Goal: Task Accomplishment & Management: Manage account settings

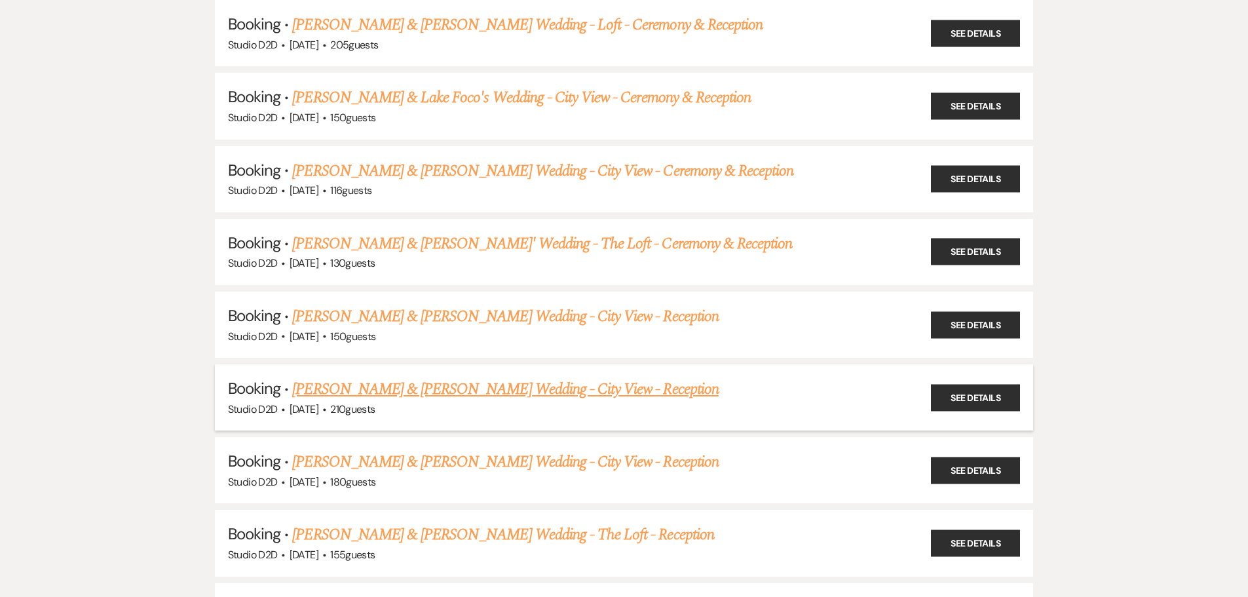
scroll to position [459, 0]
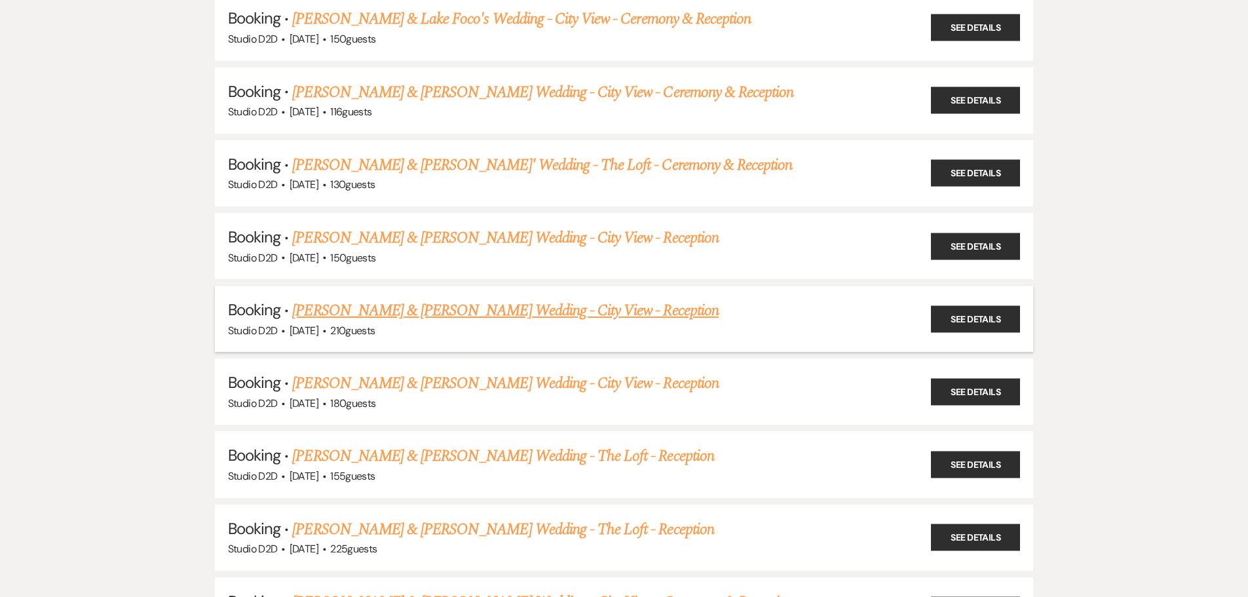
click at [461, 315] on link "Grace Novakoski & Danny Schanz's Wedding - City View - Reception" at bounding box center [505, 311] width 426 height 24
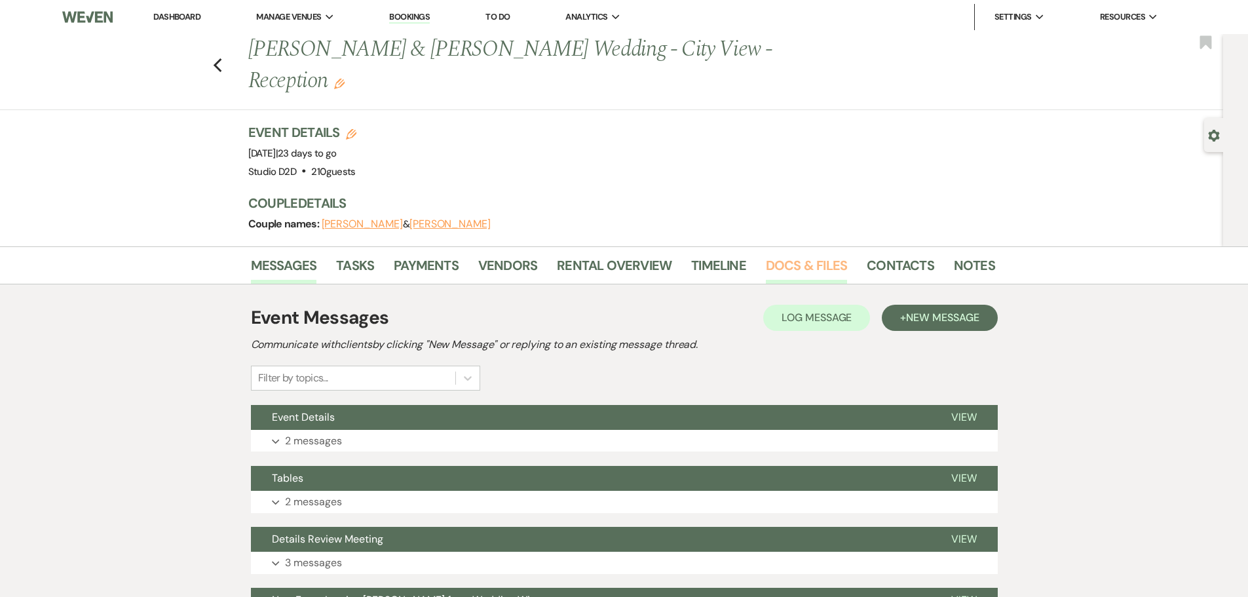
click at [771, 255] on link "Docs & Files" at bounding box center [806, 269] width 81 height 29
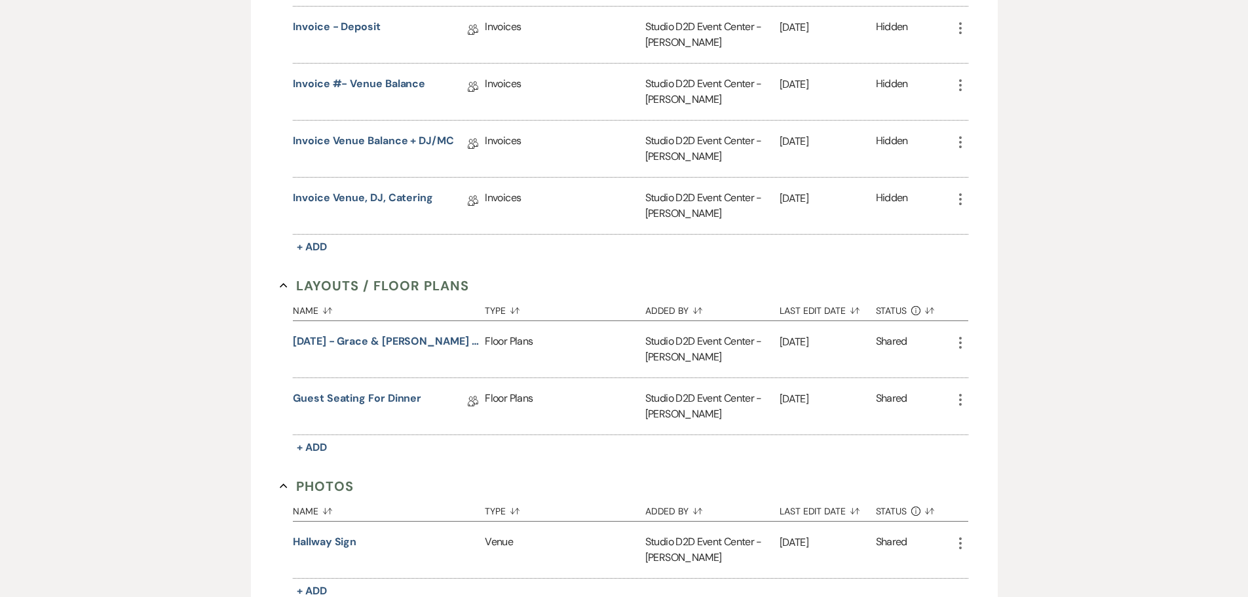
scroll to position [590, 0]
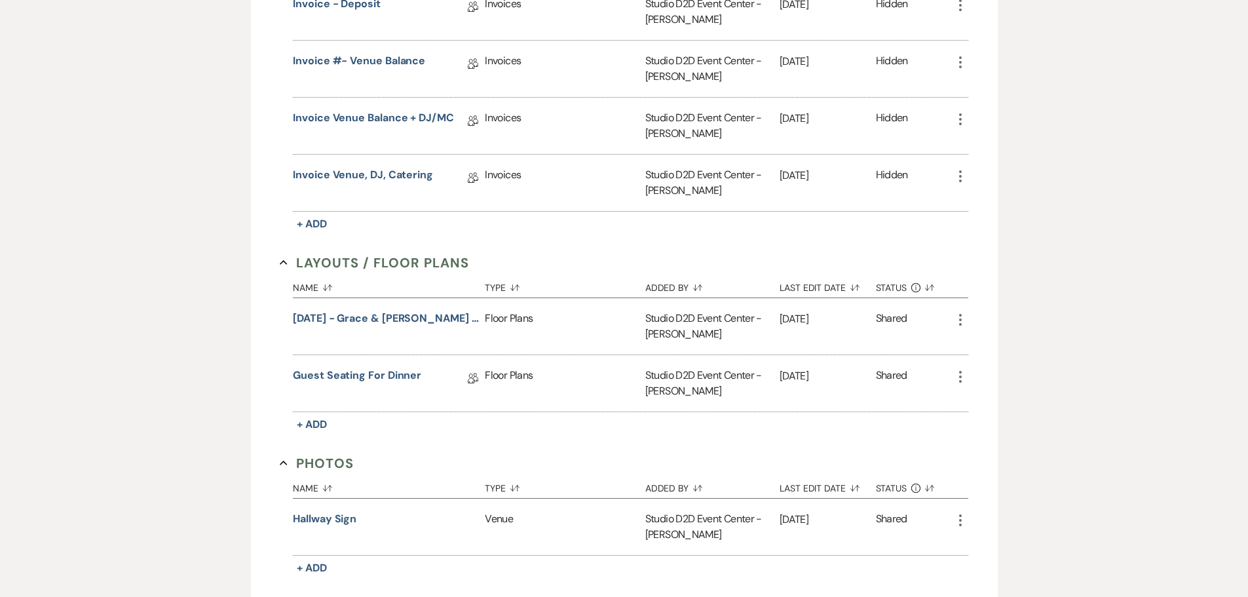
click at [961, 314] on use "button" at bounding box center [960, 320] width 3 height 12
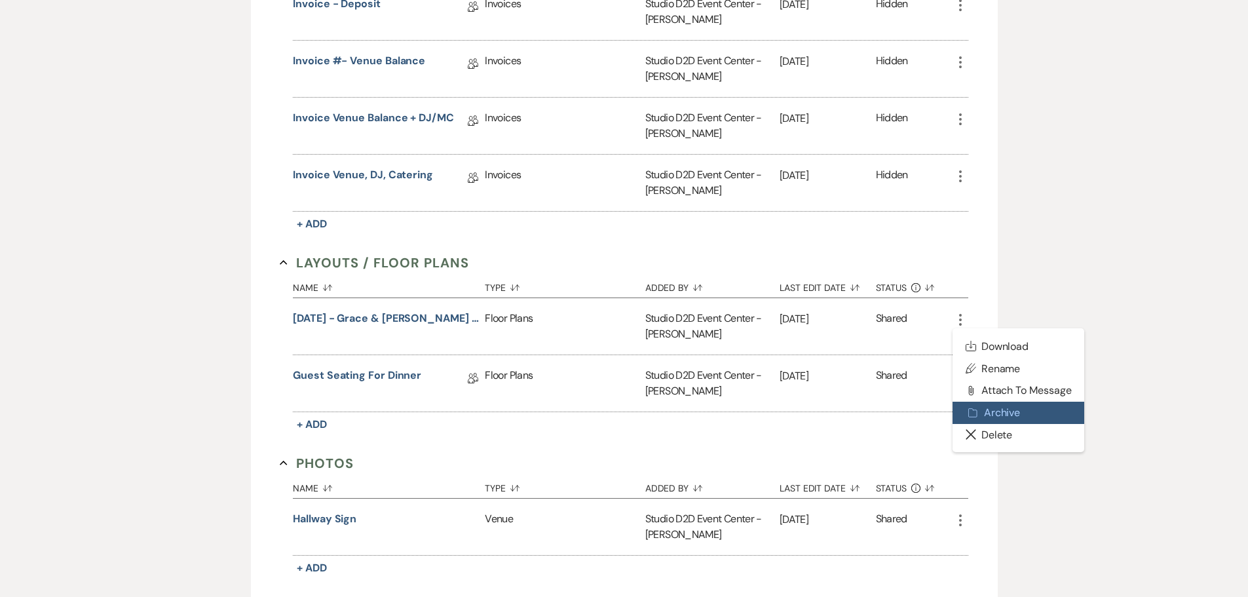
click at [1005, 402] on button "Archive Archive" at bounding box center [1019, 413] width 132 height 22
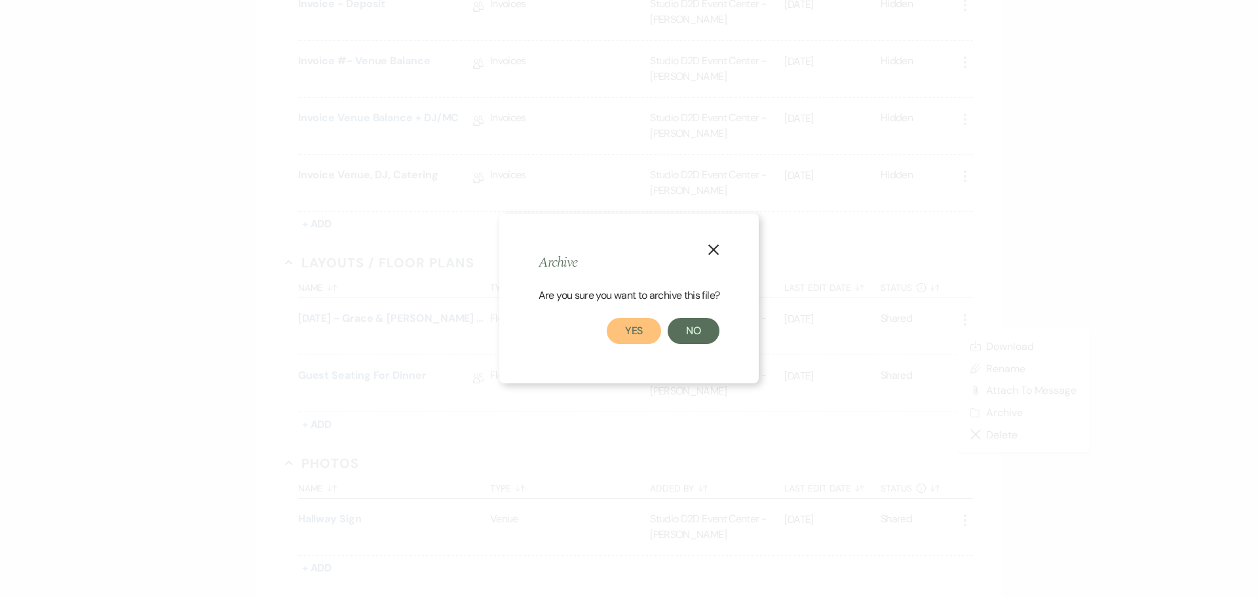
click at [641, 325] on button "Yes" at bounding box center [634, 331] width 55 height 26
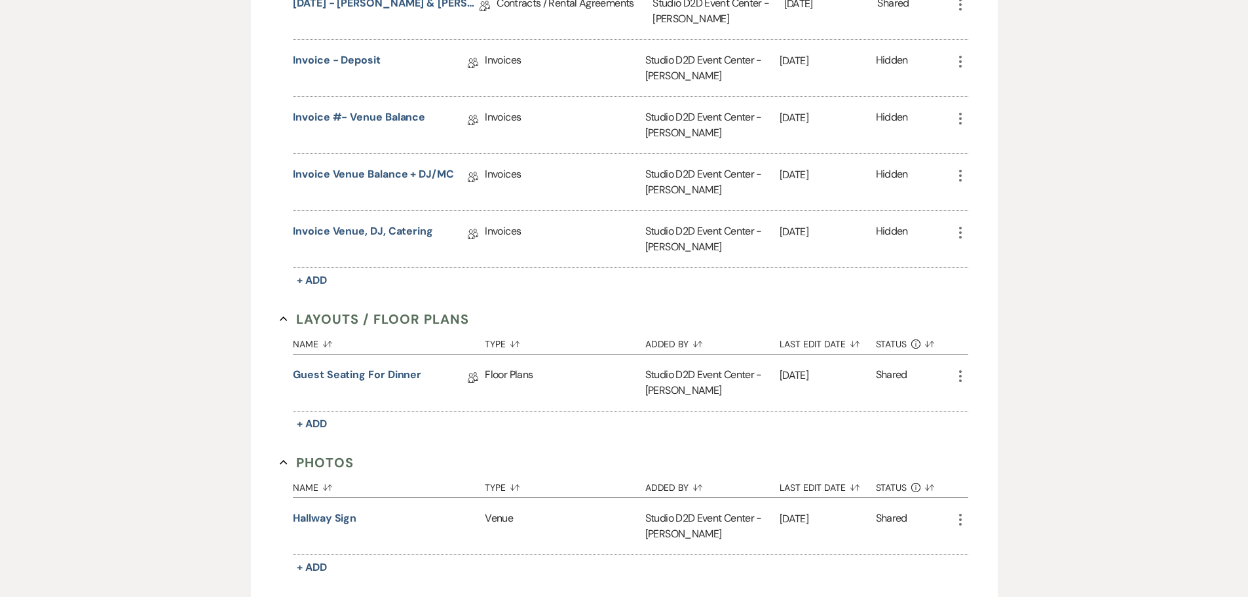
scroll to position [197, 0]
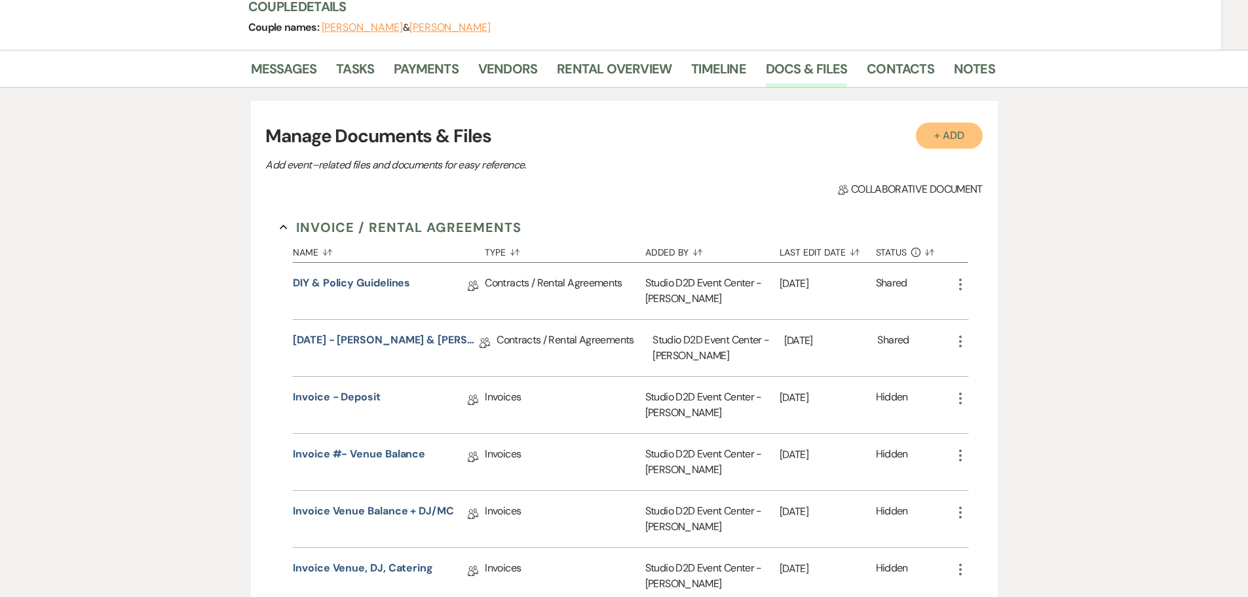
click at [932, 123] on button "+ Add" at bounding box center [949, 136] width 67 height 26
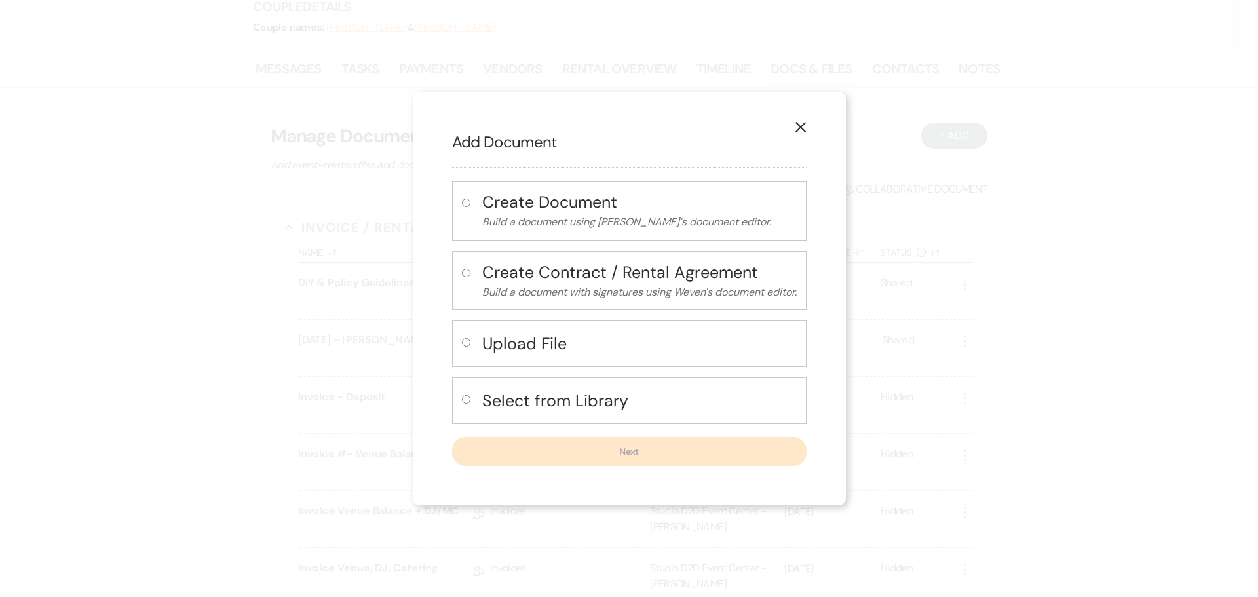
click at [533, 343] on h4 "Upload File" at bounding box center [639, 343] width 315 height 23
radio input "true"
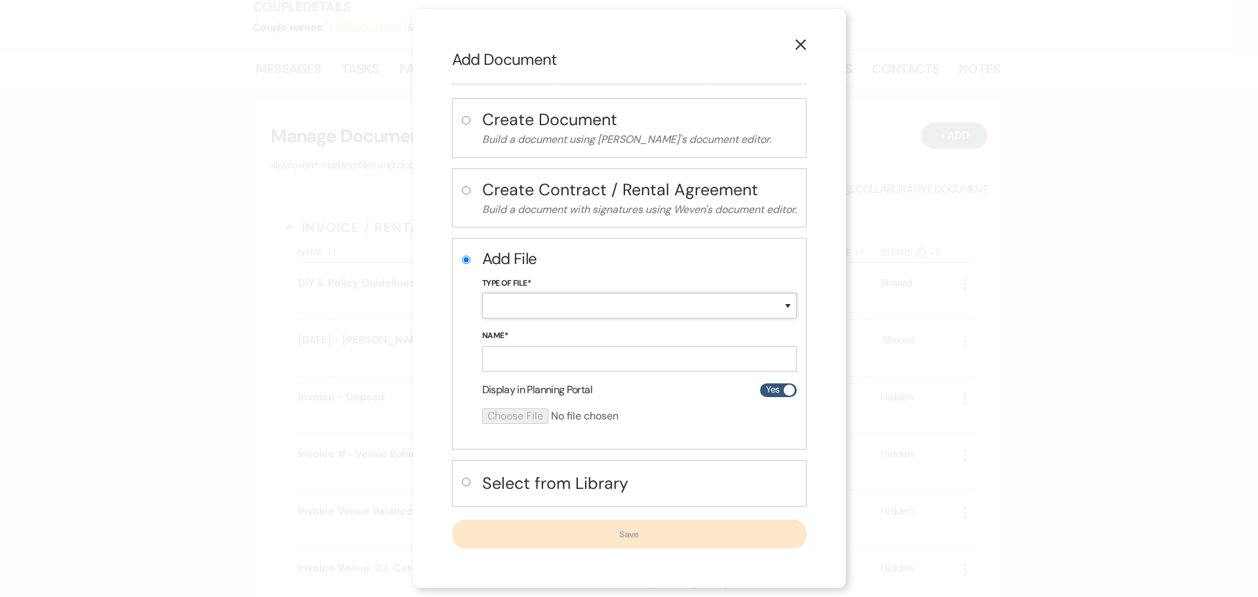
click at [530, 307] on select "Special Event Insurance Vendor Certificate of Insurance Contracts / Rental Agre…" at bounding box center [639, 306] width 315 height 26
select select "24"
click at [482, 293] on select "Special Event Insurance Vendor Certificate of Insurance Contracts / Rental Agre…" at bounding box center [639, 306] width 315 height 26
click at [563, 358] on input "Name*" at bounding box center [639, 359] width 315 height 26
paste input "10-10-25 - Grace & Danny - Floor Plan"
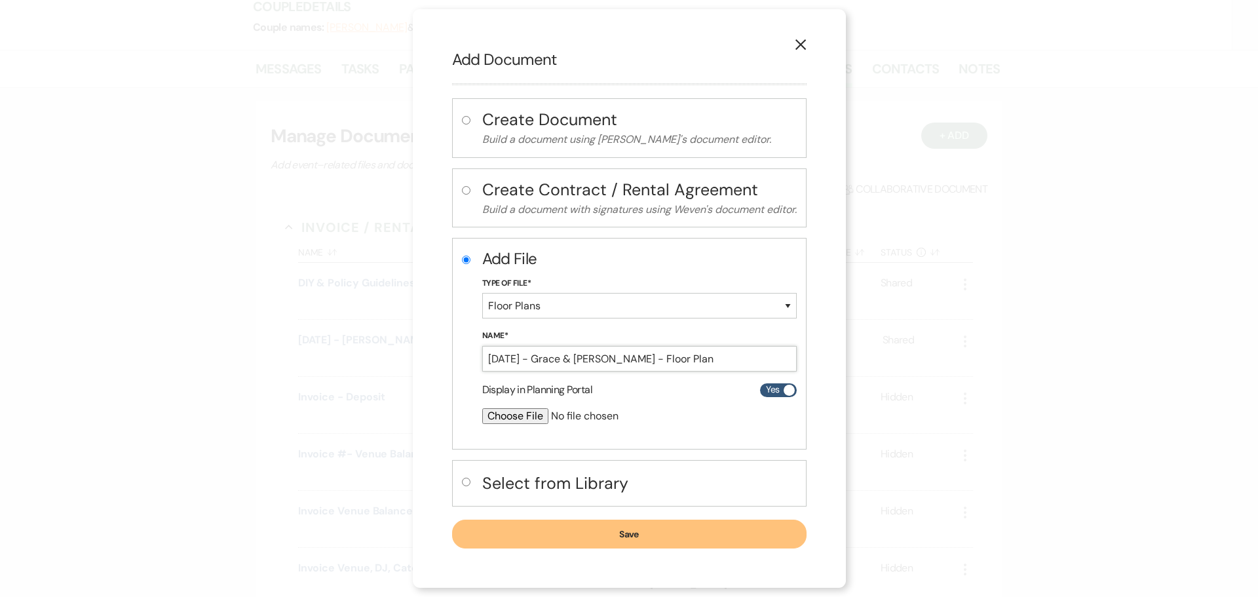
type input "10-10-25 - Grace & Danny - Floor Plan"
click at [528, 418] on input "file" at bounding box center [604, 416] width 245 height 16
type input "C:\fakepath\10-10-25 - Grace & Danny - Floor Plan - Studio D2D.pdf"
click at [507, 535] on button "Save" at bounding box center [629, 534] width 355 height 29
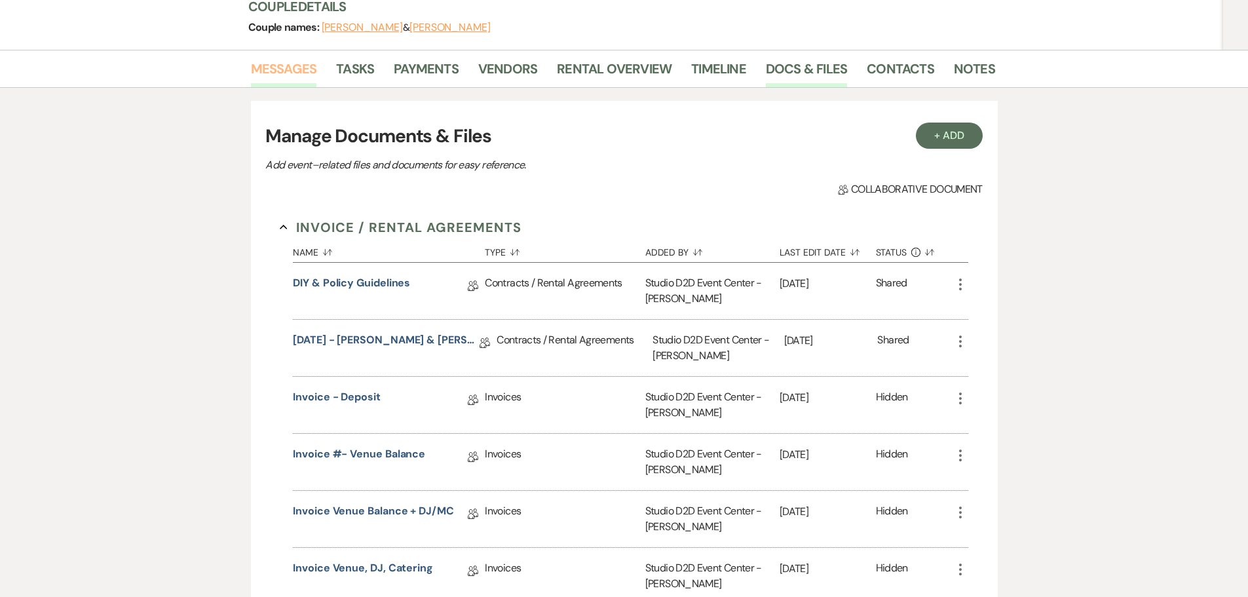
click at [284, 58] on link "Messages" at bounding box center [284, 72] width 66 height 29
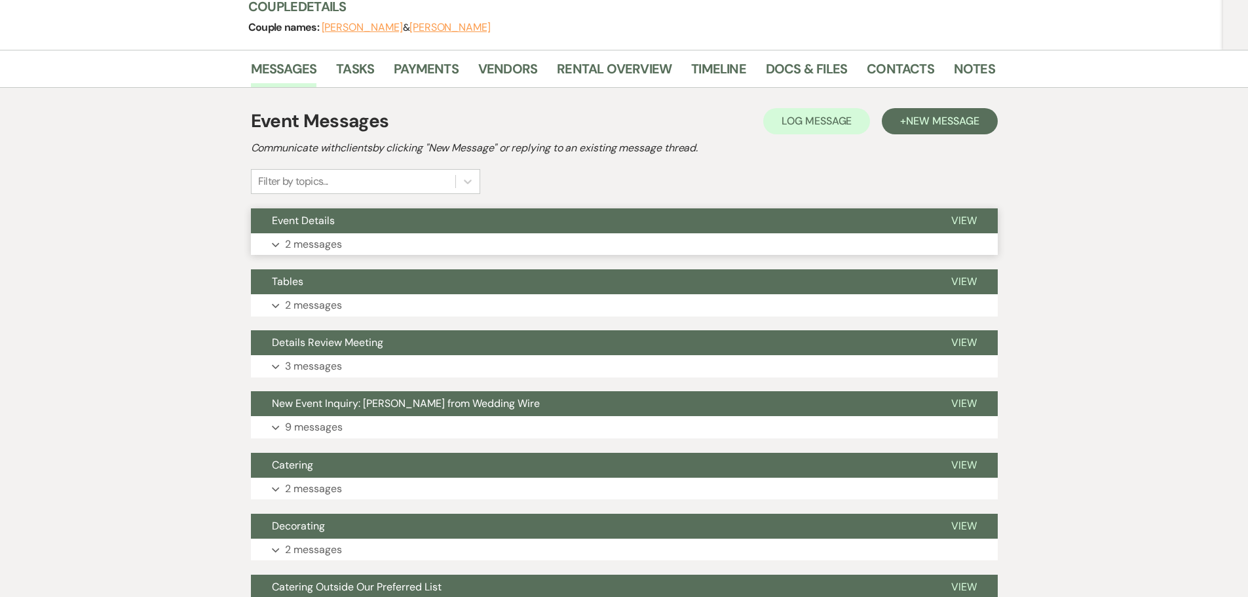
click at [328, 236] on p "2 messages" at bounding box center [313, 244] width 57 height 17
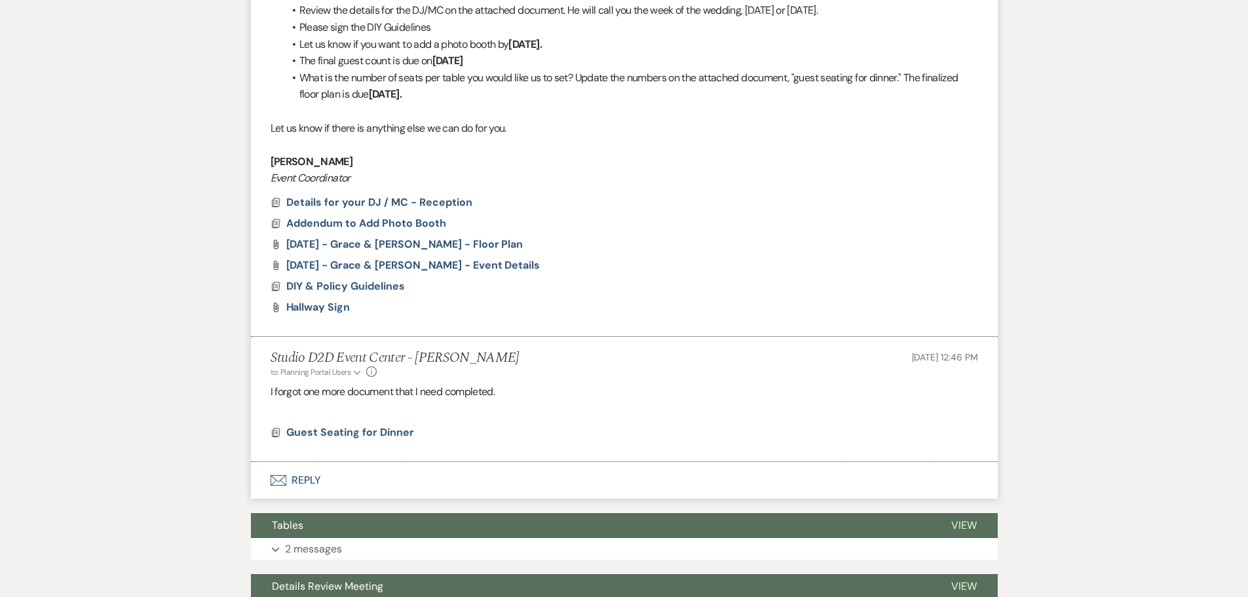
scroll to position [656, 0]
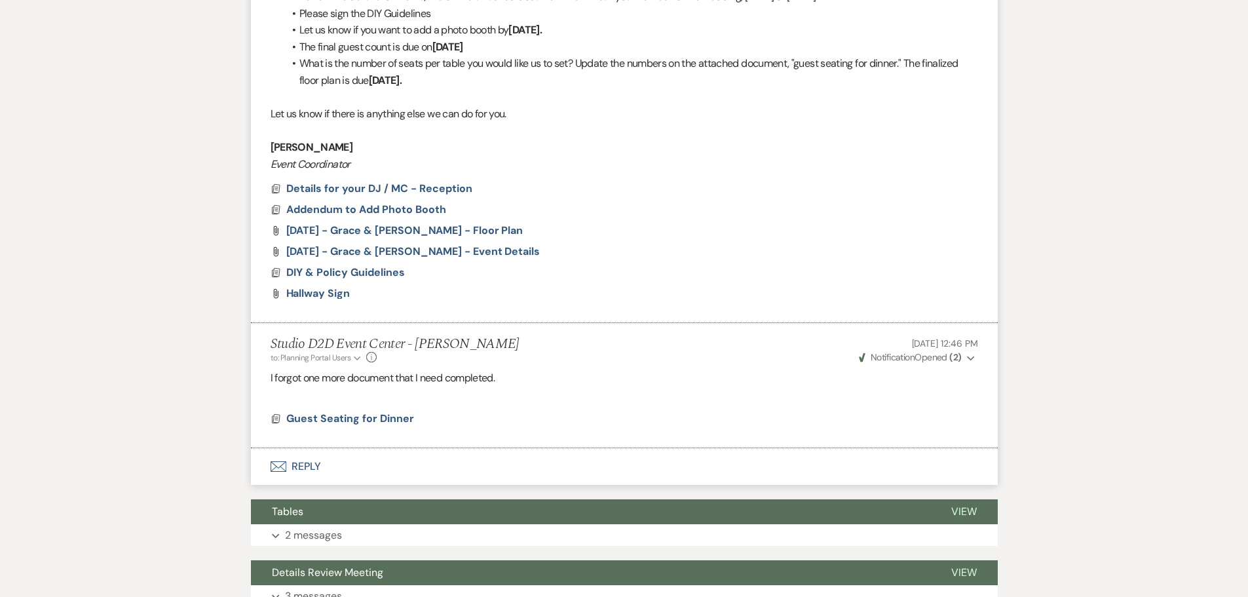
click at [313, 448] on button "Envelope Reply" at bounding box center [624, 466] width 747 height 37
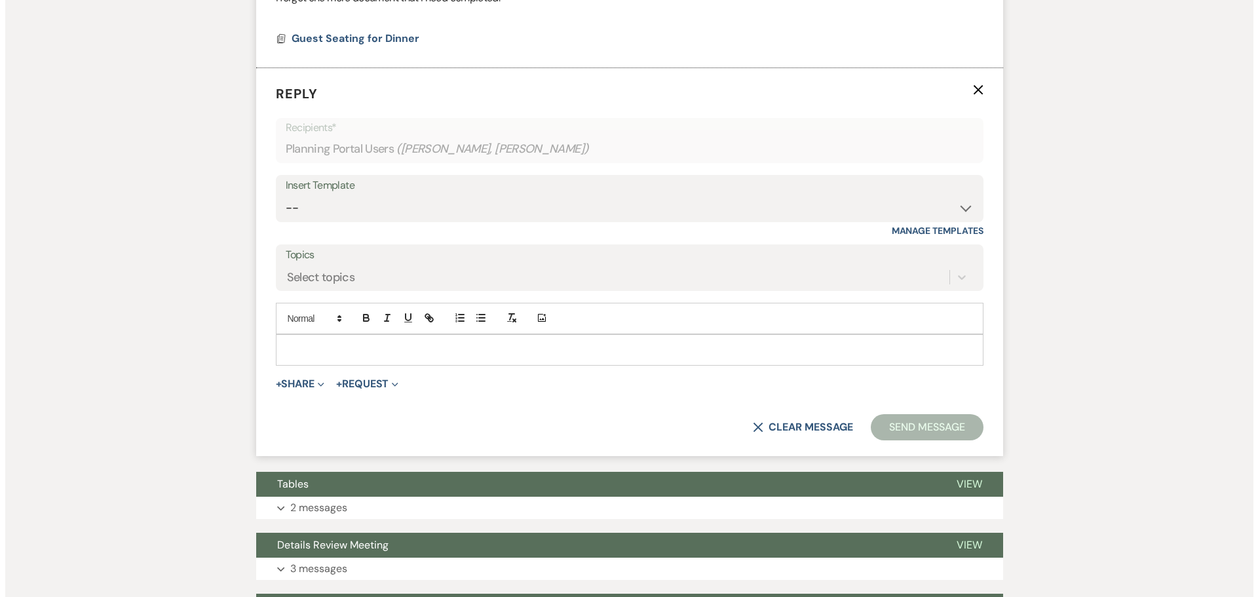
scroll to position [1041, 0]
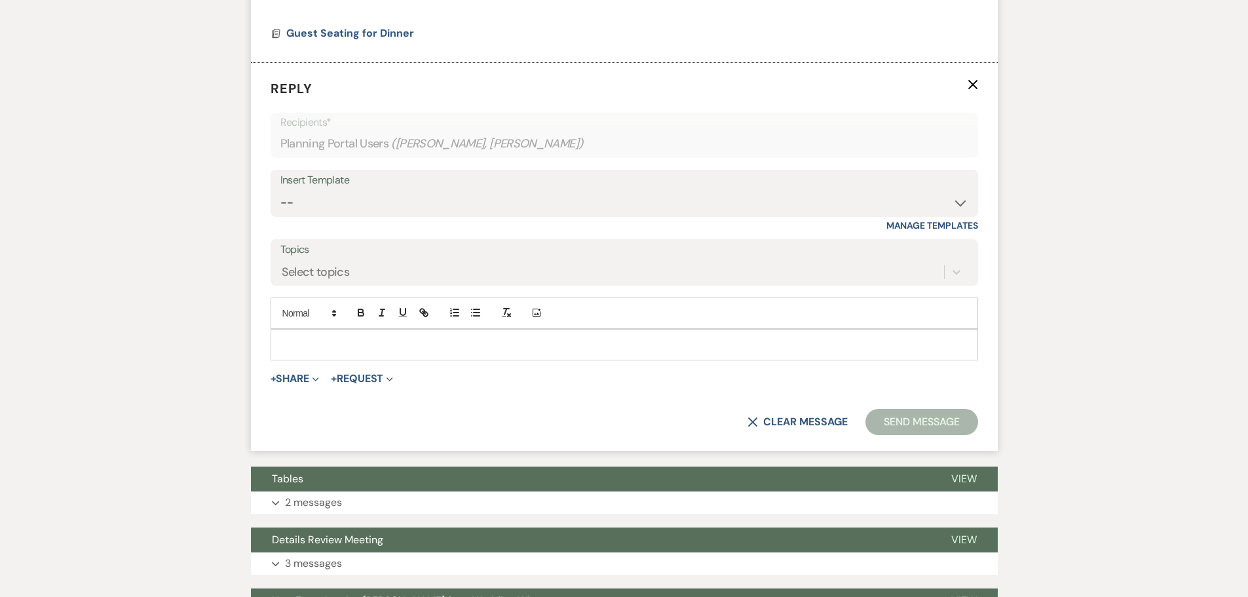
click at [376, 337] on p at bounding box center [624, 344] width 687 height 14
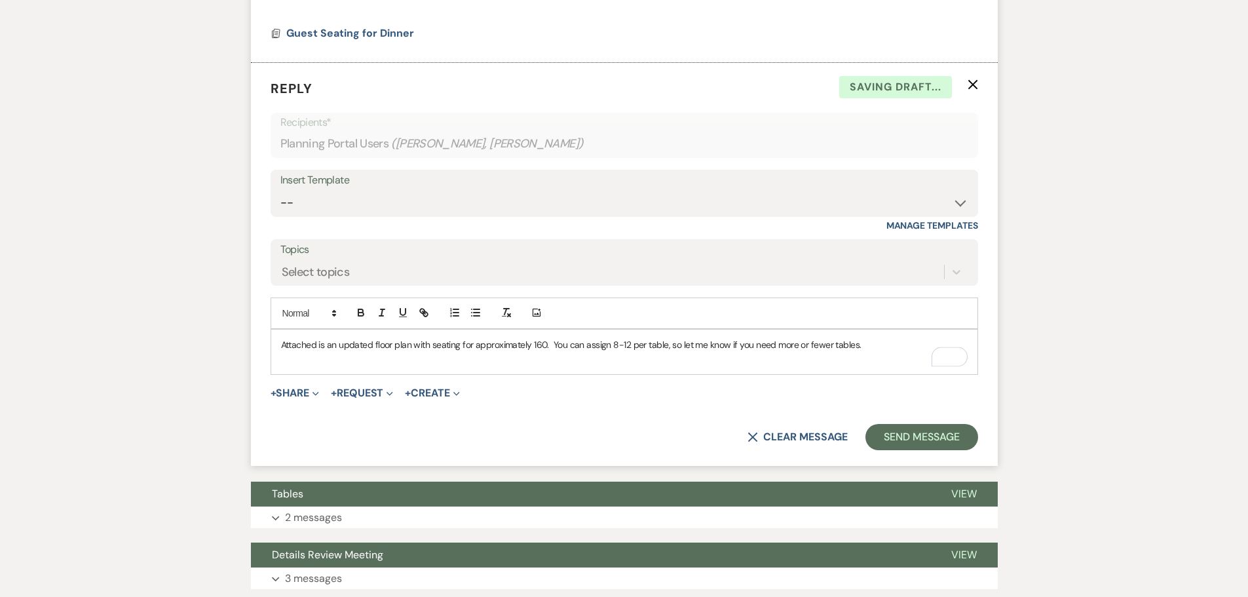
click at [628, 337] on p "Attached is an updated floor plan with seating for approximately 160. You can a…" at bounding box center [624, 344] width 687 height 14
click at [299, 388] on button "+ Share Expand" at bounding box center [295, 393] width 49 height 10
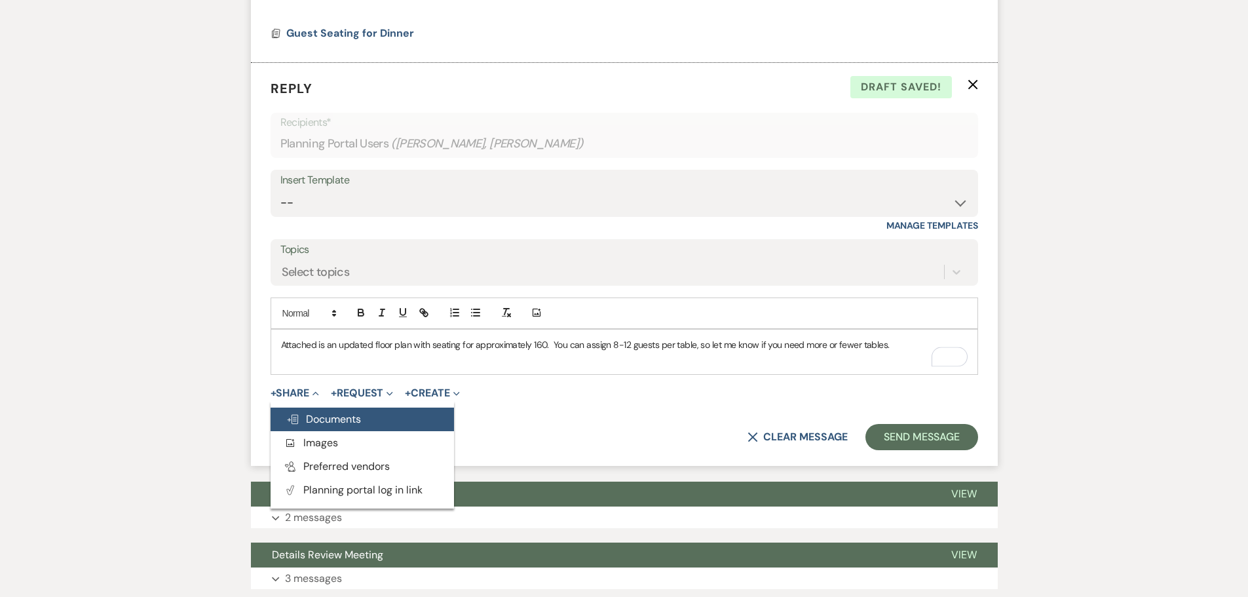
click at [330, 412] on span "Doc Upload Documents" at bounding box center [323, 419] width 75 height 14
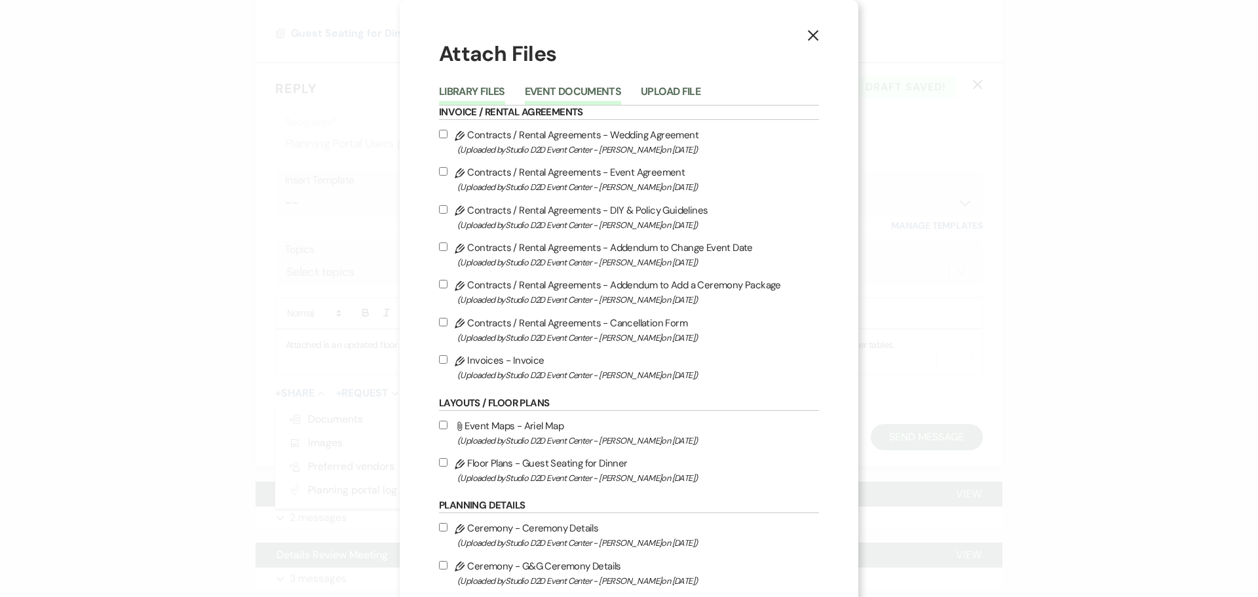
click at [585, 94] on button "Event Documents" at bounding box center [573, 95] width 96 height 18
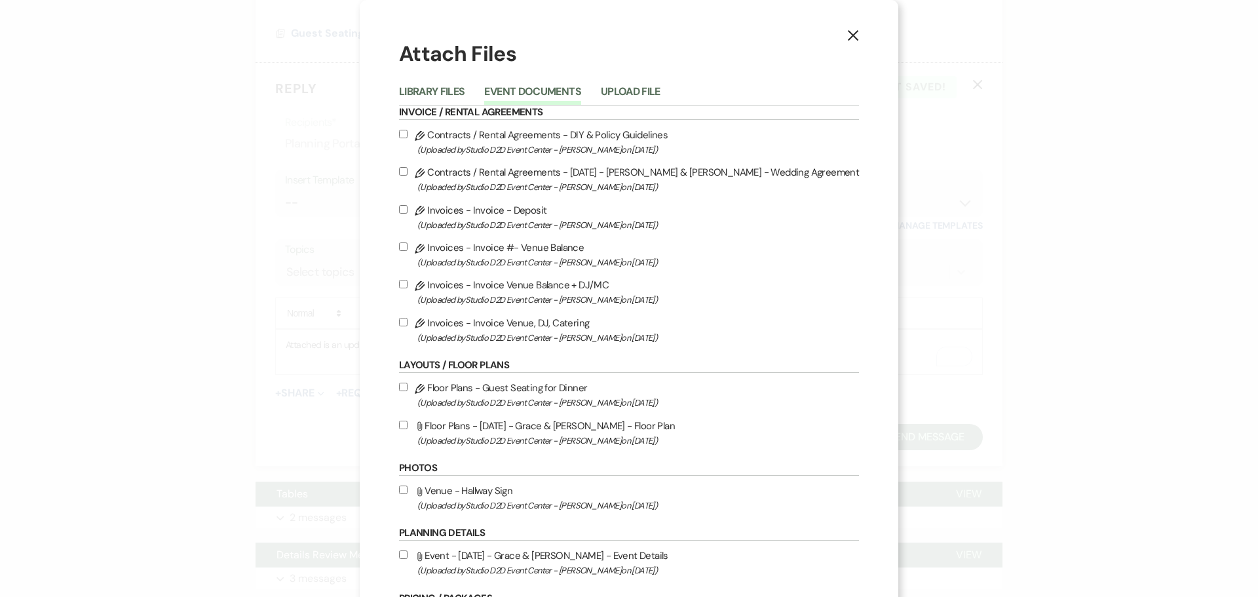
click at [567, 425] on label "Attach File Floor Plans - 10-10-25 - Grace & Danny - Floor Plan (Uploaded by St…" at bounding box center [629, 432] width 460 height 31
click at [408, 425] on input "Attach File Floor Plans - 10-10-25 - Grace & Danny - Floor Plan (Uploaded by St…" at bounding box center [403, 425] width 9 height 9
checkbox input "true"
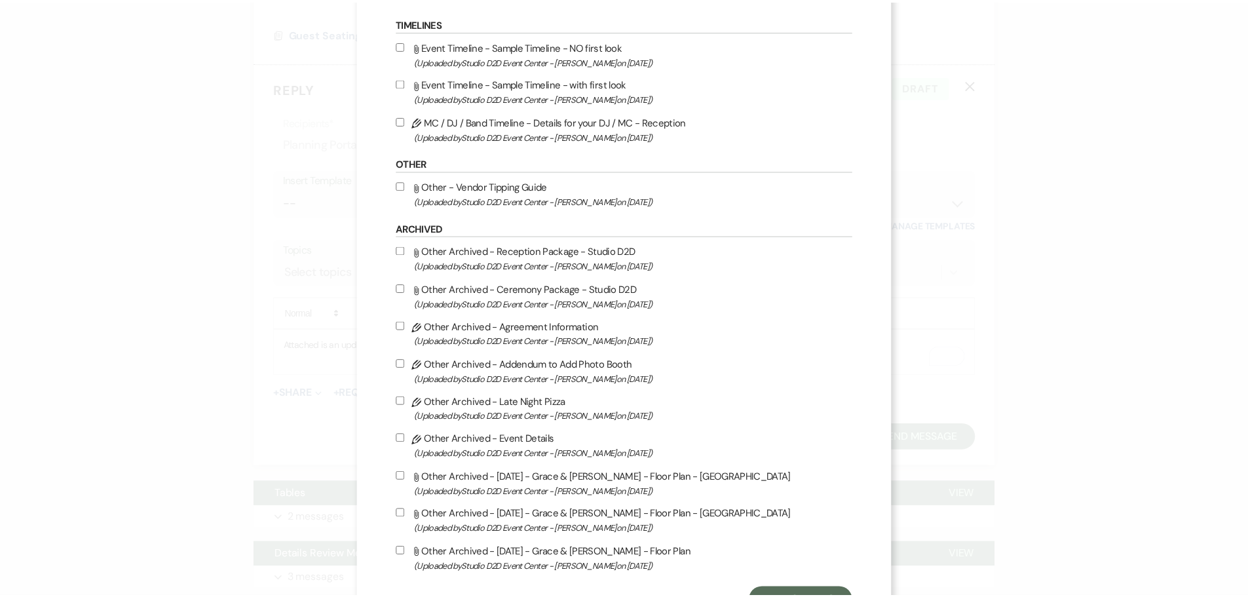
scroll to position [772, 0]
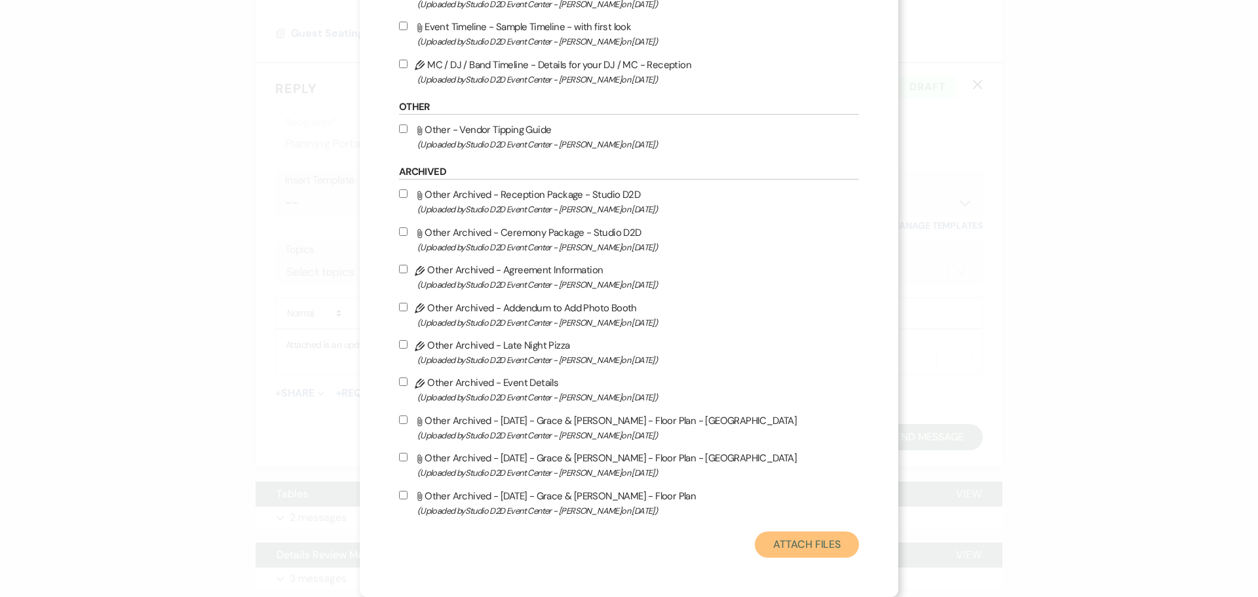
click at [764, 545] on button "Attach Files" at bounding box center [807, 544] width 104 height 26
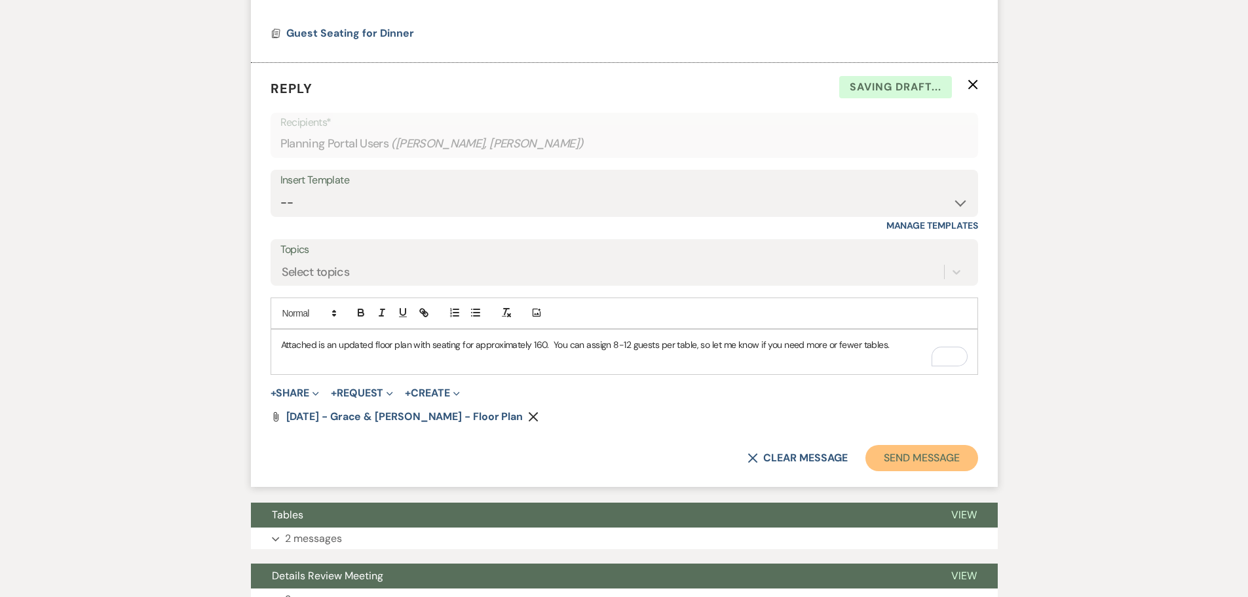
click at [896, 445] on button "Send Message" at bounding box center [922, 458] width 112 height 26
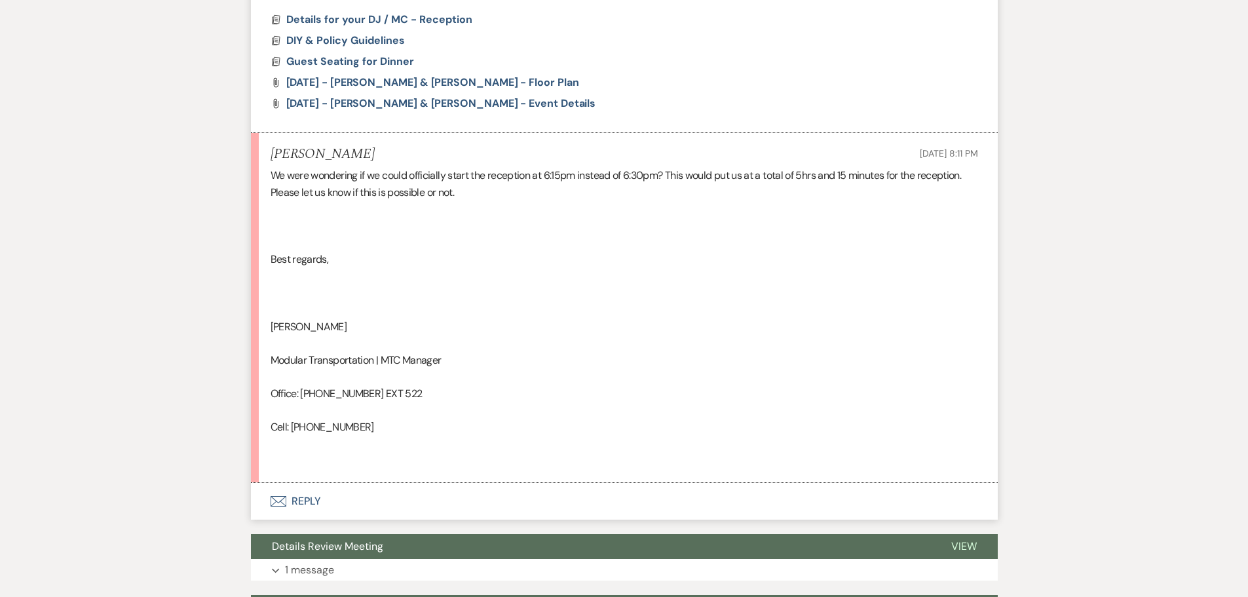
click at [312, 501] on button "Envelope Reply" at bounding box center [624, 501] width 747 height 37
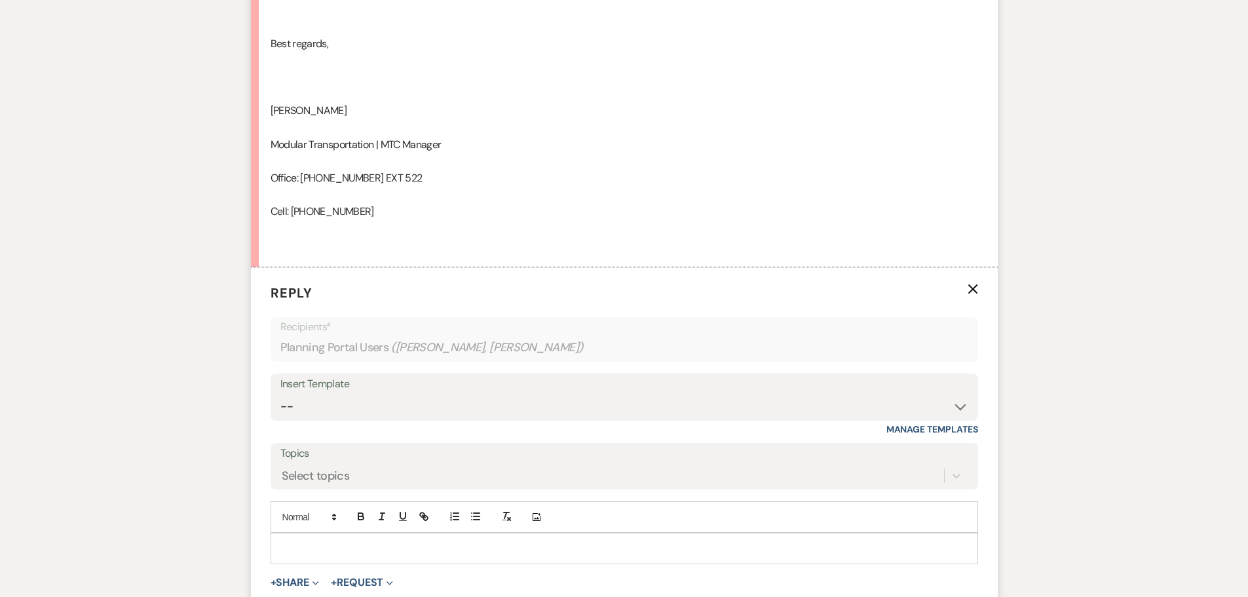
scroll to position [1235, 0]
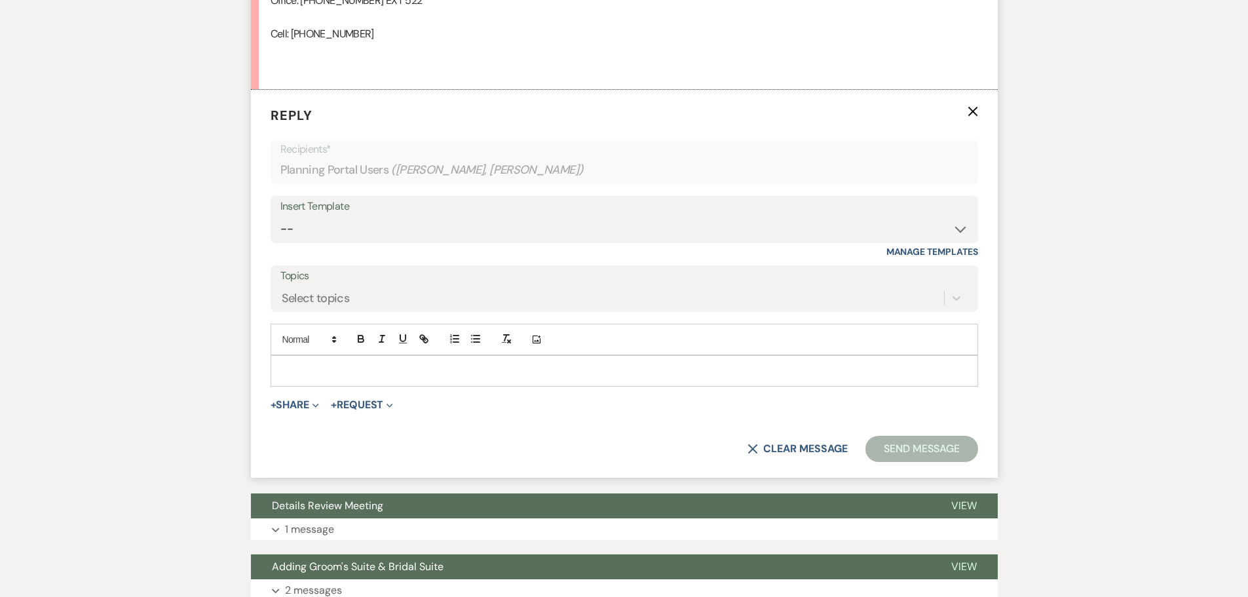
click at [394, 367] on p at bounding box center [624, 371] width 687 height 14
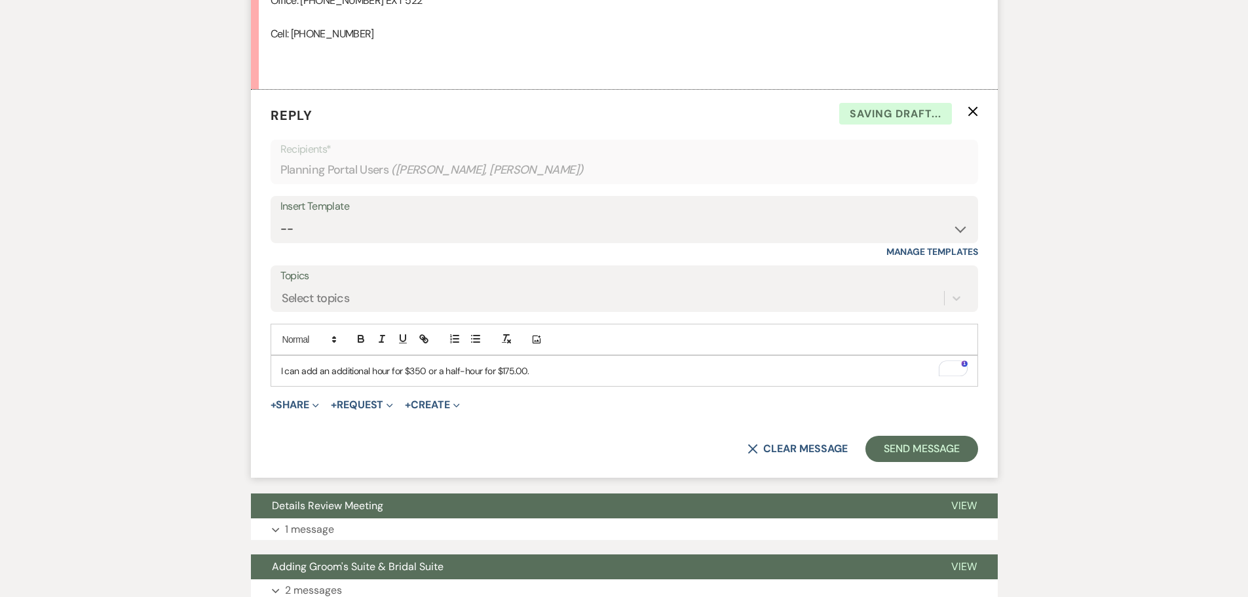
click at [556, 366] on p "I can add an additional hour for $350 or a half-hour for $175.00." at bounding box center [624, 371] width 687 height 14
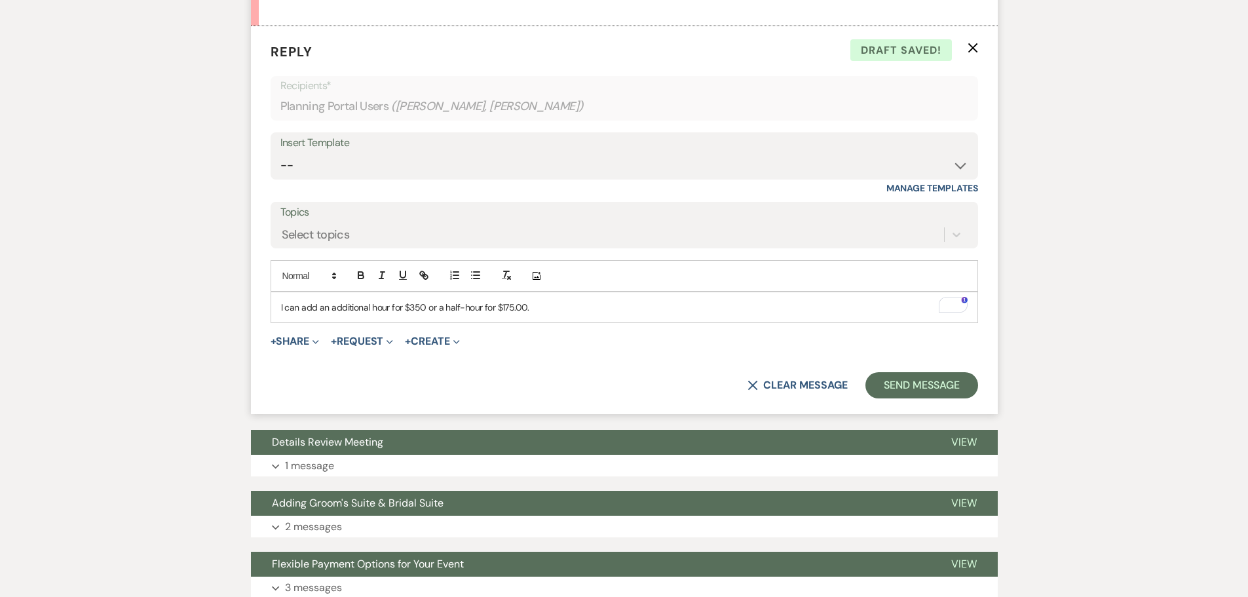
scroll to position [1311, 0]
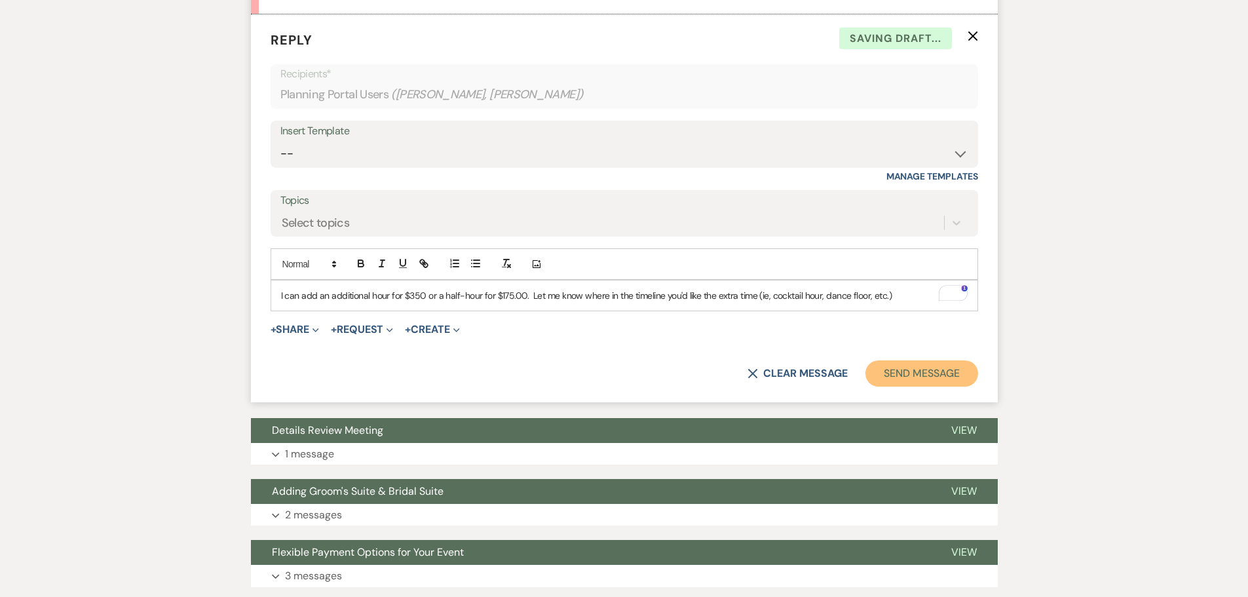
click at [920, 378] on button "Send Message" at bounding box center [922, 373] width 112 height 26
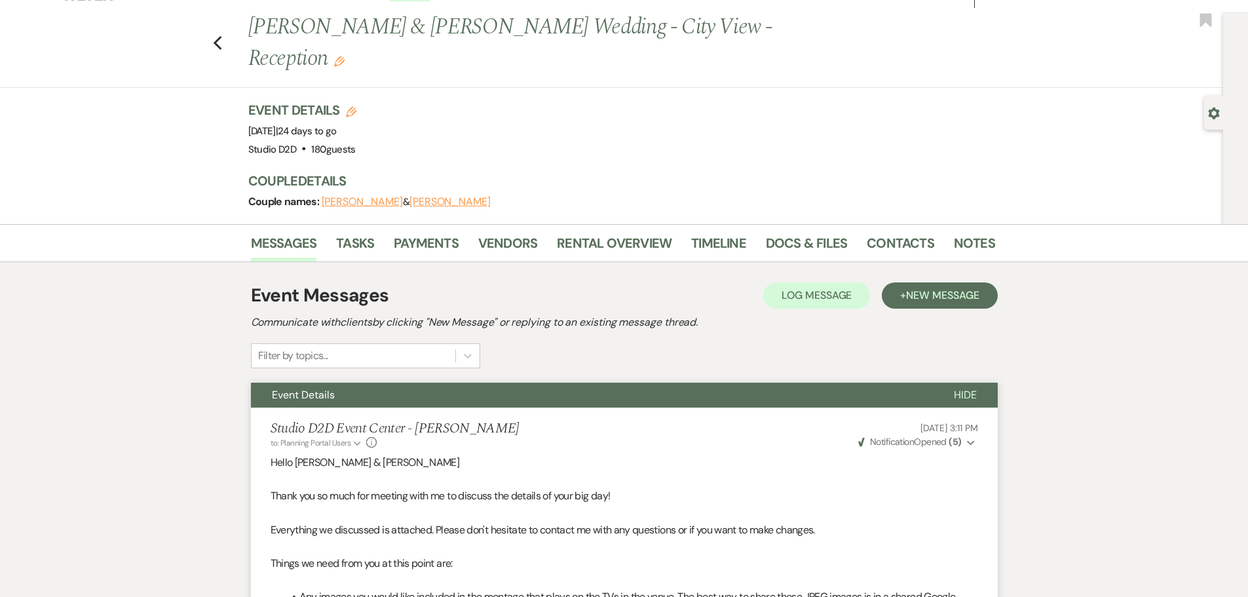
scroll to position [0, 0]
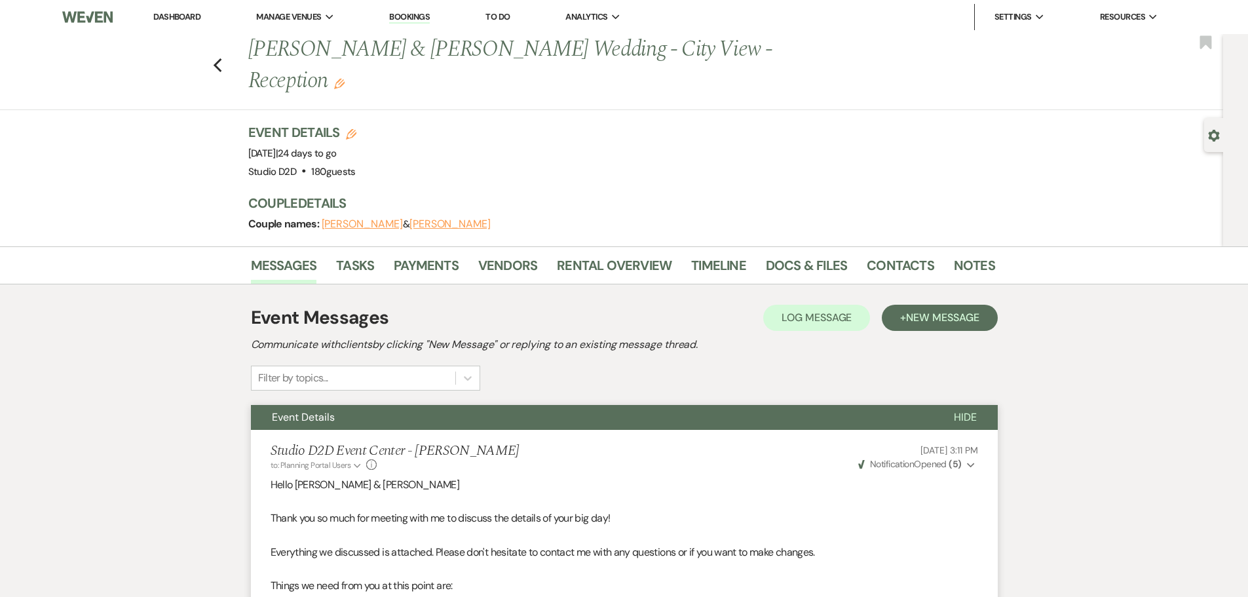
click at [419, 16] on link "Bookings" at bounding box center [409, 17] width 41 height 12
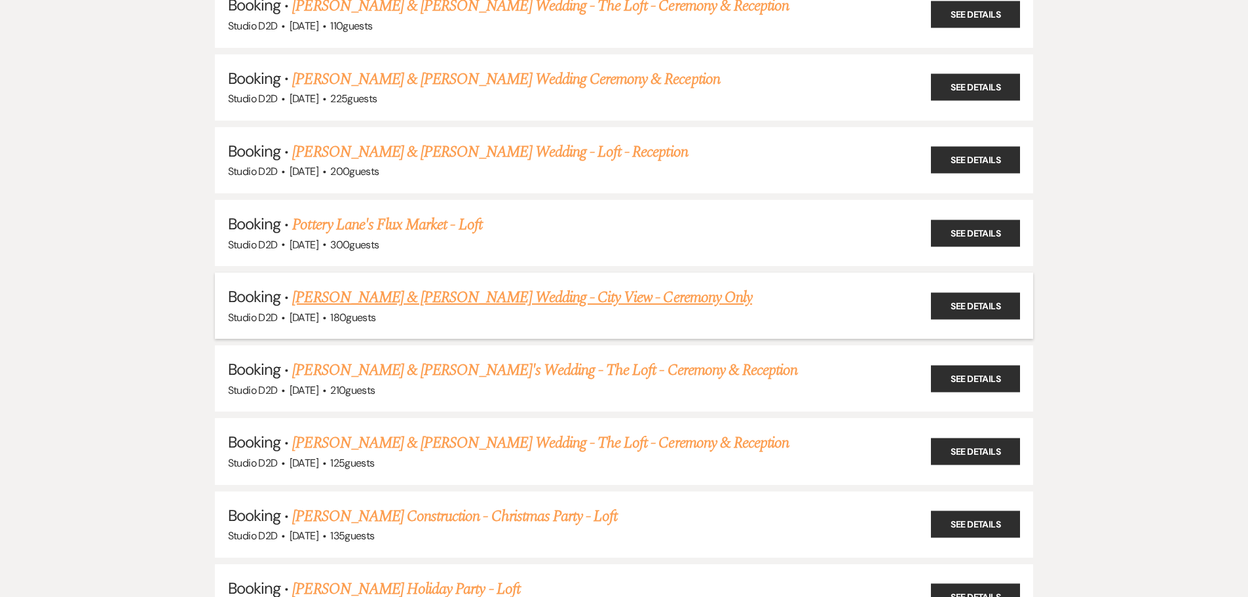
scroll to position [1638, 0]
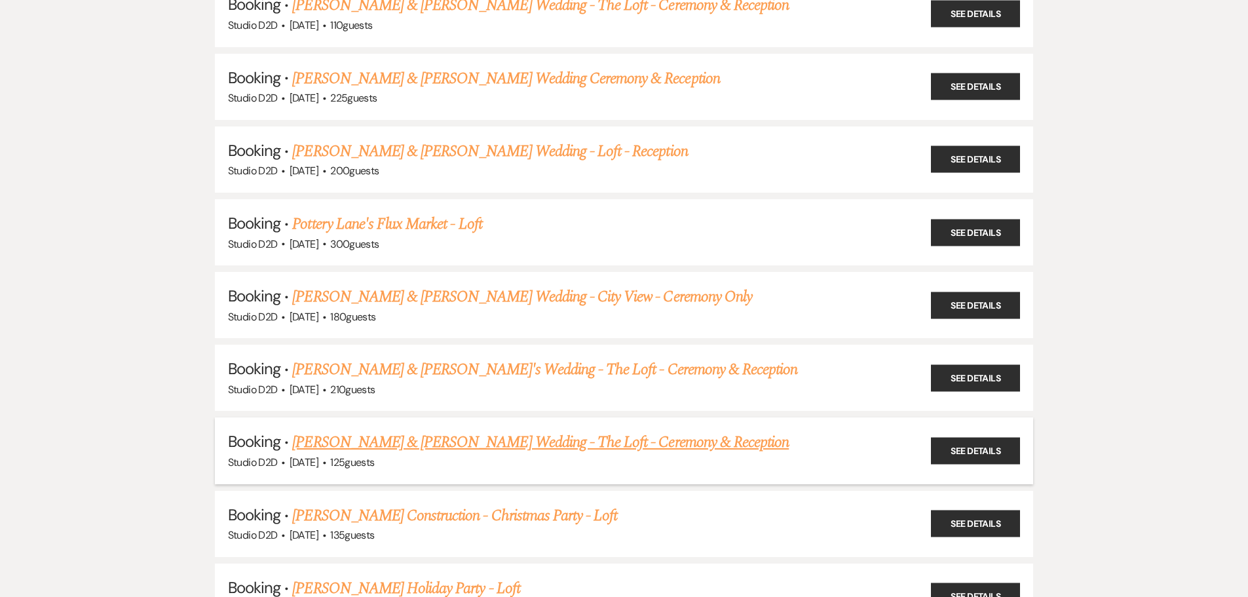
click at [432, 442] on link "Devon Pope & Elizabeth Kessler's Wedding - The Loft - Ceremony & Reception" at bounding box center [540, 443] width 497 height 24
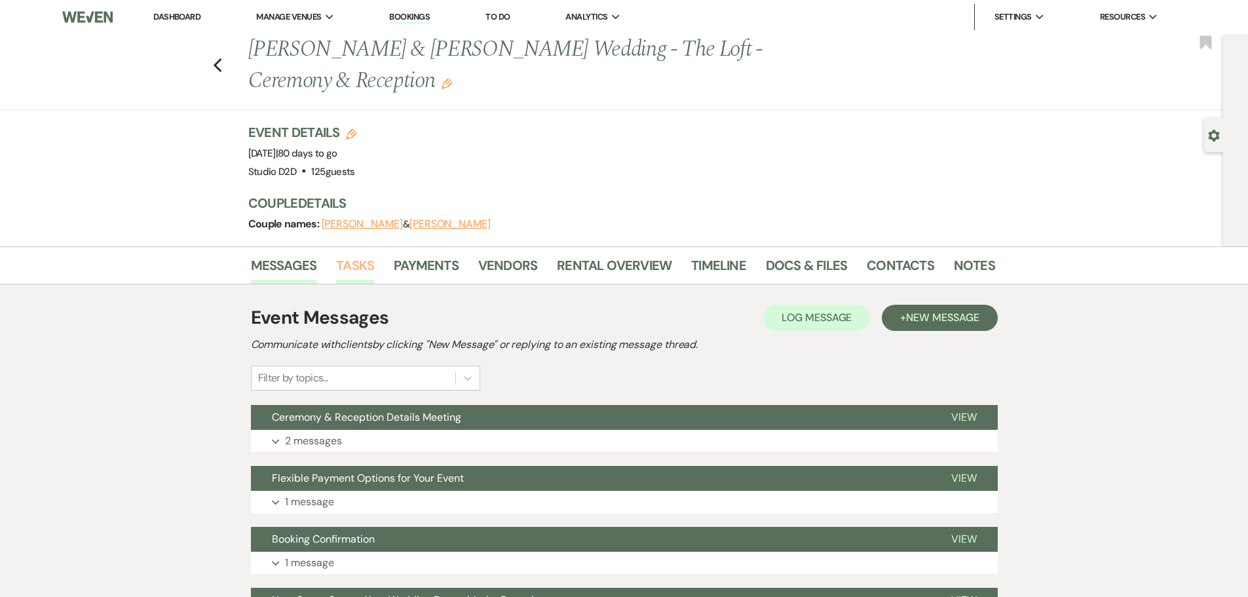
click at [361, 262] on link "Tasks" at bounding box center [355, 269] width 38 height 29
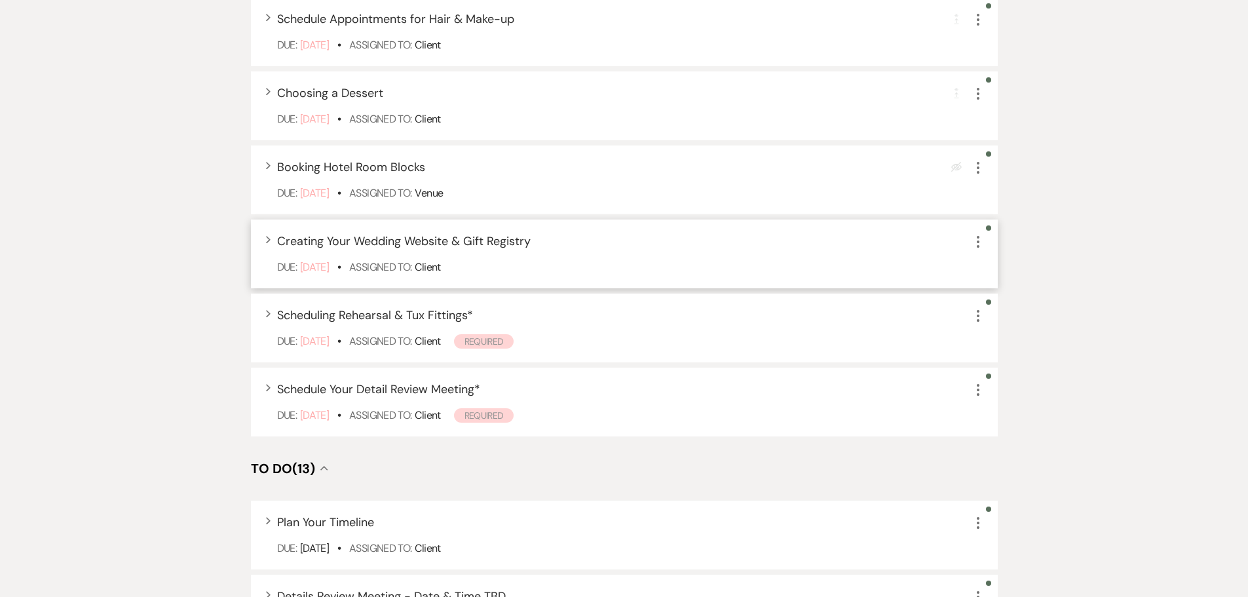
scroll to position [655, 0]
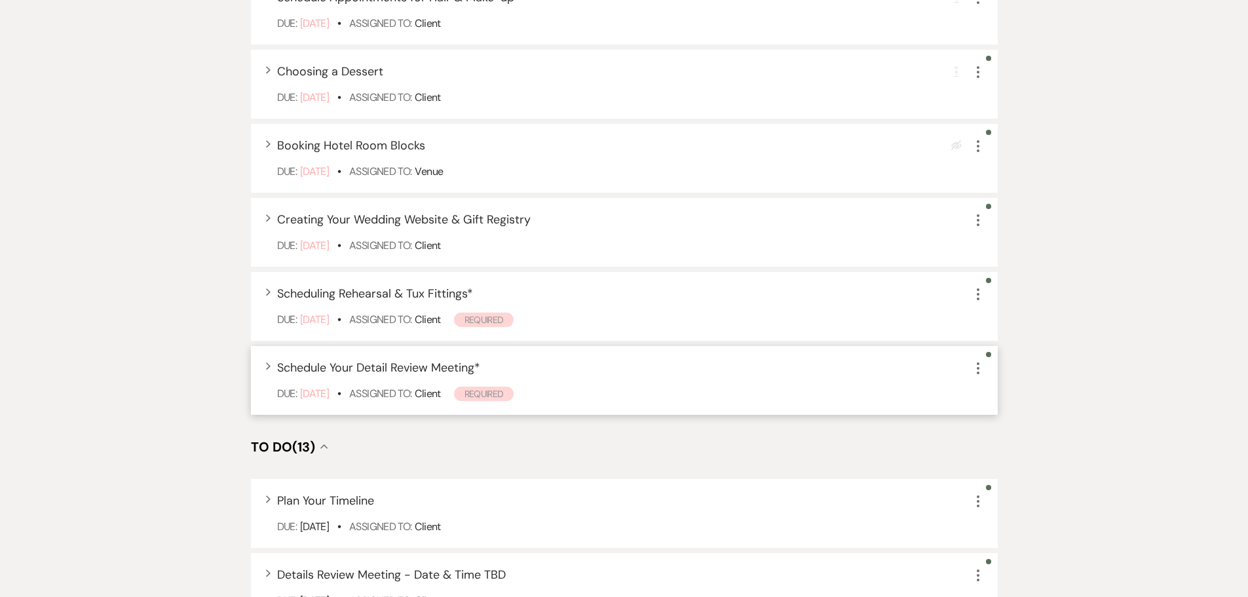
click at [977, 370] on icon "More" at bounding box center [978, 368] width 16 height 16
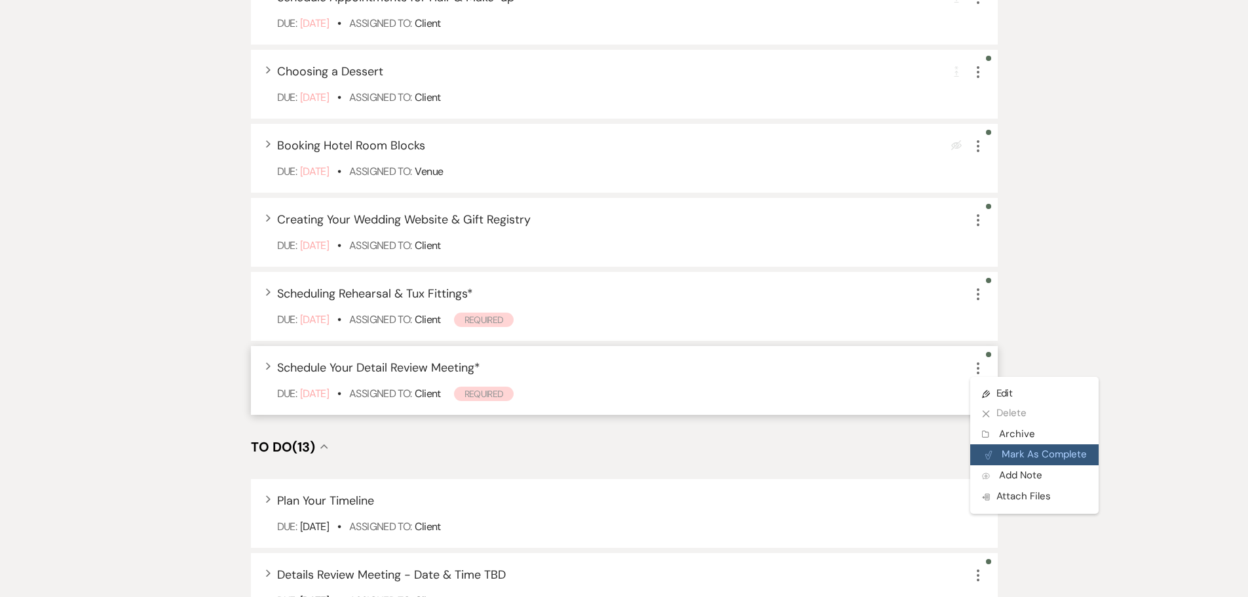
click at [1024, 455] on button "Plan Portal Link Mark As Complete" at bounding box center [1034, 454] width 128 height 21
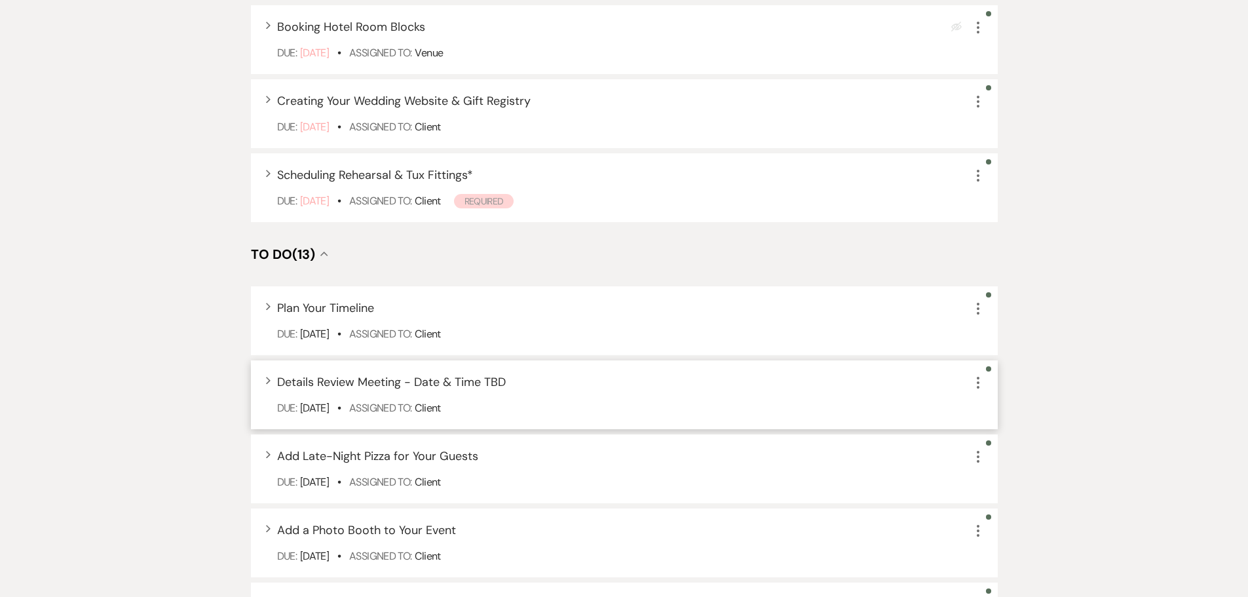
scroll to position [786, 0]
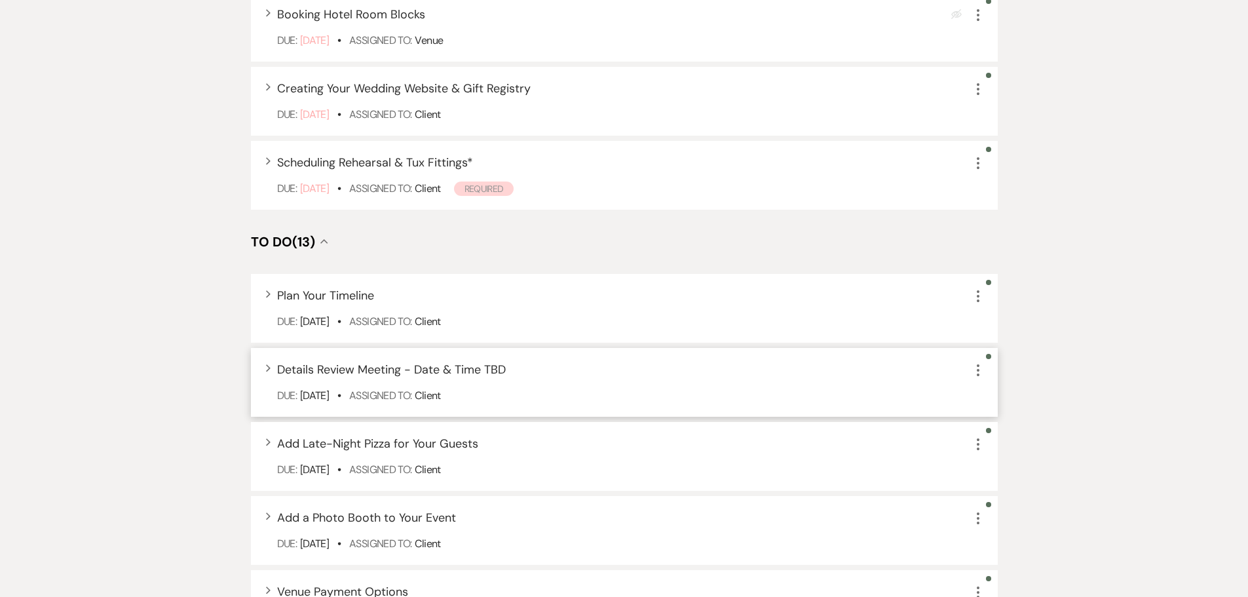
click at [457, 368] on span "Details Review Meeting - Date & Time TBD" at bounding box center [391, 370] width 229 height 16
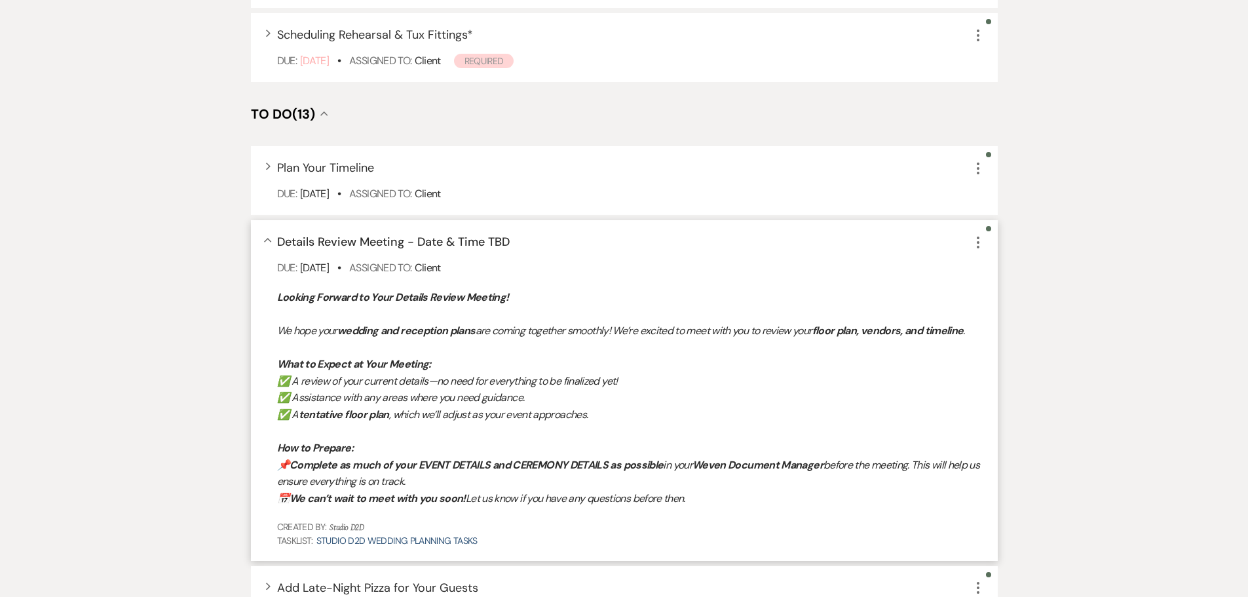
scroll to position [917, 0]
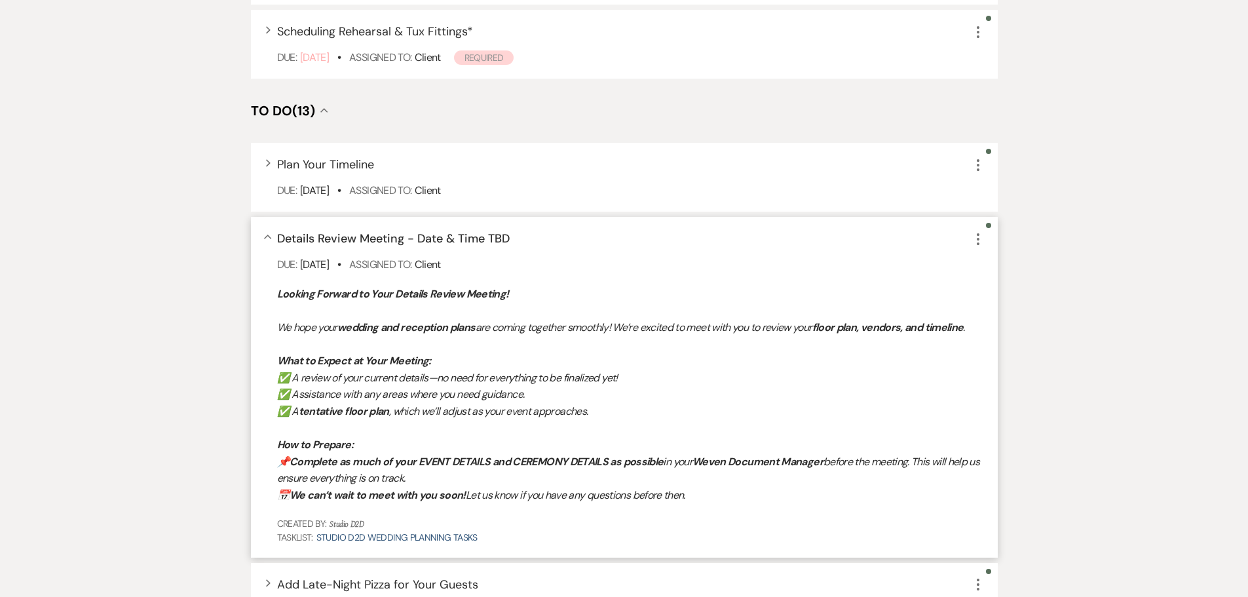
drag, startPoint x: 277, startPoint y: 289, endPoint x: 704, endPoint y: 499, distance: 475.9
click at [704, 499] on div "Looking Forward to Your Details Review Meeting! We hope your wedding and recept…" at bounding box center [631, 395] width 708 height 218
copy div "Looking Forward to Your Details Review Meeting! We hope your wedding and recept…"
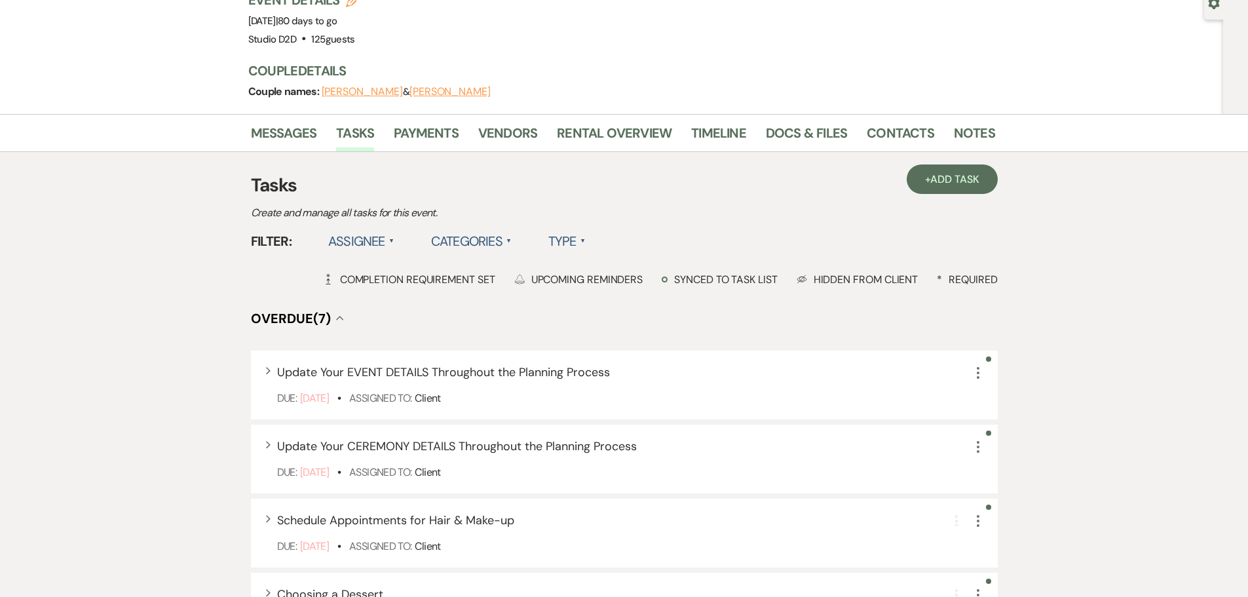
scroll to position [131, 0]
click at [973, 185] on span "Add Task" at bounding box center [955, 181] width 48 height 14
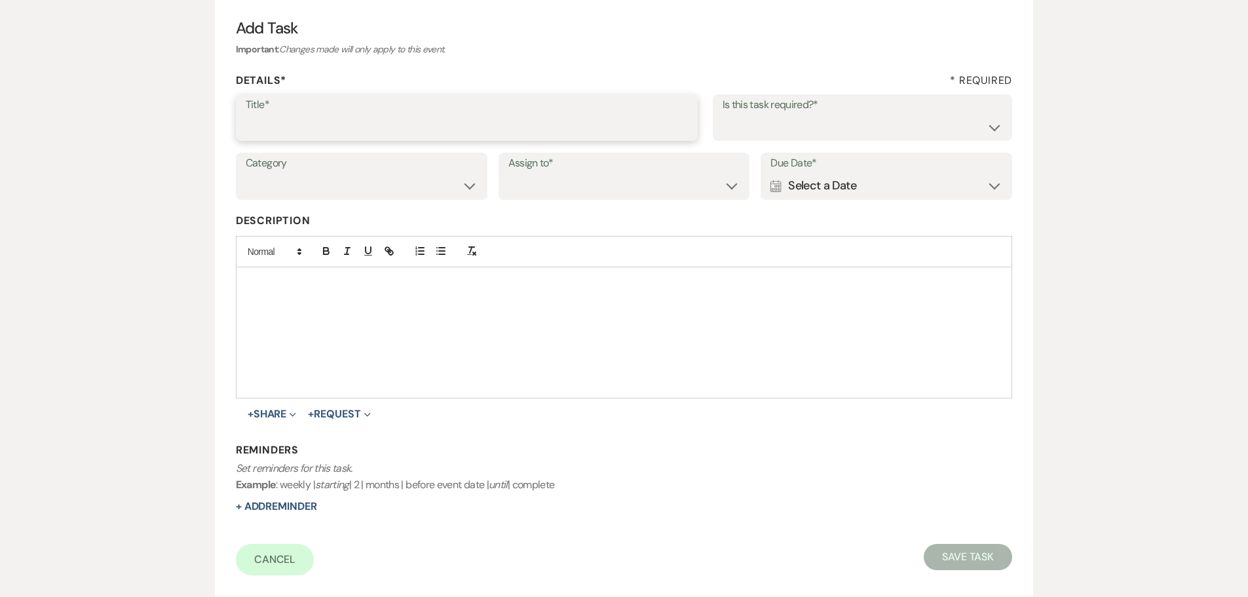
click at [402, 123] on input "Title*" at bounding box center [467, 127] width 442 height 26
type input "Details Review Meeting - September 29 at 12:00 pm"
click at [742, 131] on select "Yes No" at bounding box center [863, 127] width 280 height 26
select select "true"
click at [723, 114] on select "Yes No" at bounding box center [863, 127] width 280 height 26
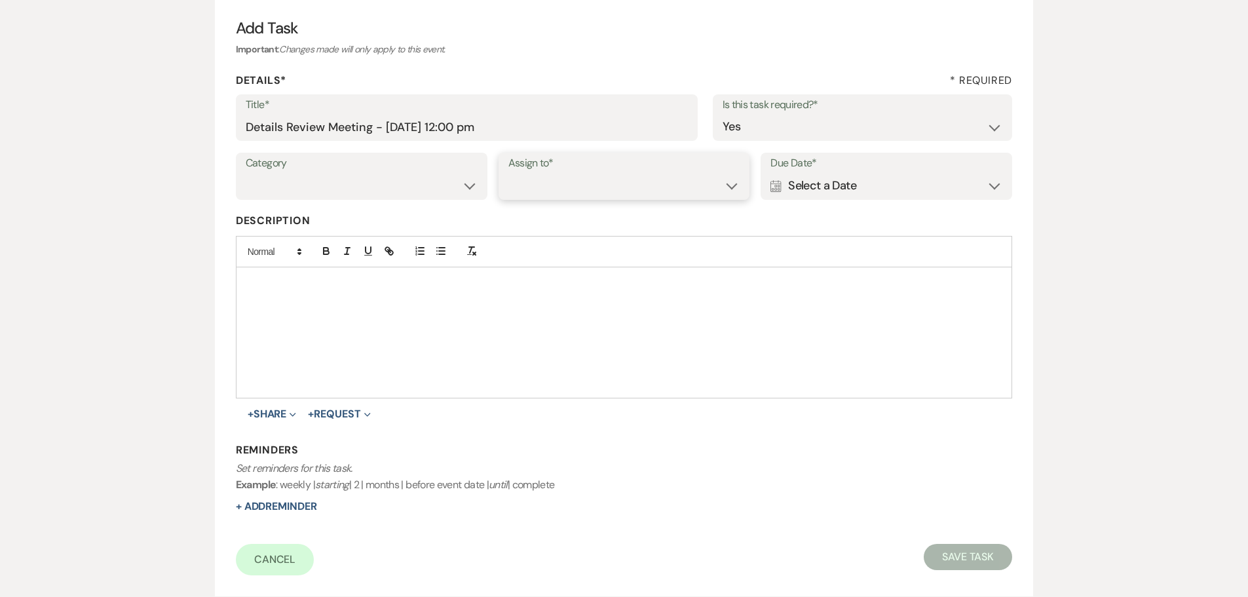
click at [666, 180] on select "Venue Client" at bounding box center [625, 186] width 232 height 26
select select "planningToolsAccount"
click at [509, 173] on select "Venue Client" at bounding box center [625, 186] width 232 height 26
click at [818, 184] on div "Calendar Select a Date Expand" at bounding box center [887, 186] width 232 height 26
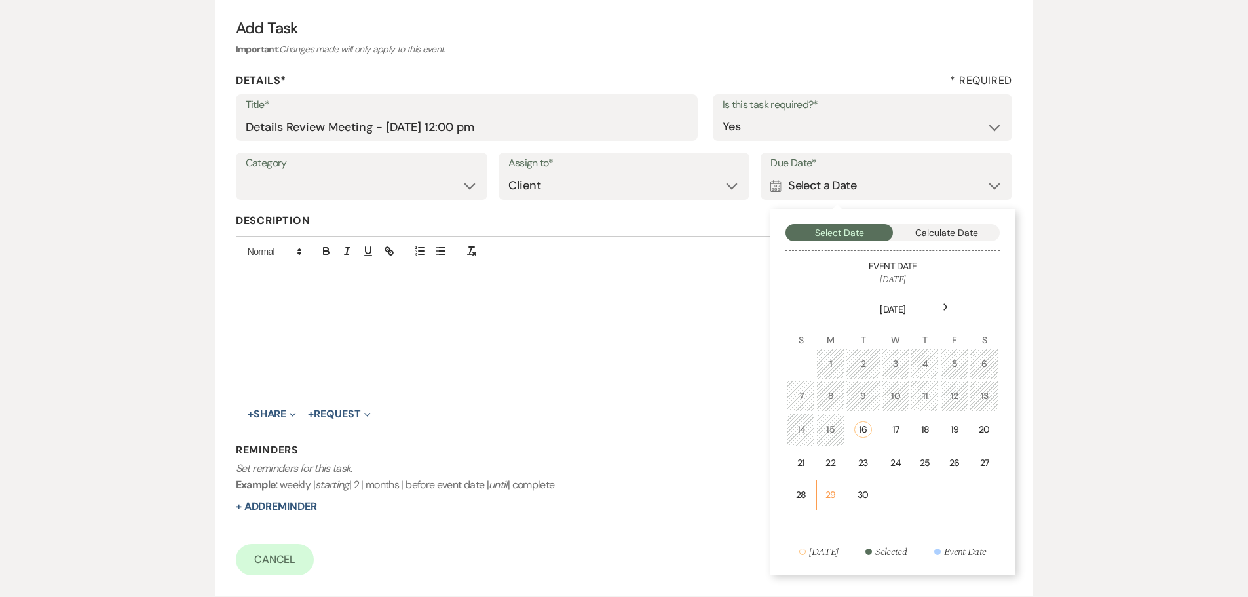
click at [837, 493] on td "29" at bounding box center [830, 495] width 28 height 31
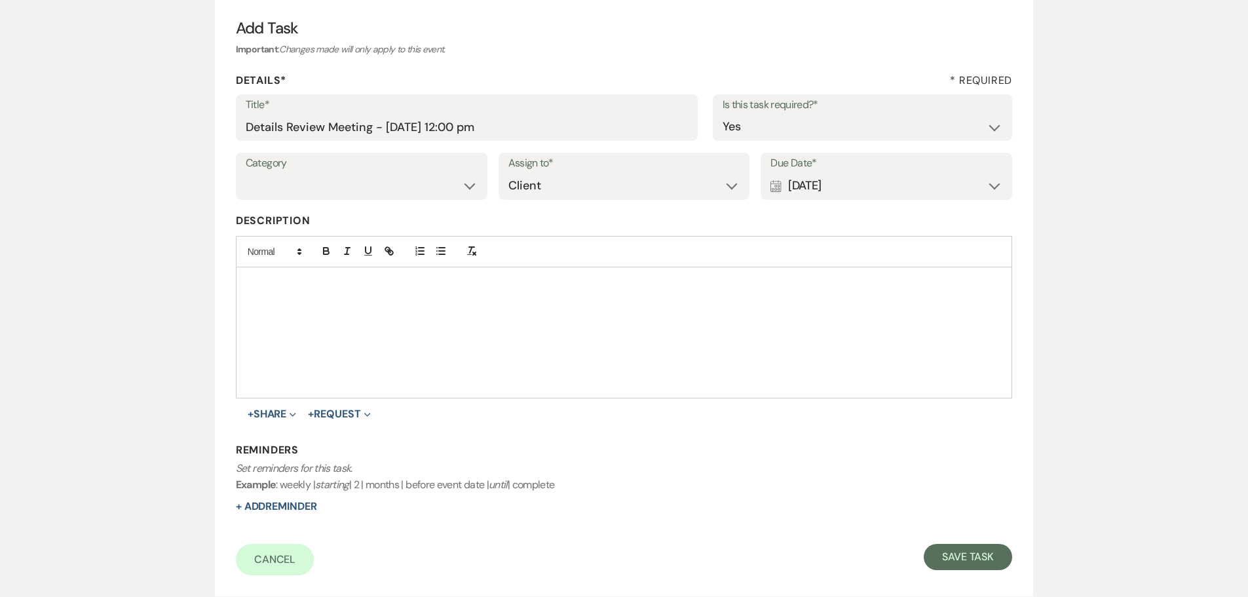
click at [466, 283] on p at bounding box center [624, 282] width 756 height 14
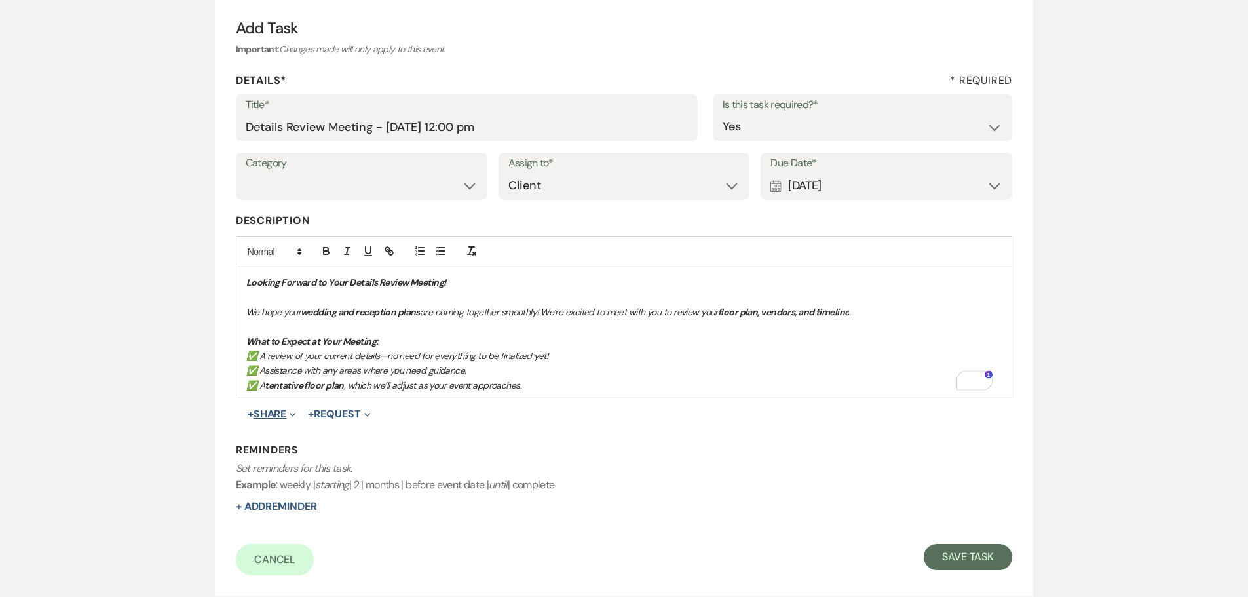
click at [277, 415] on button "+ Share Expand" at bounding box center [272, 414] width 49 height 10
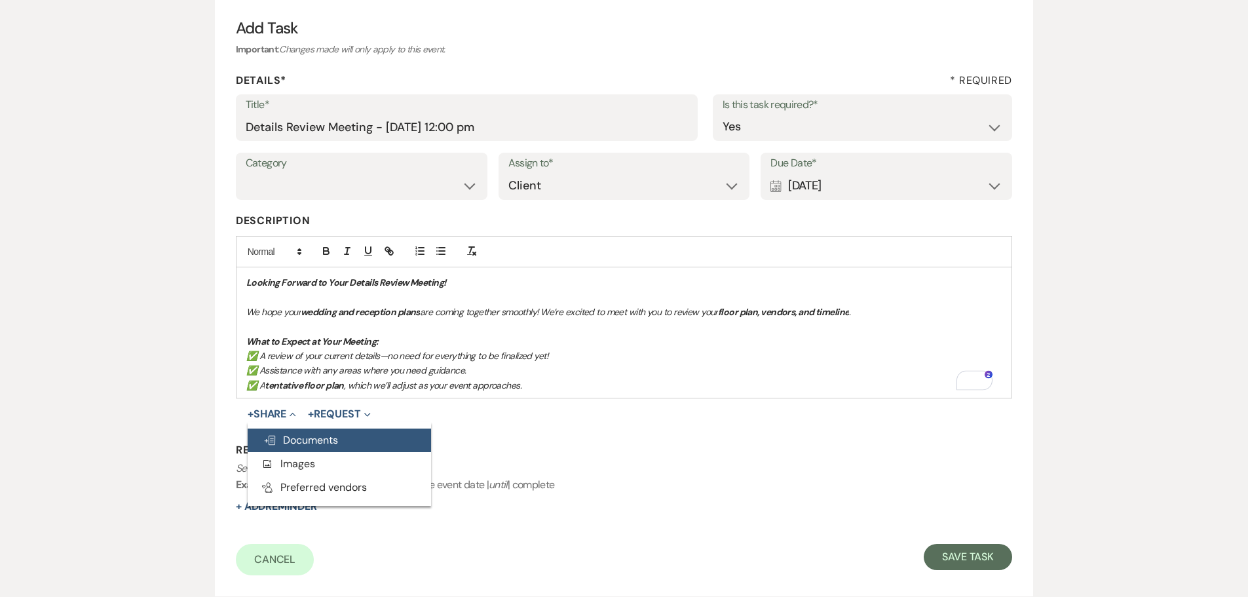
click at [294, 437] on span "Doc Upload Documents" at bounding box center [300, 440] width 75 height 14
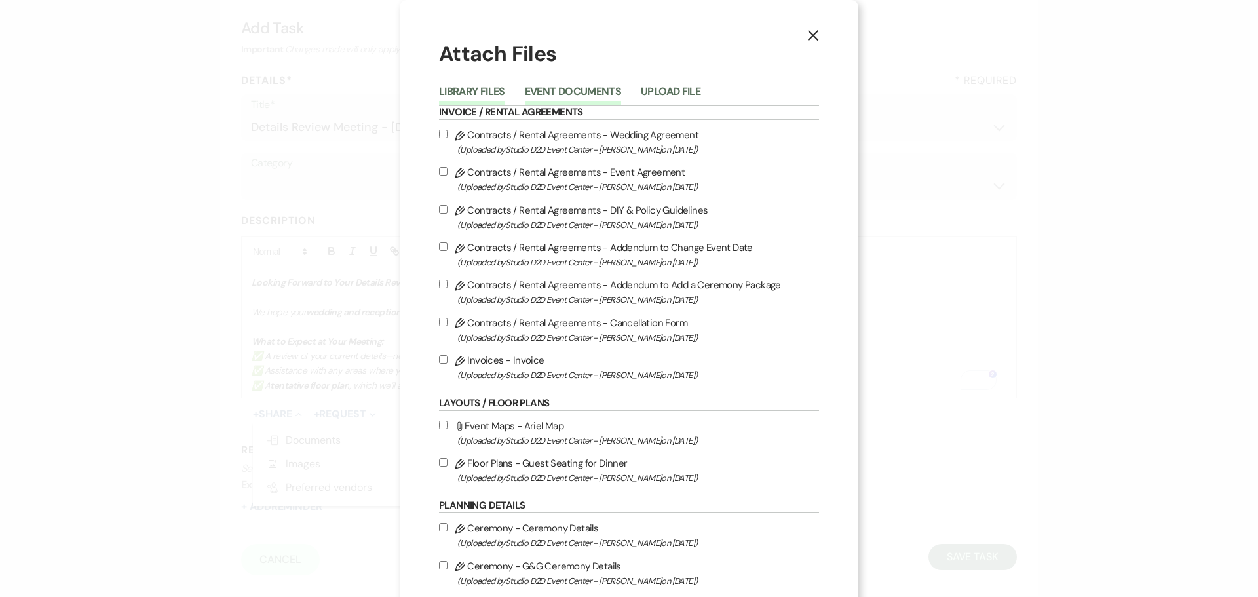
click at [594, 93] on button "Event Documents" at bounding box center [573, 95] width 96 height 18
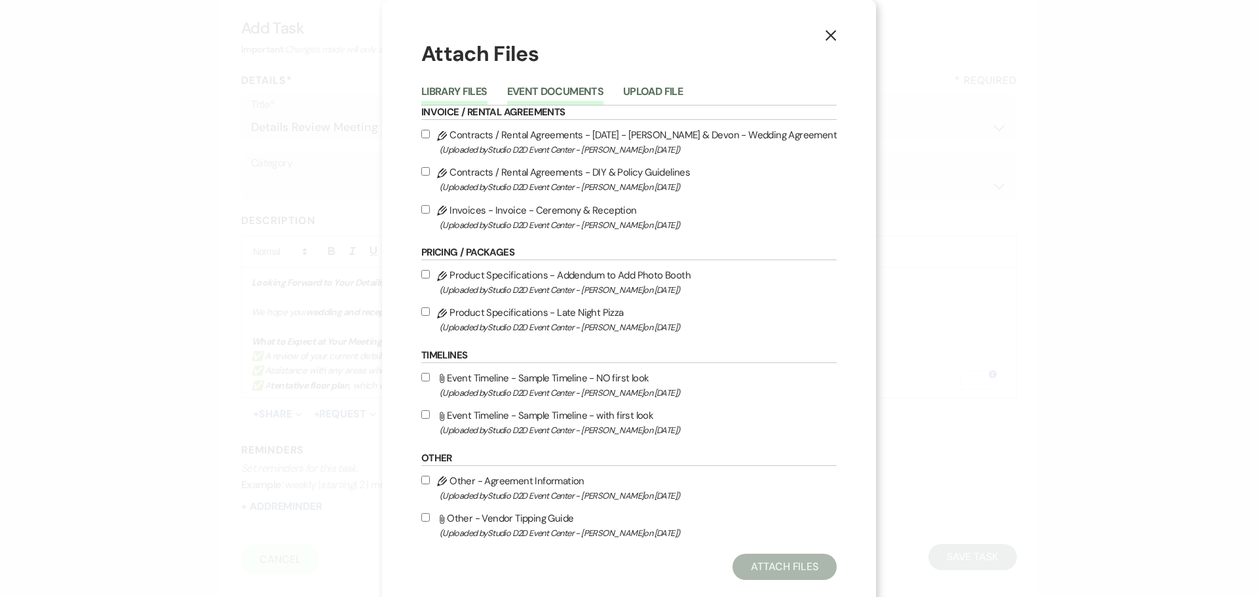
click at [476, 96] on button "Library Files" at bounding box center [454, 95] width 66 height 18
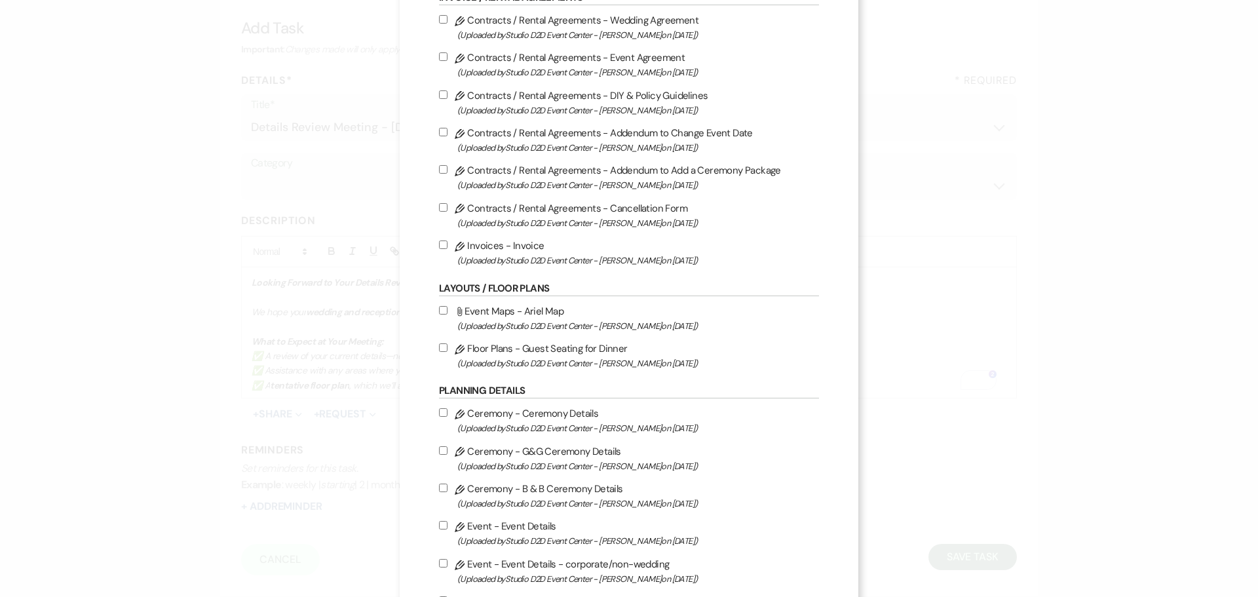
scroll to position [131, 0]
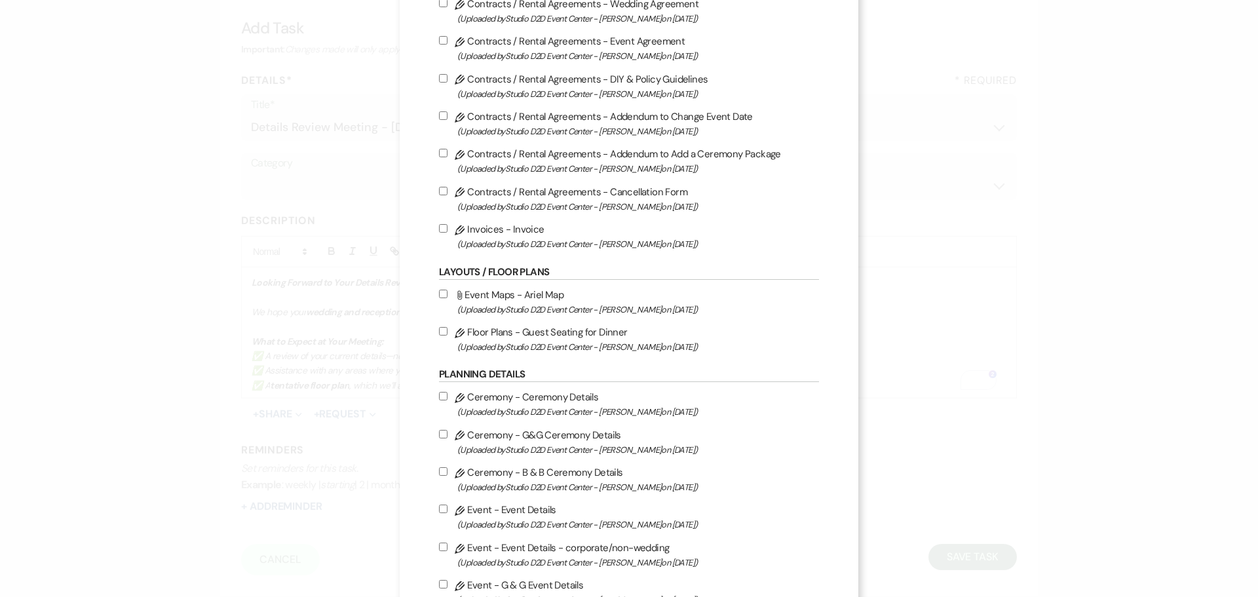
click at [551, 332] on label "Pencil Floor Plans - Guest Seating for Dinner (Uploaded by Studio D2D Event Cen…" at bounding box center [629, 339] width 380 height 31
click at [448, 332] on input "Pencil Floor Plans - Guest Seating for Dinner (Uploaded by Studio D2D Event Cen…" at bounding box center [443, 331] width 9 height 9
checkbox input "true"
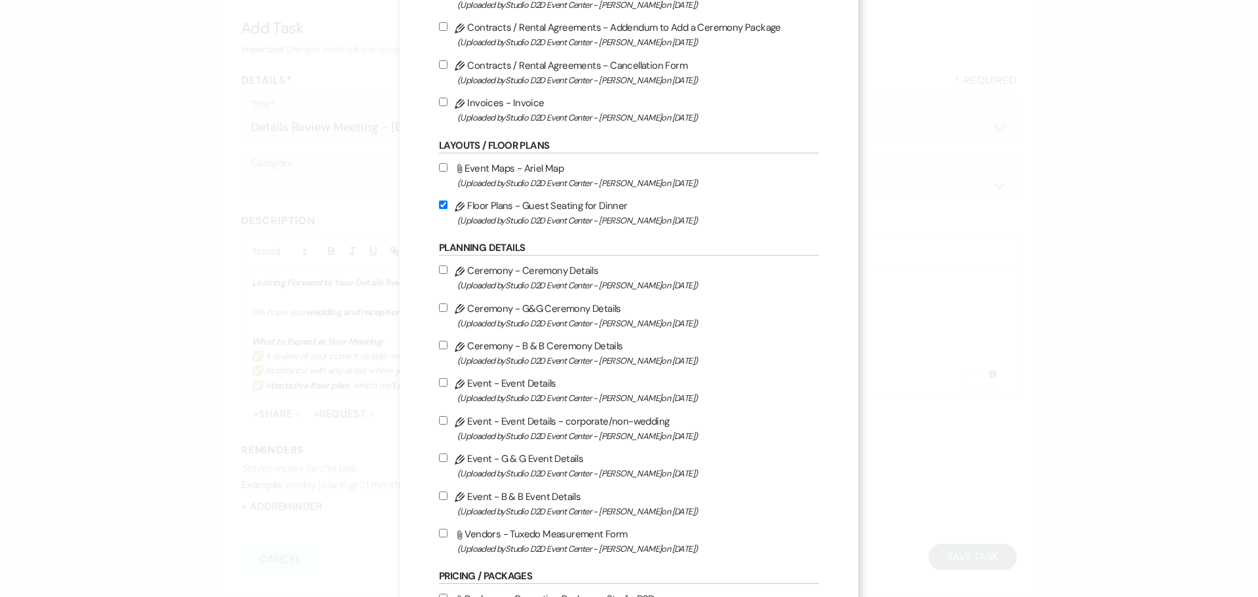
scroll to position [262, 0]
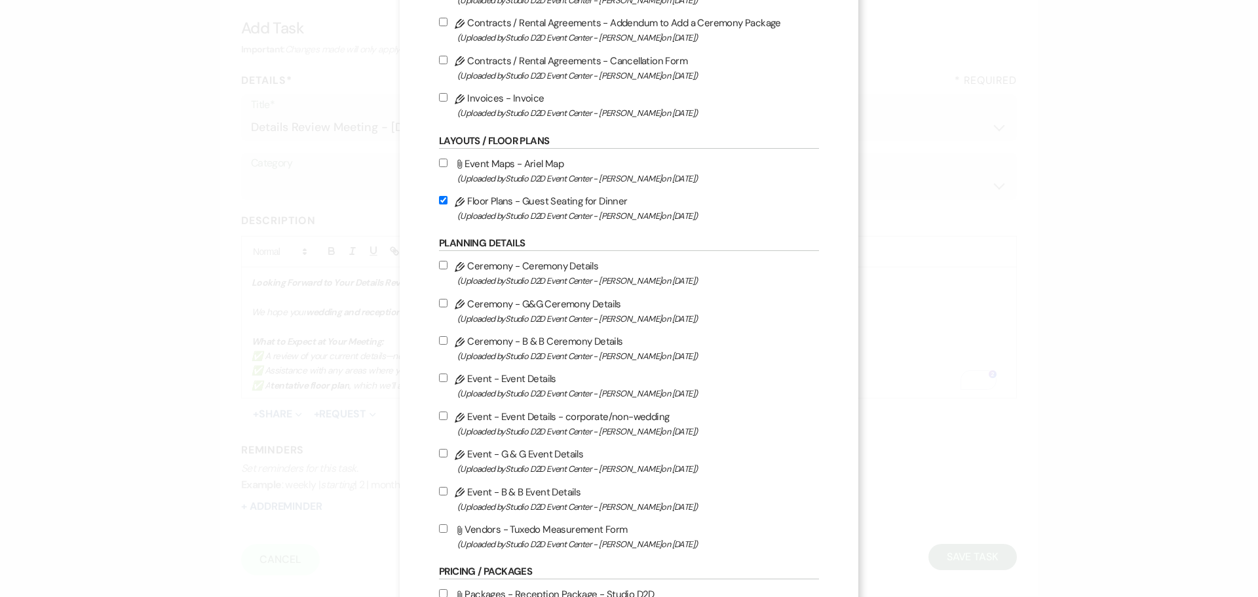
click at [538, 267] on label "Pencil Ceremony - Ceremony Details (Uploaded by Studio D2D Event Center - Krist…" at bounding box center [629, 273] width 380 height 31
click at [448, 267] on input "Pencil Ceremony - Ceremony Details (Uploaded by Studio D2D Event Center - Krist…" at bounding box center [443, 265] width 9 height 9
checkbox input "true"
click at [524, 379] on label "Pencil Event - Event Details (Uploaded by Studio D2D Event Center - Kristan on …" at bounding box center [629, 385] width 380 height 31
click at [448, 379] on input "Pencil Event - Event Details (Uploaded by Studio D2D Event Center - Kristan on …" at bounding box center [443, 378] width 9 height 9
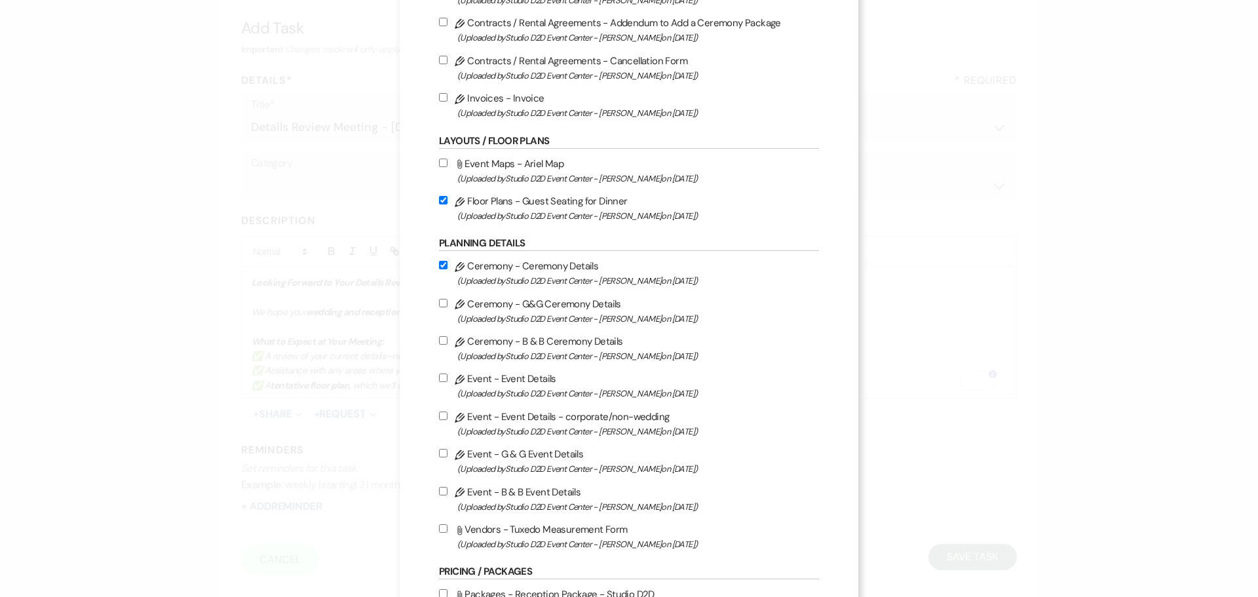
checkbox input "true"
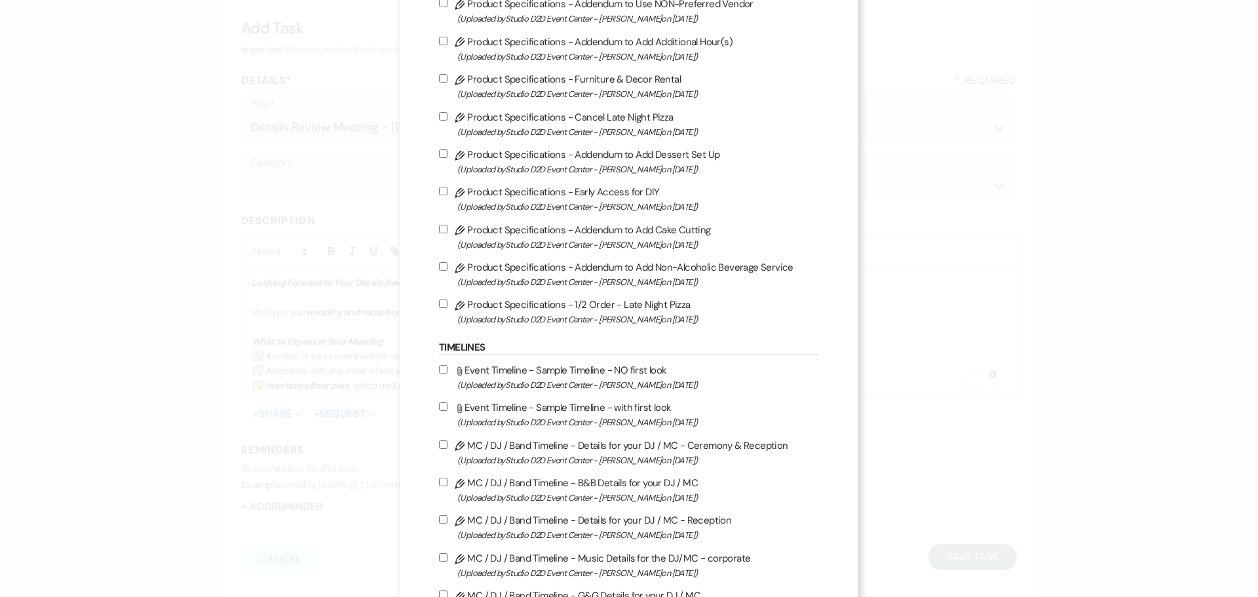
scroll to position [1245, 0]
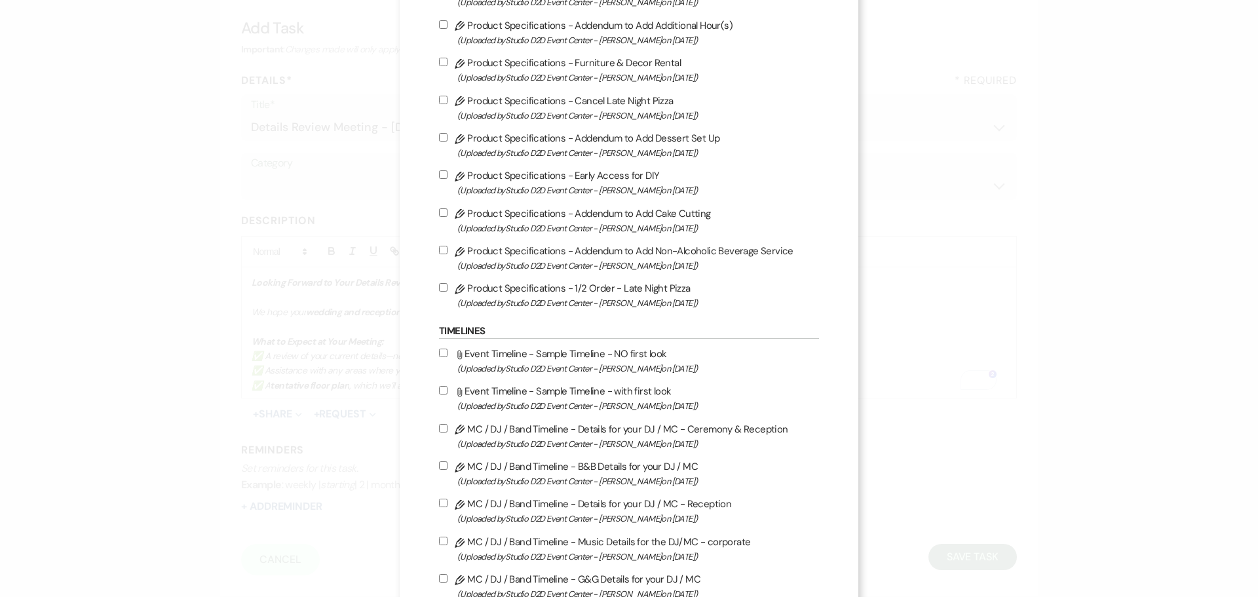
click at [576, 427] on label "Pencil MC / DJ / Band Timeline - Details for your DJ / MC - Ceremony & Receptio…" at bounding box center [629, 436] width 380 height 31
click at [448, 427] on input "Pencil MC / DJ / Band Timeline - Details for your DJ / MC - Ceremony & Receptio…" at bounding box center [443, 428] width 9 height 9
checkbox input "true"
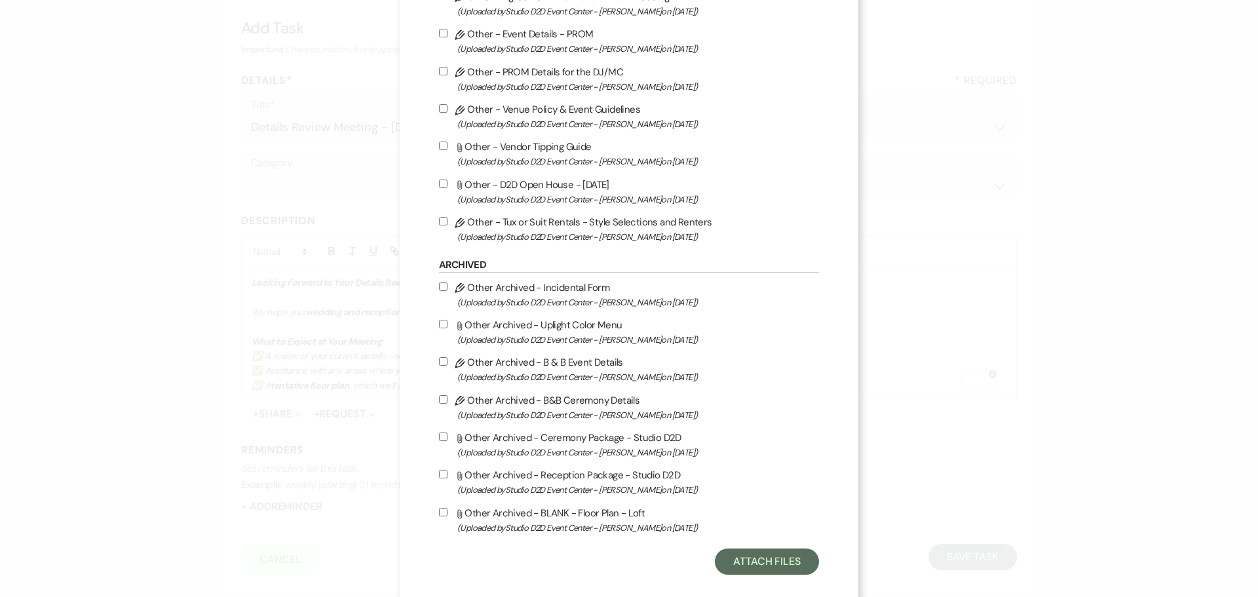
scroll to position [2023, 0]
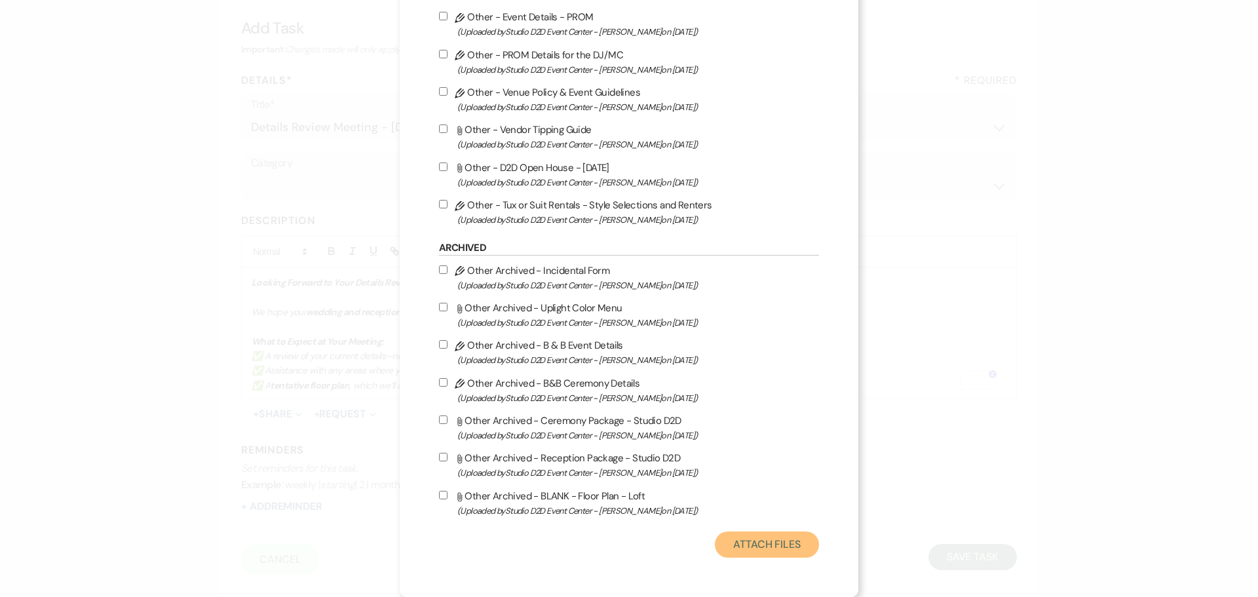
click at [780, 545] on button "Attach Files" at bounding box center [767, 544] width 104 height 26
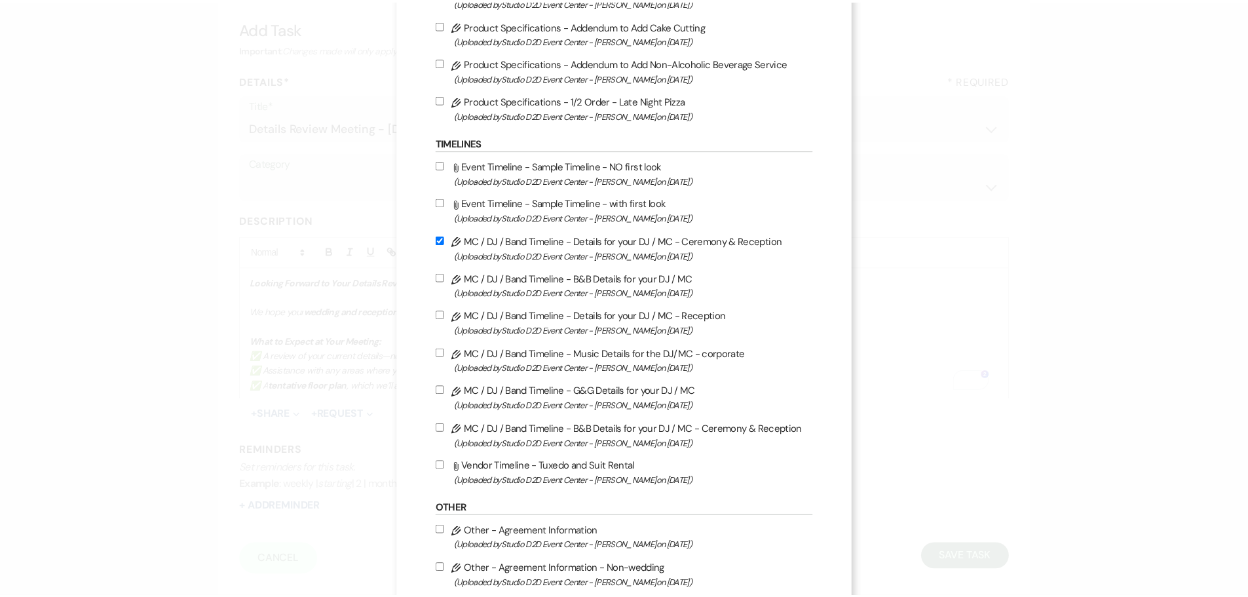
scroll to position [0, 0]
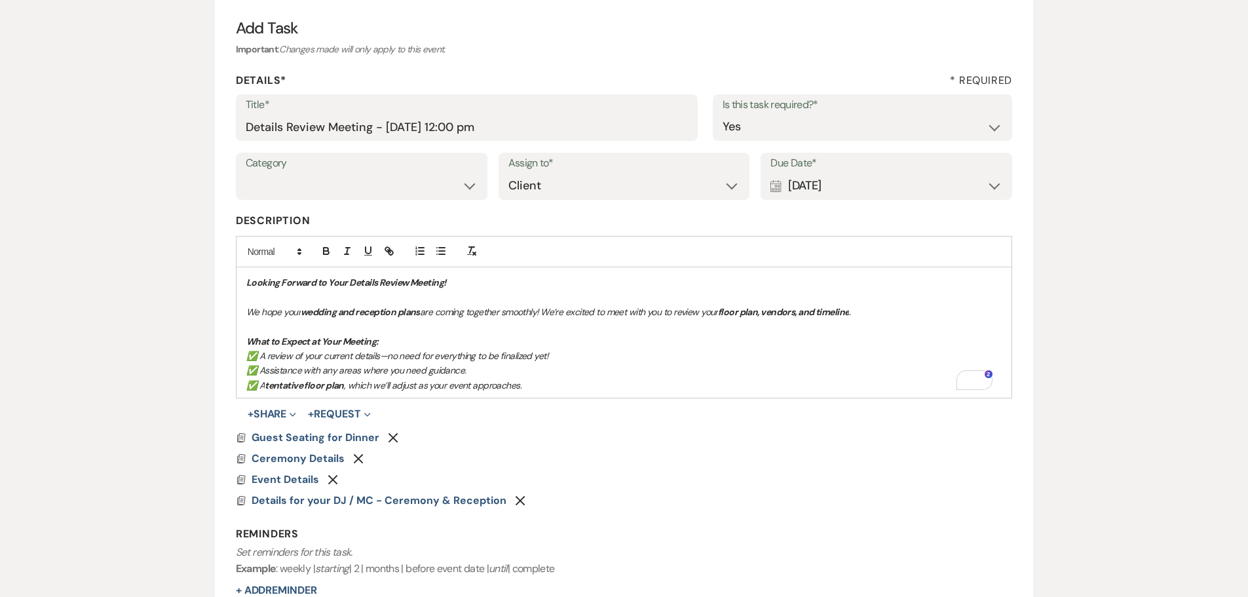
click at [389, 434] on icon "Remove" at bounding box center [393, 437] width 10 height 10
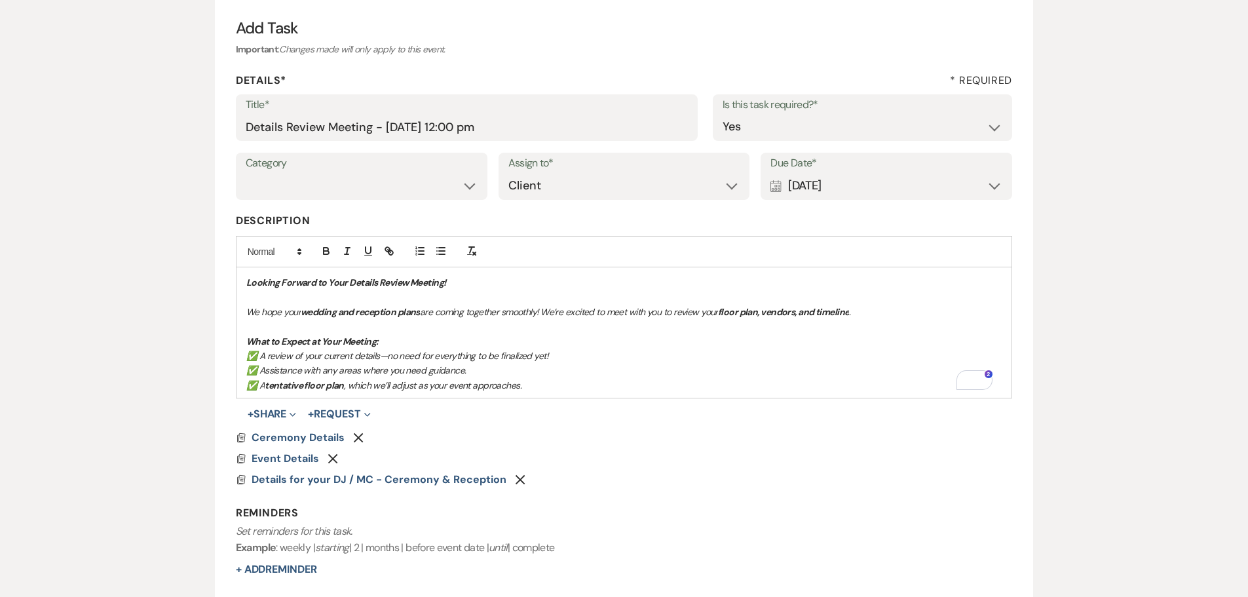
click at [515, 476] on icon "Remove" at bounding box center [520, 479] width 10 height 10
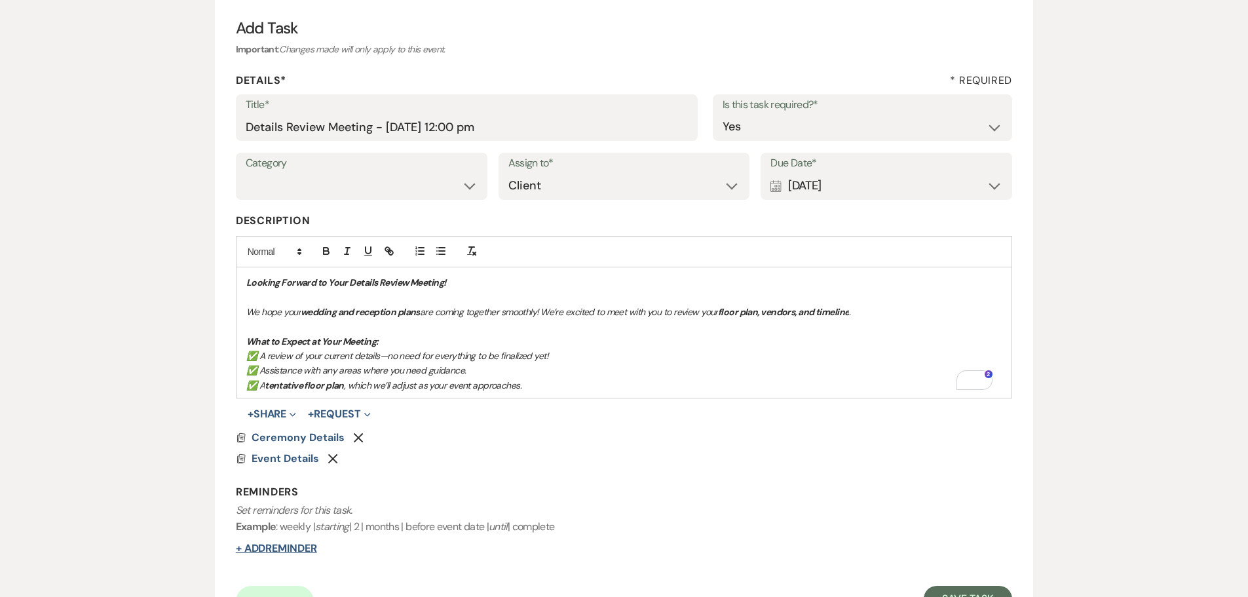
click at [301, 543] on button "+ Add Reminder" at bounding box center [276, 548] width 81 height 10
select select "client"
select select "days"
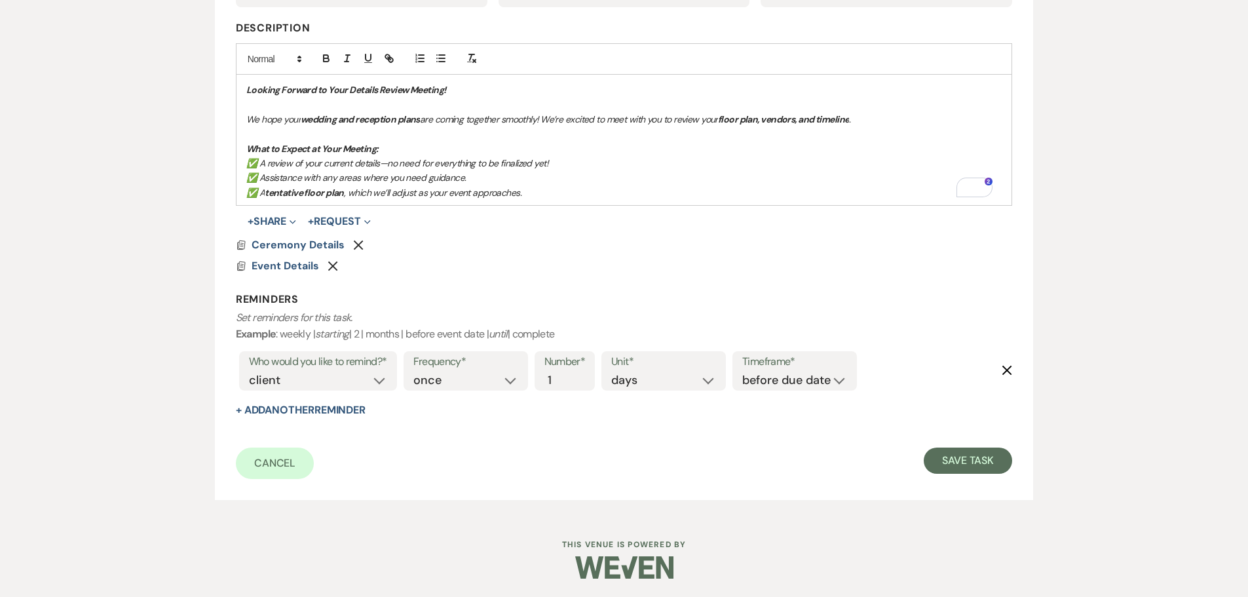
scroll to position [325, 0]
click at [355, 406] on button "+ Add Another Reminder" at bounding box center [301, 409] width 130 height 10
select select "client"
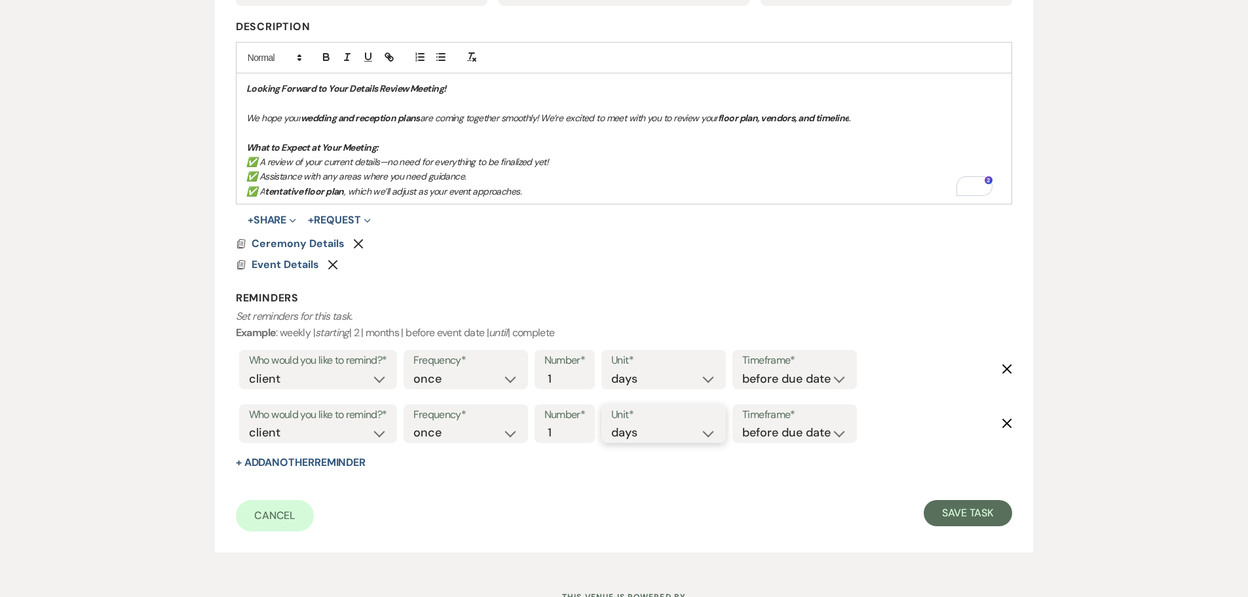
click at [652, 437] on select "days weeks months" at bounding box center [663, 433] width 105 height 18
select select "weeks"
click at [614, 424] on select "days weeks months" at bounding box center [663, 433] width 105 height 18
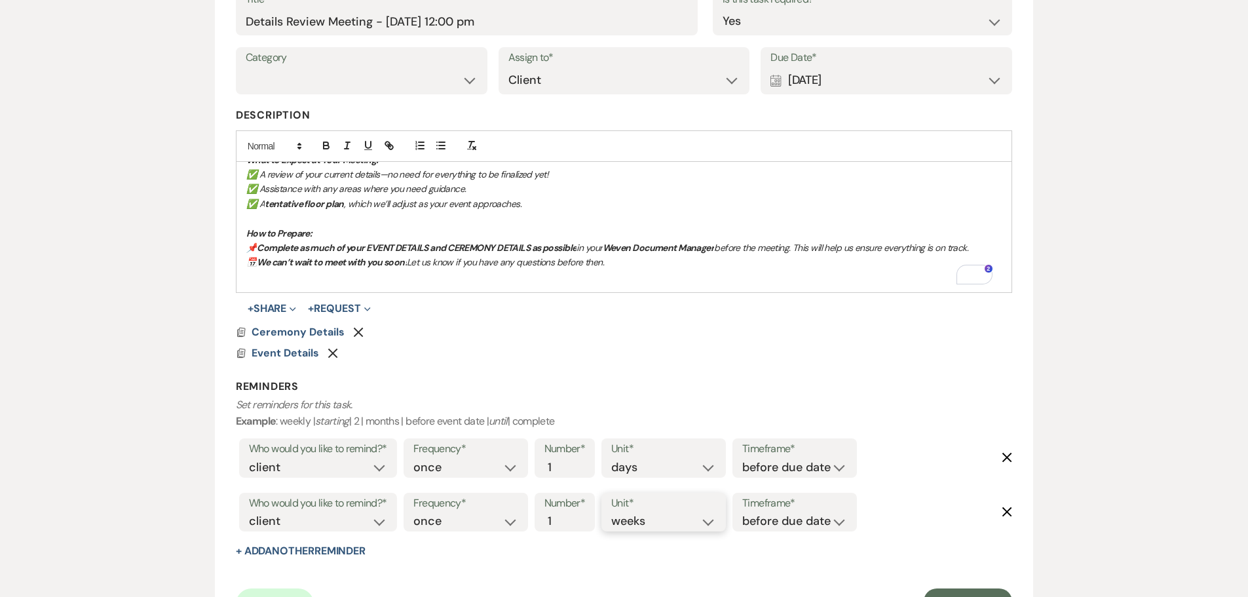
scroll to position [262, 0]
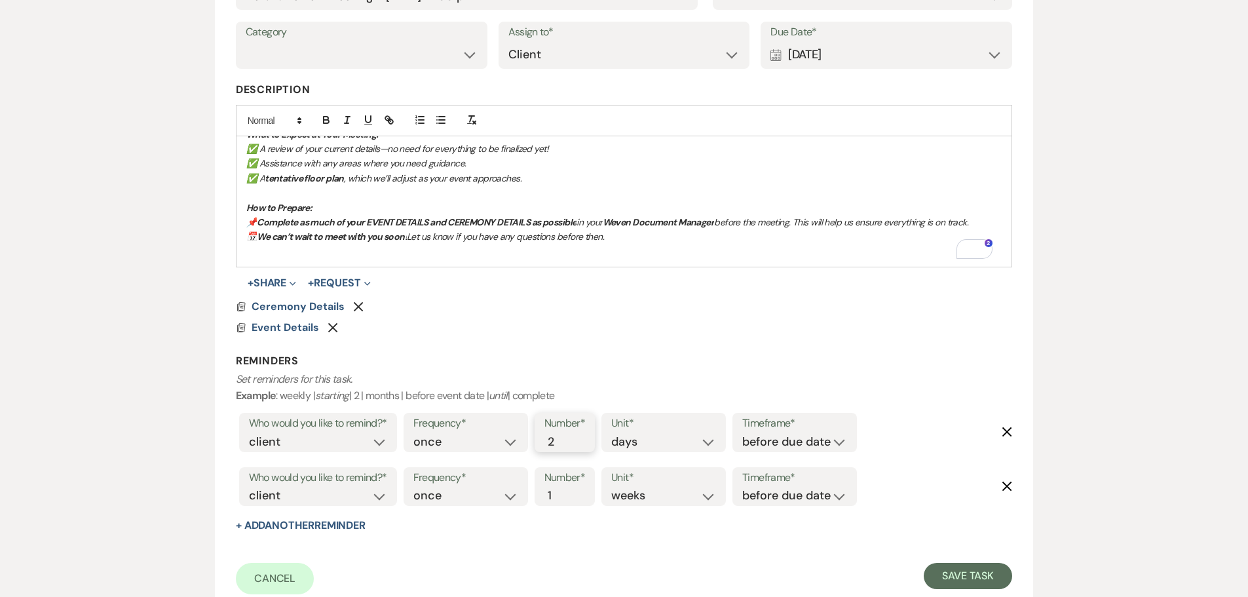
type input "2"
click at [567, 436] on input "2" at bounding box center [559, 442] width 28 height 18
click at [963, 579] on button "Save Task" at bounding box center [968, 576] width 88 height 26
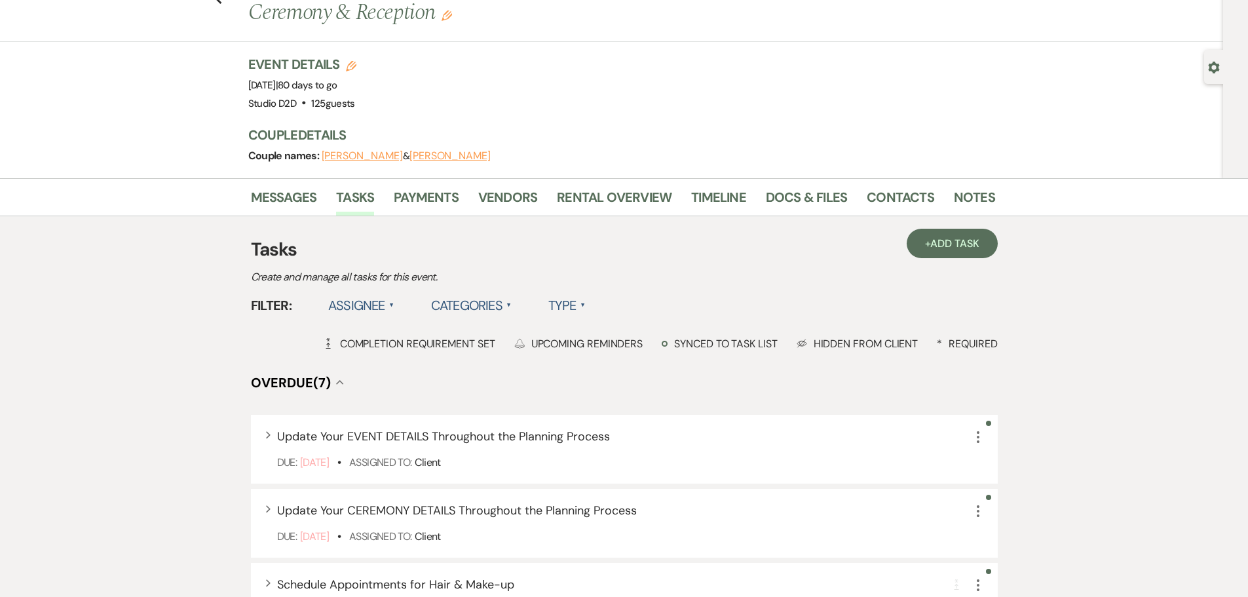
scroll to position [66, 0]
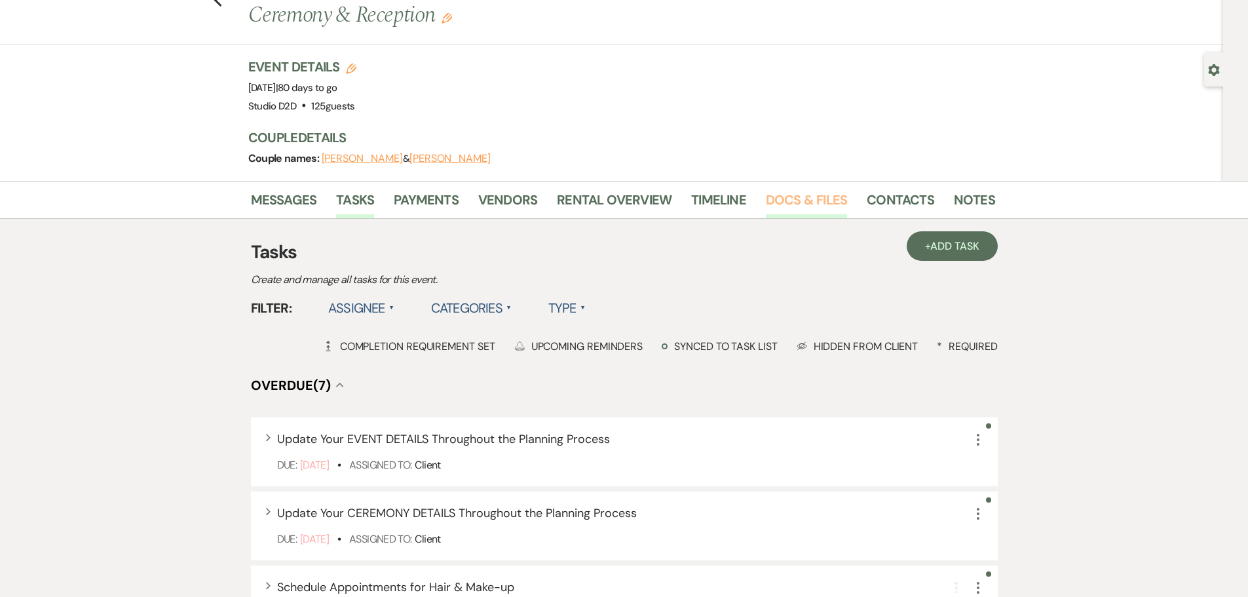
click at [786, 201] on link "Docs & Files" at bounding box center [806, 203] width 81 height 29
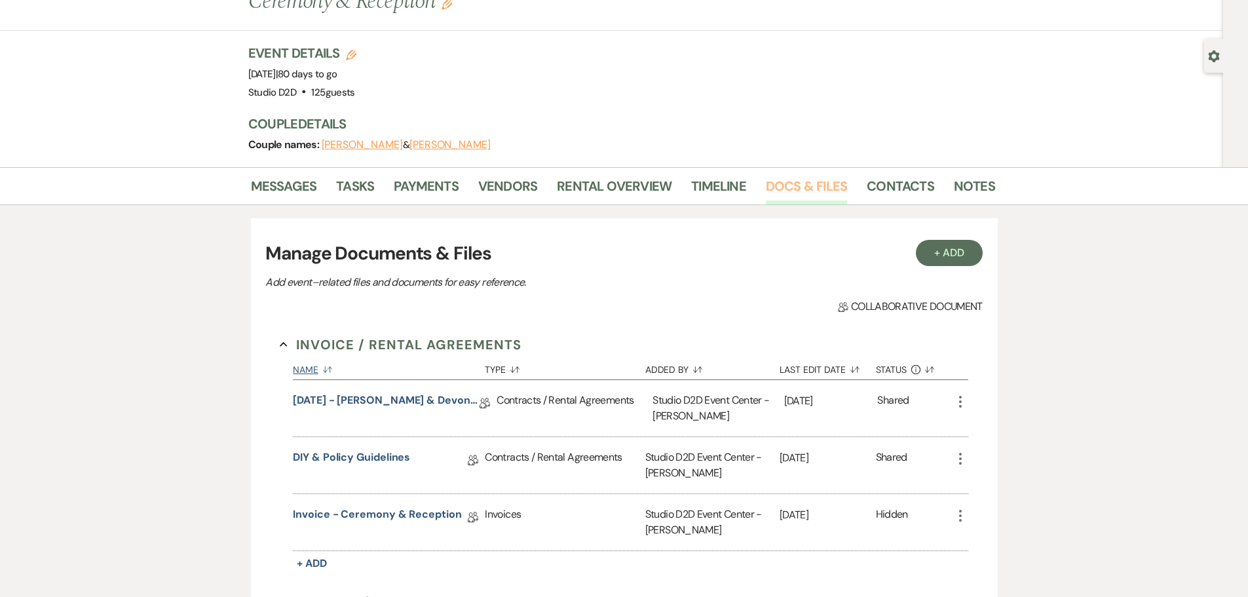
scroll to position [66, 0]
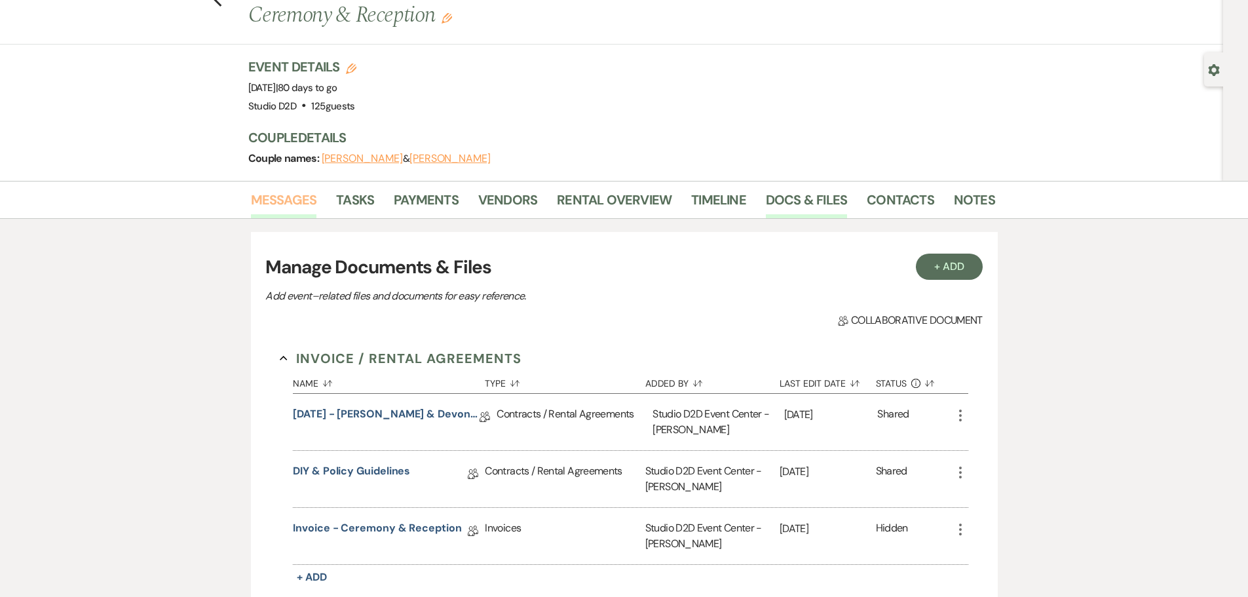
click at [285, 198] on link "Messages" at bounding box center [284, 203] width 66 height 29
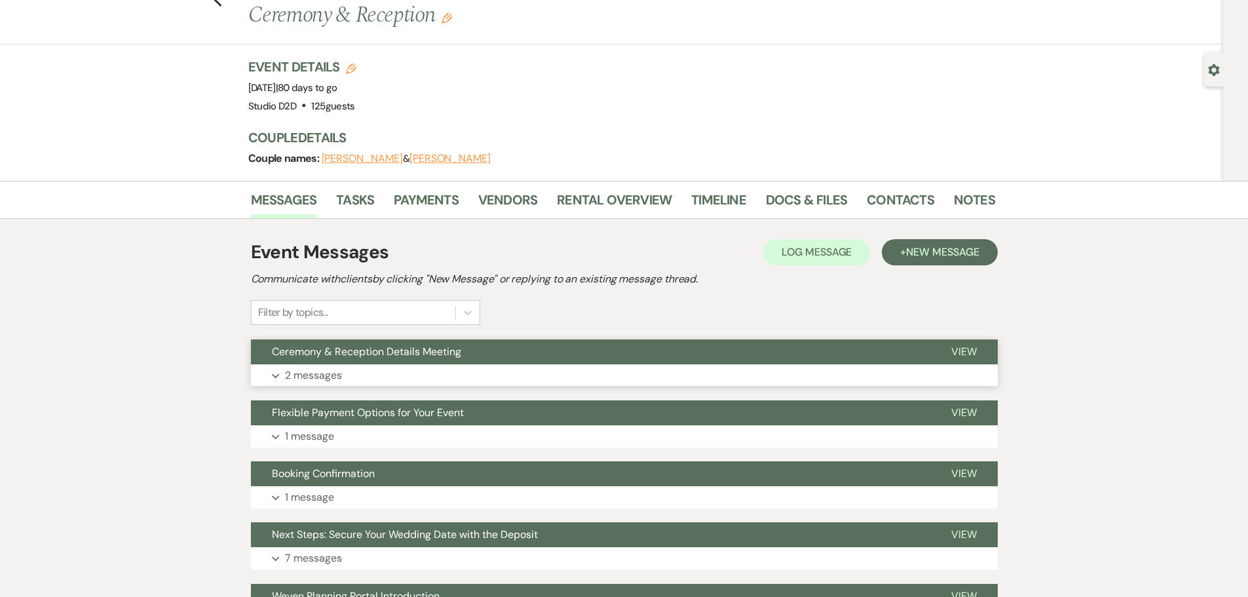
click at [324, 378] on p "2 messages" at bounding box center [313, 375] width 57 height 17
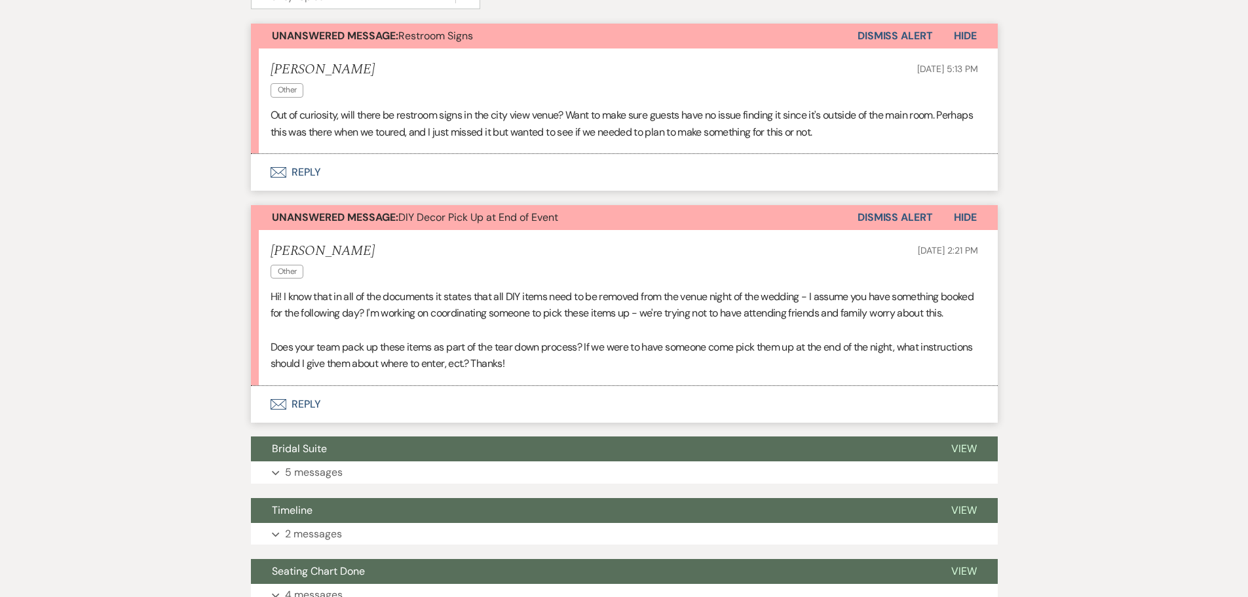
click at [305, 420] on button "Envelope Reply" at bounding box center [624, 404] width 747 height 37
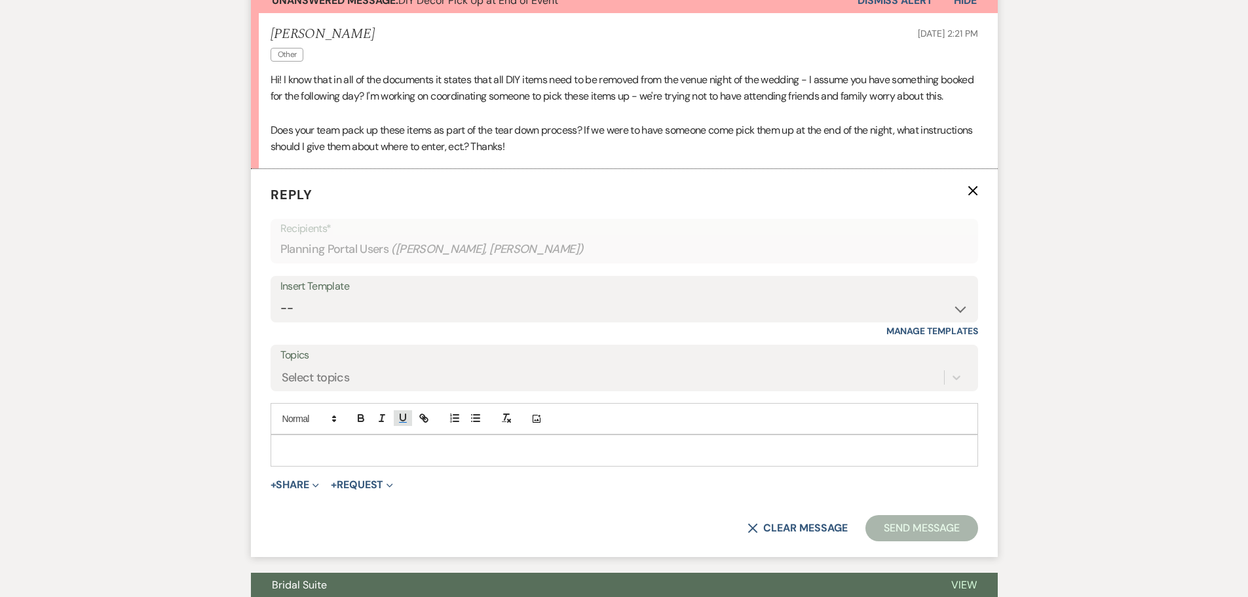
scroll to position [644, 0]
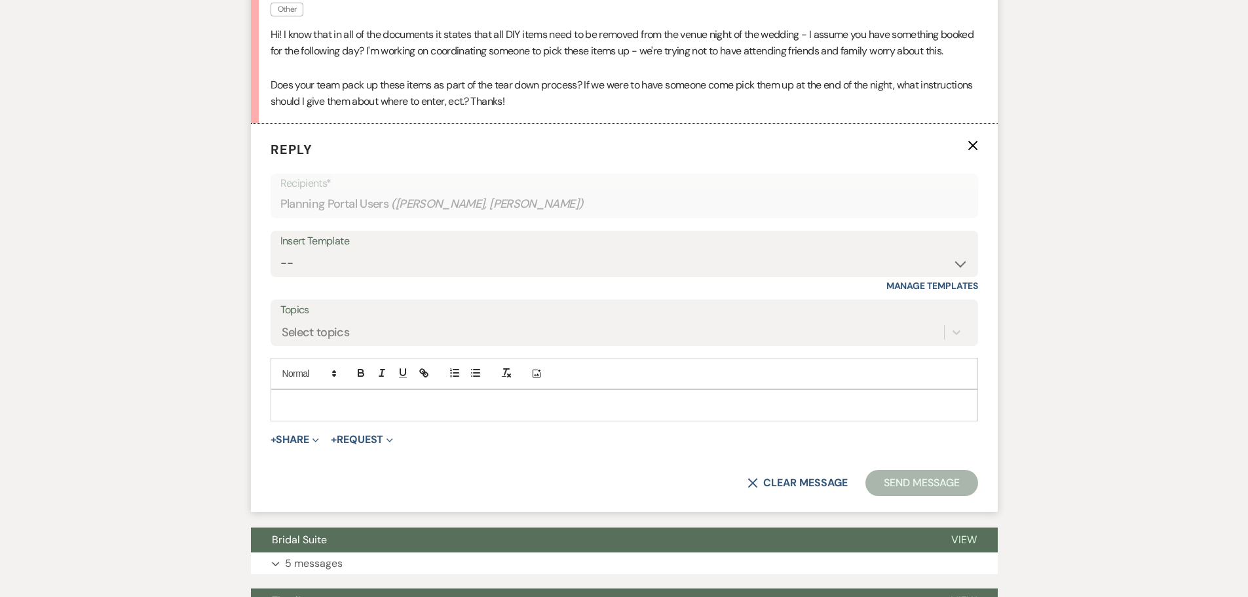
click at [392, 412] on p at bounding box center [624, 405] width 687 height 14
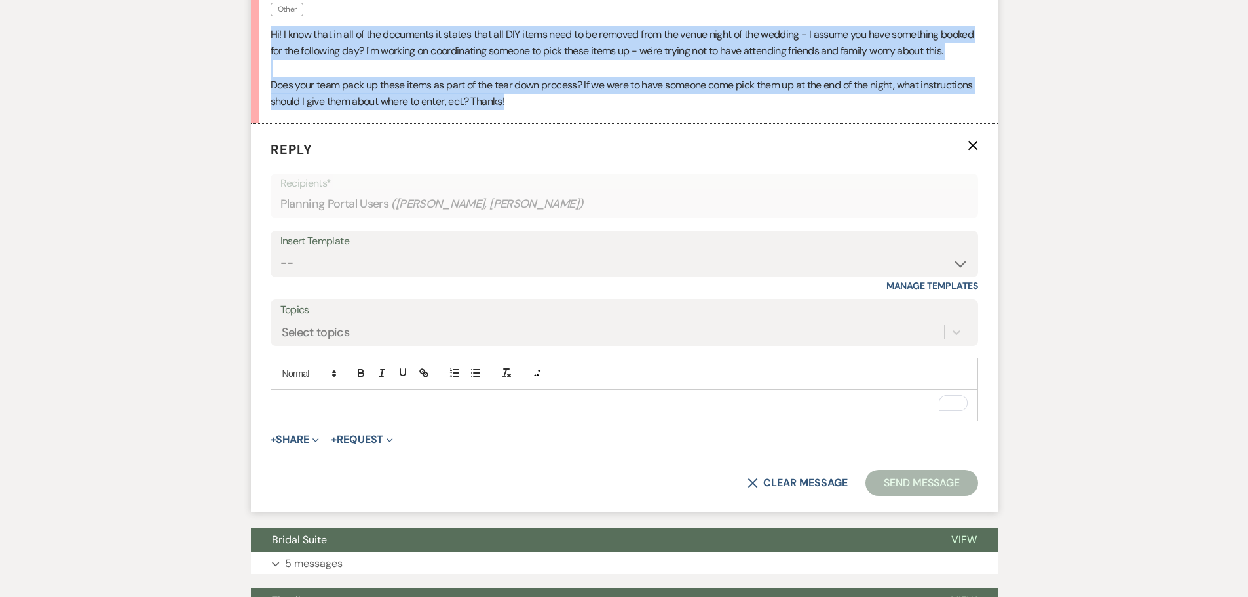
drag, startPoint x: 271, startPoint y: 35, endPoint x: 572, endPoint y: 117, distance: 311.7
click at [572, 110] on div "Hi! I know that in all of the documents it states that all DIY items need to be…" at bounding box center [625, 68] width 708 height 84
copy div "Hi! I know that in all of the documents it states that all DIY items need to be…"
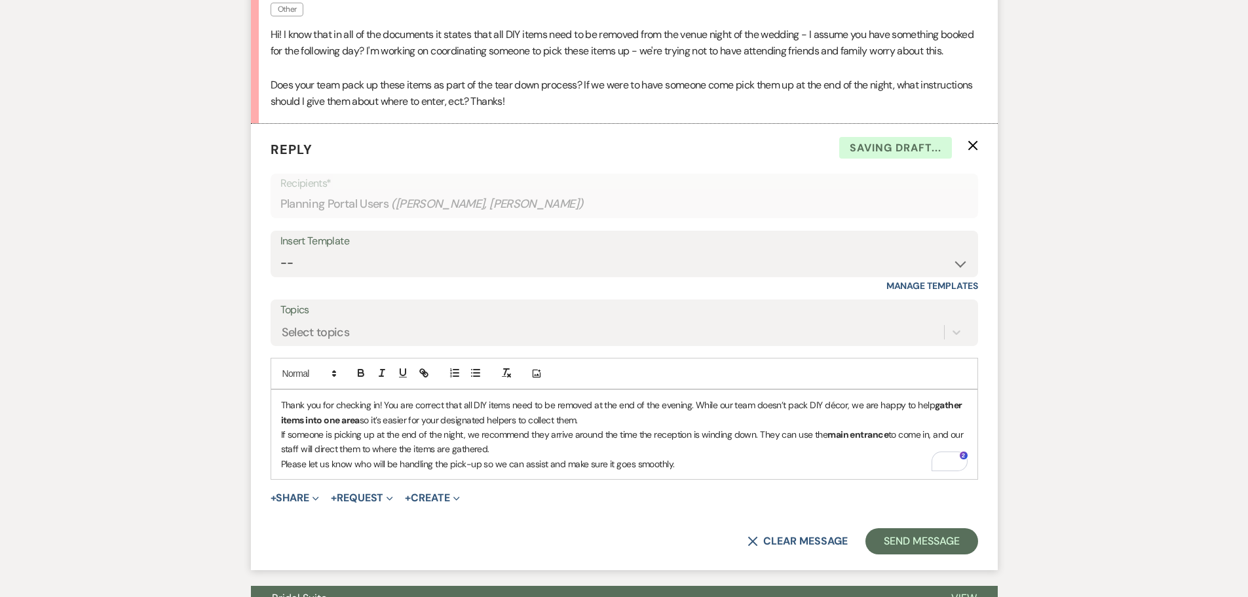
click at [595, 427] on p "Thank you for checking in! You are correct that all DIY items need to be remove…" at bounding box center [624, 412] width 687 height 29
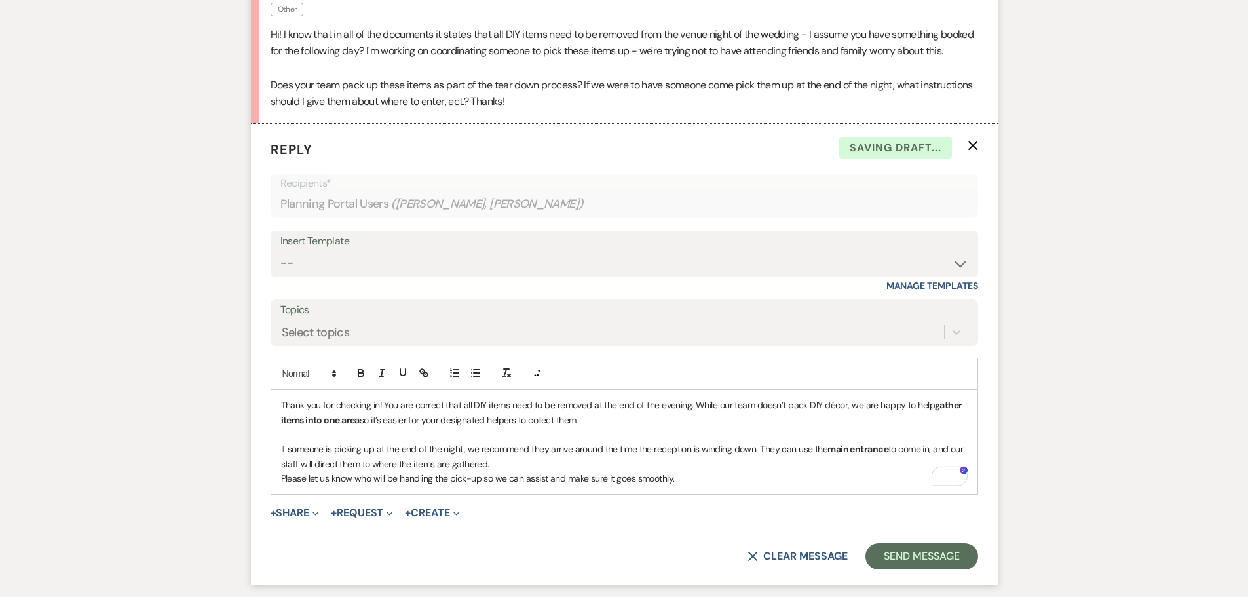
click at [558, 471] on p "If someone is picking up at the end of the night, we recommend they arrive arou…" at bounding box center [624, 456] width 687 height 29
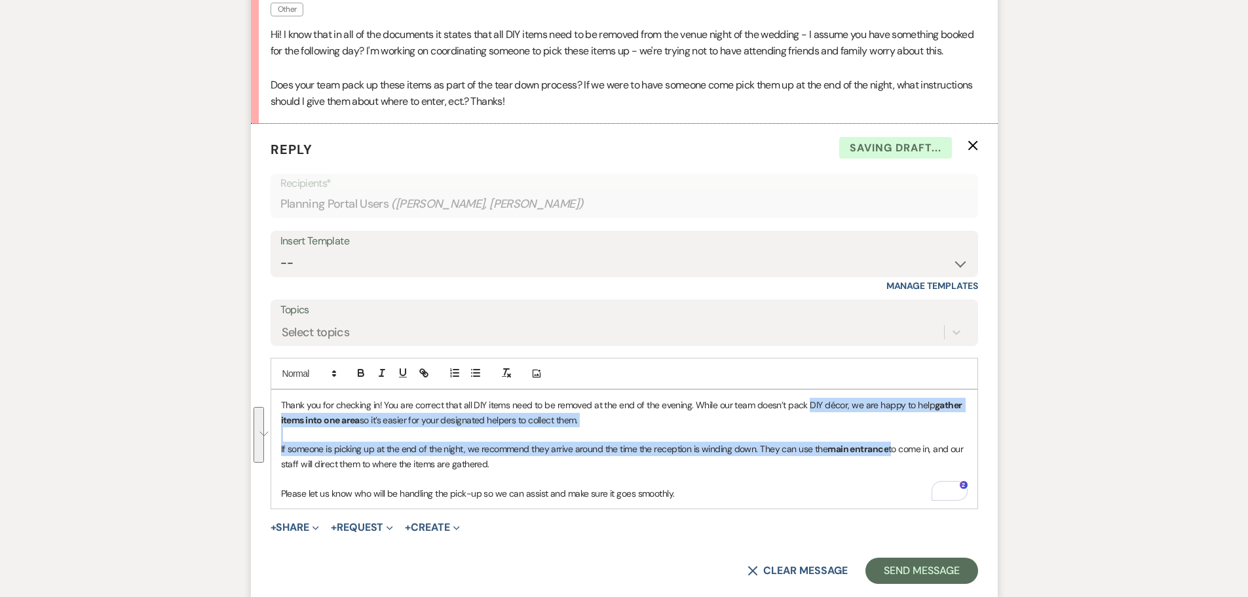
drag, startPoint x: 836, startPoint y: 457, endPoint x: 807, endPoint y: 427, distance: 41.7
click at [807, 427] on div "Thank you for checking in! You are correct that all DIY items need to be remove…" at bounding box center [624, 449] width 706 height 119
click at [361, 373] on icon "button" at bounding box center [360, 371] width 5 height 3
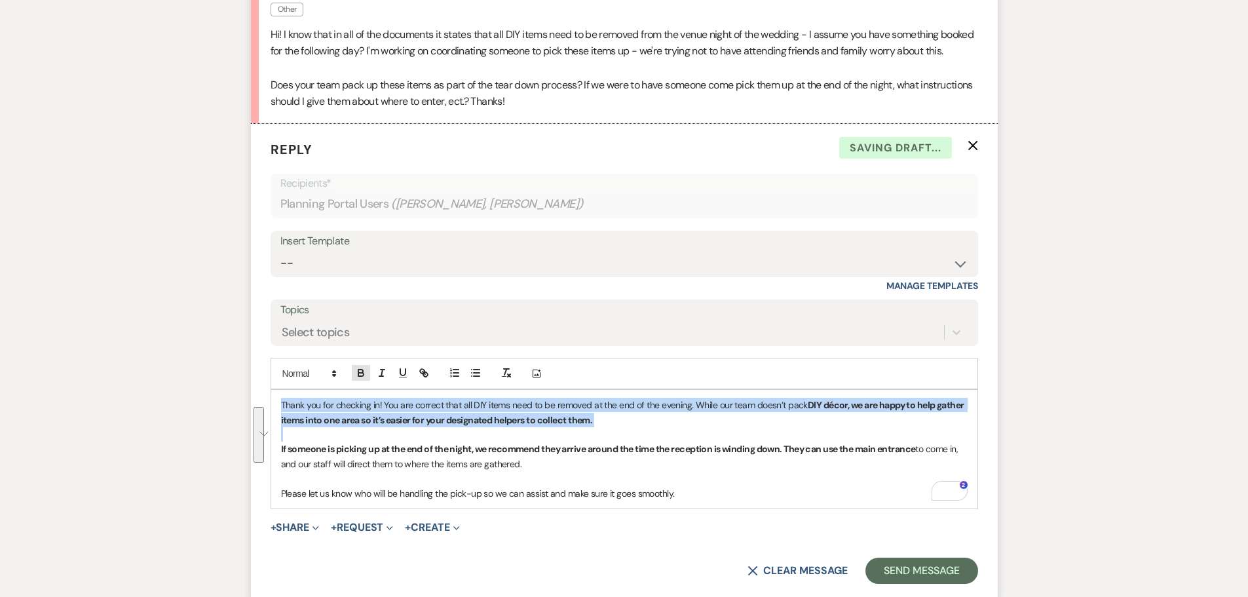
click at [361, 373] on icon "button" at bounding box center [360, 371] width 5 height 3
click at [655, 442] on p "To enrich screen reader interactions, please activate Accessibility in Grammarl…" at bounding box center [624, 434] width 687 height 14
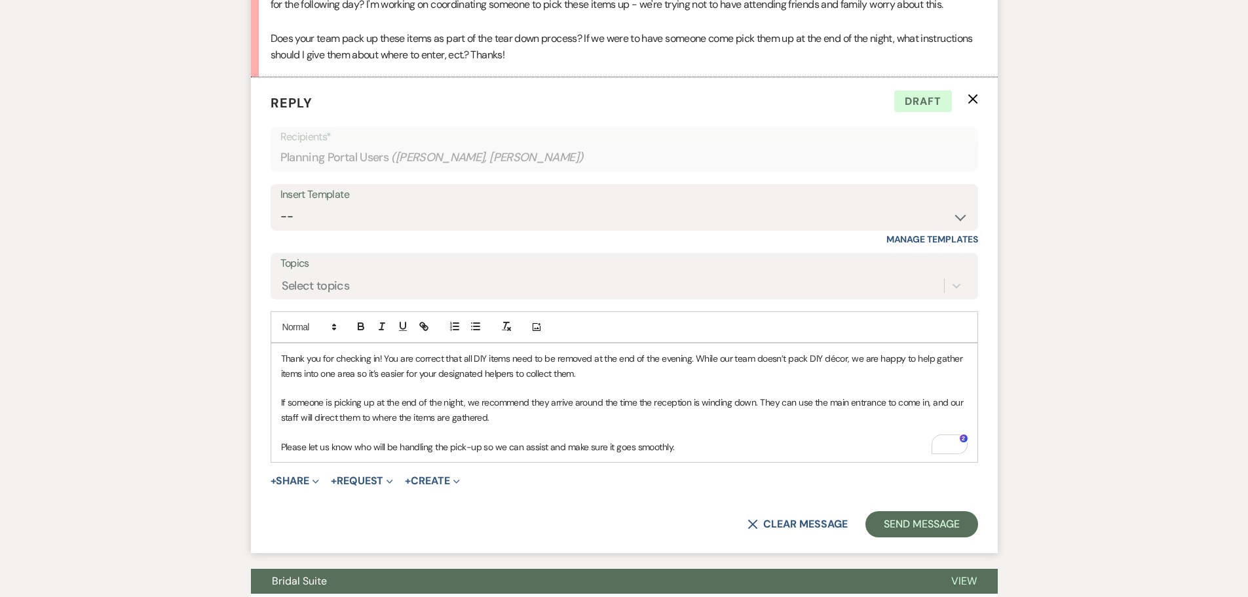
scroll to position [709, 0]
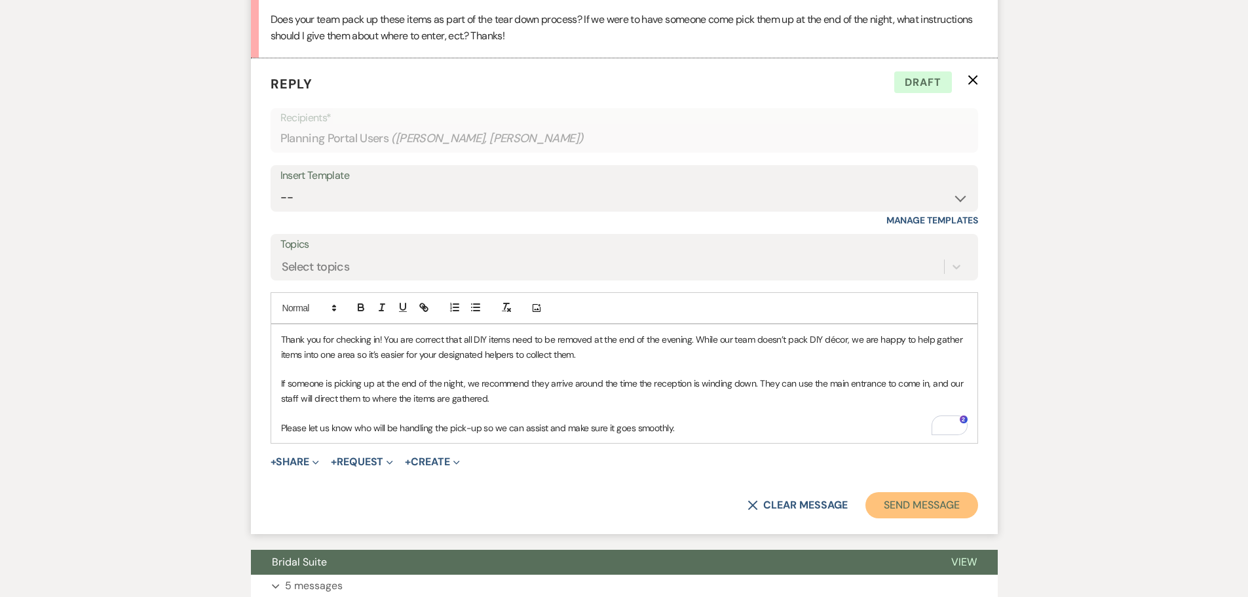
click at [919, 518] on button "Send Message" at bounding box center [922, 505] width 112 height 26
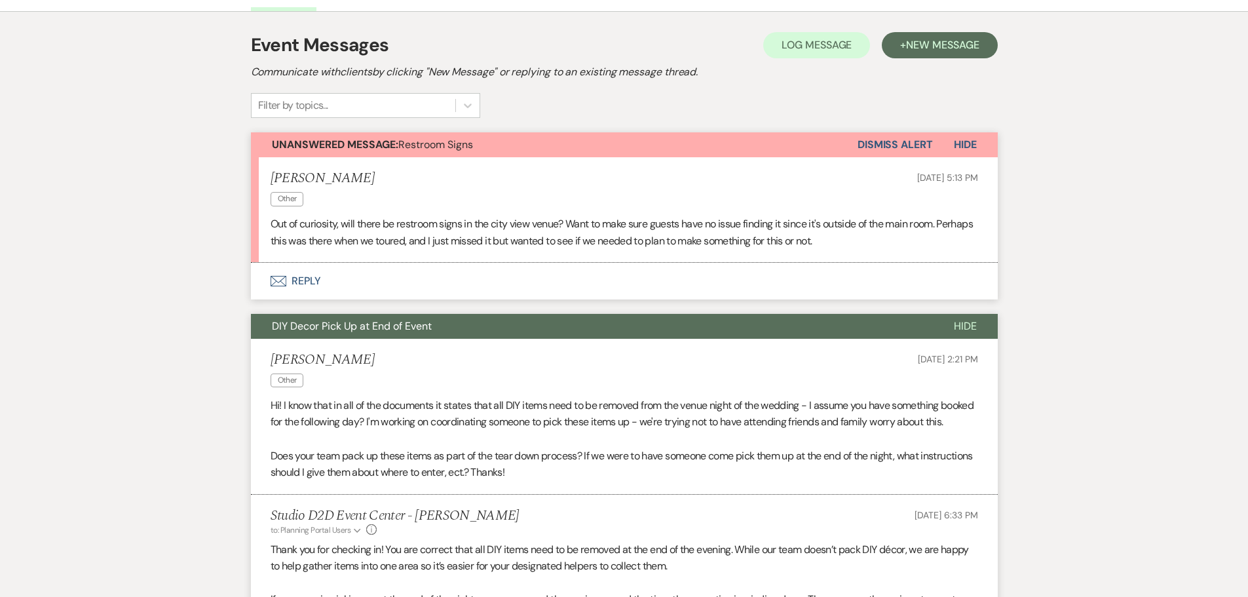
scroll to position [250, 0]
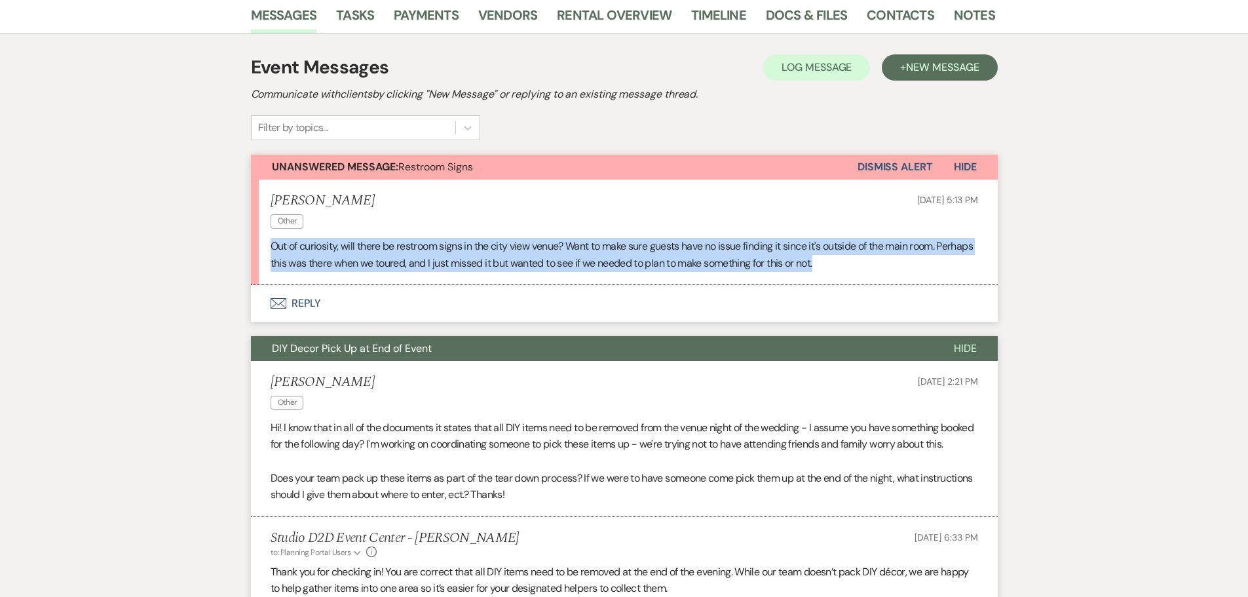
drag, startPoint x: 271, startPoint y: 246, endPoint x: 860, endPoint y: 270, distance: 590.2
click at [860, 270] on p "Out of curiosity, will there be restroom signs in the city view venue? Want to …" at bounding box center [625, 254] width 708 height 33
copy p "Out of curiosity, will there be restroom signs in the city view venue? Want to …"
click at [311, 305] on button "Envelope Reply" at bounding box center [624, 303] width 747 height 37
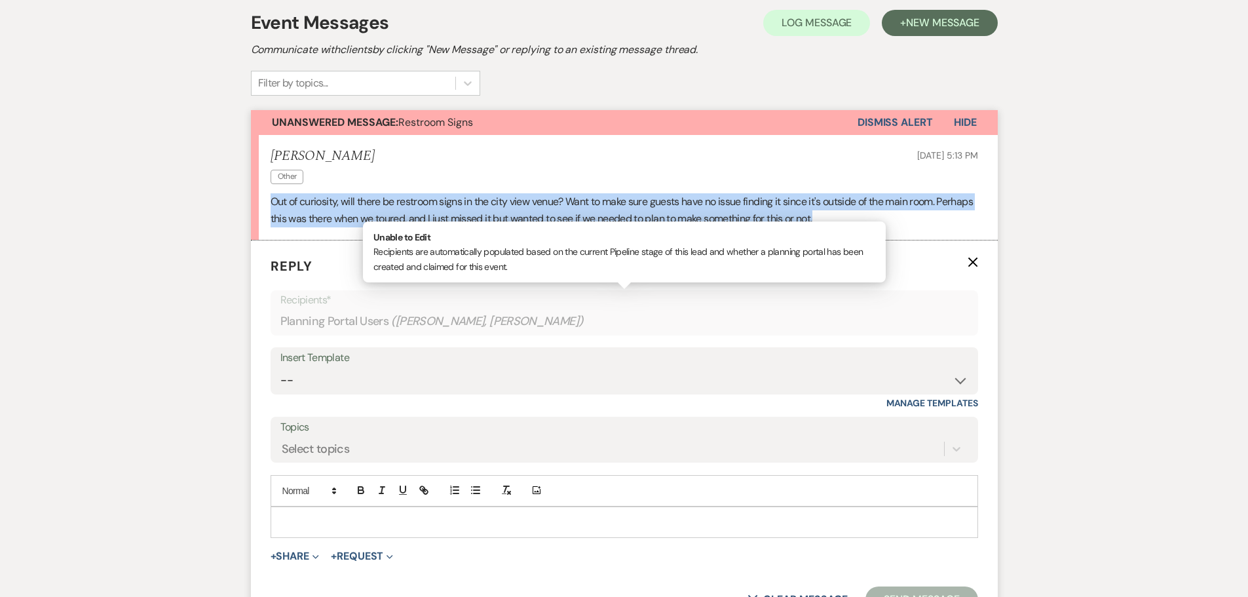
scroll to position [316, 0]
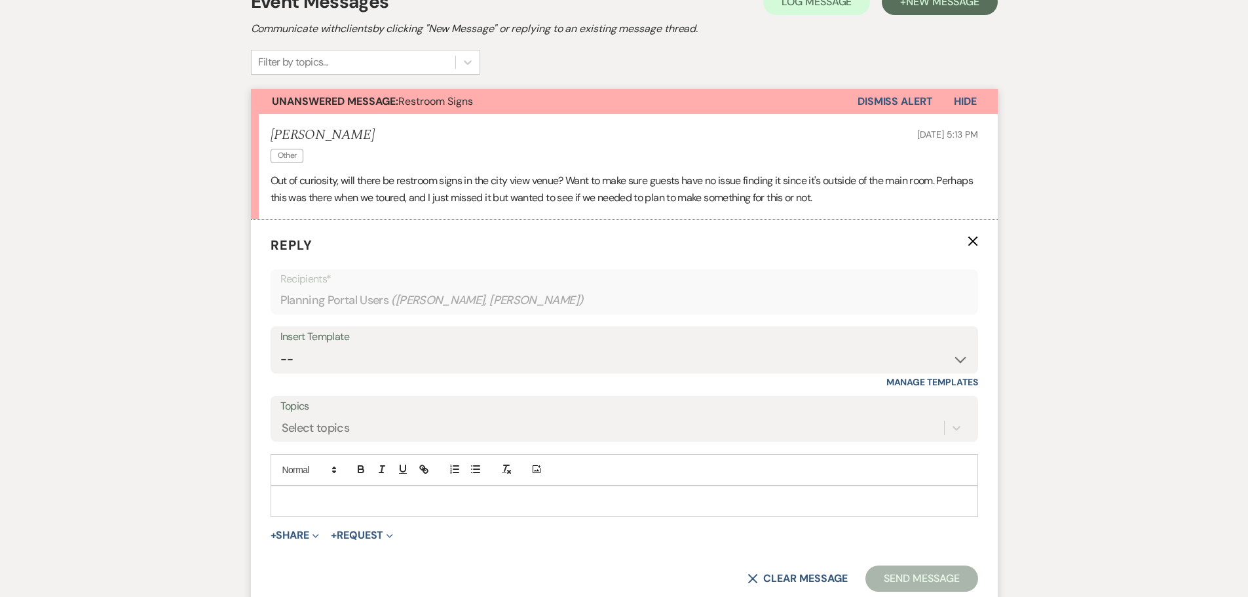
click at [375, 492] on div at bounding box center [624, 501] width 706 height 30
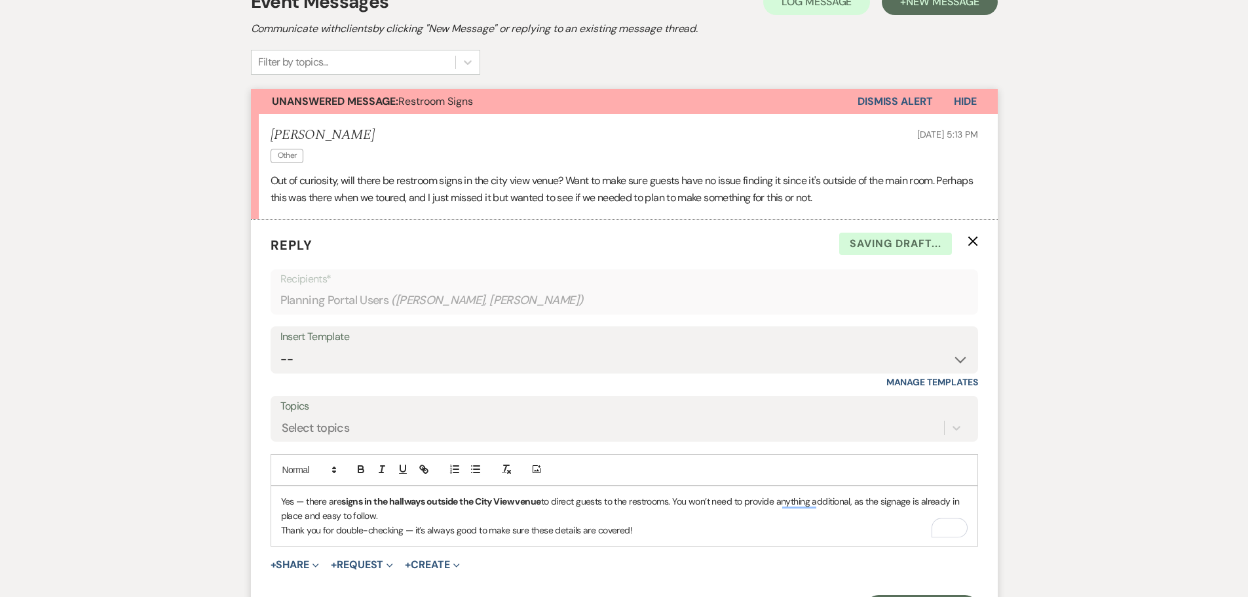
click at [402, 514] on p "Yes — there are signs in the hallways outside the City View venue to direct gue…" at bounding box center [624, 508] width 687 height 29
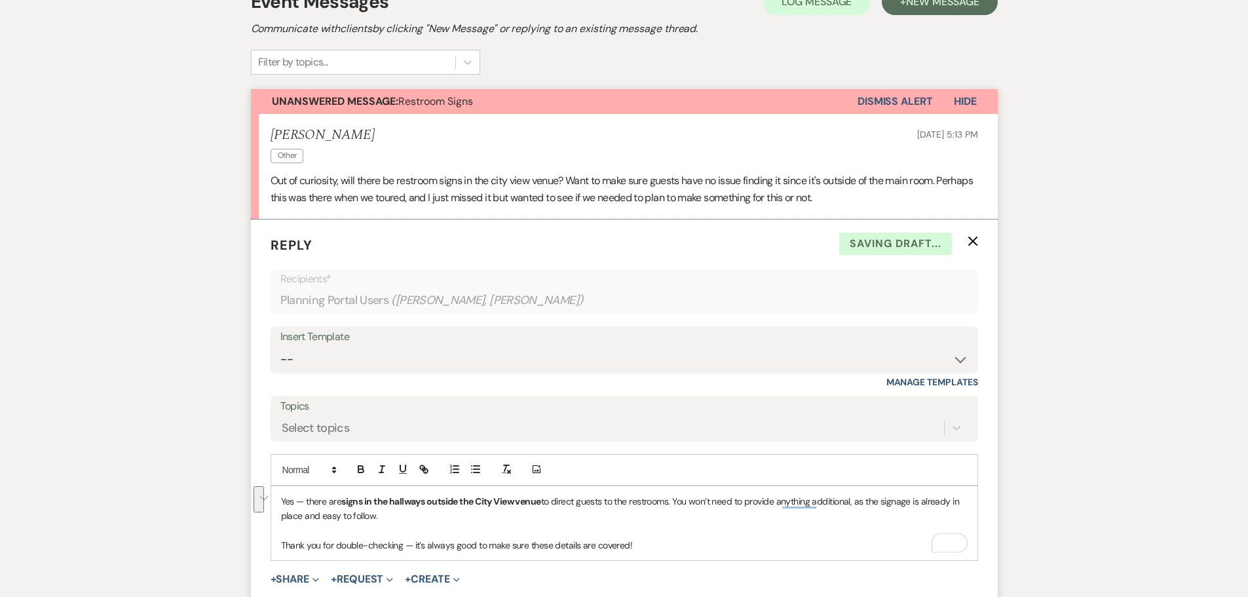
drag, startPoint x: 370, startPoint y: 514, endPoint x: 343, endPoint y: 487, distance: 37.5
click at [334, 505] on p "Yes — there are signs in the hallways outside the City View venue to direct gue…" at bounding box center [624, 508] width 687 height 29
click at [360, 474] on icon "button" at bounding box center [361, 469] width 12 height 12
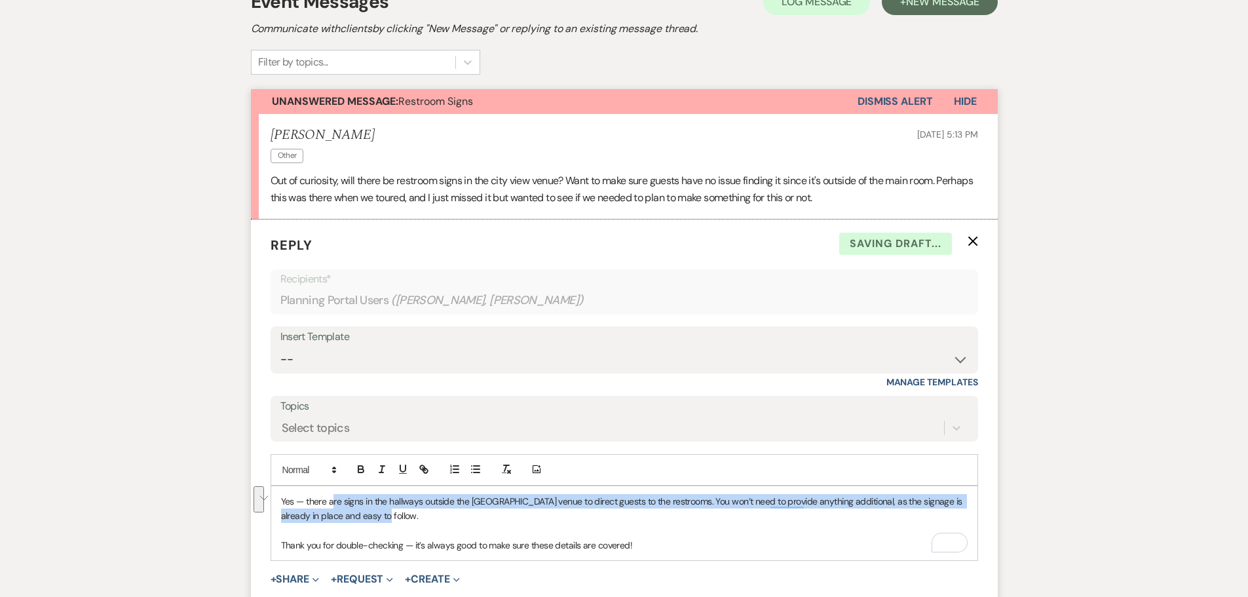
click at [427, 520] on p "Yes — there are signs in the hallways outside the City View venue to direct gue…" at bounding box center [624, 508] width 687 height 29
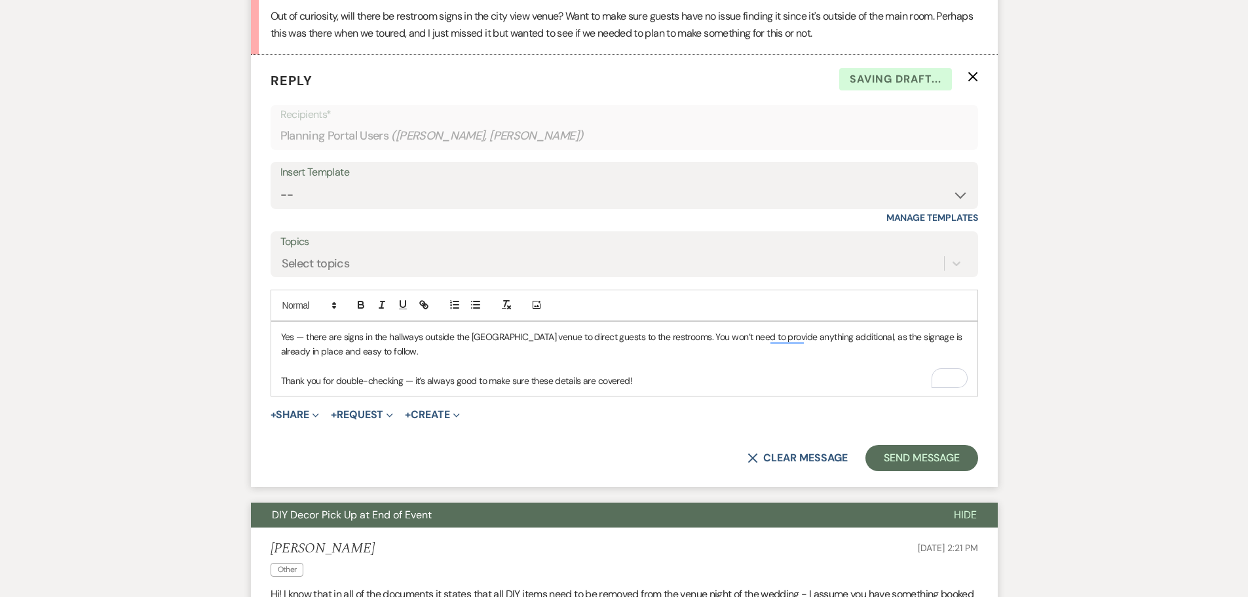
scroll to position [512, 0]
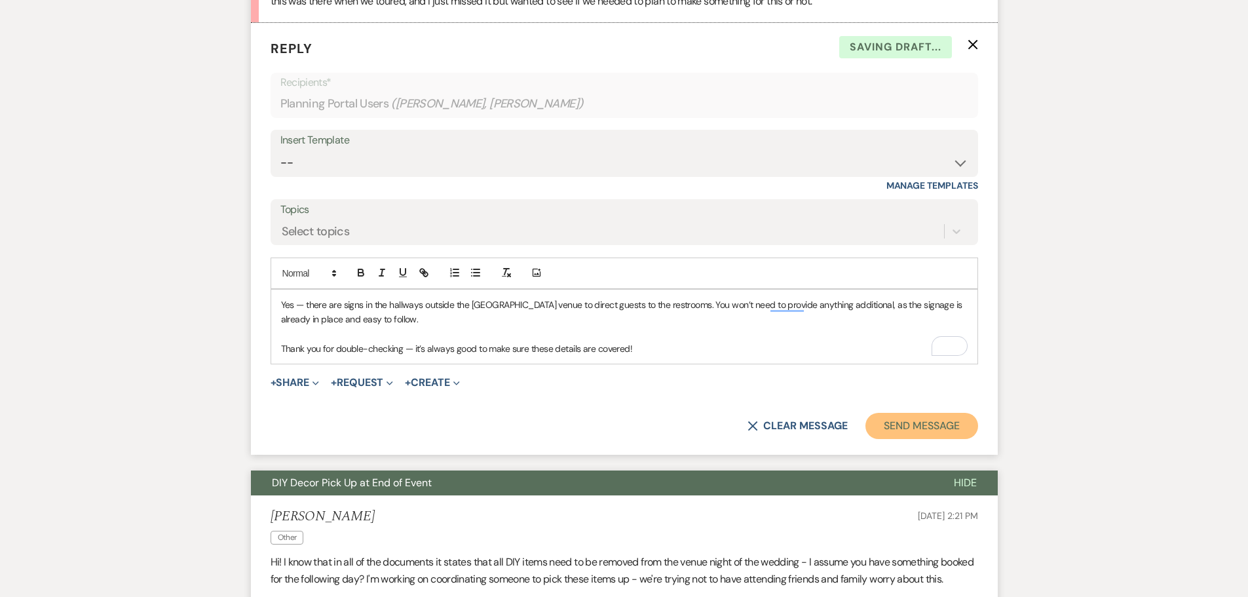
click at [906, 432] on button "Send Message" at bounding box center [922, 426] width 112 height 26
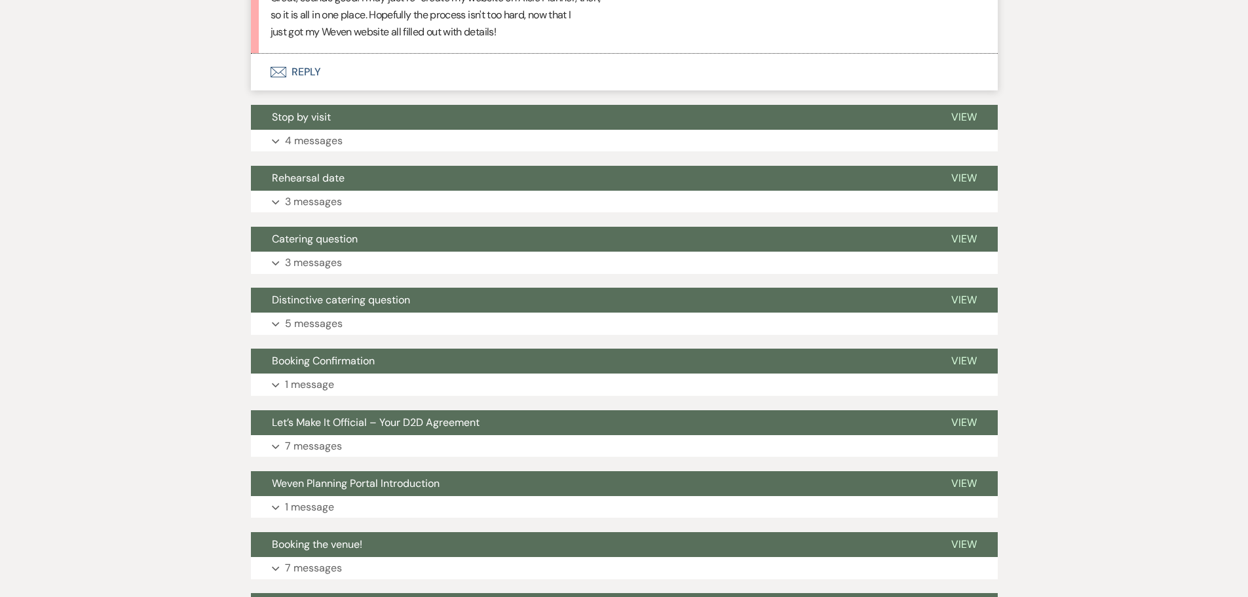
click at [322, 90] on button "Envelope Reply" at bounding box center [624, 72] width 747 height 37
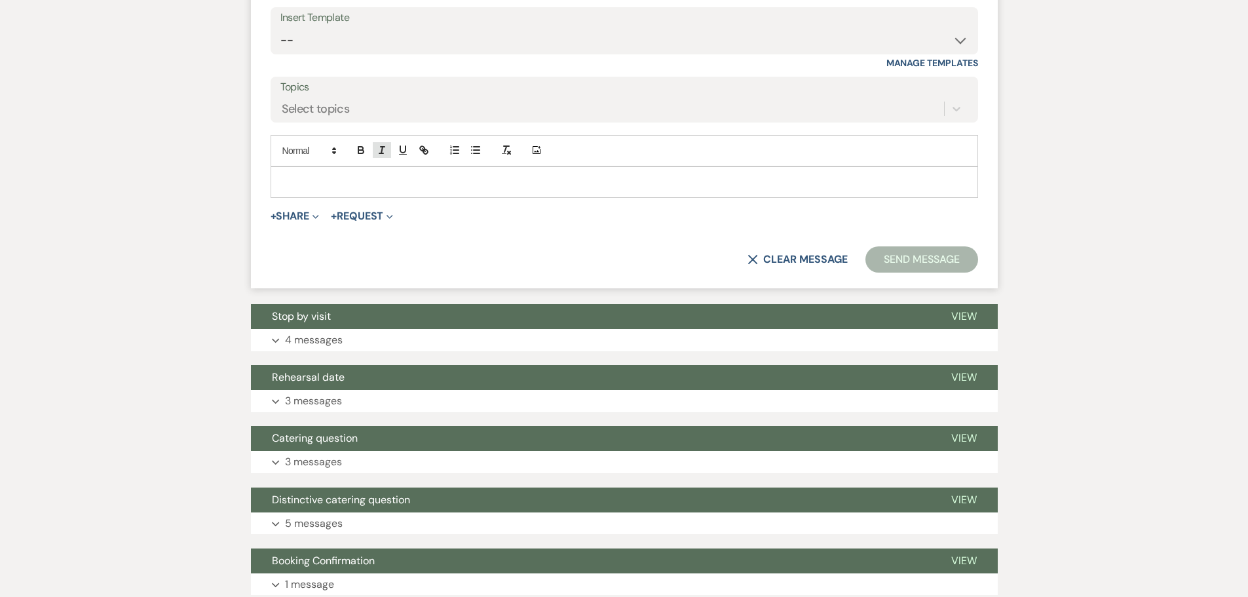
scroll to position [2162, 0]
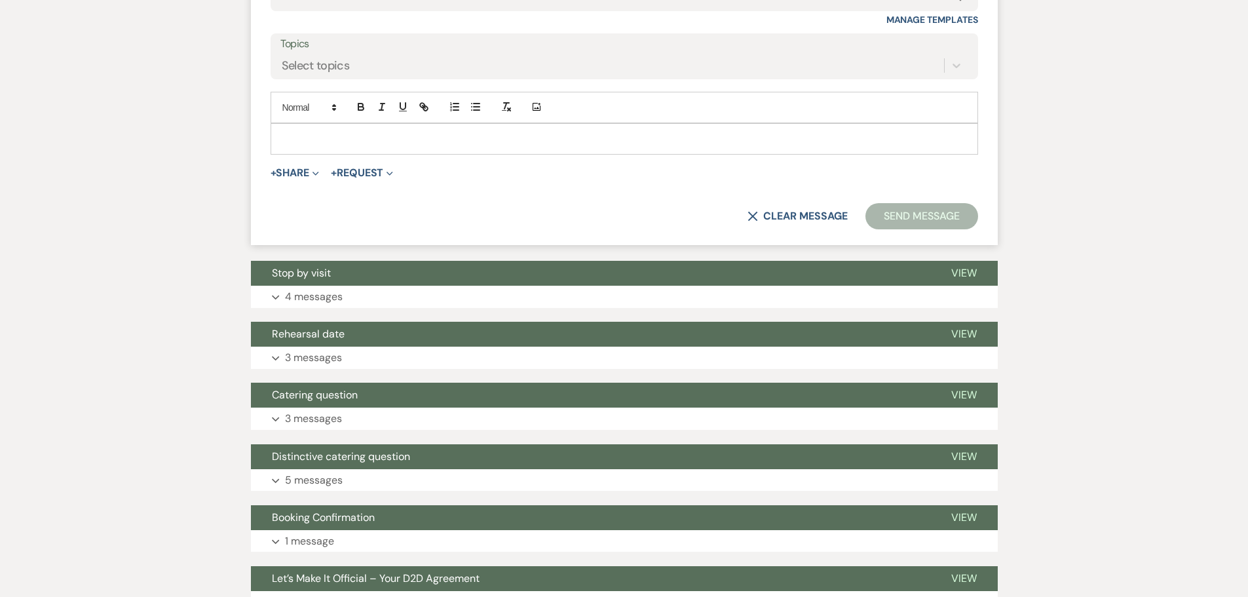
click at [396, 154] on div at bounding box center [624, 139] width 706 height 30
drag, startPoint x: 269, startPoint y: 104, endPoint x: 503, endPoint y: 137, distance: 236.2
copy div "Great, sounds good! I may just re-create my website on Aisle Planner, then, so …"
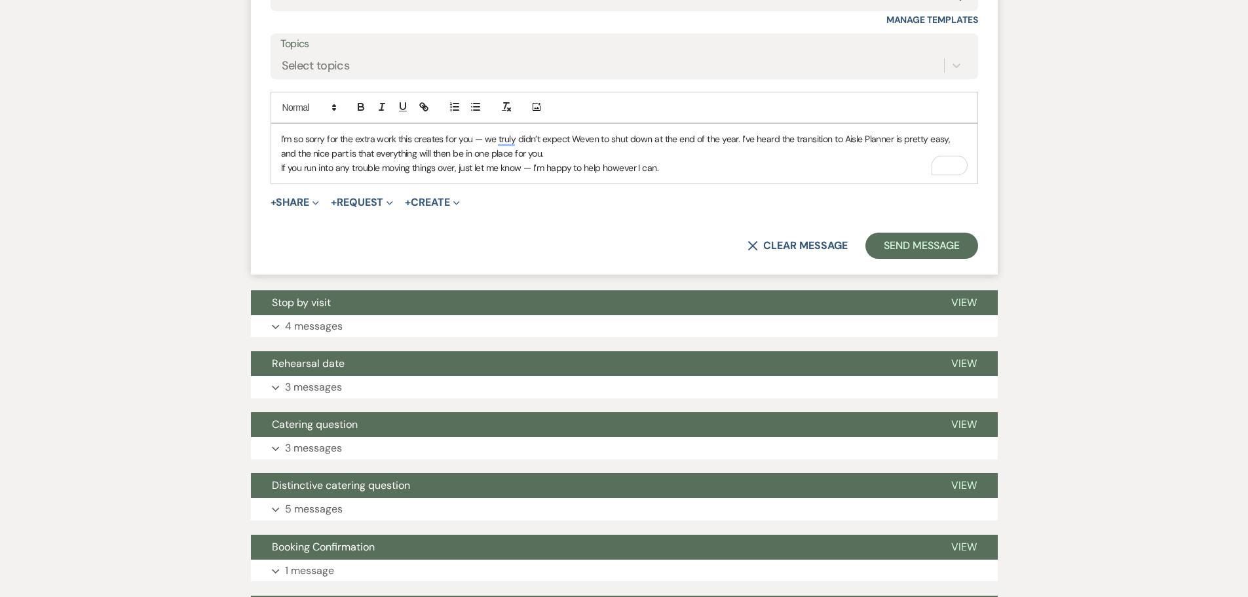
click at [541, 161] on p "I’m so sorry for the extra work this creates for you — we truly didn’t expect W…" at bounding box center [624, 146] width 687 height 29
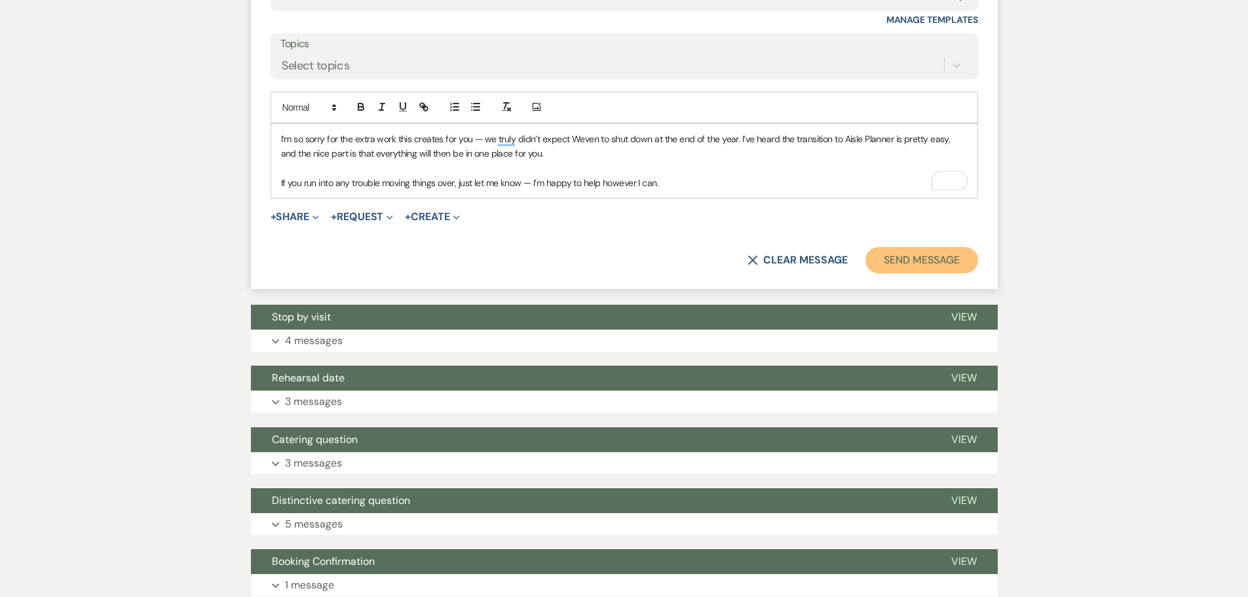
click at [902, 273] on button "Send Message" at bounding box center [922, 260] width 112 height 26
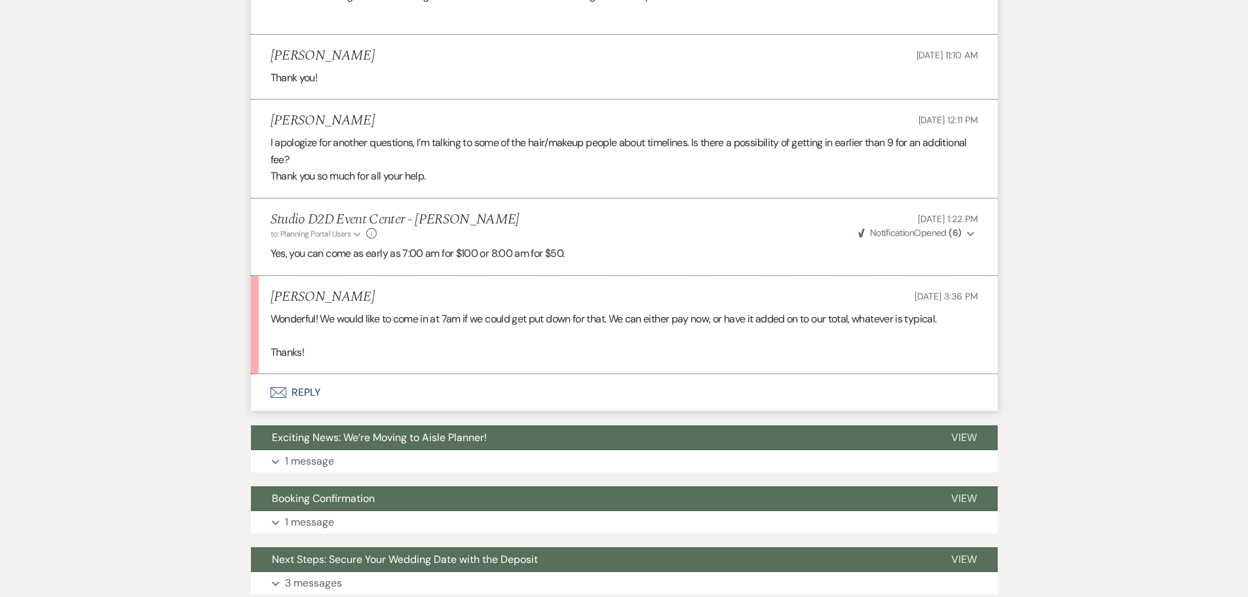
scroll to position [970, 0]
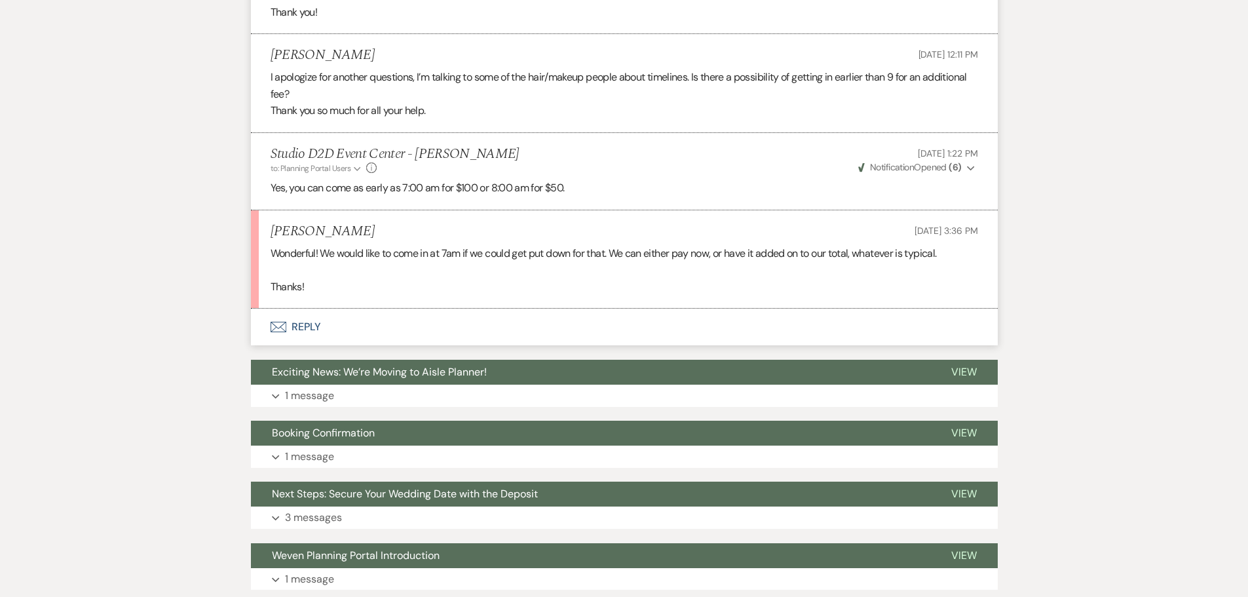
click at [314, 341] on button "Envelope Reply" at bounding box center [624, 327] width 747 height 37
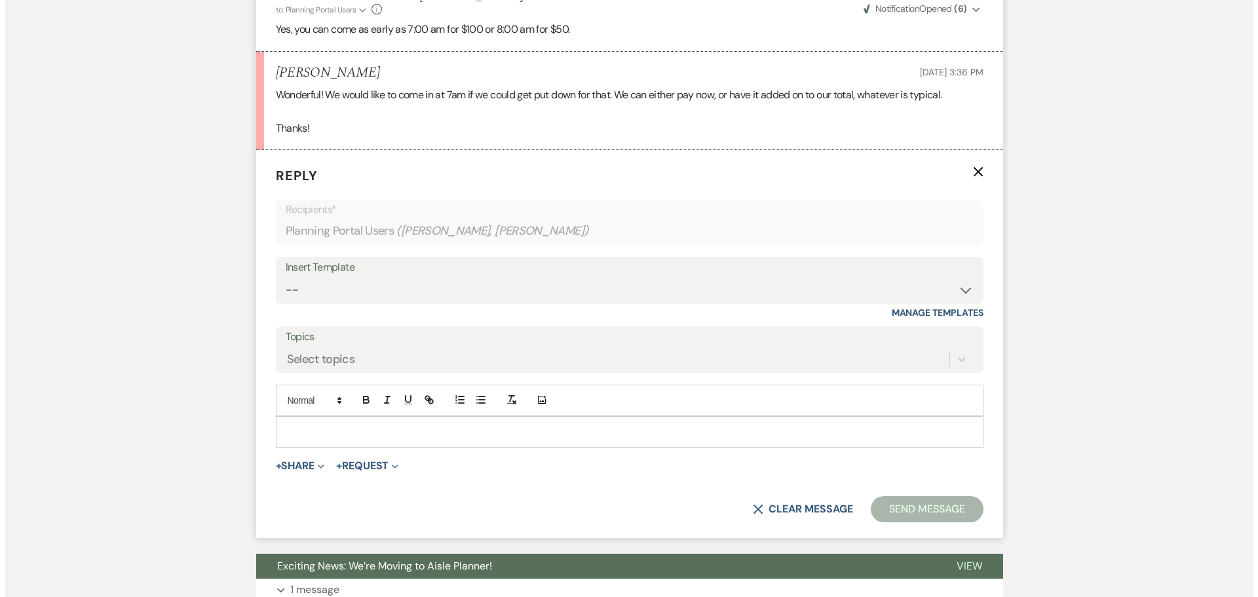
scroll to position [1167, 0]
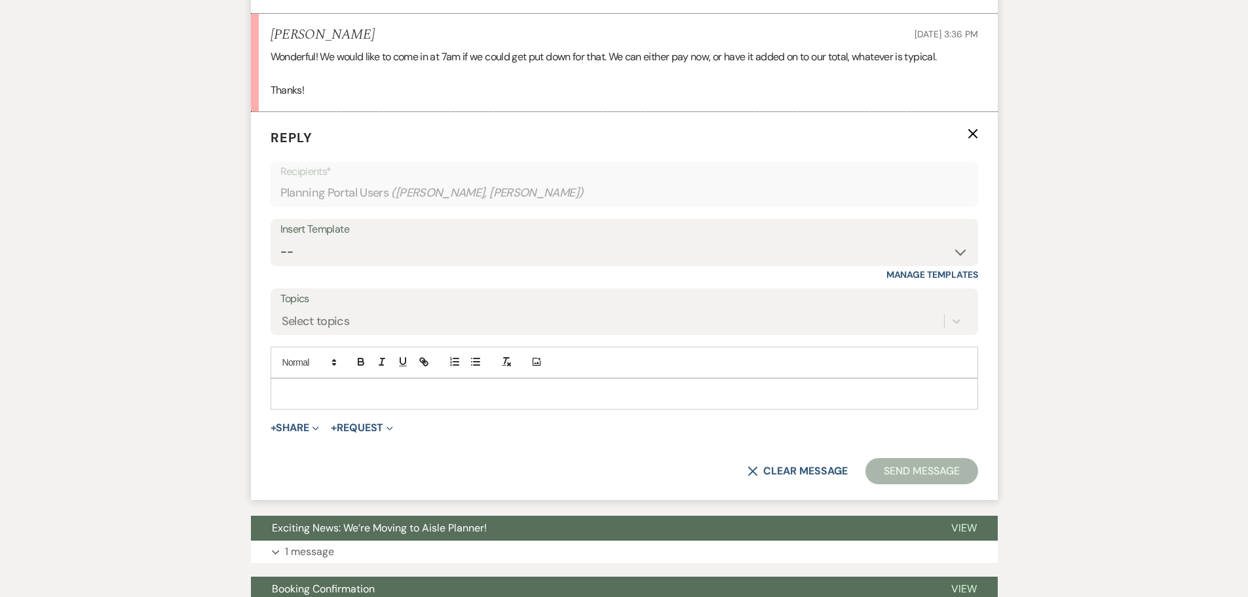
click at [370, 401] on p at bounding box center [624, 394] width 687 height 14
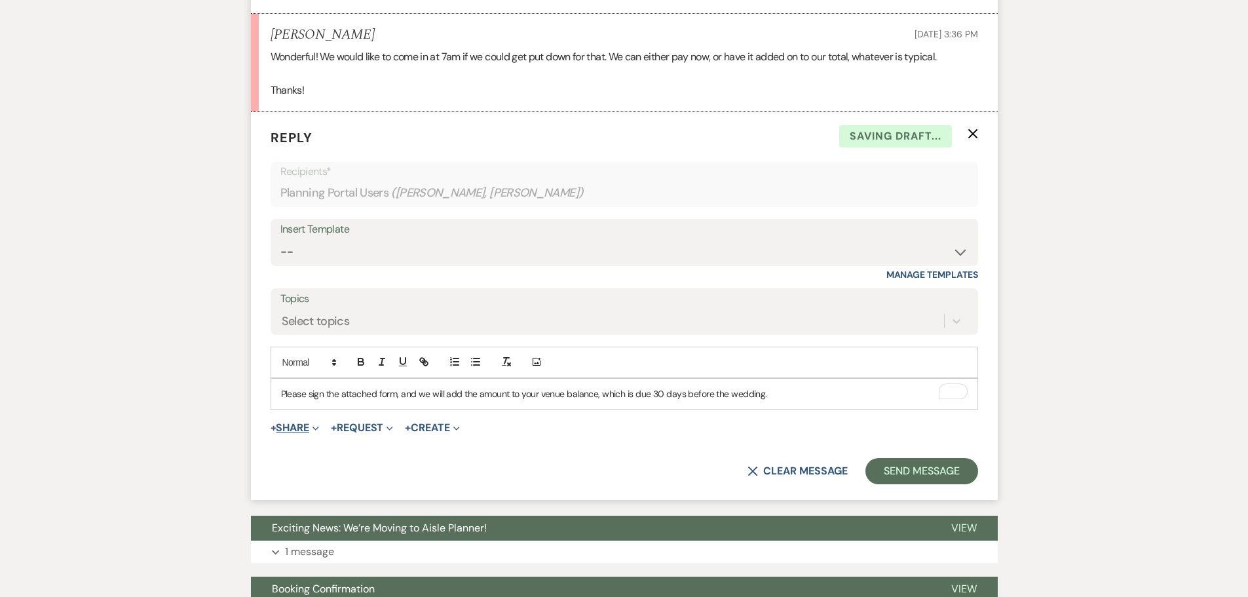
click at [304, 433] on button "+ Share Expand" at bounding box center [295, 428] width 49 height 10
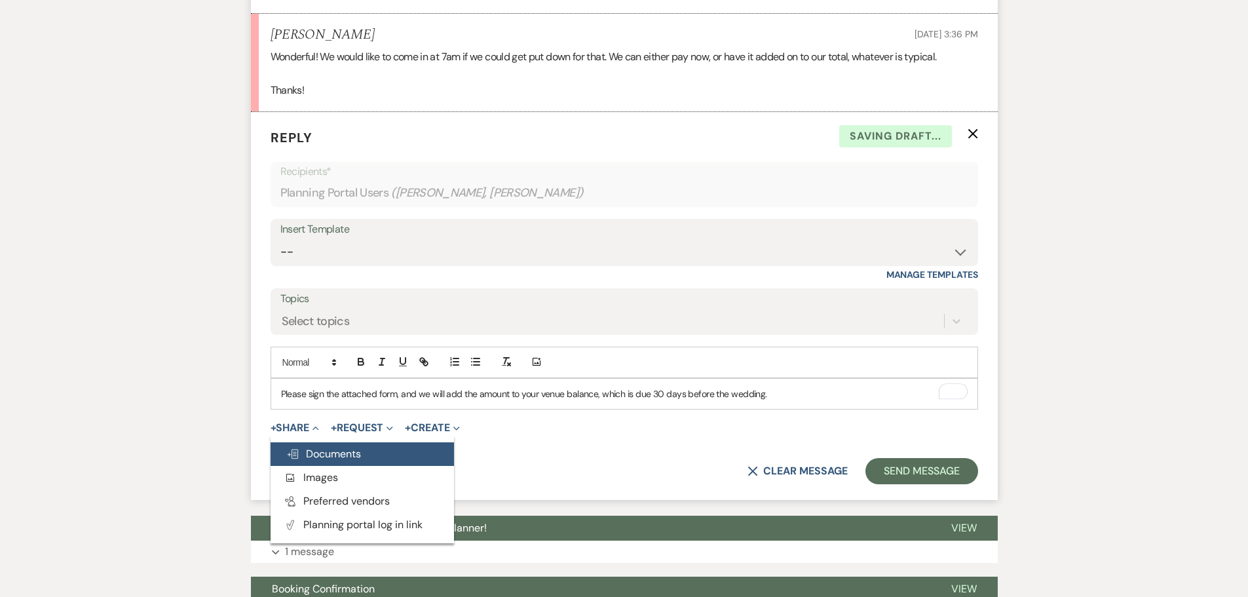
click at [322, 461] on span "Doc Upload Documents" at bounding box center [323, 454] width 75 height 14
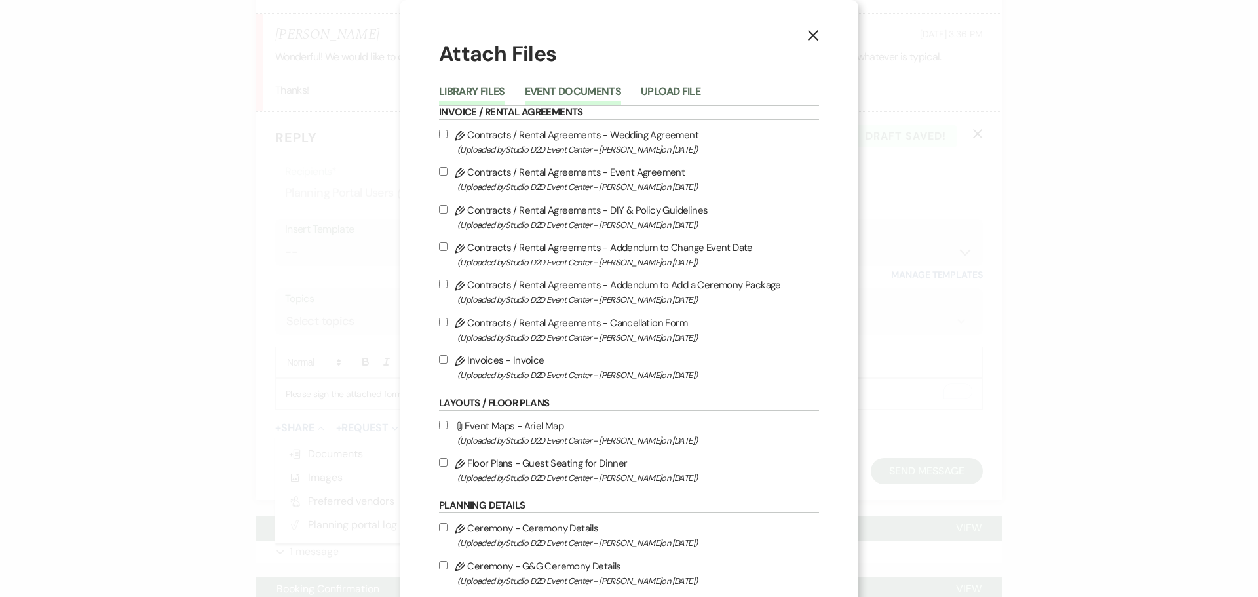
click at [580, 96] on button "Event Documents" at bounding box center [573, 95] width 96 height 18
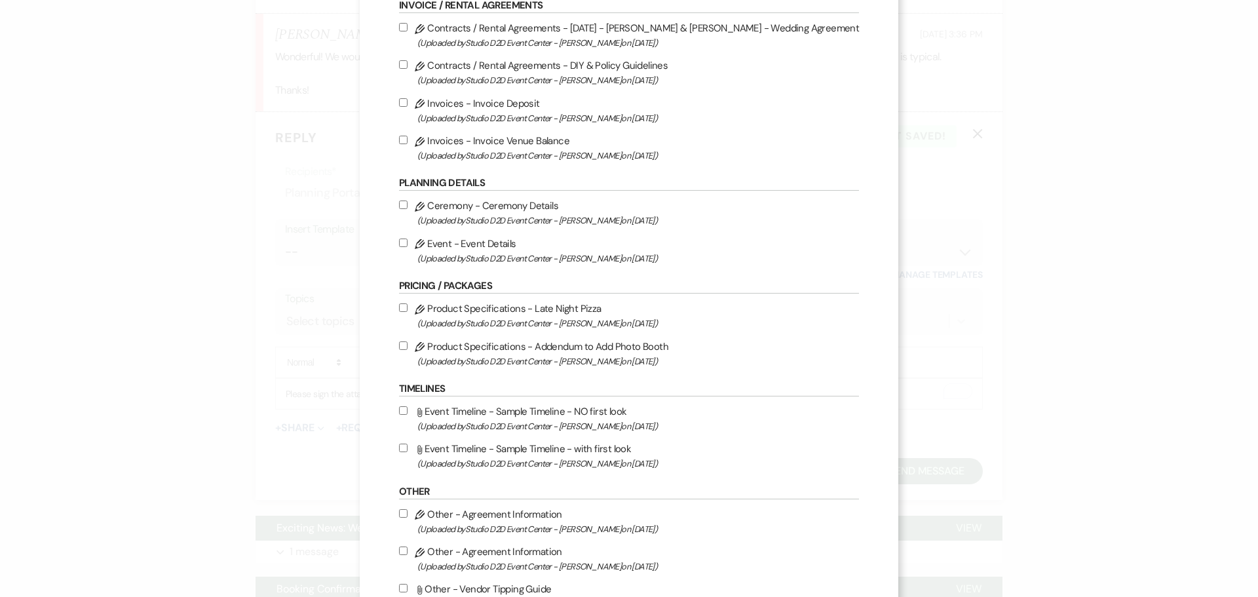
scroll to position [0, 0]
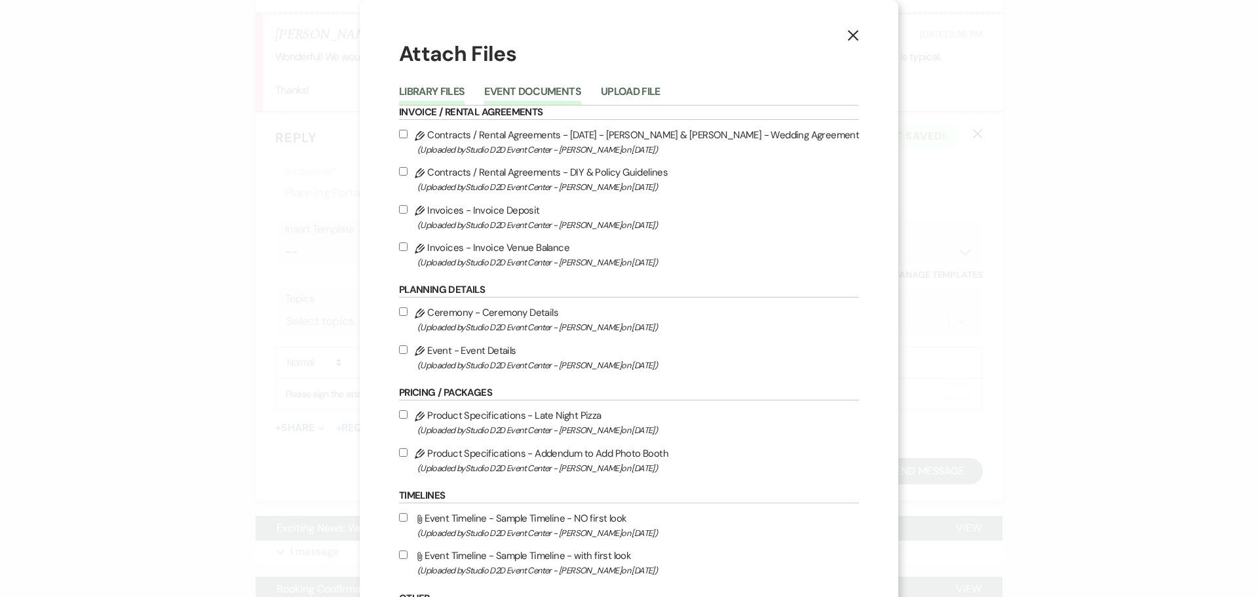
click at [465, 87] on button "Library Files" at bounding box center [432, 95] width 66 height 18
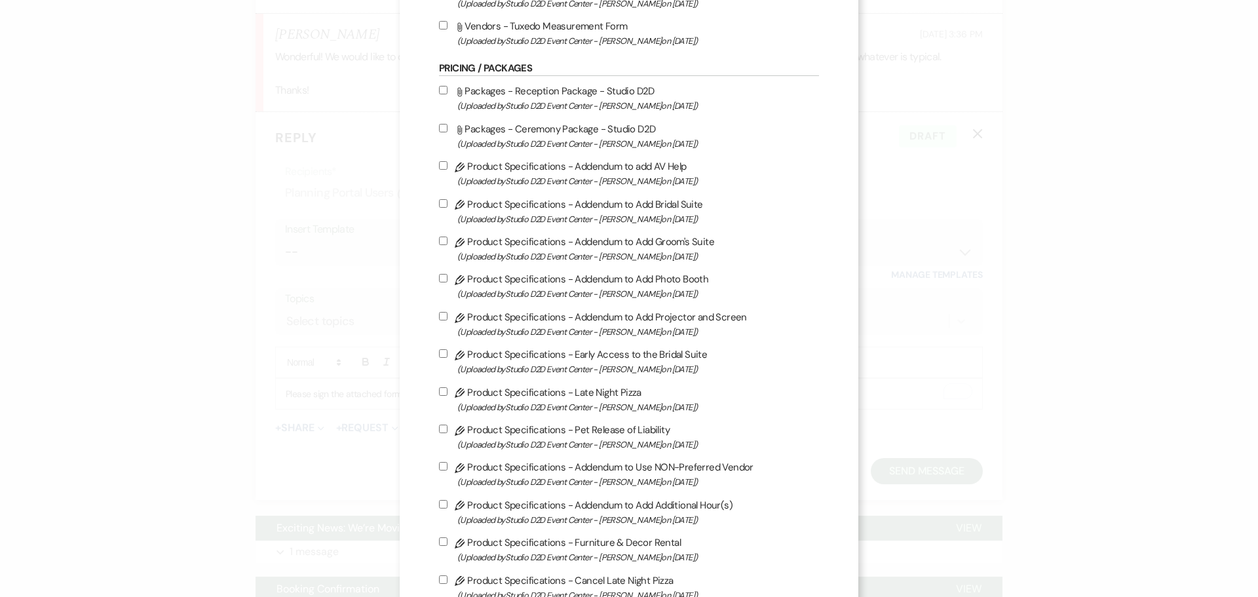
scroll to position [786, 0]
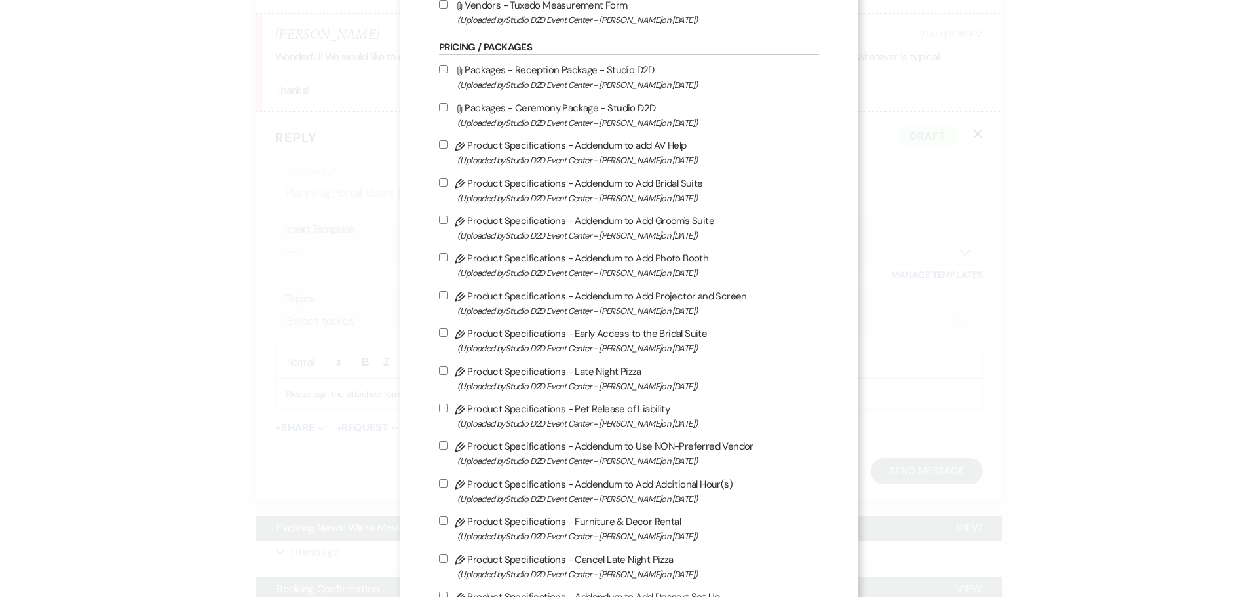
click at [574, 336] on label "Pencil Product Specifications - Early Access to the Bridal Suite (Uploaded by S…" at bounding box center [629, 340] width 380 height 31
click at [448, 336] on input "Pencil Product Specifications - Early Access to the Bridal Suite (Uploaded by S…" at bounding box center [443, 332] width 9 height 9
checkbox input "true"
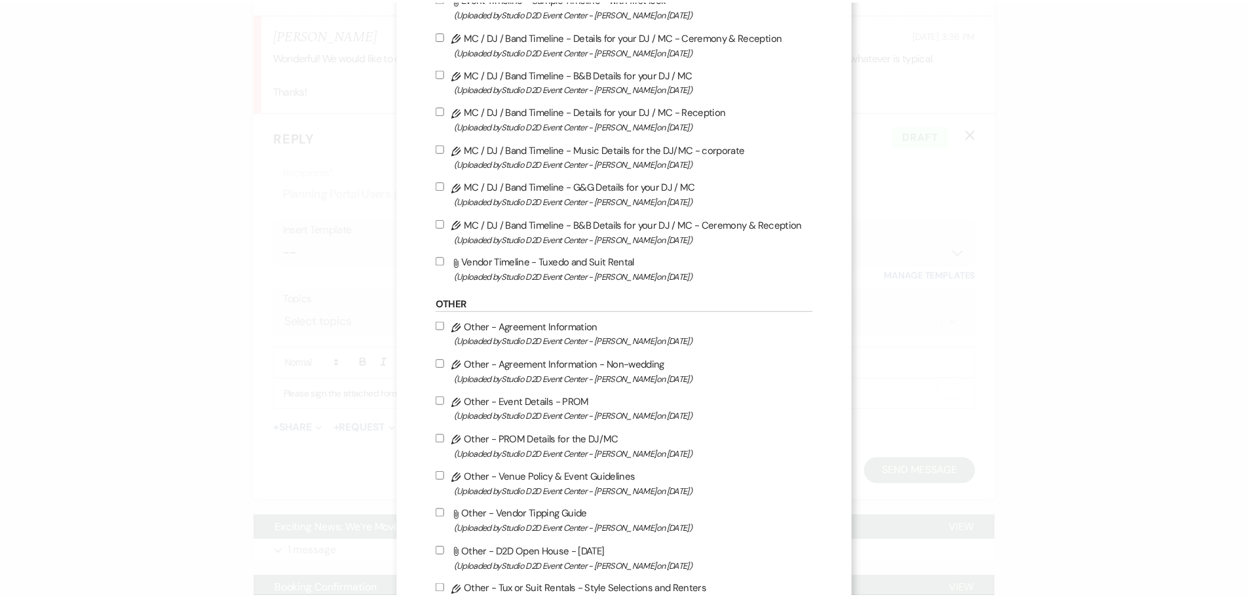
scroll to position [2023, 0]
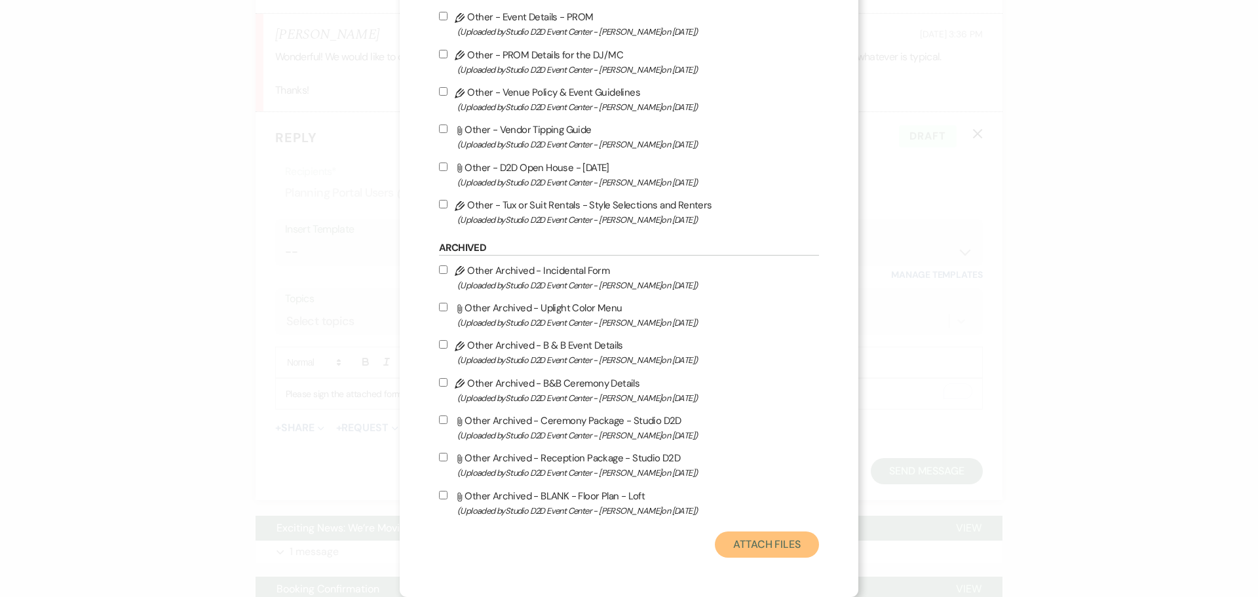
click at [788, 548] on button "Attach Files" at bounding box center [767, 544] width 104 height 26
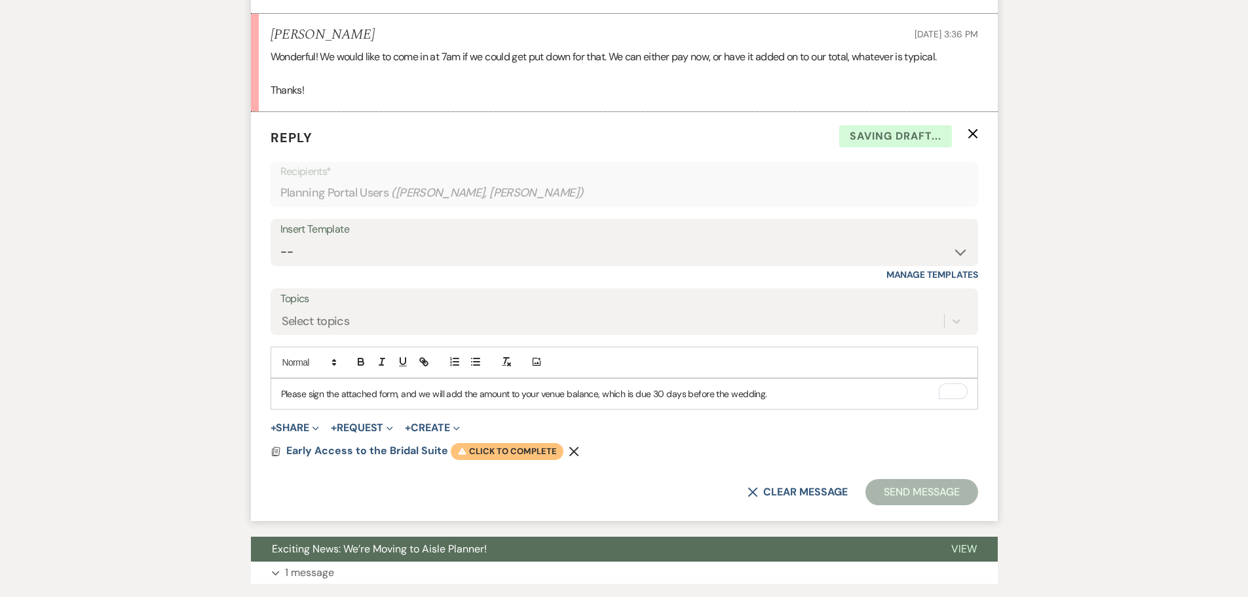
click at [521, 460] on span "Warning Click to complete" at bounding box center [507, 451] width 113 height 17
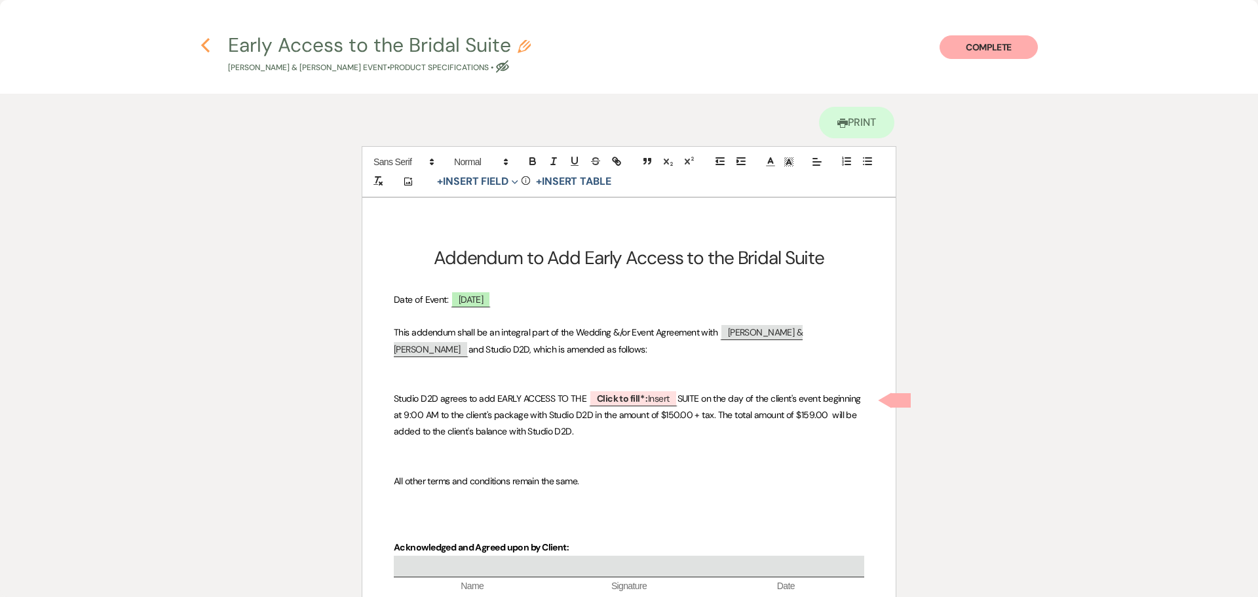
click at [204, 43] on use "button" at bounding box center [205, 45] width 9 height 14
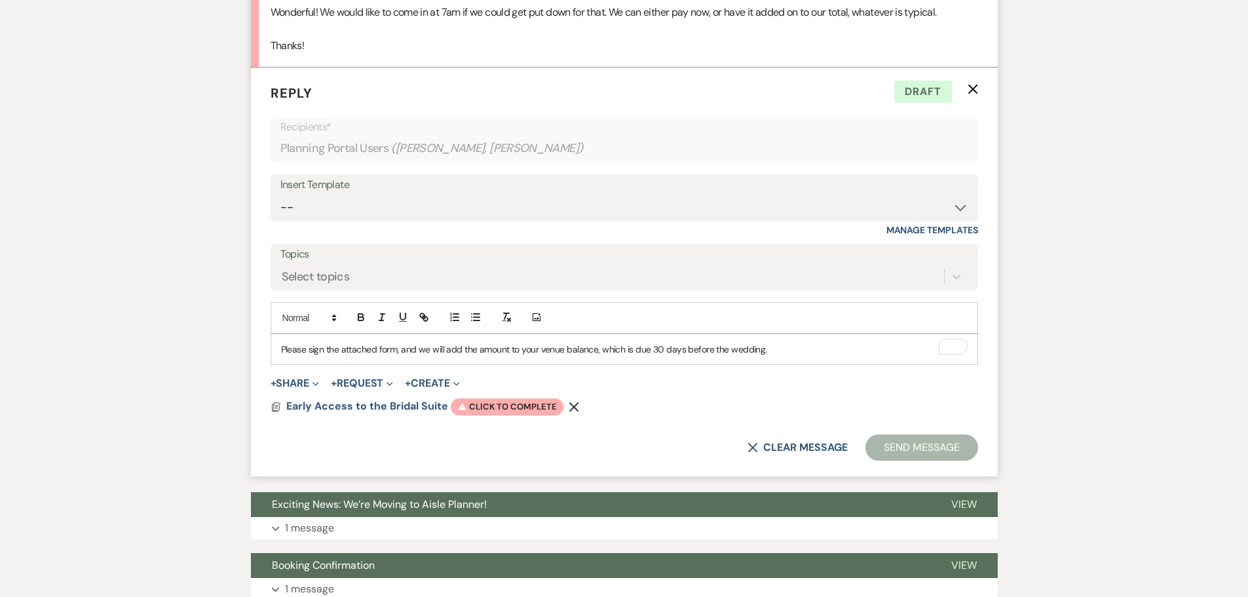
scroll to position [1245, 0]
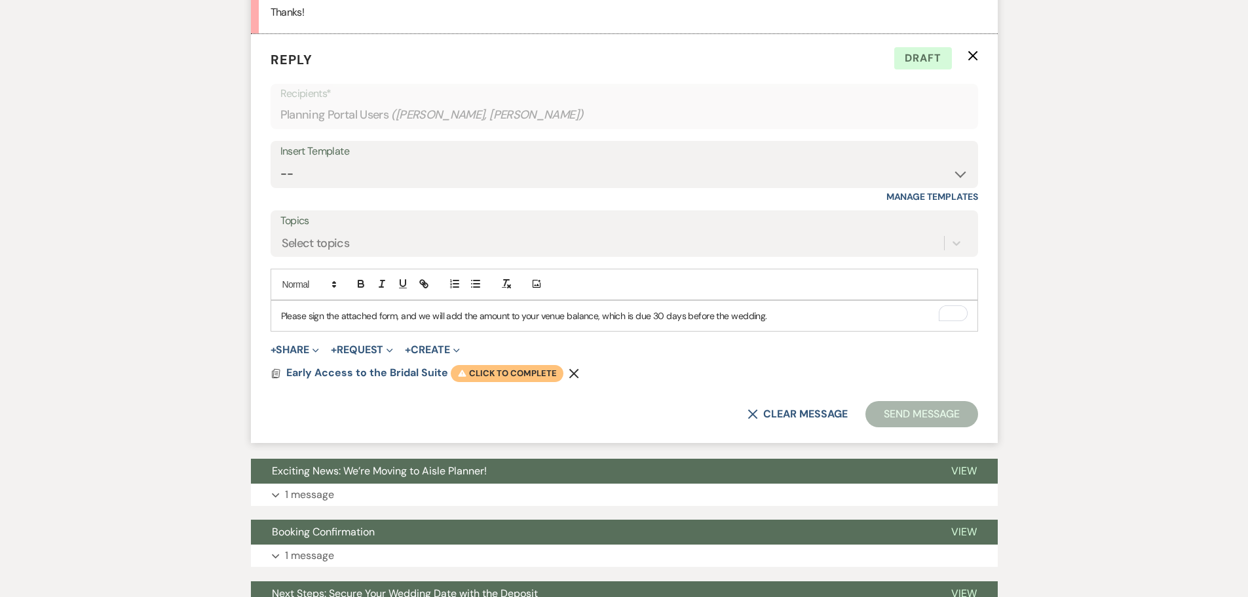
click at [484, 382] on span "Warning Click to complete" at bounding box center [507, 373] width 113 height 17
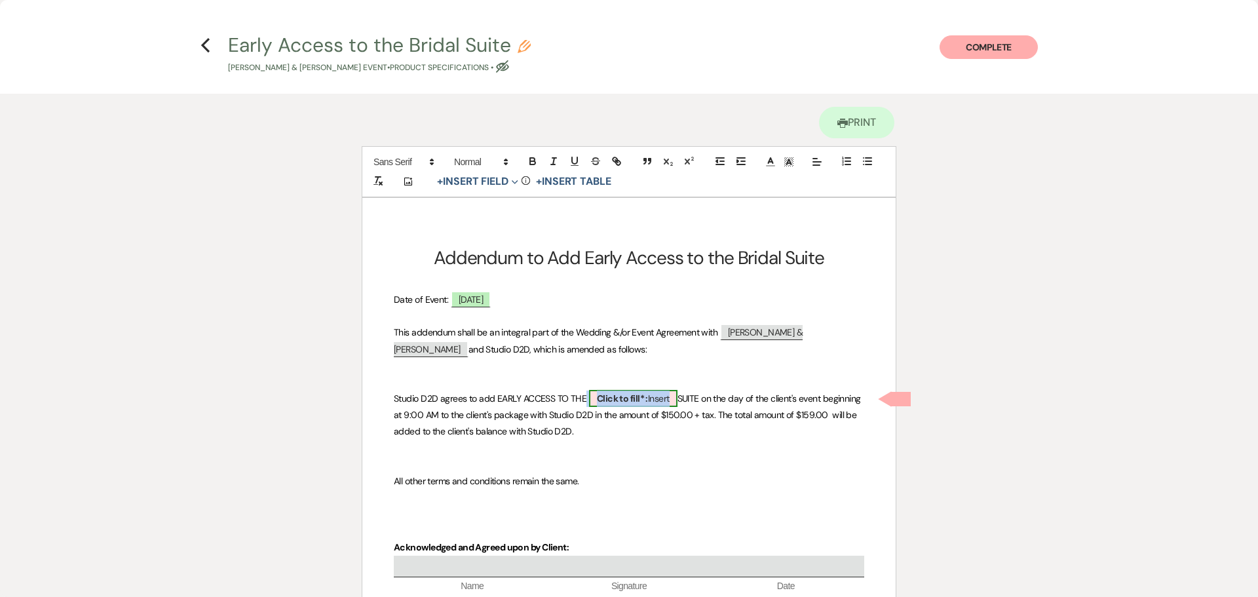
click at [621, 402] on b "Click to fill* :" at bounding box center [622, 399] width 51 height 12
select select "owner"
select select "custom_placeholder"
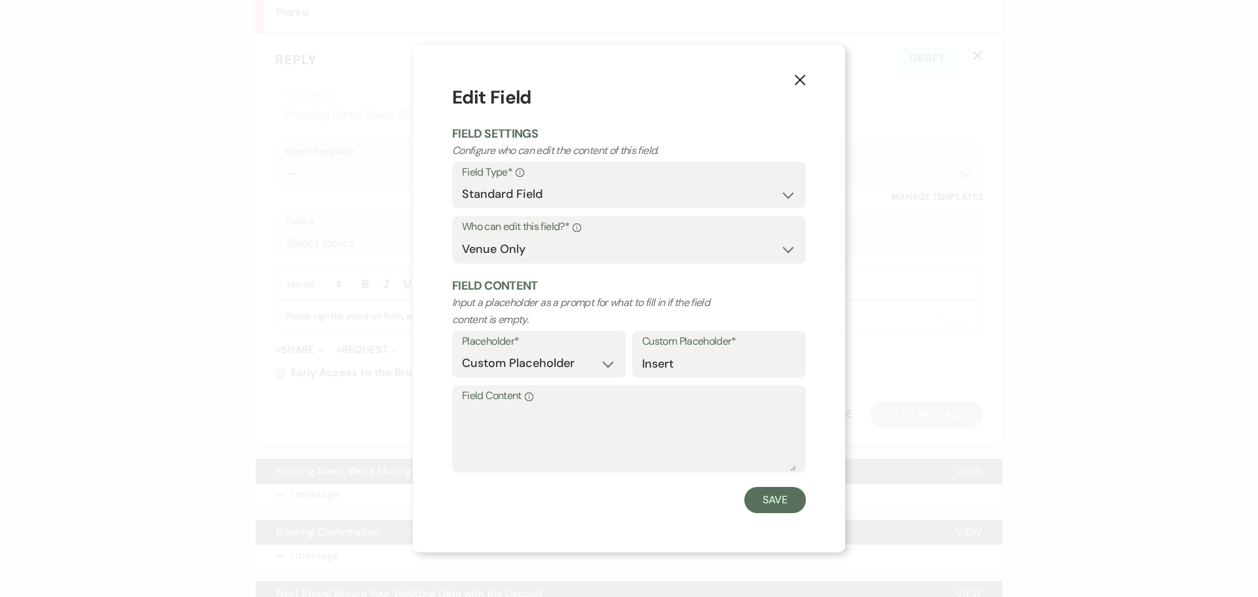
click at [612, 403] on label "Field Content Info" at bounding box center [629, 396] width 334 height 19
click at [612, 406] on textarea "Field Content Info" at bounding box center [629, 439] width 334 height 66
type textarea "LARGE SUITE"
click at [775, 507] on button "Save" at bounding box center [775, 500] width 62 height 26
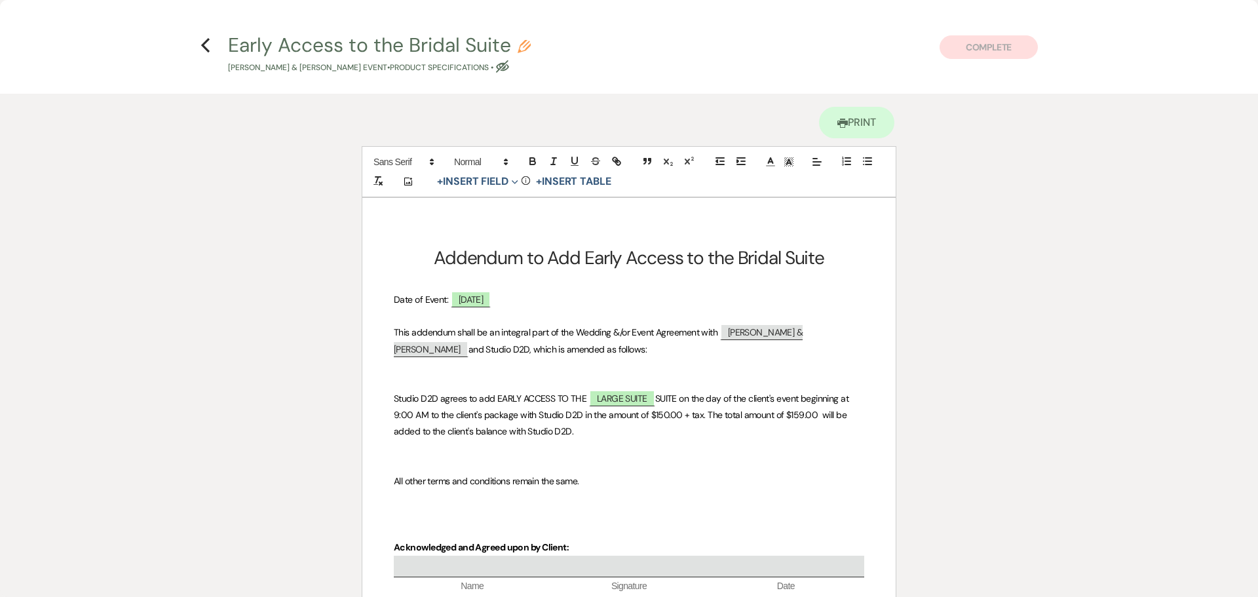
click at [684, 400] on span "SUITE on the day of the client's event beginning at 9:00 AM to the client's pac…" at bounding box center [622, 415] width 457 height 45
click at [834, 400] on span "on the day of the client's event beginning at 9:00 AM to the client's package w…" at bounding box center [630, 415] width 472 height 45
click at [624, 415] on span "on the day of the client's event beginning at 7:00 AM to the client's package w…" at bounding box center [630, 415] width 472 height 45
click at [767, 416] on span "on the day of the client's event beginning at 7:00 AM to the client's package w…" at bounding box center [630, 415] width 472 height 45
click at [740, 448] on p "To enrich screen reader interactions, please activate Accessibility in Grammarl…" at bounding box center [629, 448] width 471 height 16
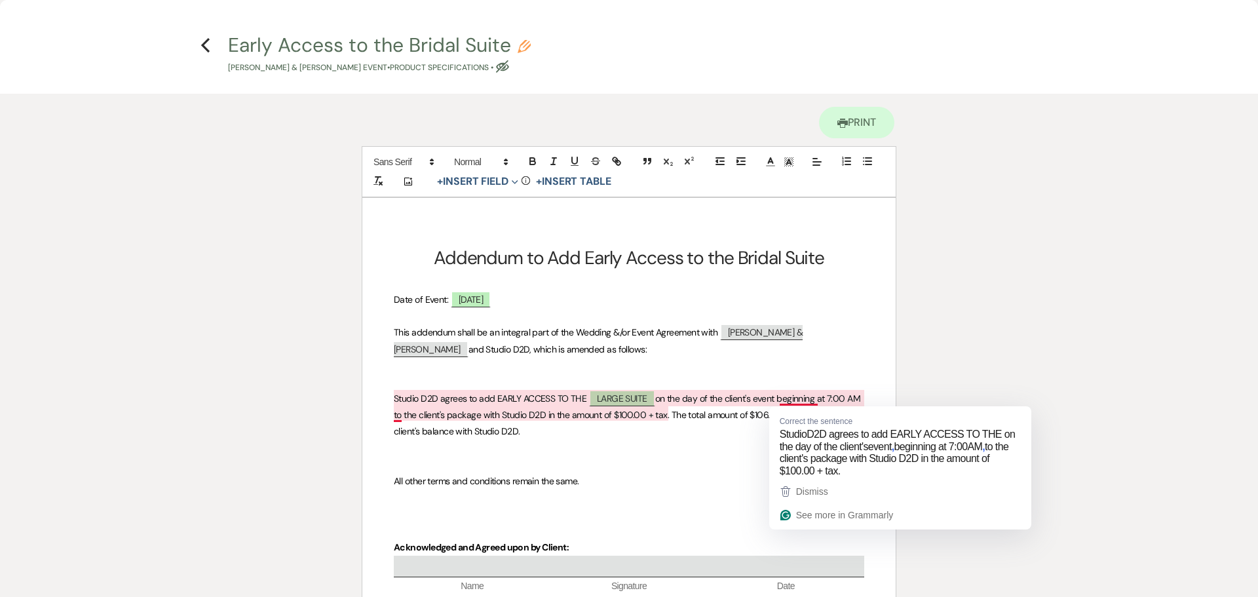
click at [715, 457] on p "To enrich screen reader interactions, please activate Accessibility in Grammarl…" at bounding box center [629, 465] width 471 height 16
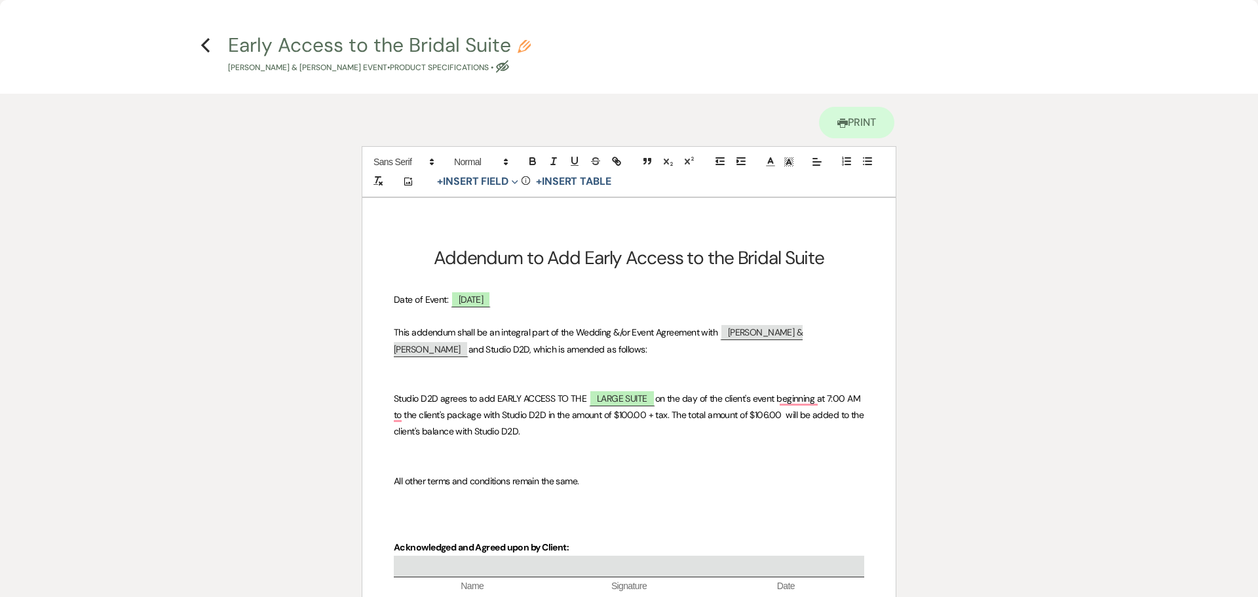
click at [777, 402] on span "on the day of the client's event beginning at 7:00 AM to the client's package w…" at bounding box center [630, 415] width 472 height 45
click at [865, 402] on span "on the day of the client's event, beginning at 7:00 AM to the client's package …" at bounding box center [630, 415] width 472 height 45
click at [613, 453] on p "To enrich screen reader interactions, please activate Accessibility in Grammarl…" at bounding box center [629, 448] width 471 height 16
click at [204, 44] on use "button" at bounding box center [205, 45] width 9 height 14
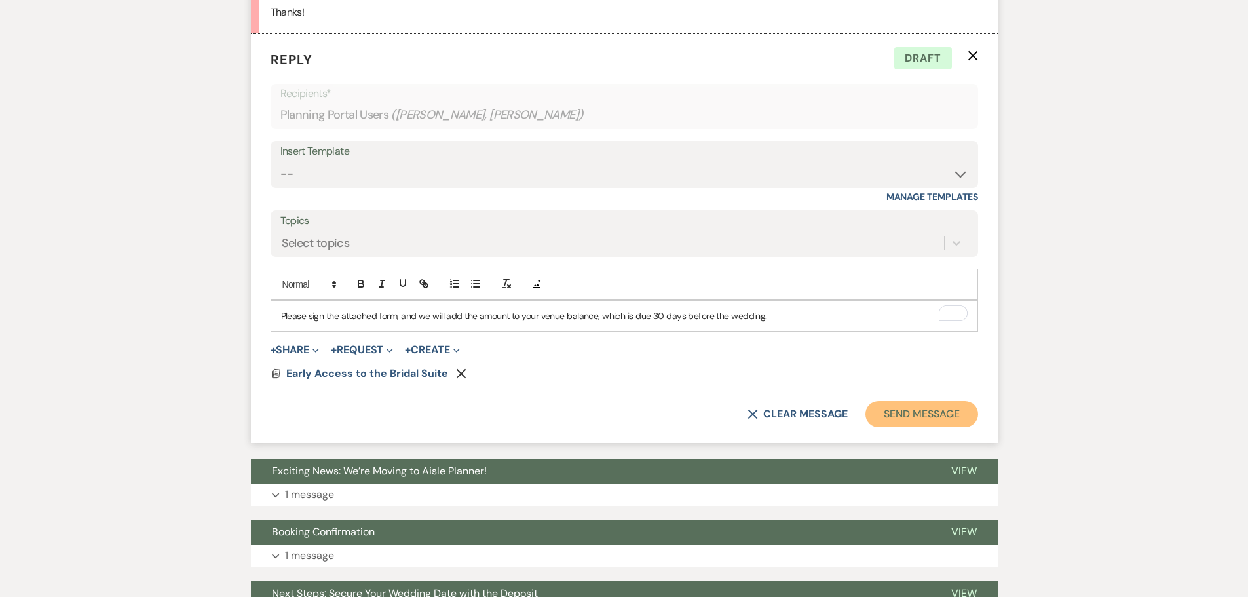
click at [927, 427] on button "Send Message" at bounding box center [922, 414] width 112 height 26
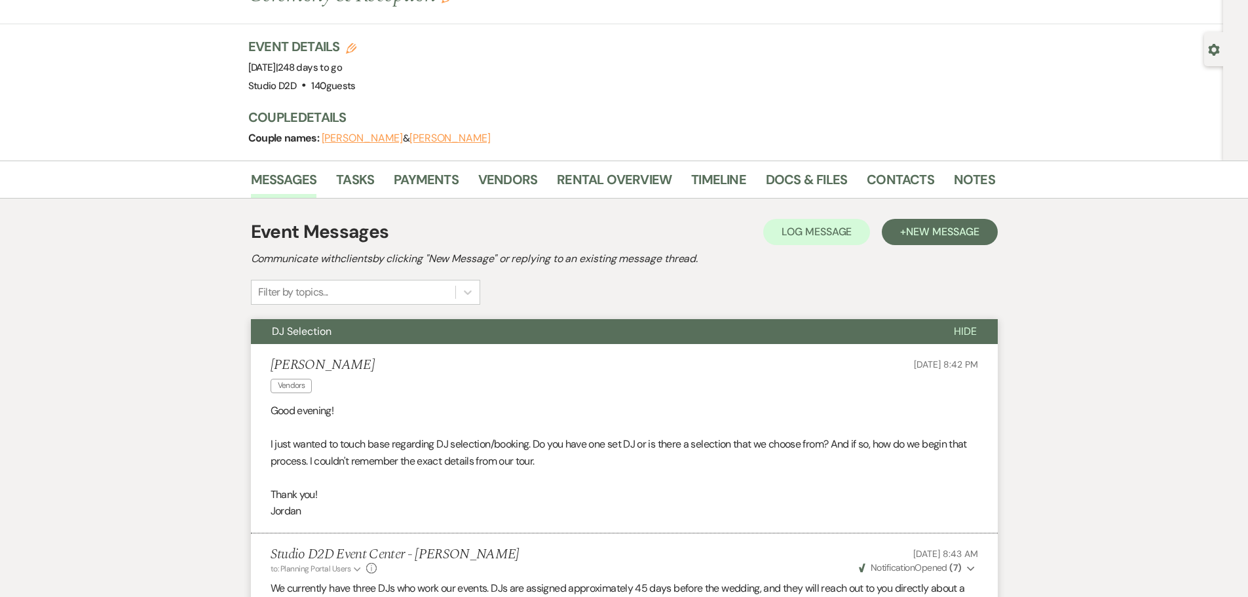
scroll to position [0, 0]
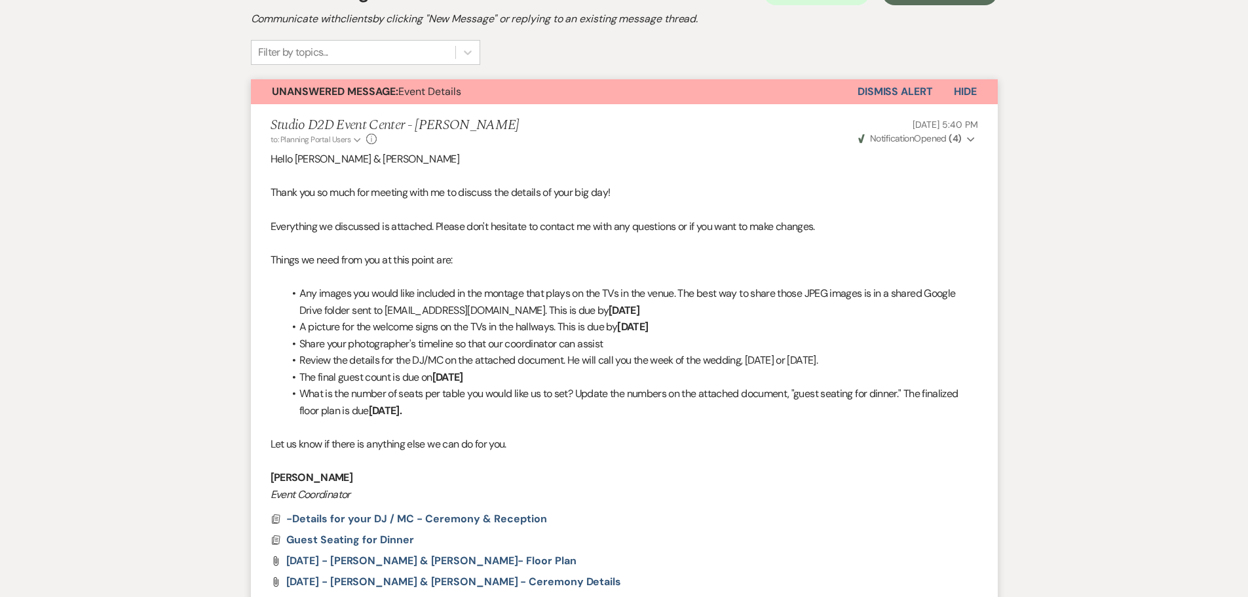
scroll to position [300, 0]
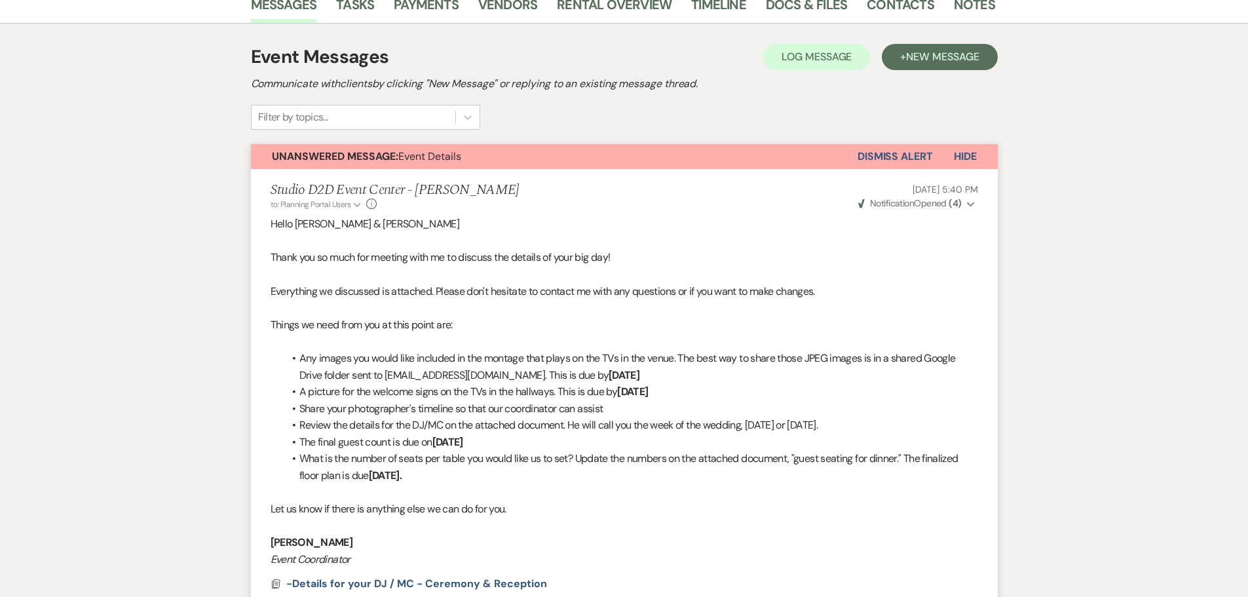
click at [871, 156] on button "Dismiss Alert" at bounding box center [895, 156] width 75 height 25
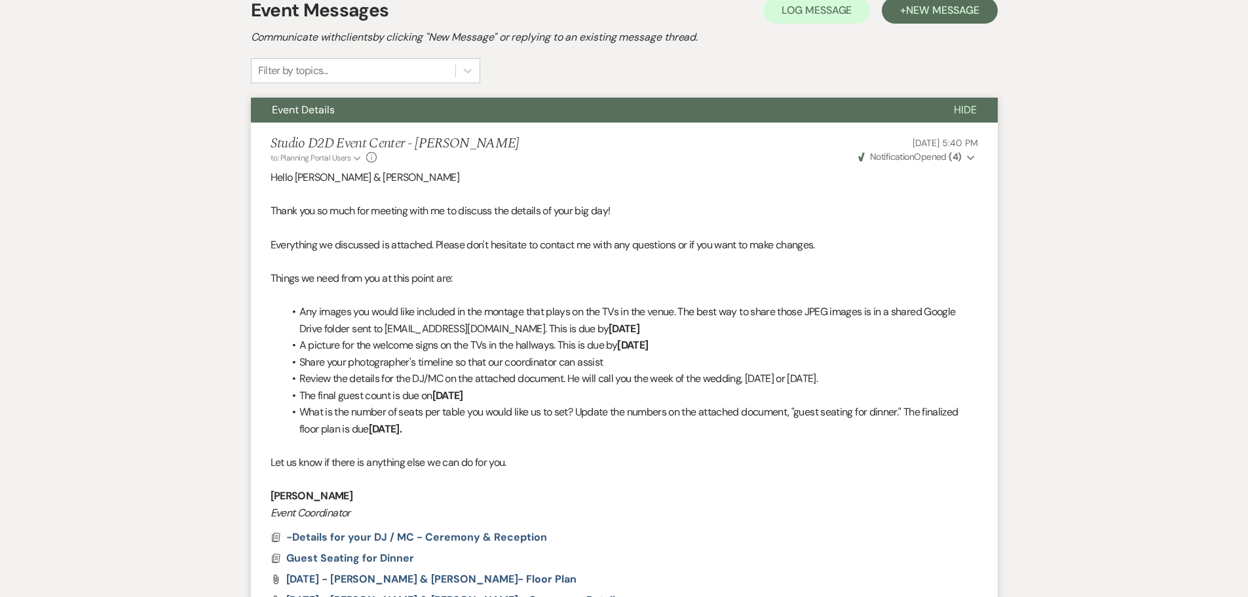
scroll to position [235, 0]
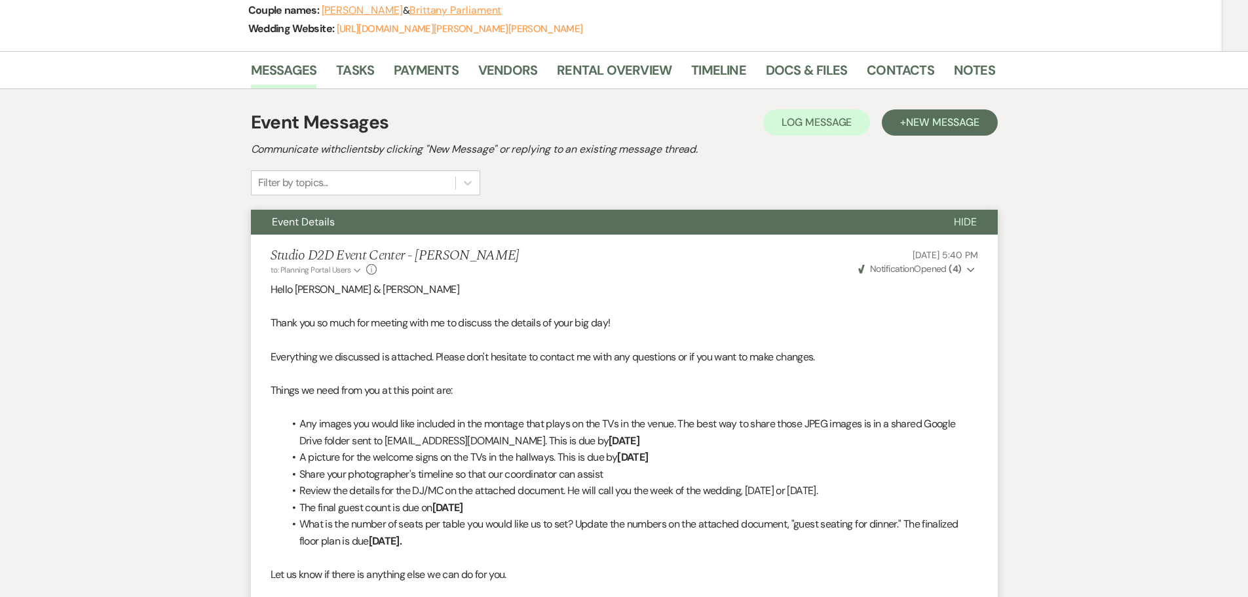
click at [454, 227] on button "Event Details" at bounding box center [592, 222] width 682 height 25
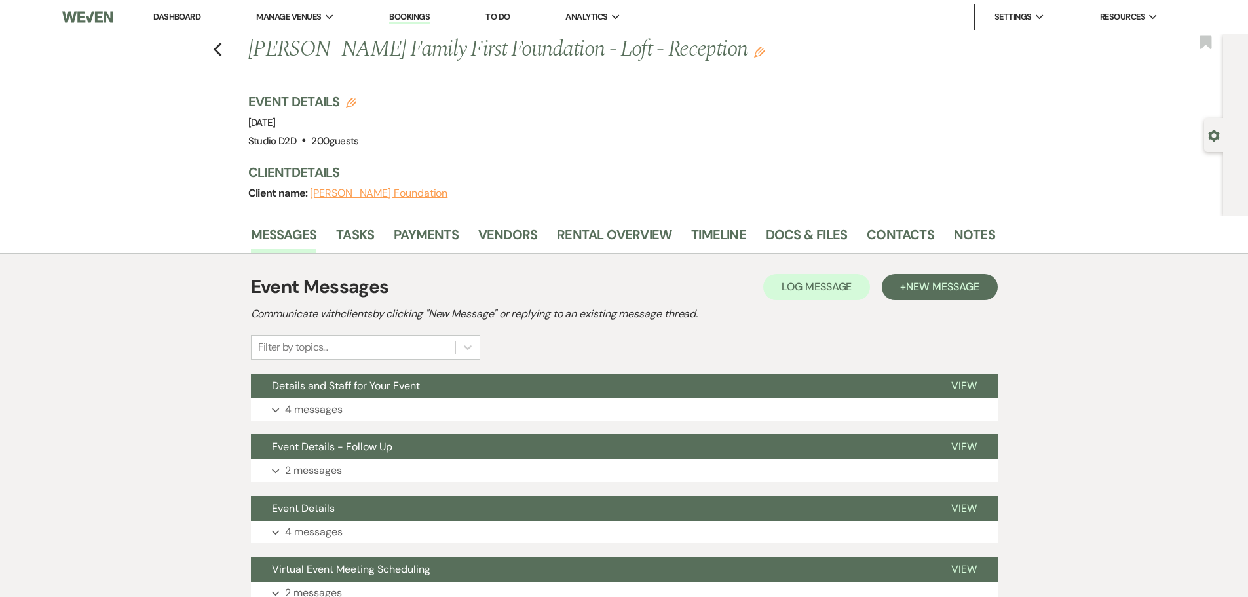
click at [416, 14] on link "Bookings" at bounding box center [409, 17] width 41 height 12
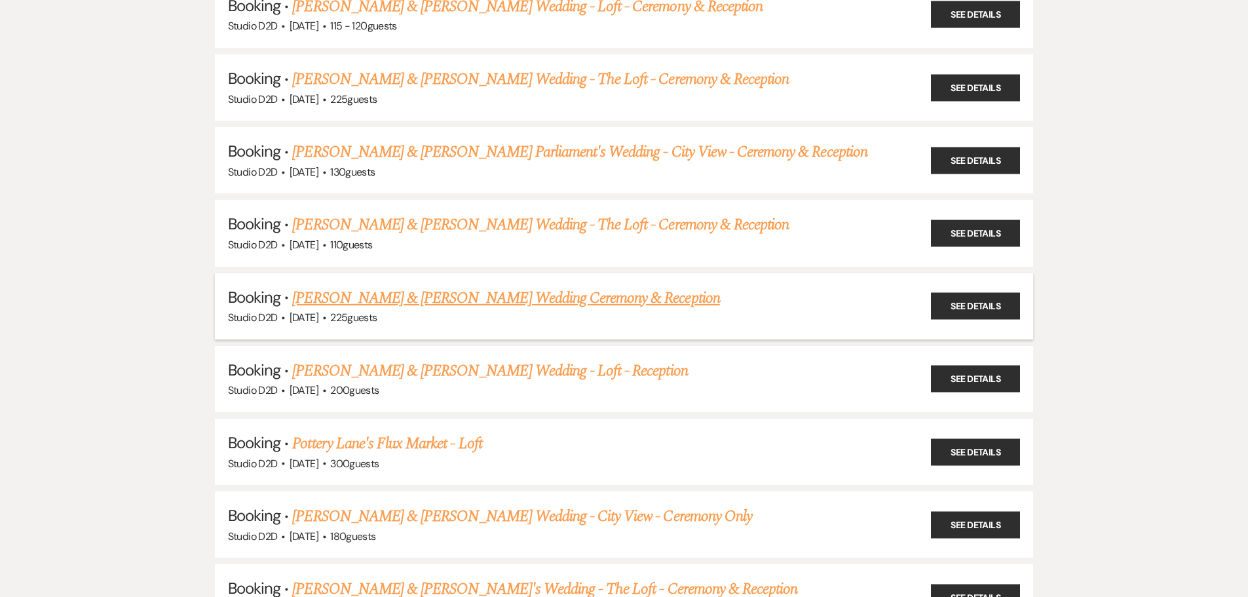
scroll to position [1442, 0]
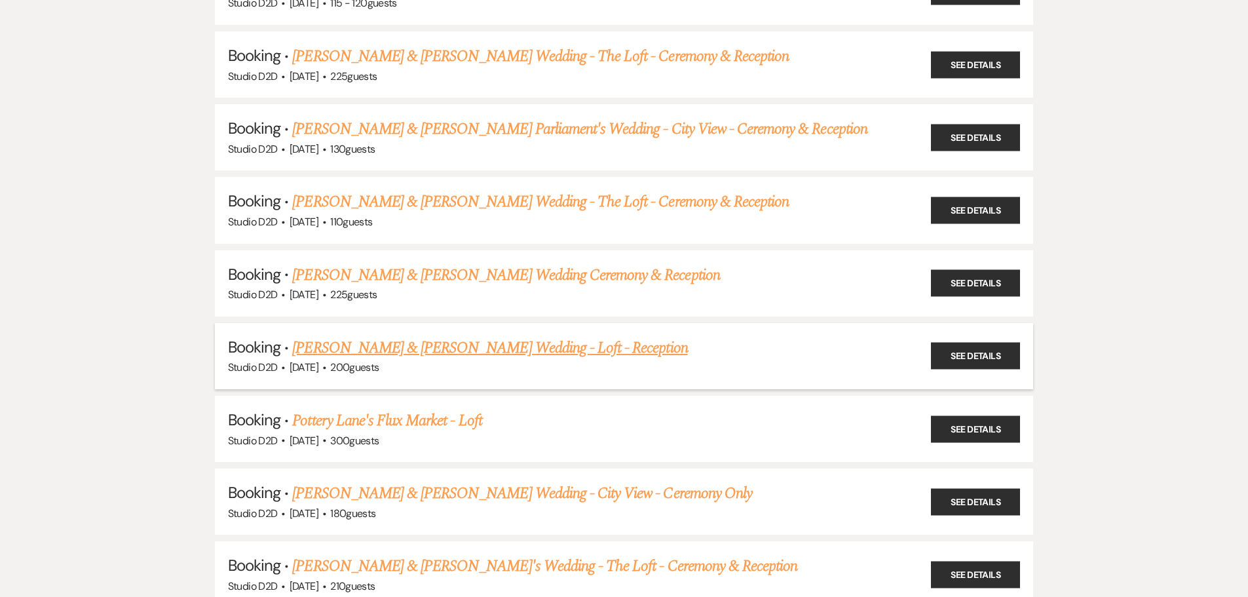
click at [419, 351] on link "Eric Sander & Emily Ivie's Wedding - Loft - Reception" at bounding box center [489, 348] width 395 height 24
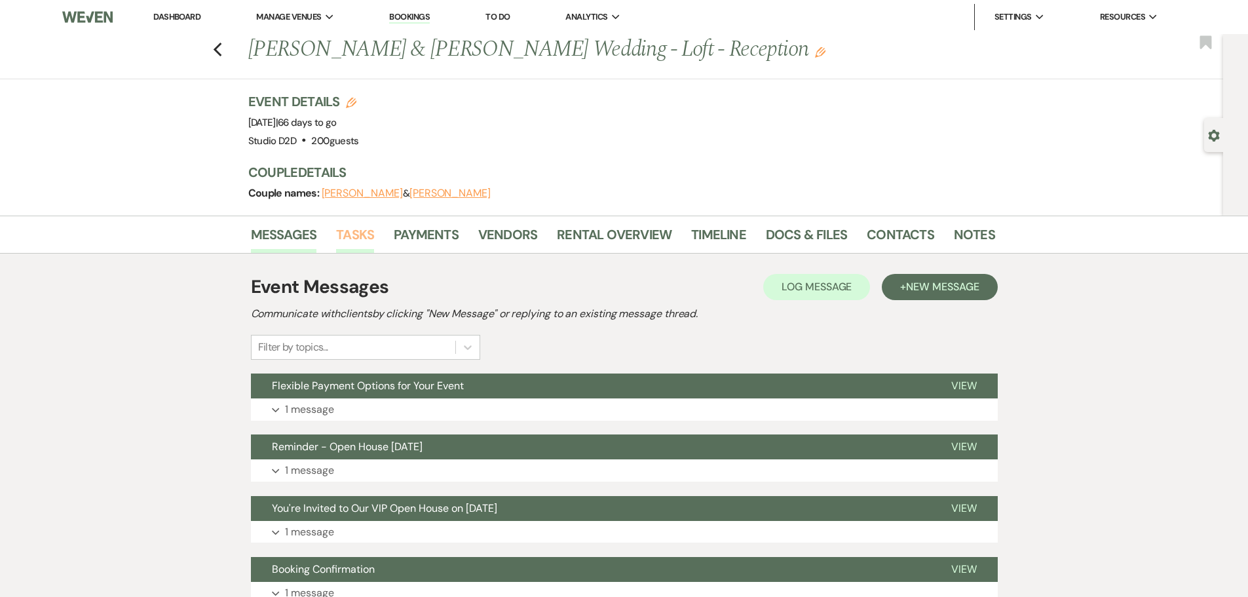
click at [369, 233] on link "Tasks" at bounding box center [355, 238] width 38 height 29
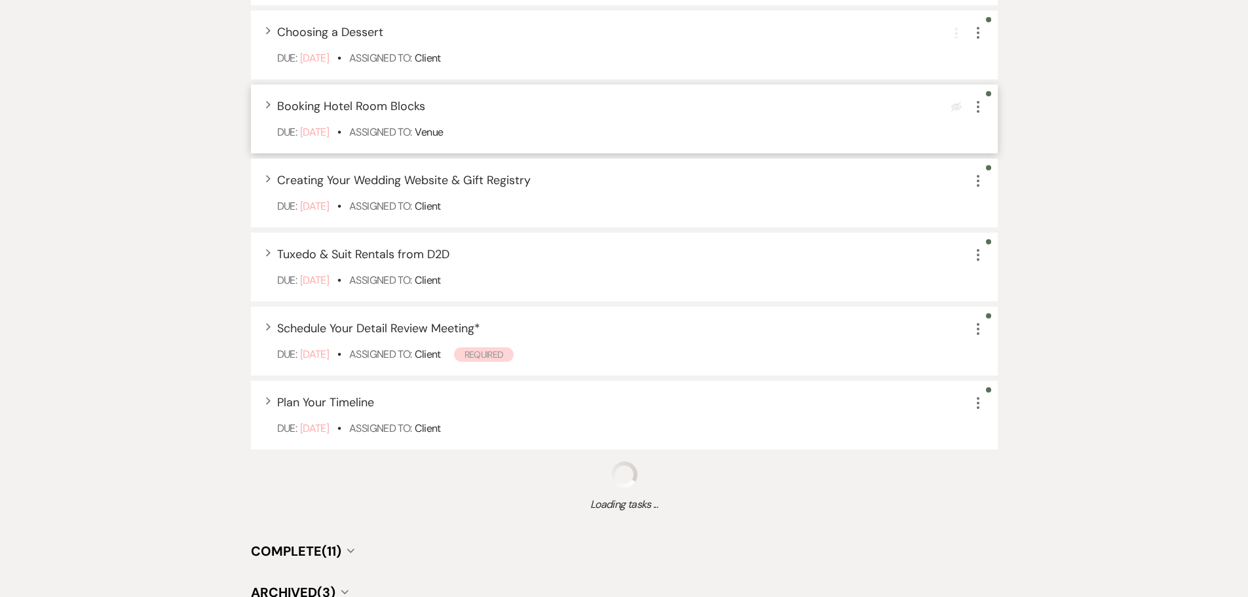
scroll to position [590, 0]
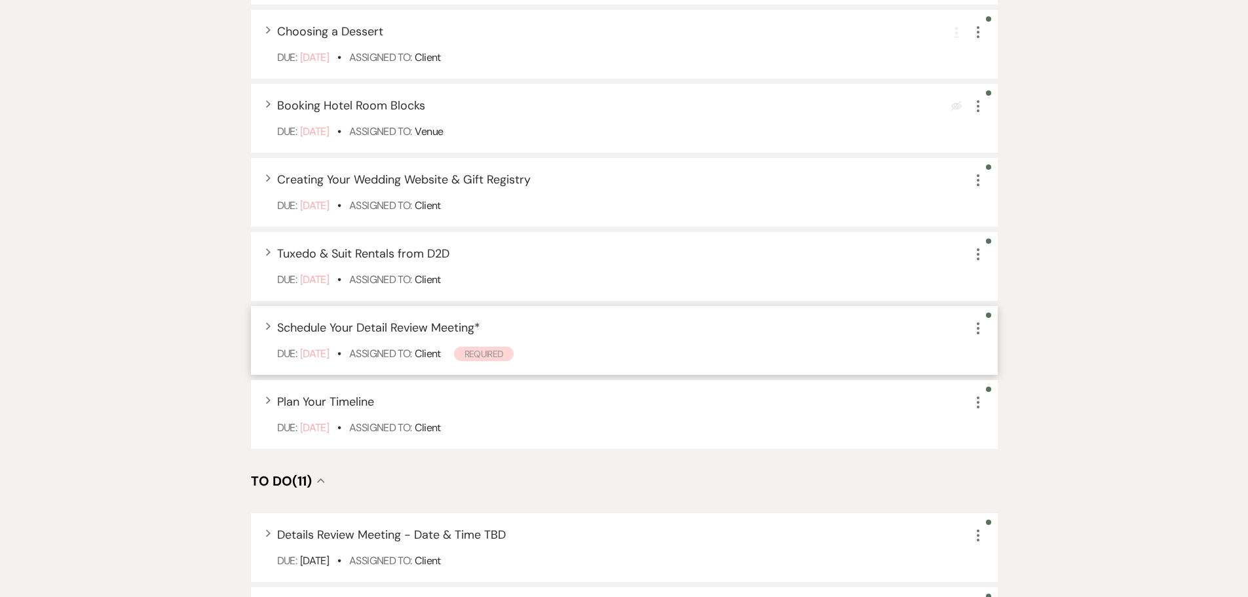
click at [977, 324] on use "button" at bounding box center [978, 328] width 3 height 12
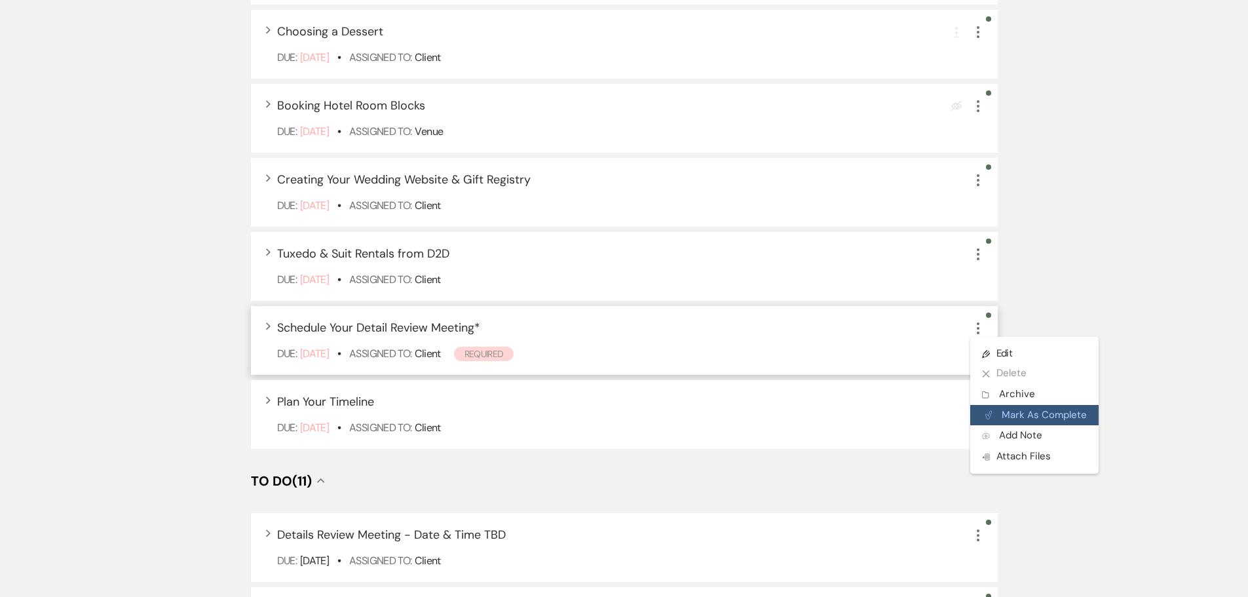
click at [1011, 411] on button "Plan Portal Link Mark As Complete" at bounding box center [1034, 415] width 128 height 21
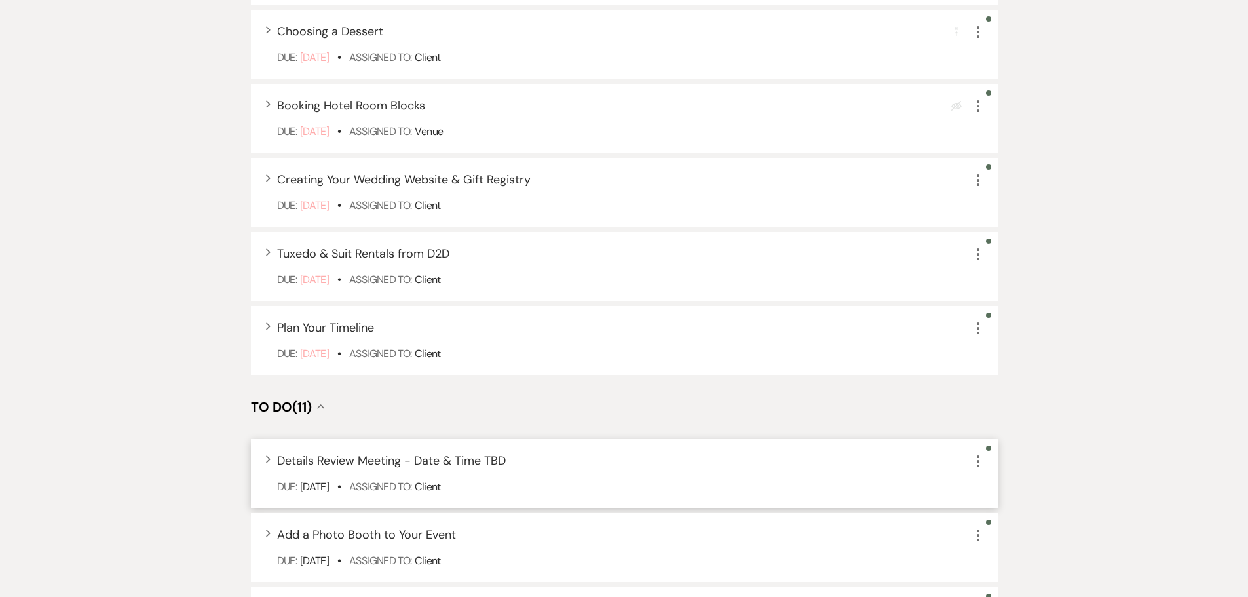
click at [481, 453] on span "Details Review Meeting - Date & Time TBD" at bounding box center [391, 461] width 229 height 16
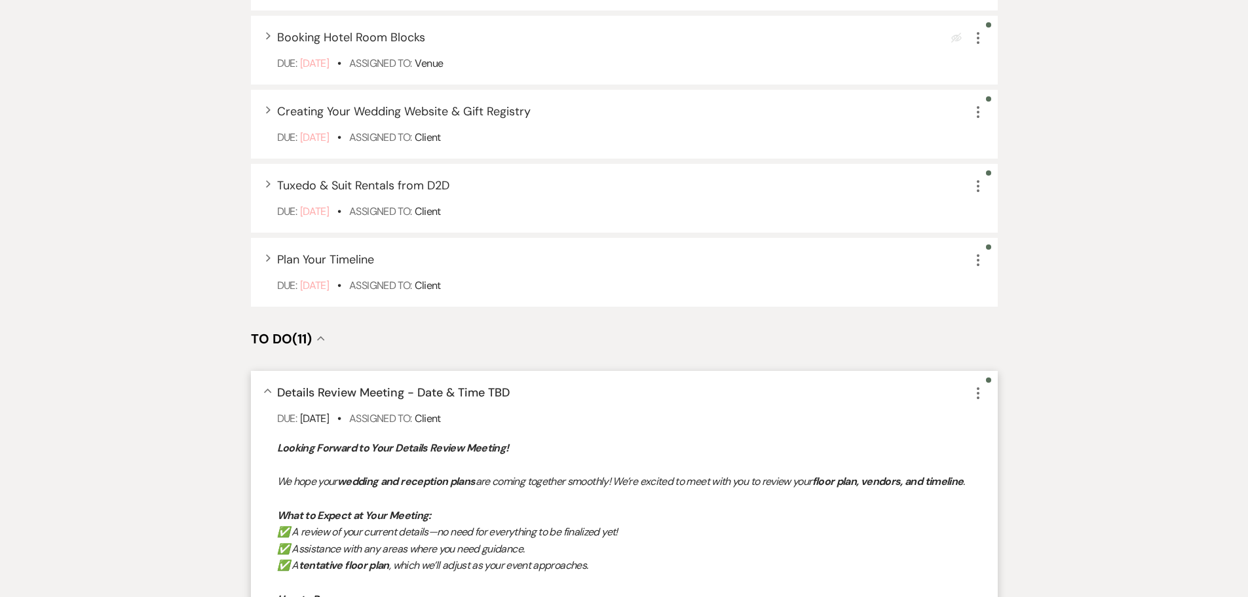
scroll to position [917, 0]
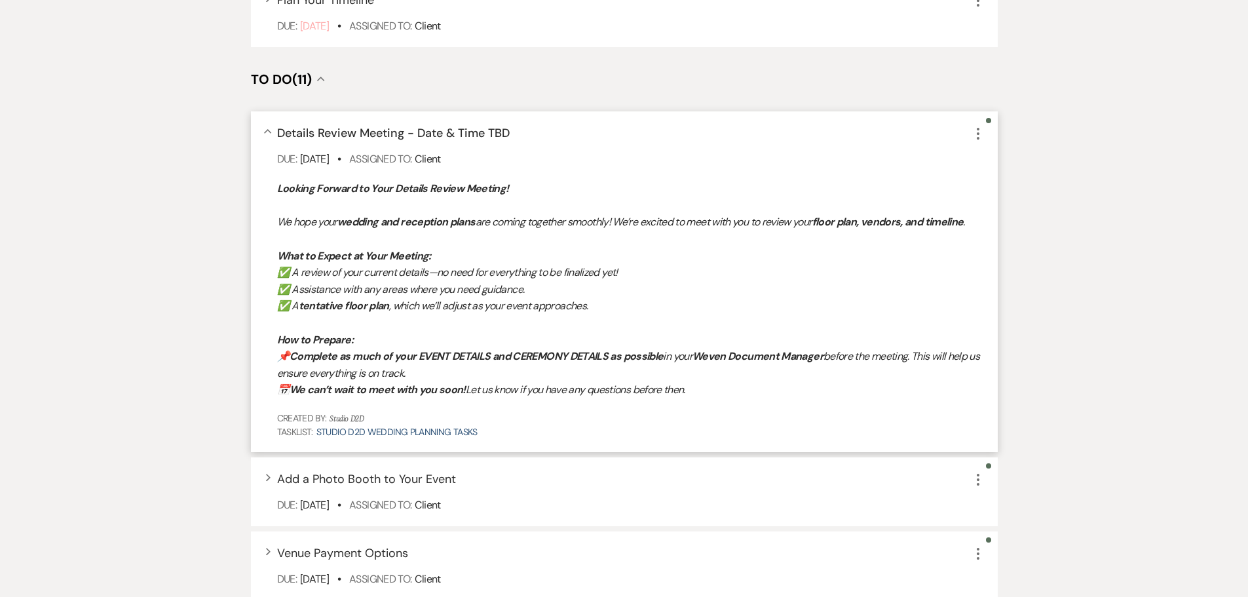
drag, startPoint x: 275, startPoint y: 185, endPoint x: 701, endPoint y: 383, distance: 469.1
click at [701, 383] on div "Collapse Details Review Meeting - Date & Time TBD More Due: Sep 22 25 • Assigne…" at bounding box center [624, 281] width 747 height 341
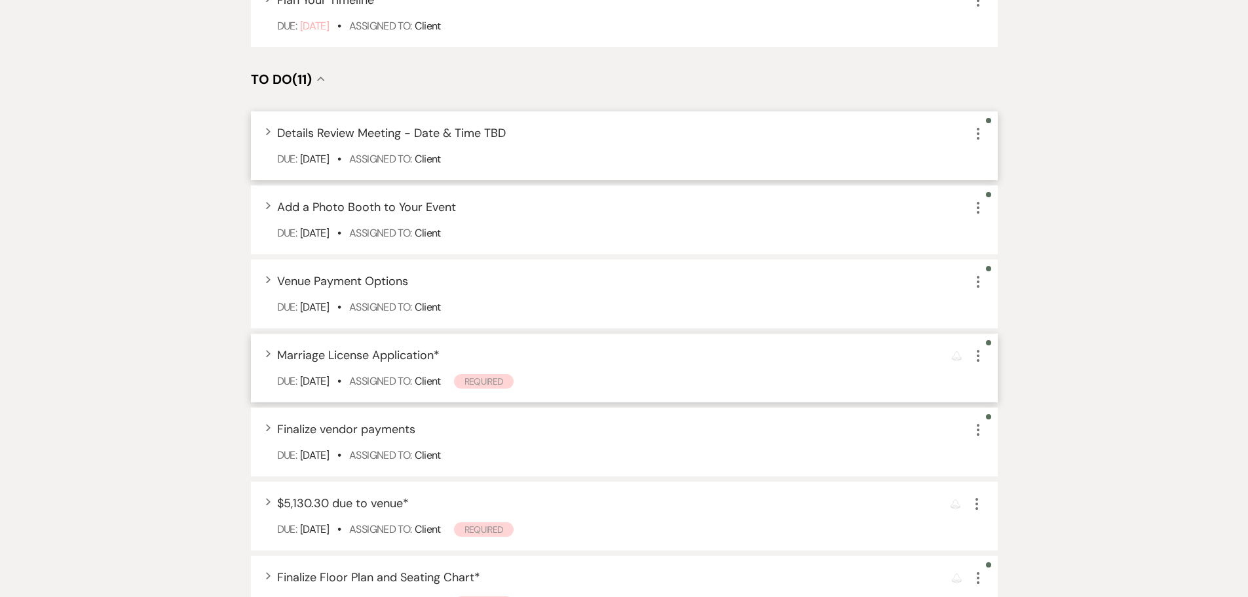
copy div "Looking Forward to Your Details Review Meeting! We hope your wedding and recept…"
click at [429, 140] on span "Details Review Meeting - Date & Time TBD" at bounding box center [391, 133] width 229 height 16
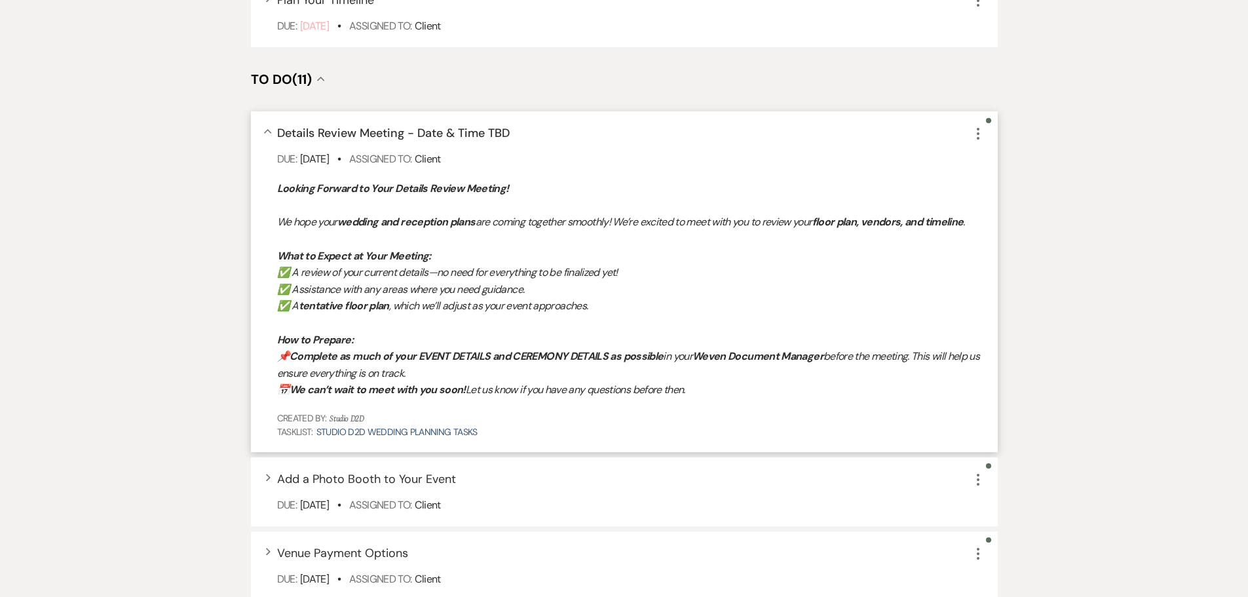
drag, startPoint x: 279, startPoint y: 188, endPoint x: 700, endPoint y: 387, distance: 465.2
click at [700, 387] on div "Collapse Details Review Meeting - Date & Time TBD More Due: Sep 22 25 • Assigne…" at bounding box center [624, 281] width 747 height 341
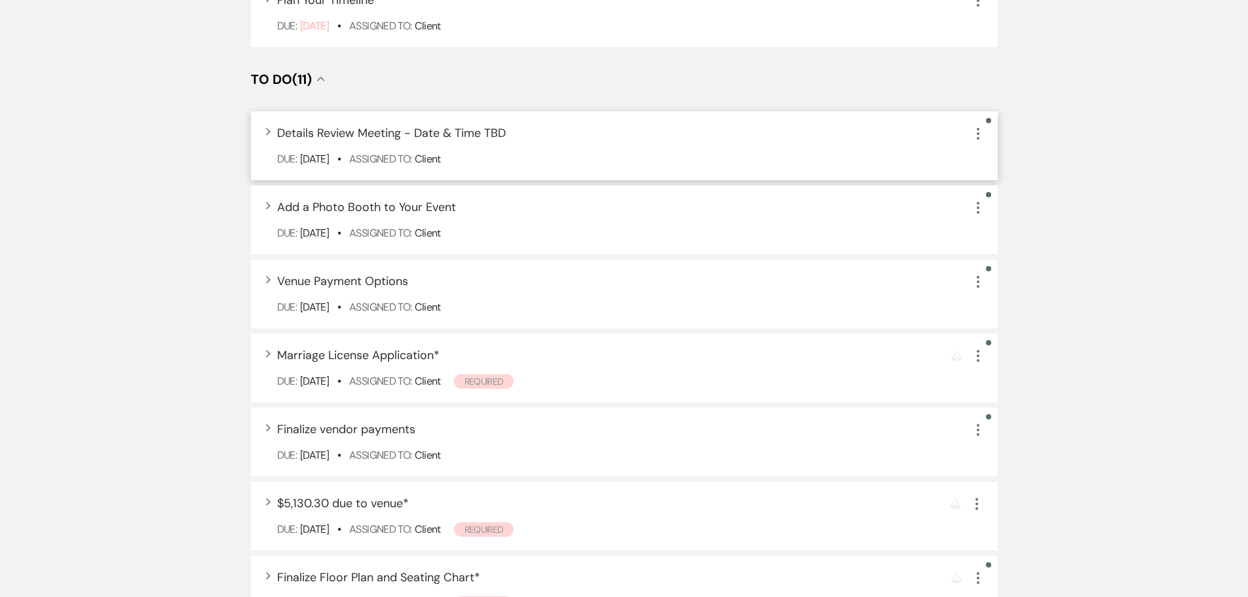
click at [470, 130] on span "Details Review Meeting - Date & Time TBD" at bounding box center [391, 133] width 229 height 16
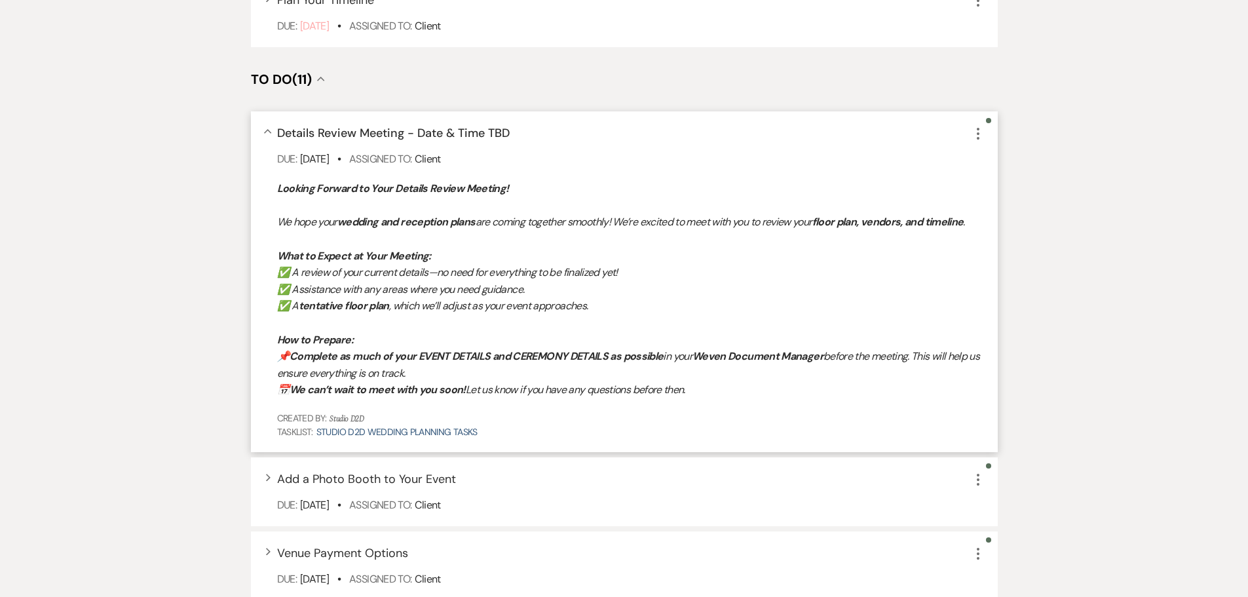
click at [976, 137] on icon "More" at bounding box center [978, 134] width 16 height 16
click at [980, 154] on link "Pencil Edit" at bounding box center [1033, 159] width 126 height 20
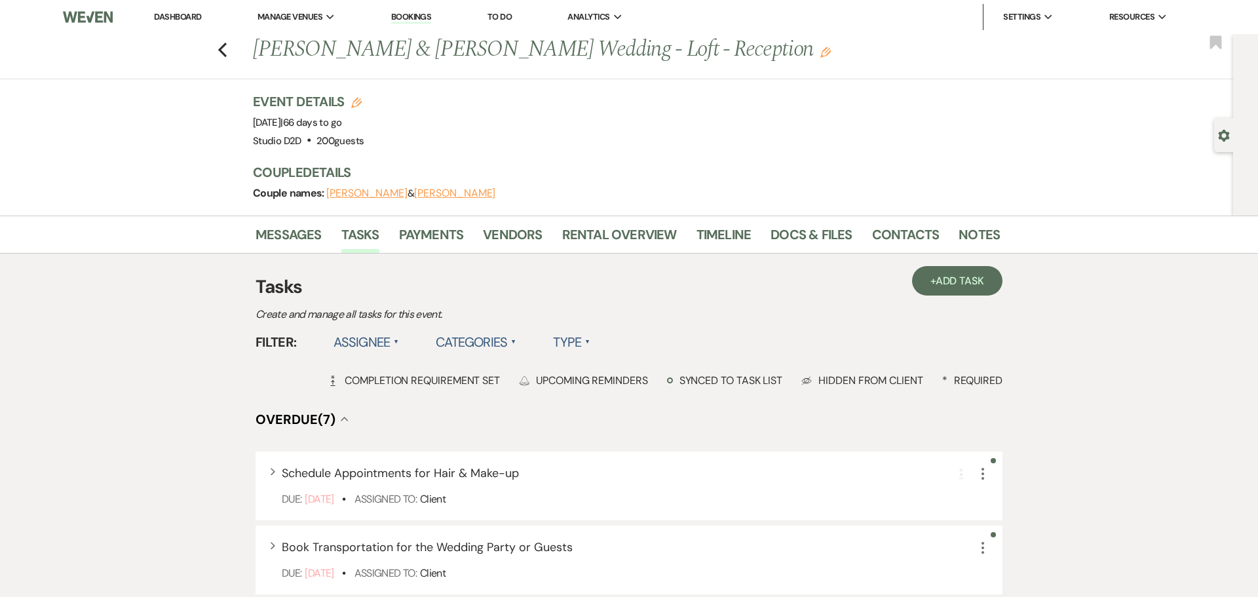
select select "false"
select select "planningToolsAccount"
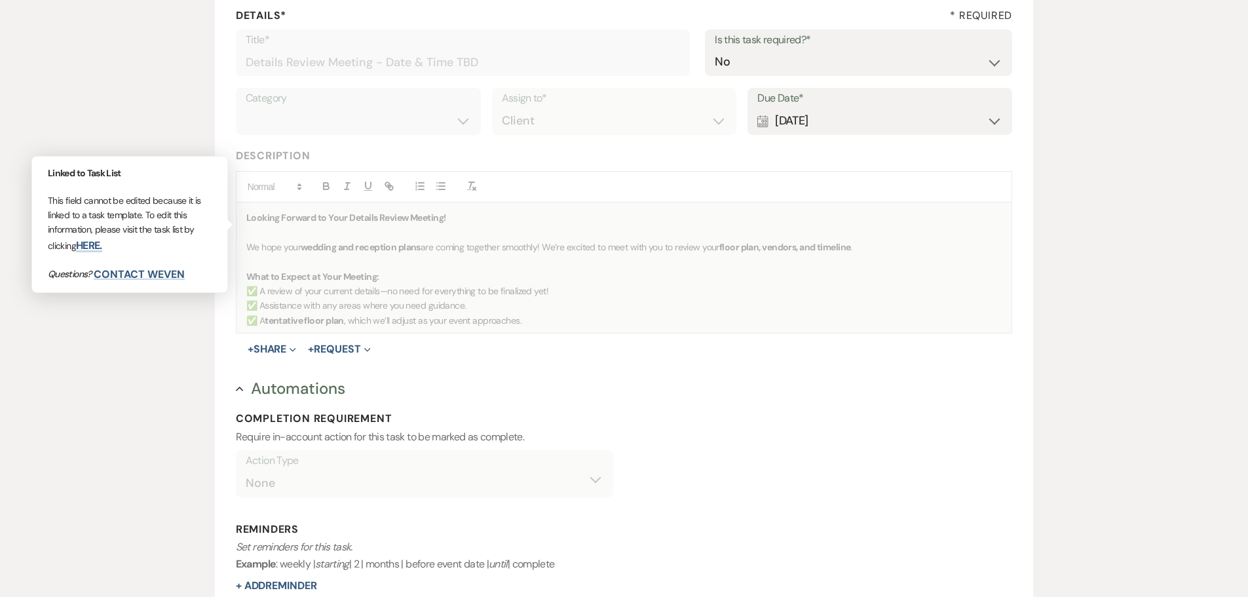
scroll to position [197, 0]
click at [324, 246] on strong "wedding and reception plans" at bounding box center [361, 246] width 120 height 12
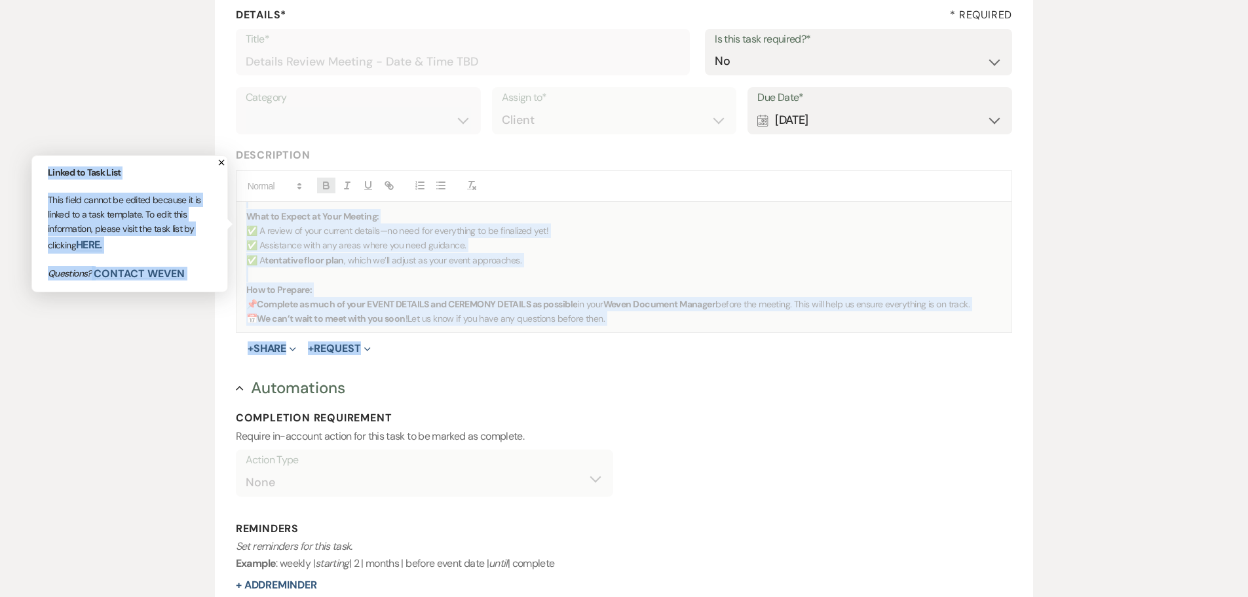
scroll to position [62, 0]
drag, startPoint x: 244, startPoint y: 216, endPoint x: 617, endPoint y: 325, distance: 388.6
click at [617, 325] on div "Looking Forward to Your Details Review Meeting! We hope your wedding and recept…" at bounding box center [625, 267] width 776 height 130
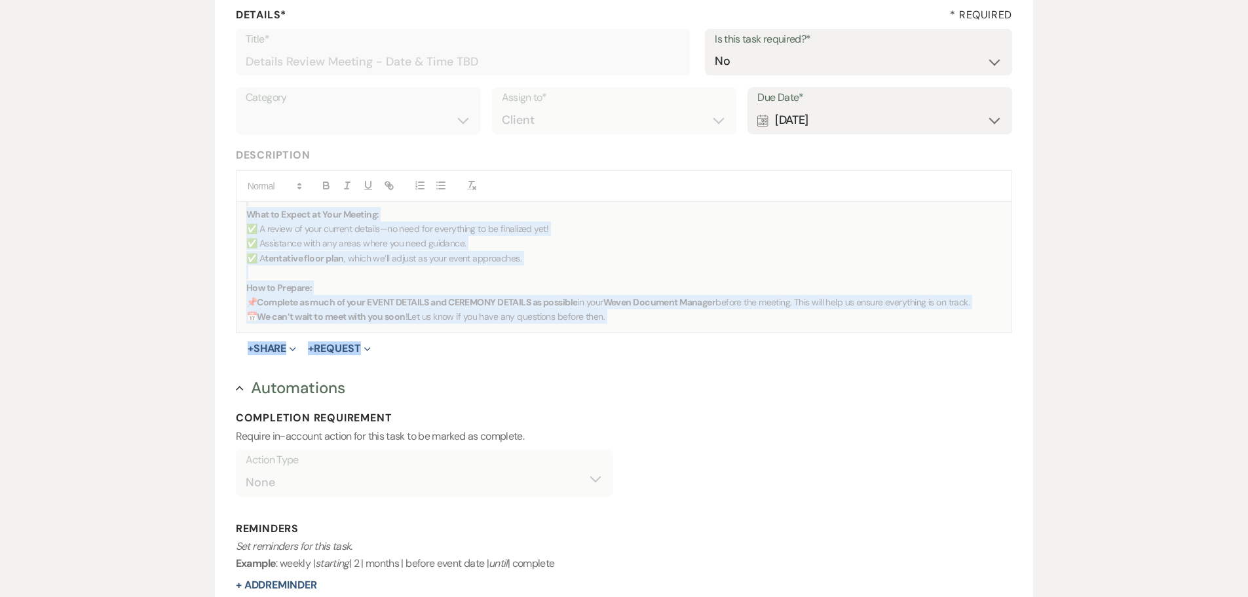
copy div "Looking Forward to Your Details Review Meeting! We hope your wedding and recept…"
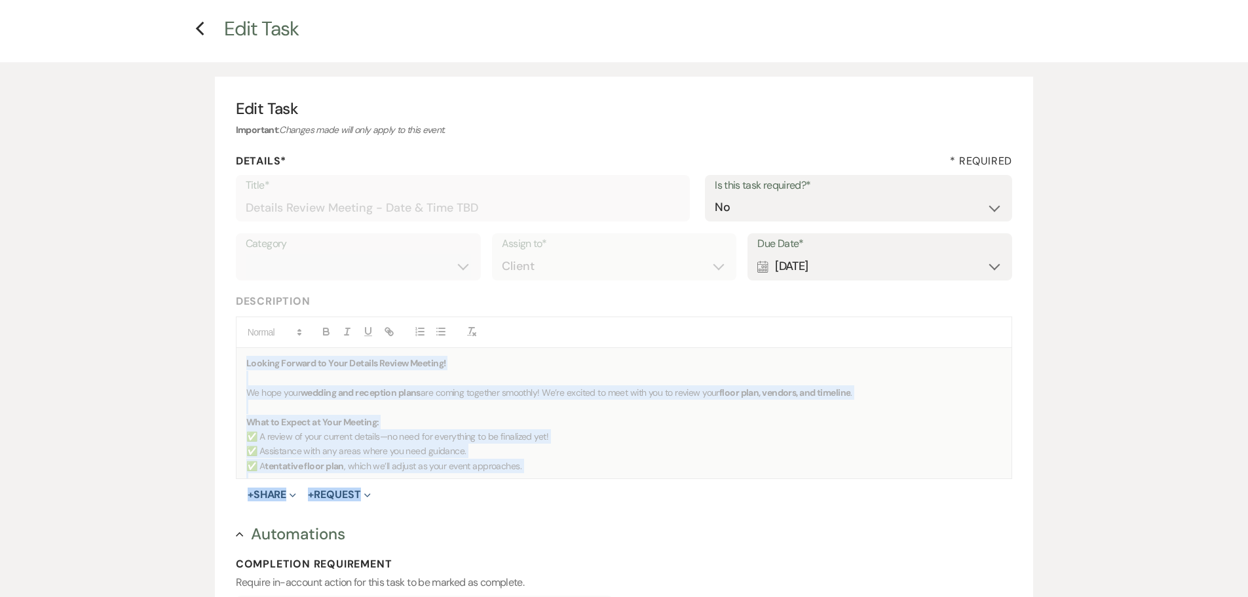
scroll to position [0, 0]
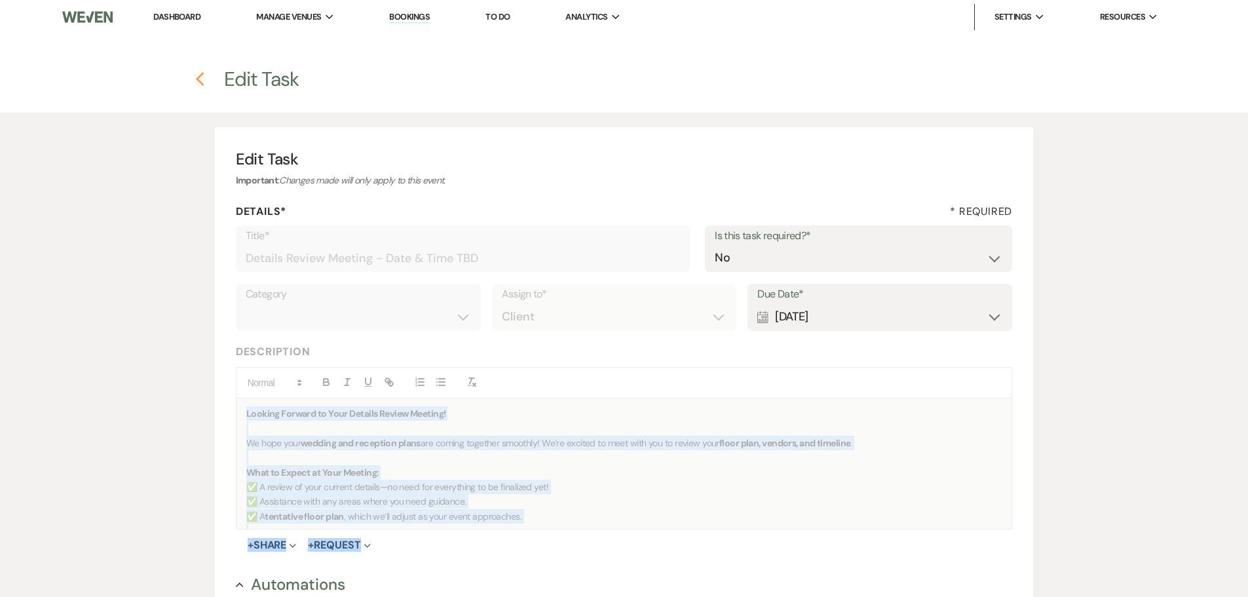
click at [199, 79] on icon "Previous" at bounding box center [200, 79] width 10 height 16
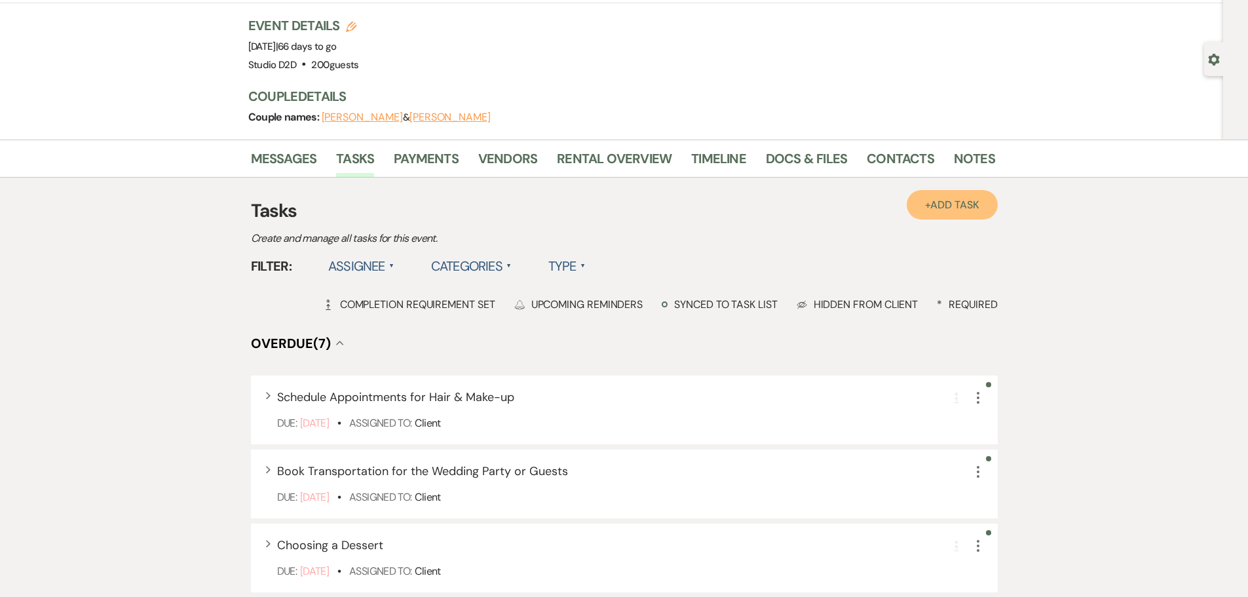
click at [942, 216] on link "+ Add Task" at bounding box center [952, 204] width 90 height 29
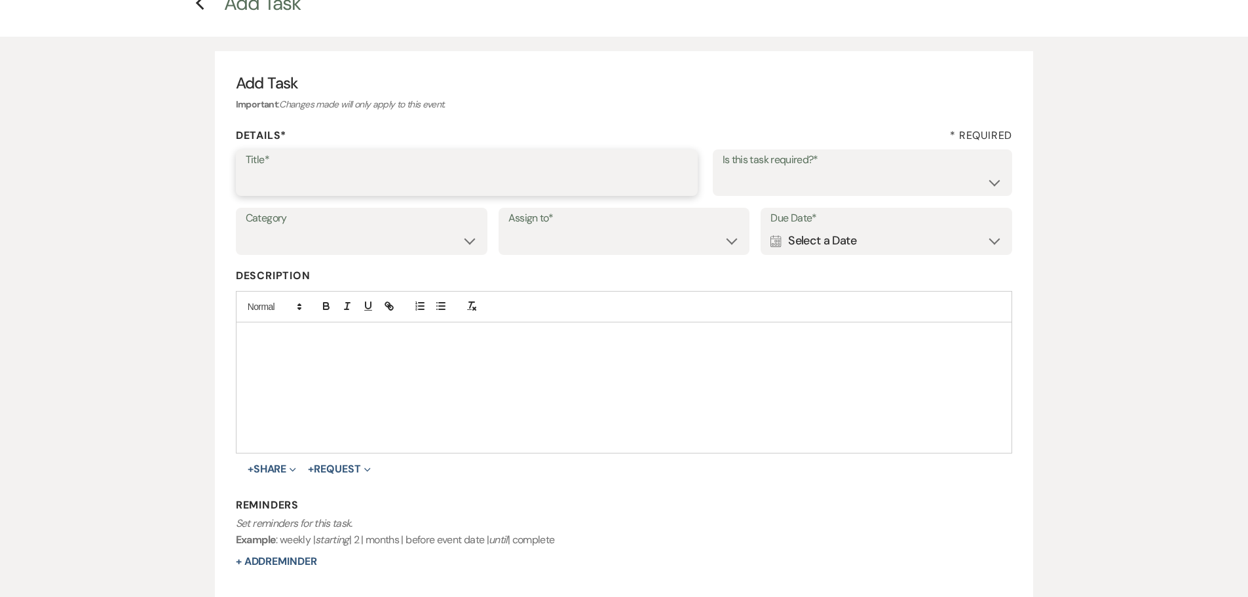
click at [526, 181] on input "Title*" at bounding box center [467, 182] width 442 height 26
click at [290, 353] on div at bounding box center [625, 387] width 776 height 130
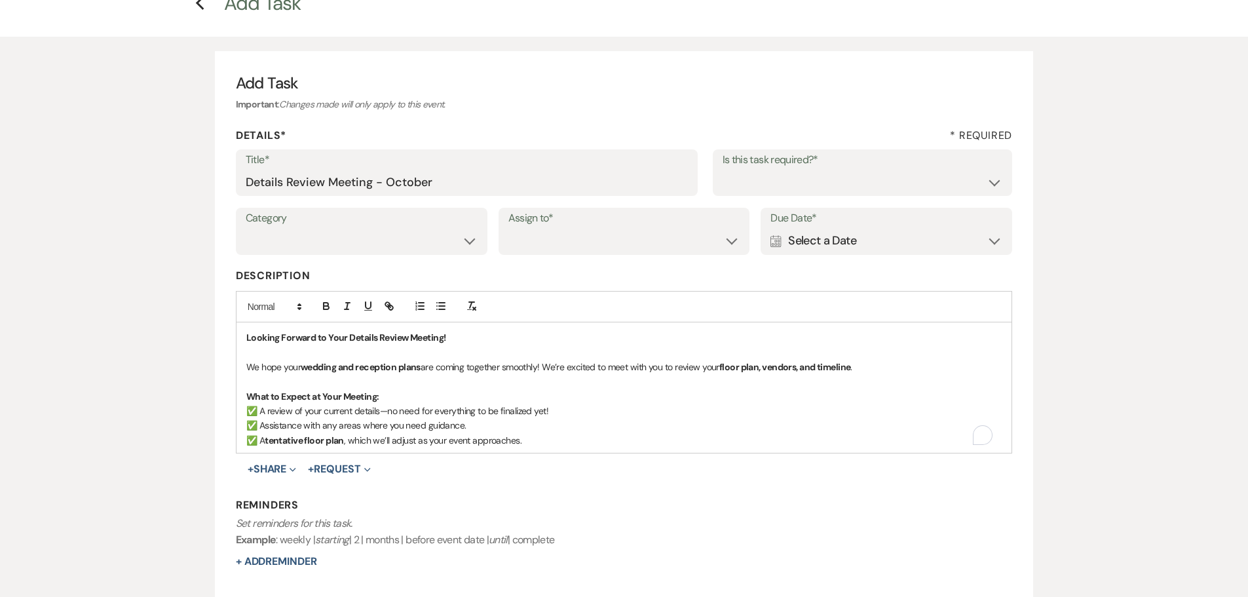
scroll to position [52, 0]
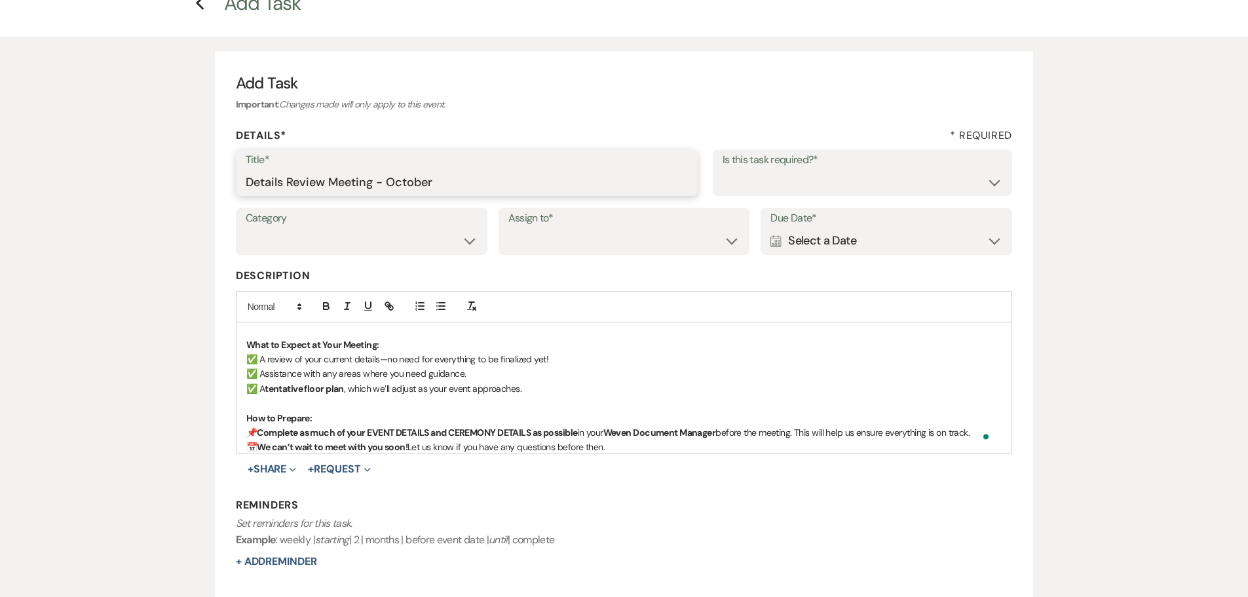
click at [465, 176] on input "Details Review Meeting - October" at bounding box center [467, 182] width 442 height 26
type input "Details Review Meeting - October 7 at 5:30 pm"
click at [792, 189] on select "Yes No" at bounding box center [863, 182] width 280 height 26
select select "true"
click at [723, 169] on select "Yes No" at bounding box center [863, 182] width 280 height 26
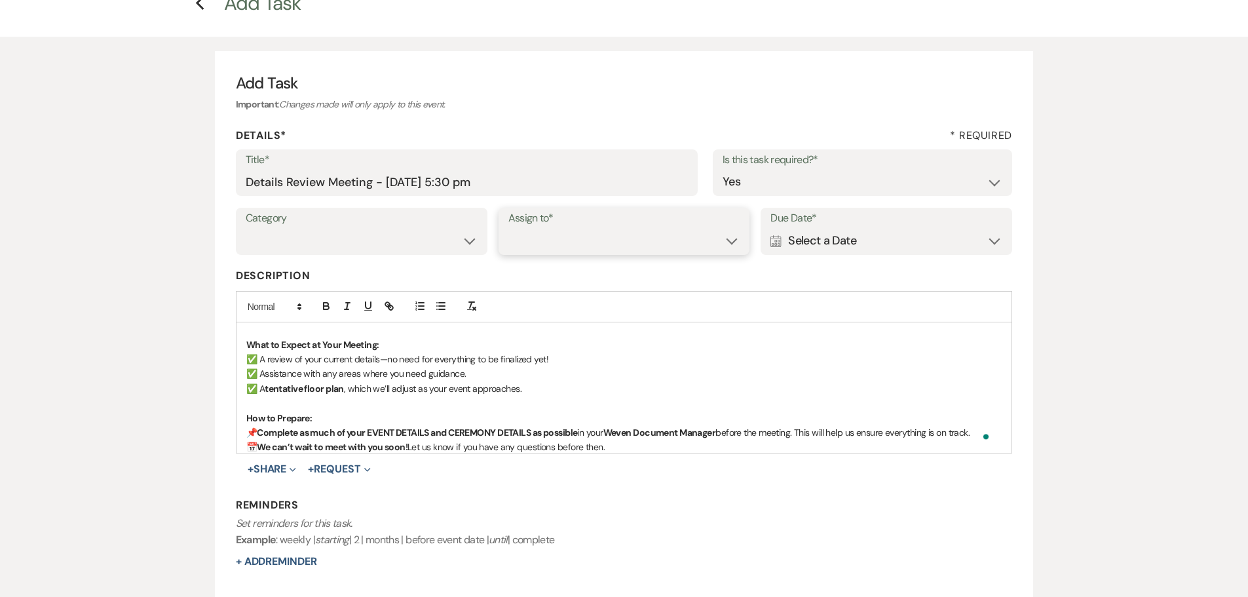
click at [664, 240] on select "Venue Client" at bounding box center [625, 241] width 232 height 26
select select "venueHost"
click at [509, 228] on select "Venue Client" at bounding box center [625, 241] width 232 height 26
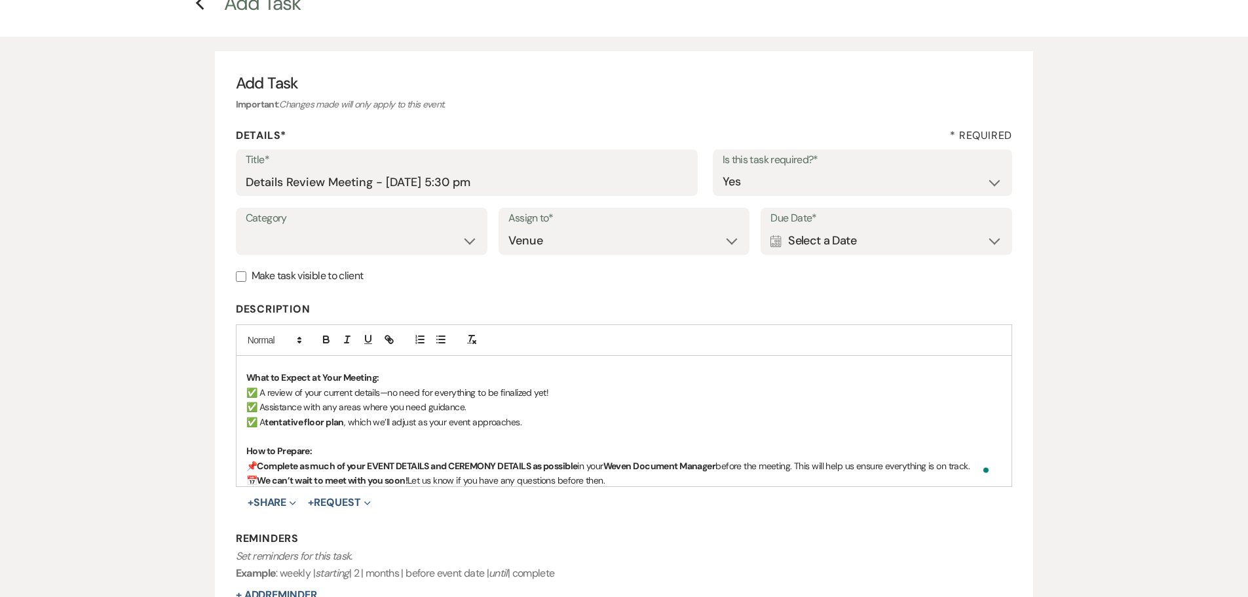
click at [814, 244] on div "Calendar Select a Date Expand" at bounding box center [887, 241] width 232 height 26
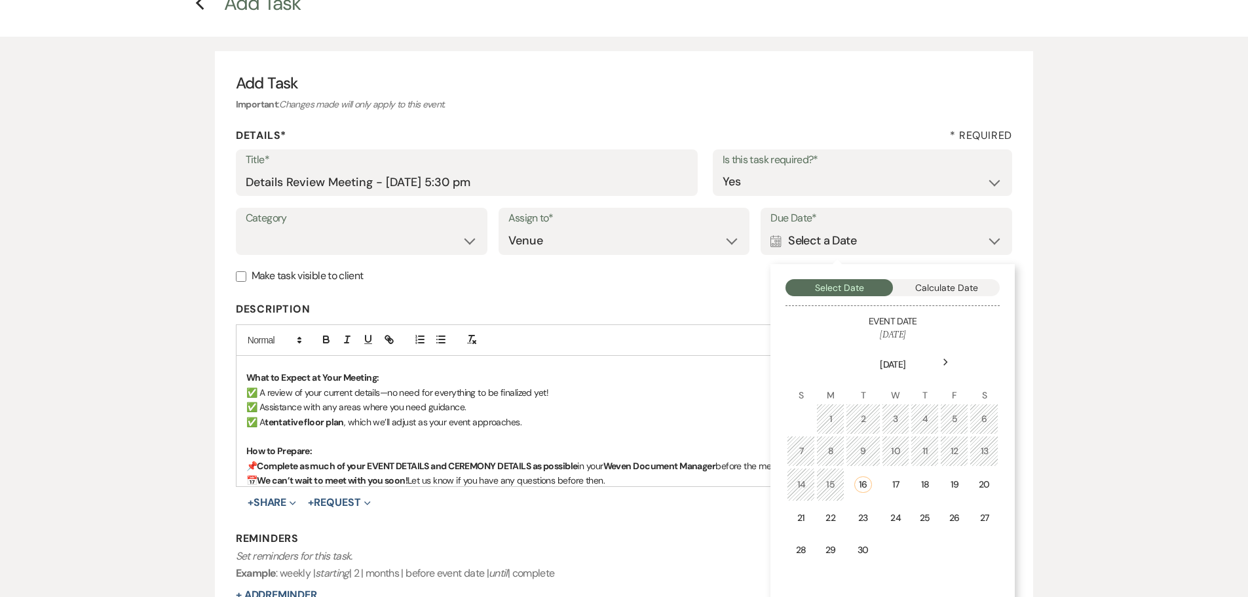
click at [945, 368] on div "Next" at bounding box center [945, 362] width 21 height 21
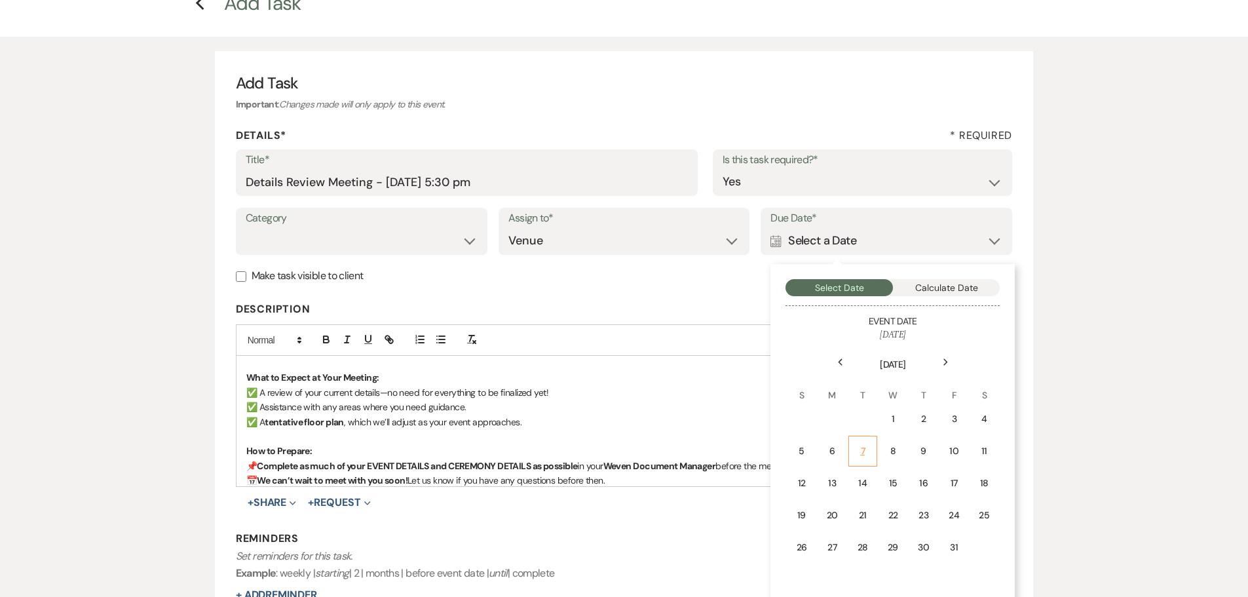
click at [864, 448] on div "7" at bounding box center [863, 451] width 12 height 14
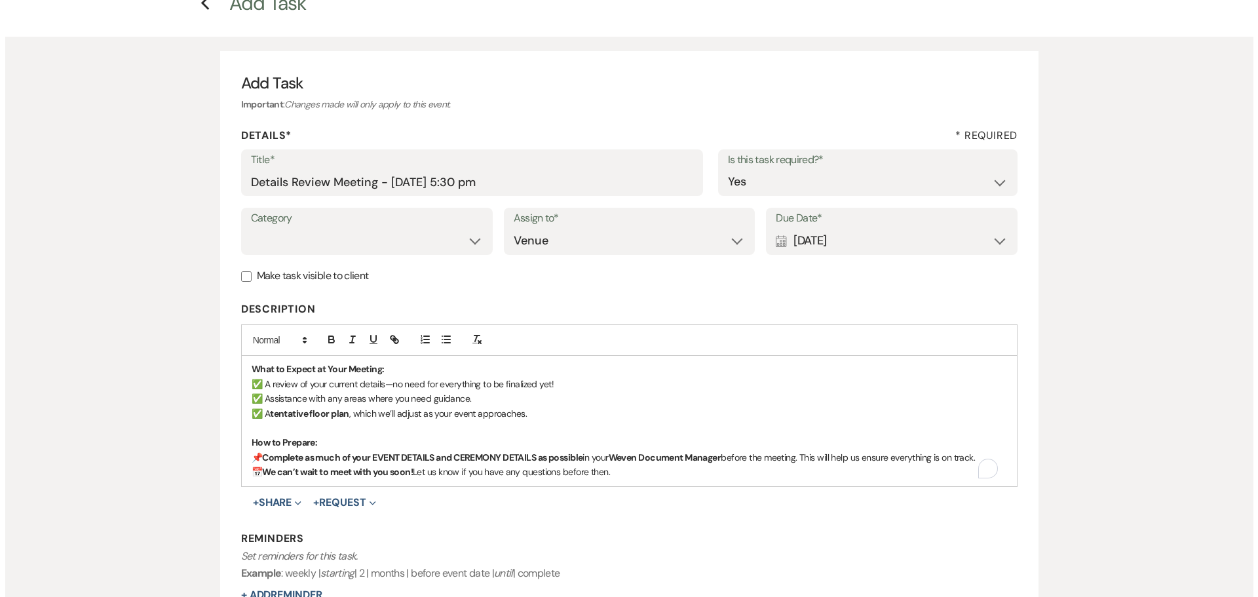
scroll to position [62, 0]
click at [275, 505] on button "+ Share Expand" at bounding box center [272, 502] width 49 height 10
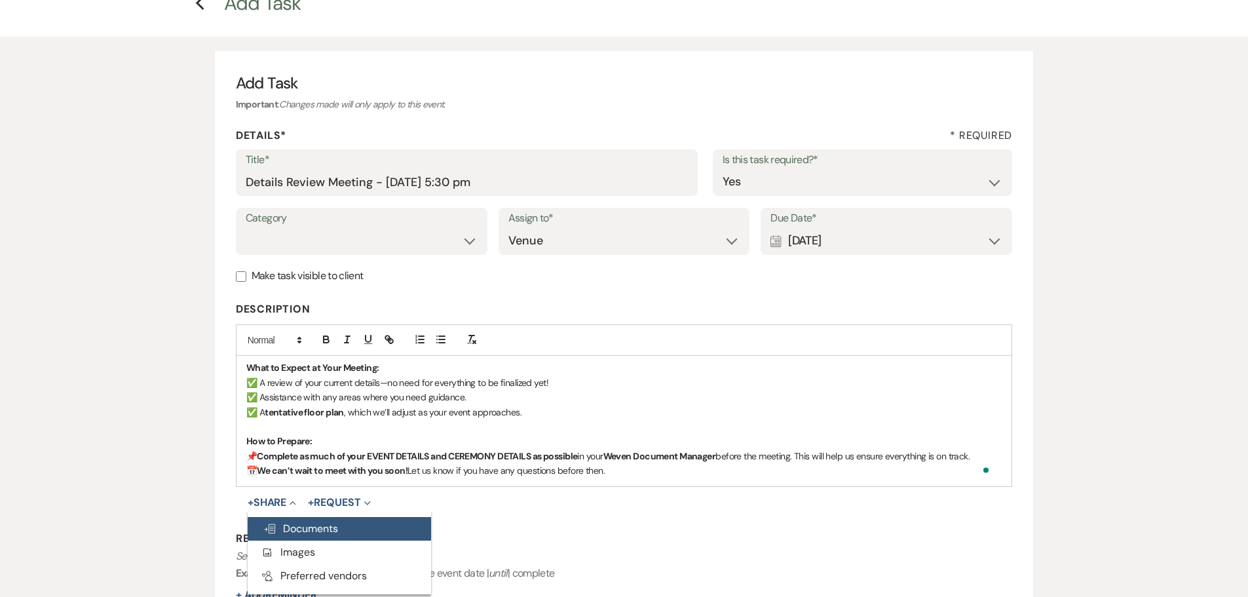
click at [292, 526] on span "Doc Upload Documents" at bounding box center [300, 529] width 75 height 14
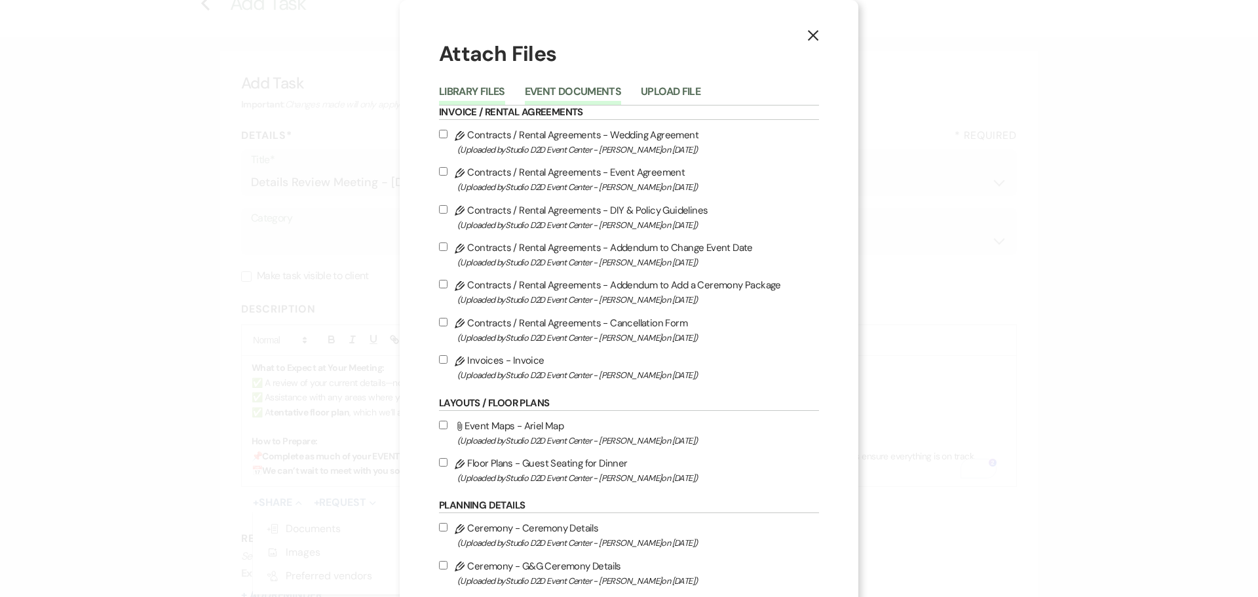
click at [602, 96] on button "Event Documents" at bounding box center [573, 95] width 96 height 18
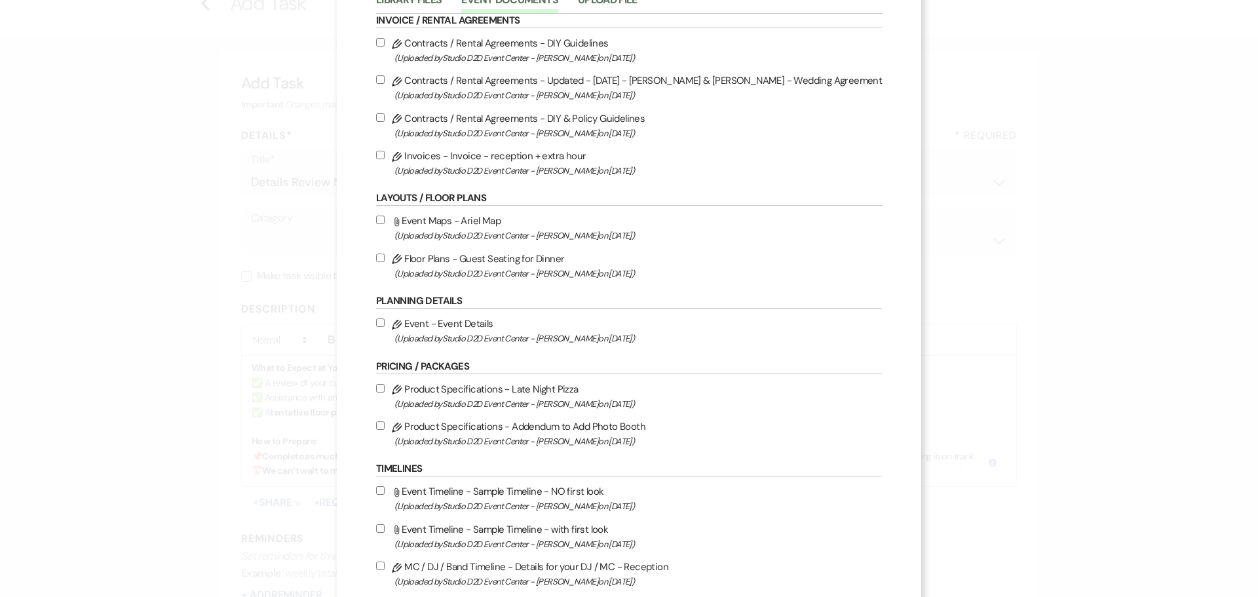
scroll to position [131, 0]
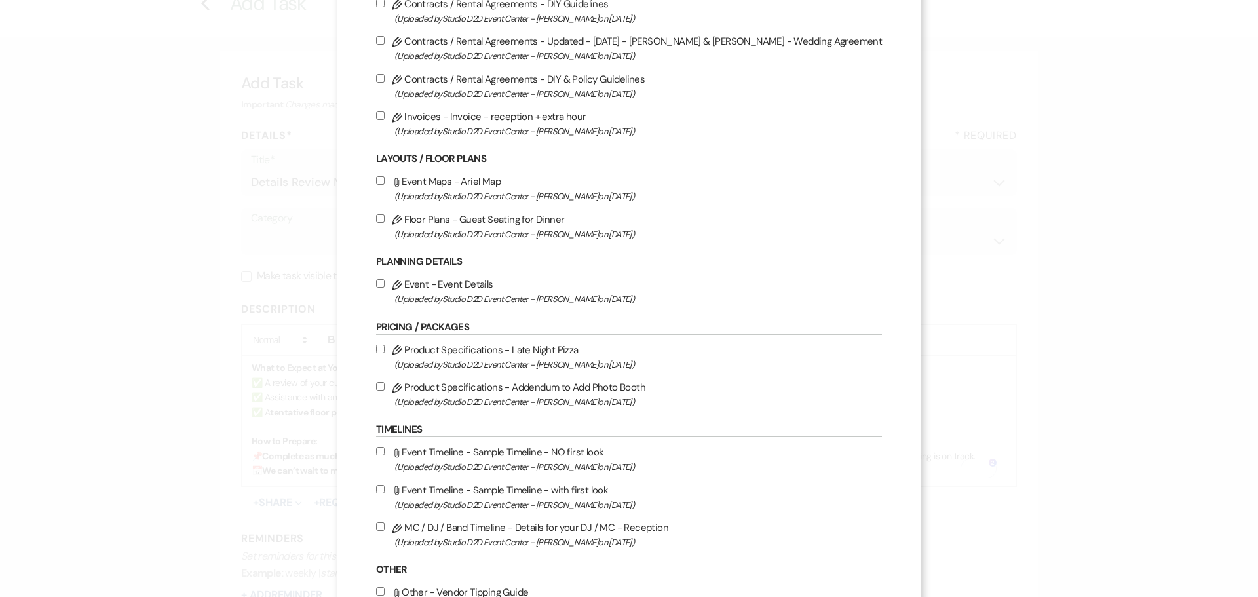
click at [501, 286] on label "Pencil Event - Event Details (Uploaded by Studio D2D Event Center - Kristan on …" at bounding box center [629, 291] width 506 height 31
click at [385, 286] on input "Pencil Event - Event Details (Uploaded by Studio D2D Event Center - Kristan on …" at bounding box center [380, 283] width 9 height 9
checkbox input "true"
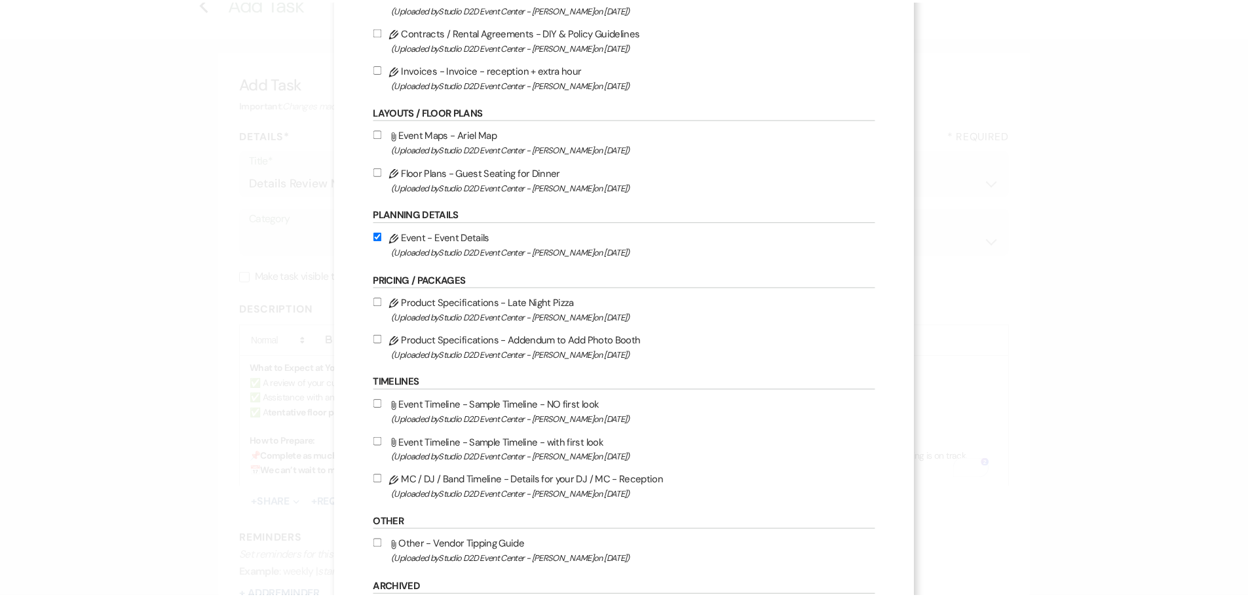
scroll to position [444, 0]
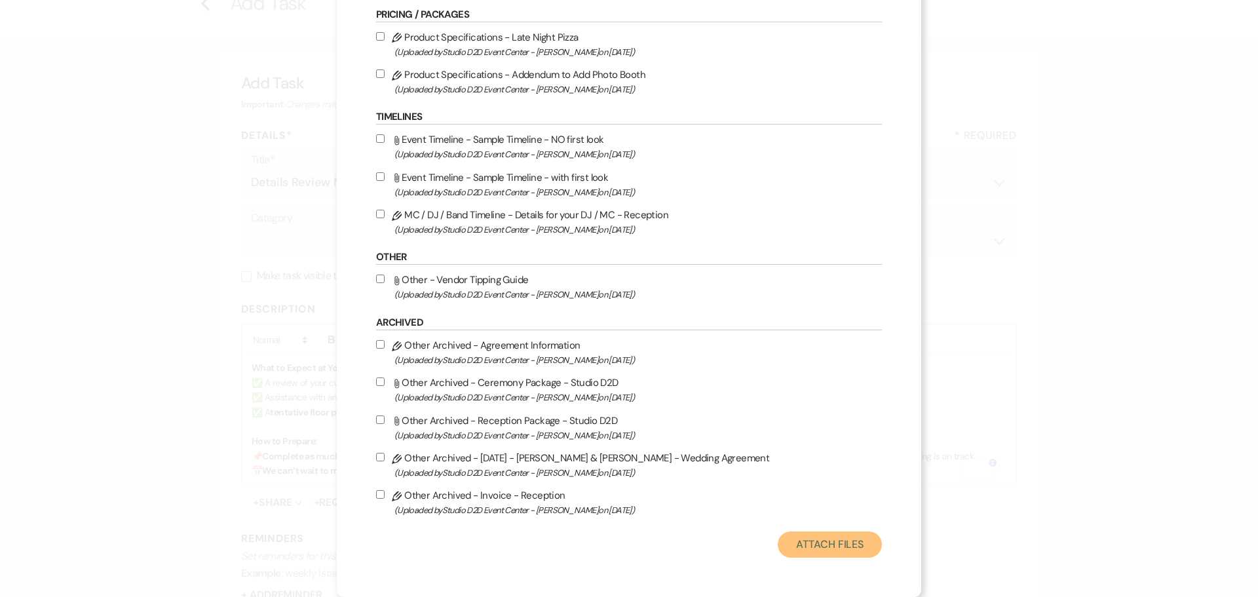
click at [792, 541] on button "Attach Files" at bounding box center [830, 544] width 104 height 26
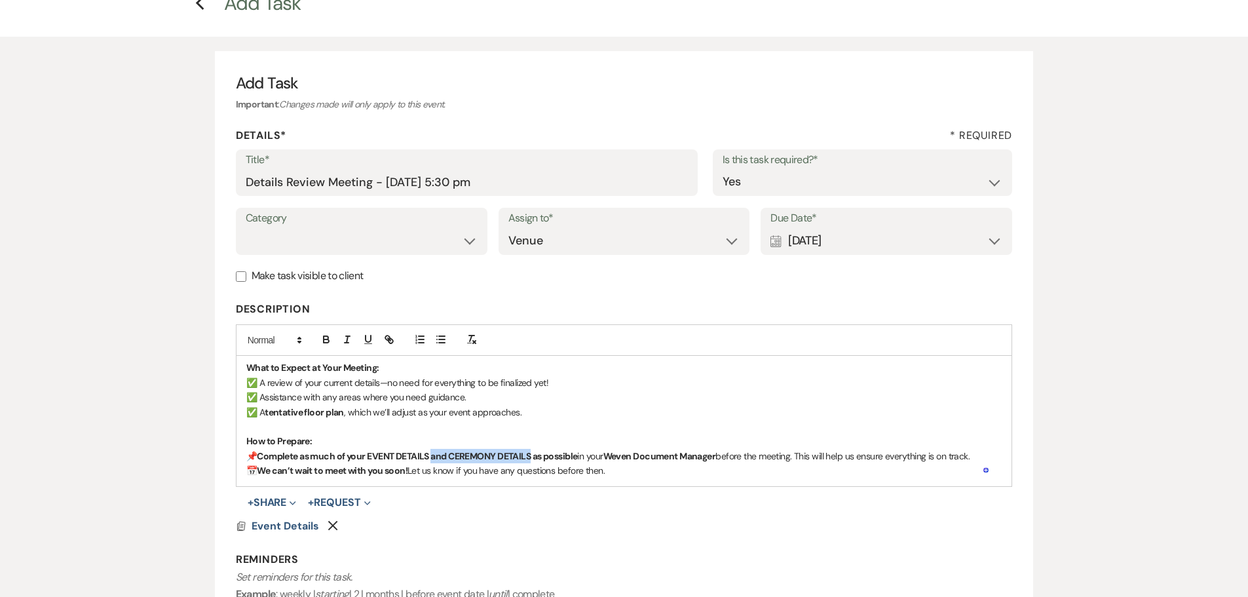
drag, startPoint x: 537, startPoint y: 456, endPoint x: 436, endPoint y: 450, distance: 101.1
click at [438, 456] on strong "Complete as much of your EVENT DETAILS and CEREMONY DETAILS as possible" at bounding box center [417, 456] width 320 height 12
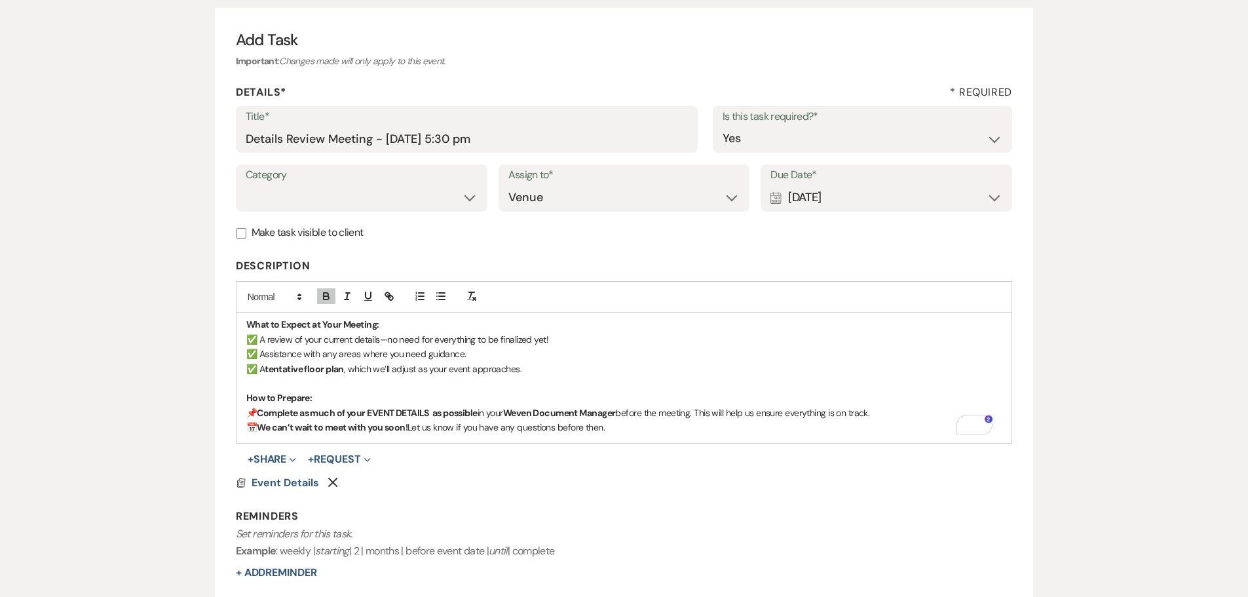
scroll to position [142, 0]
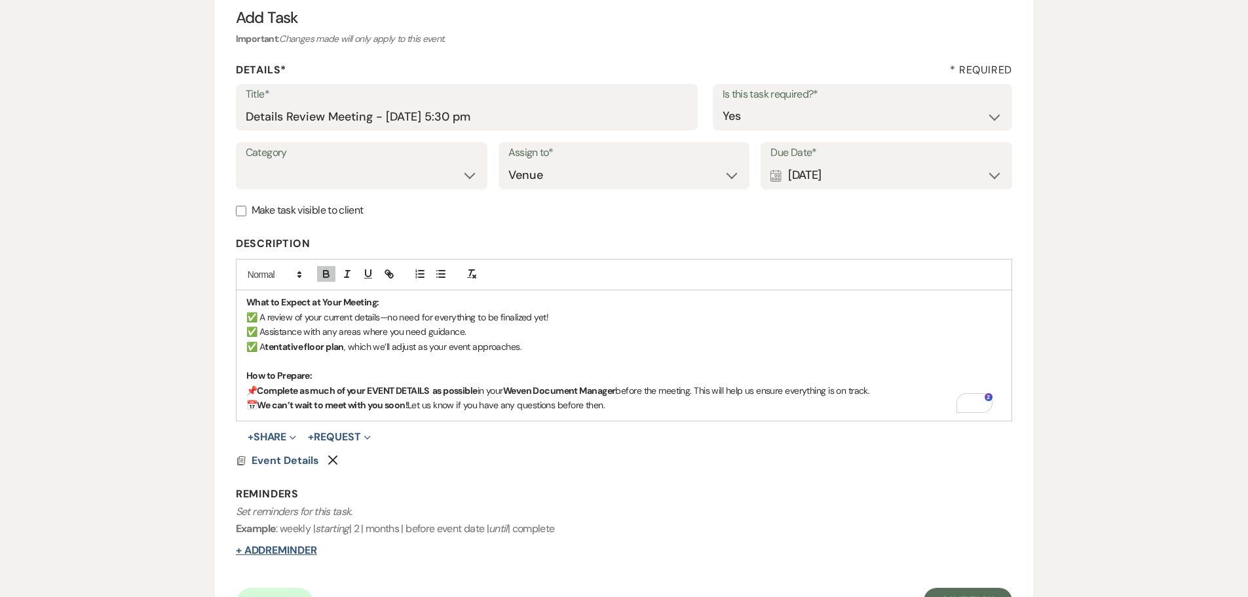
click at [295, 546] on button "+ Add Reminder" at bounding box center [276, 550] width 81 height 10
select select "host"
select select "days"
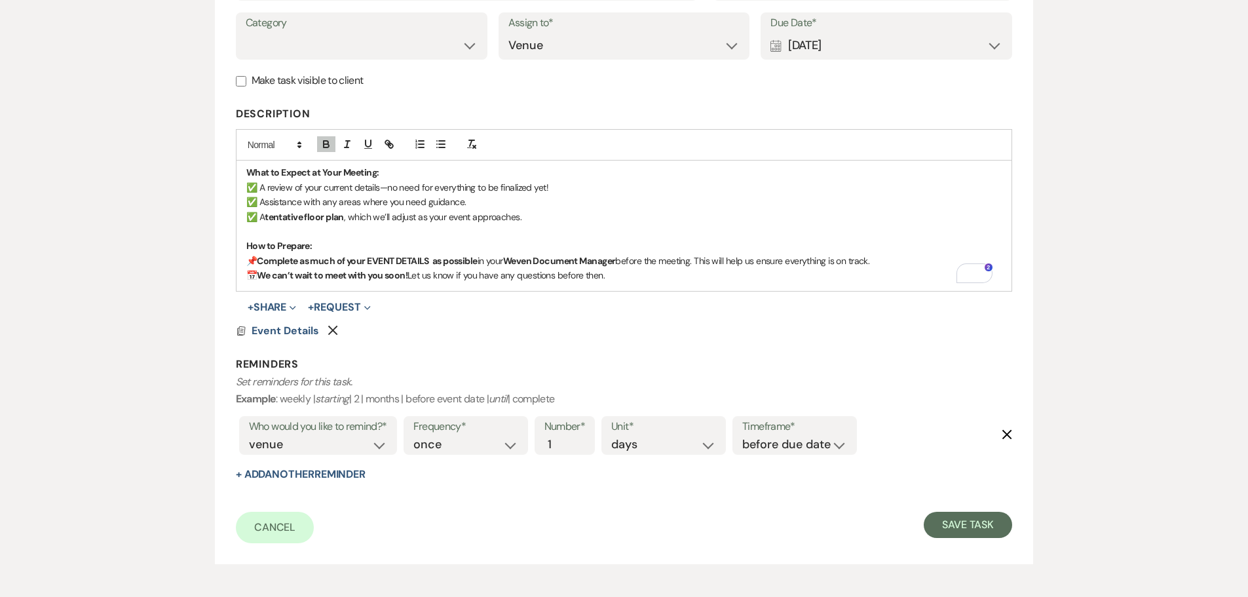
scroll to position [273, 0]
click at [359, 471] on button "+ Add Another Reminder" at bounding box center [301, 473] width 130 height 10
select select "host"
select select "days"
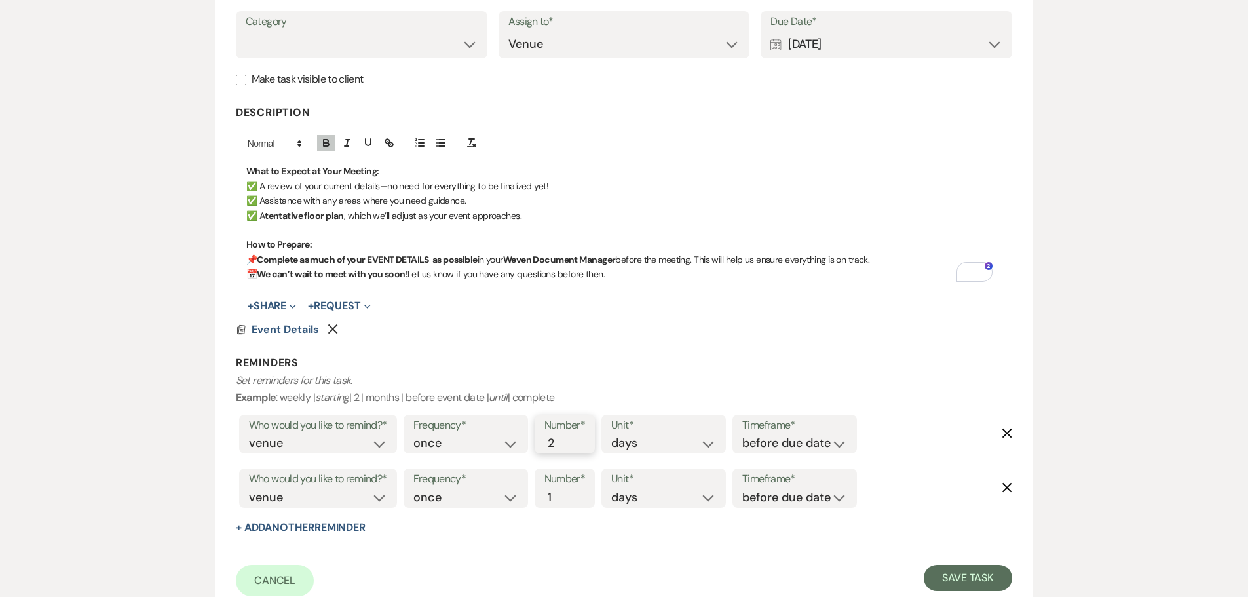
type input "2"
click at [567, 441] on input "2" at bounding box center [559, 443] width 28 height 18
click at [704, 502] on select "days weeks months" at bounding box center [663, 498] width 105 height 18
select select "weeks"
click at [614, 489] on select "days weeks months" at bounding box center [663, 498] width 105 height 18
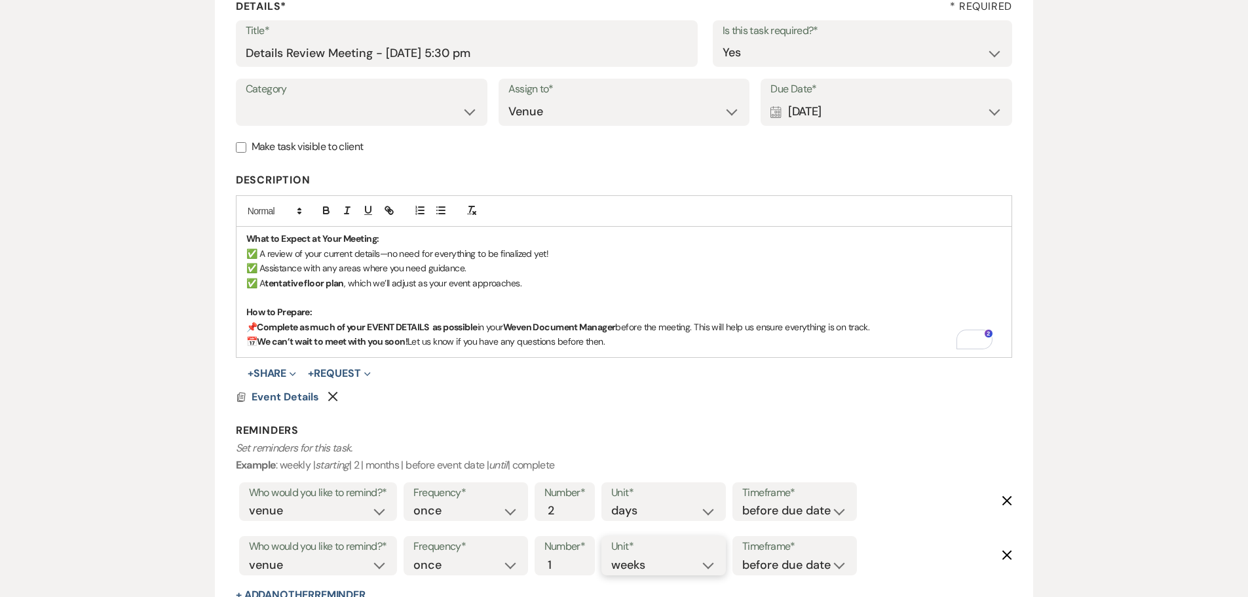
scroll to position [207, 0]
click at [243, 144] on input "Make task visible to client" at bounding box center [241, 145] width 10 height 10
checkbox input "true"
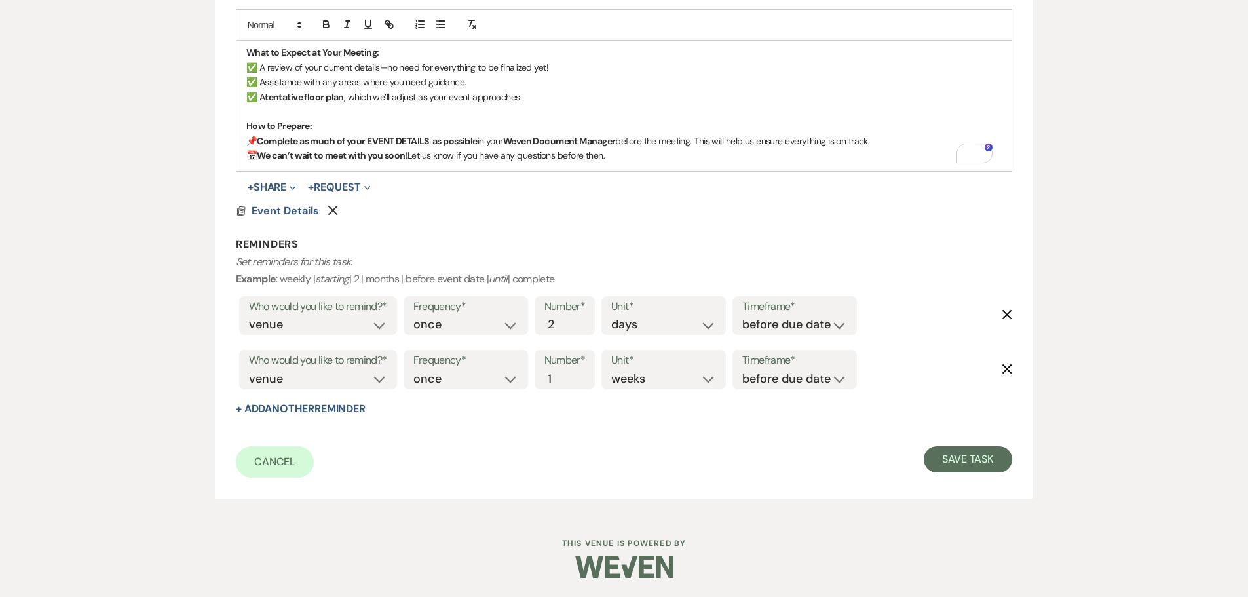
scroll to position [392, 0]
click at [972, 463] on button "Save Task" at bounding box center [968, 459] width 88 height 26
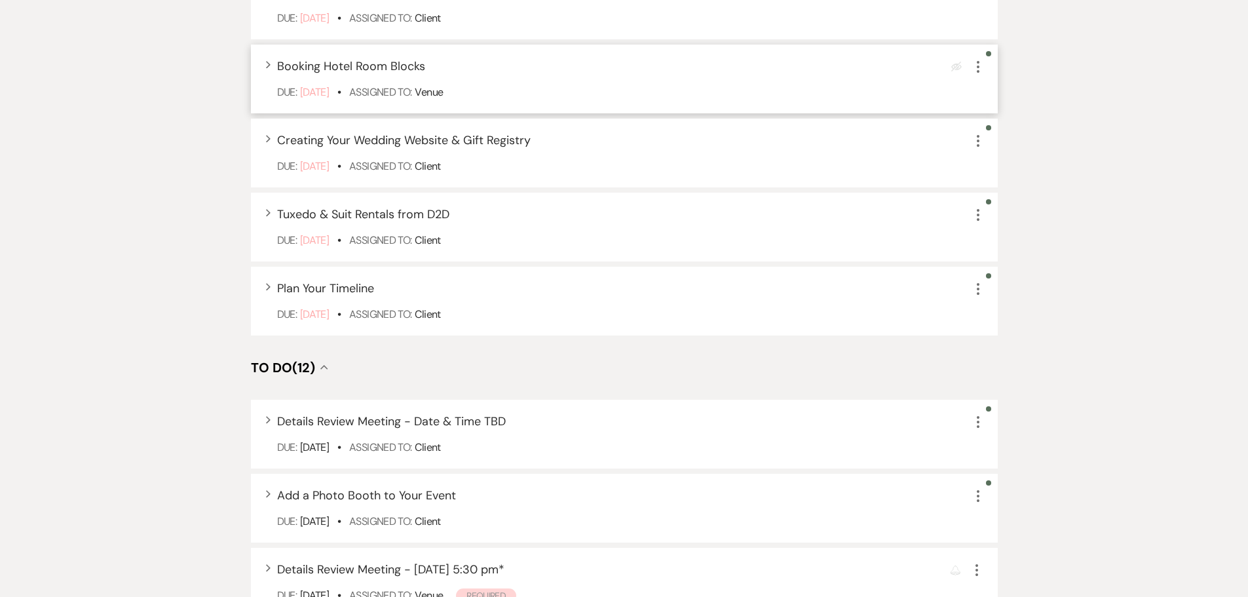
scroll to position [654, 0]
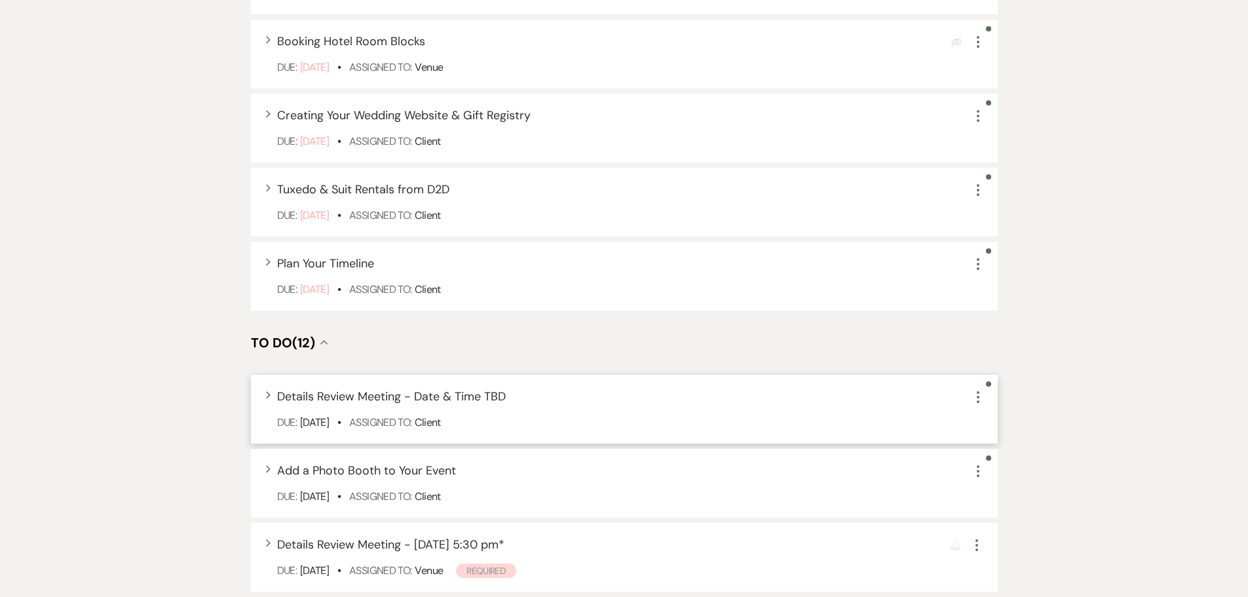
click at [421, 391] on span "Details Review Meeting - Date & Time TBD" at bounding box center [391, 397] width 229 height 16
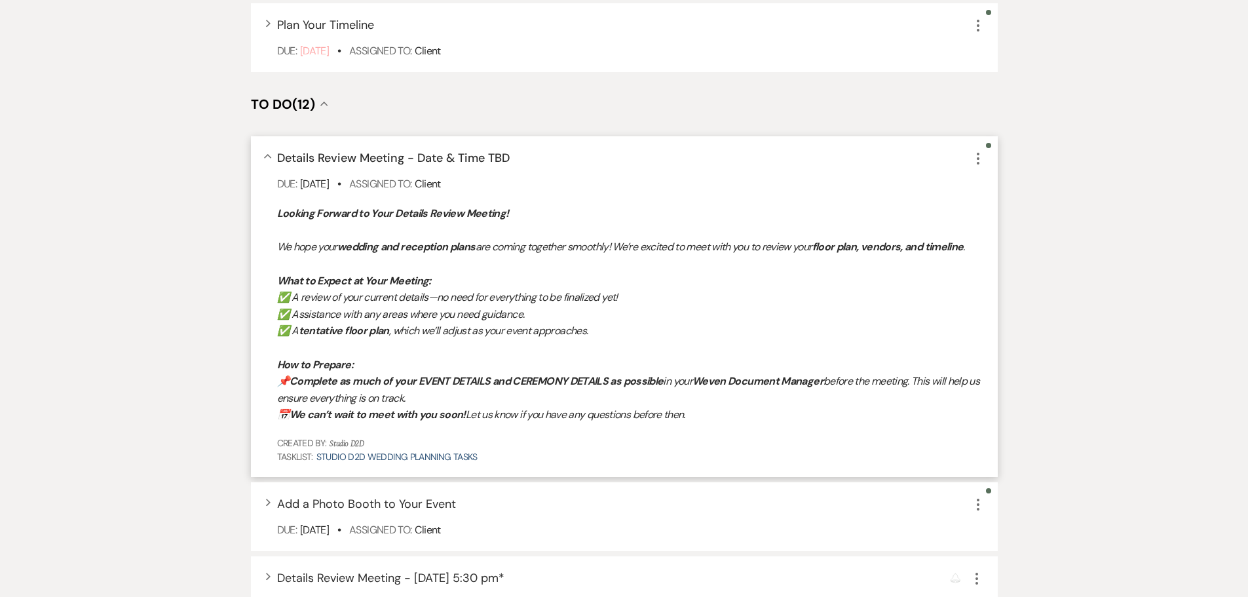
scroll to position [916, 0]
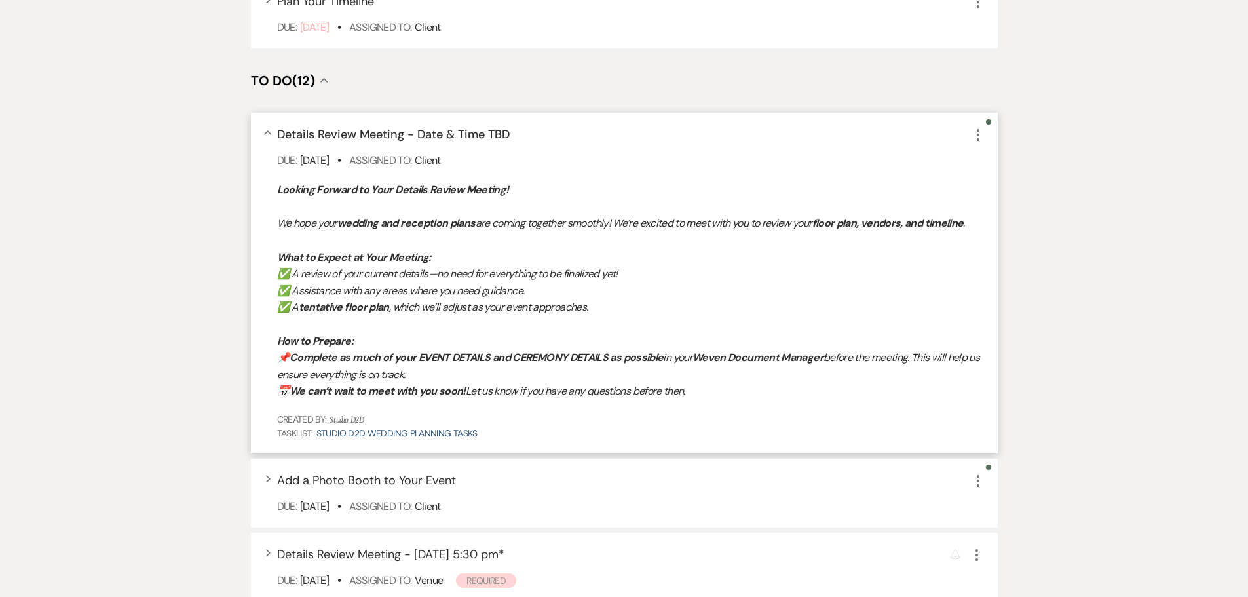
click at [412, 135] on span "Details Review Meeting - Date & Time TBD" at bounding box center [393, 134] width 233 height 16
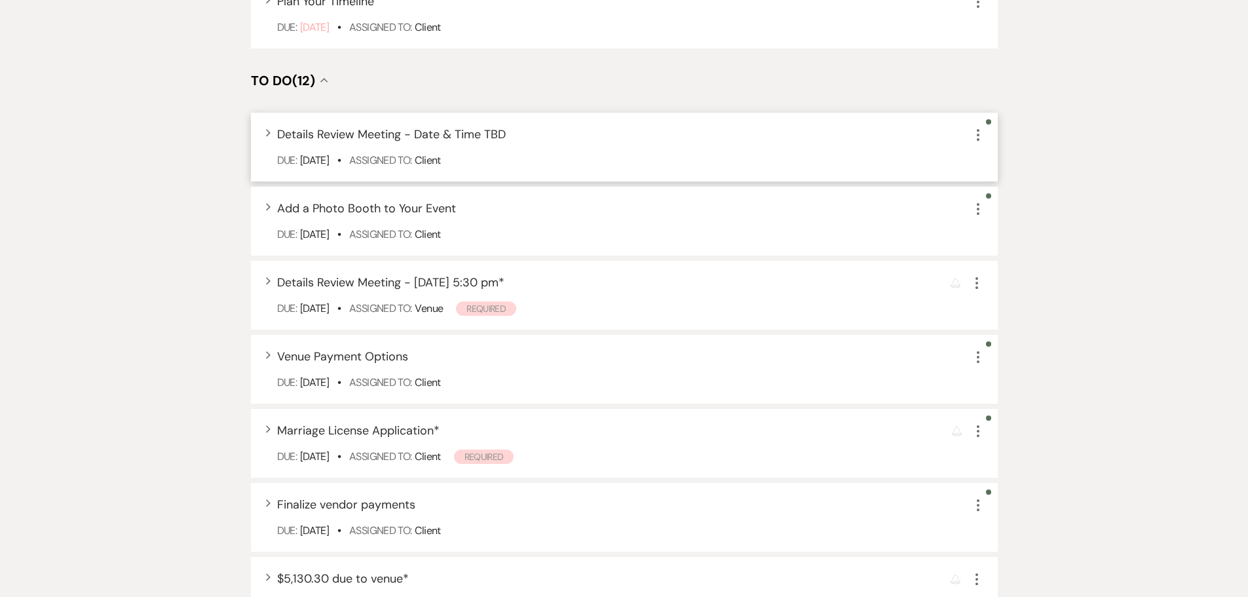
click at [978, 132] on icon "More" at bounding box center [978, 135] width 16 height 16
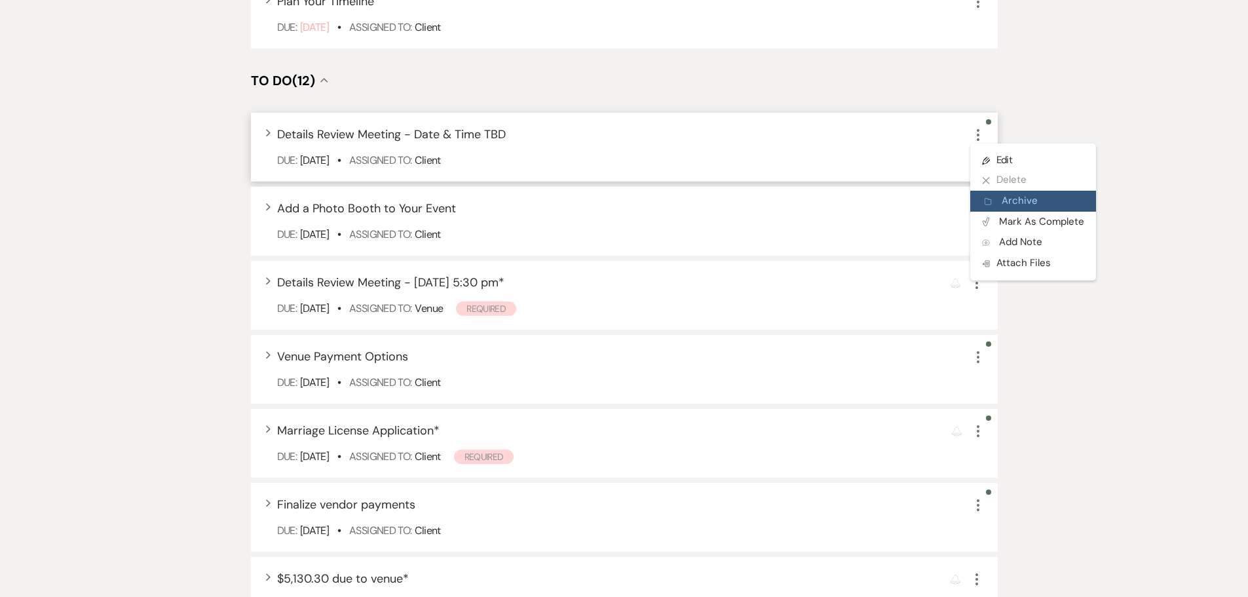
click at [1003, 195] on button "Archive Archive" at bounding box center [1033, 201] width 126 height 21
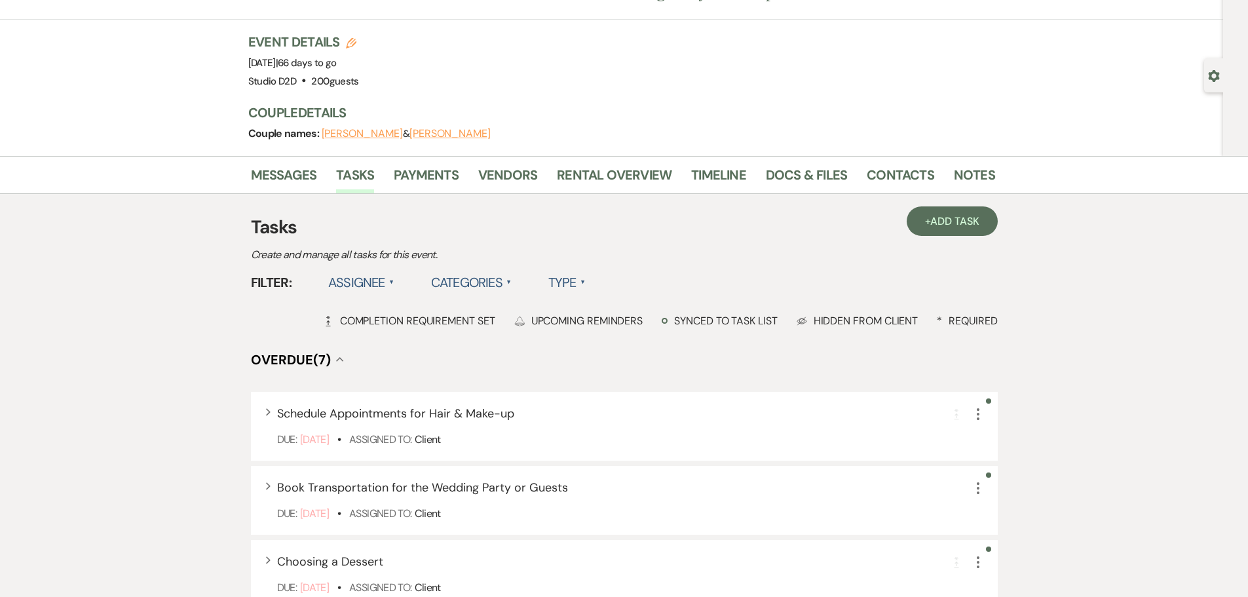
scroll to position [0, 0]
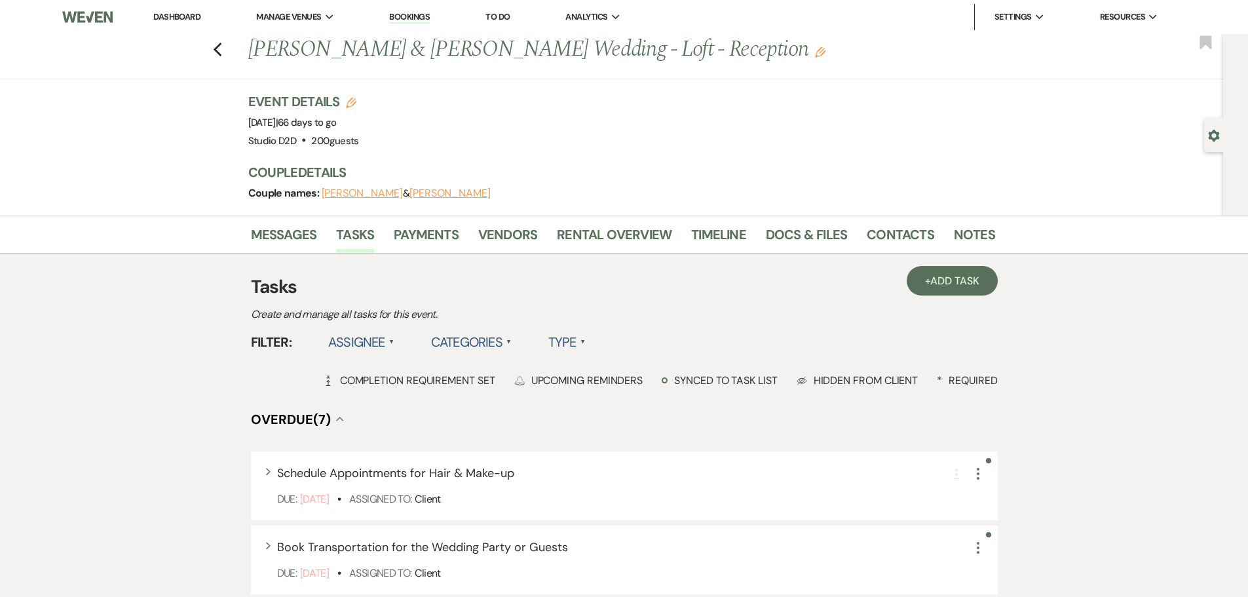
click at [174, 14] on link "Dashboard" at bounding box center [176, 16] width 47 height 11
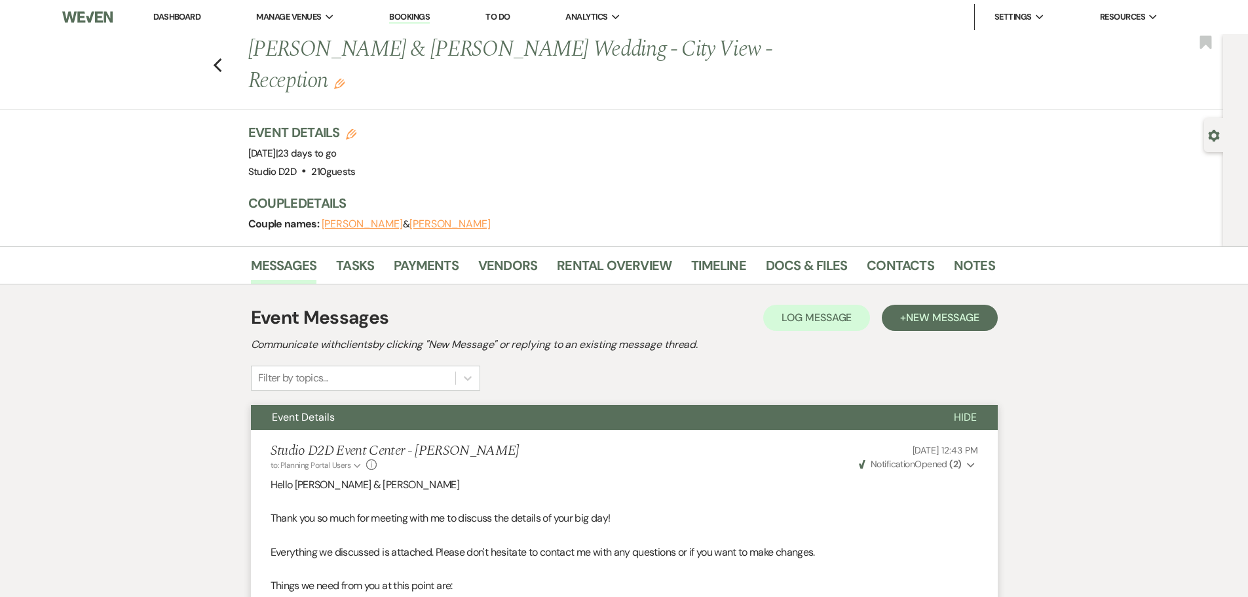
click at [417, 19] on link "Bookings" at bounding box center [409, 17] width 41 height 12
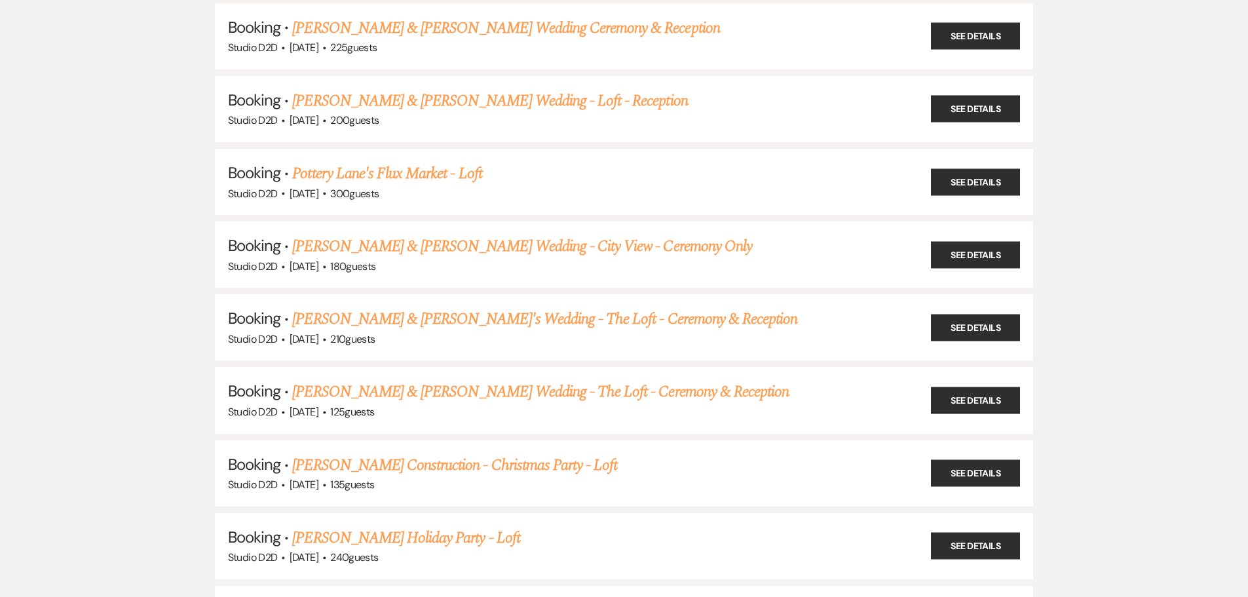
scroll to position [1704, 0]
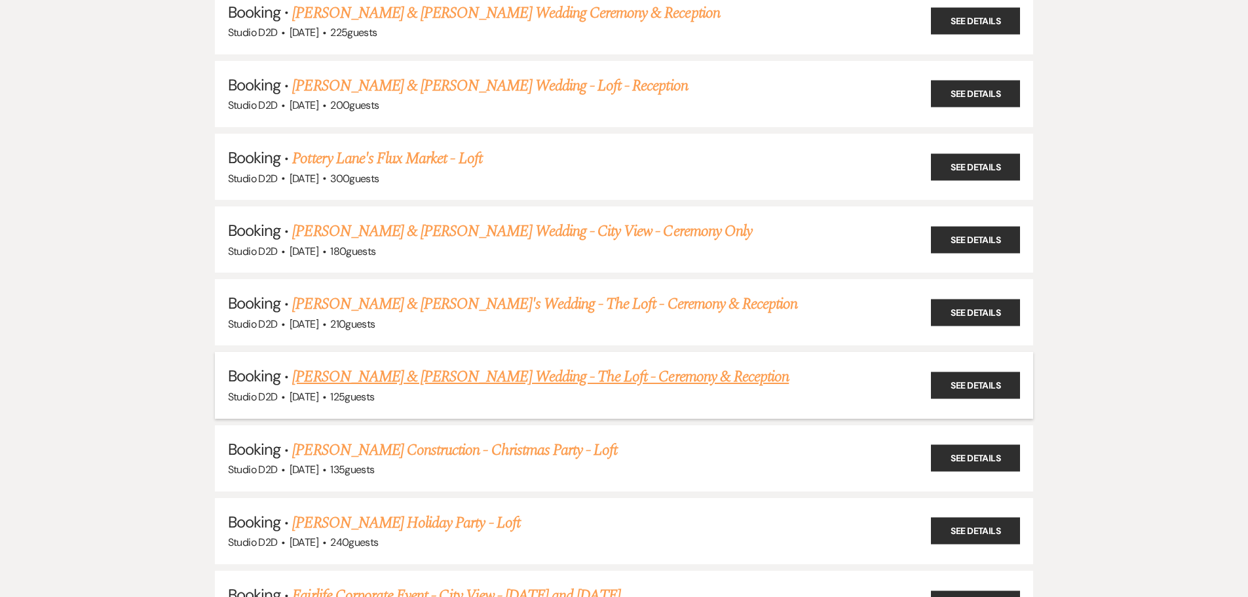
click at [431, 374] on link "Devon Pope & Elizabeth Kessler's Wedding - The Loft - Ceremony & Reception" at bounding box center [540, 377] width 497 height 24
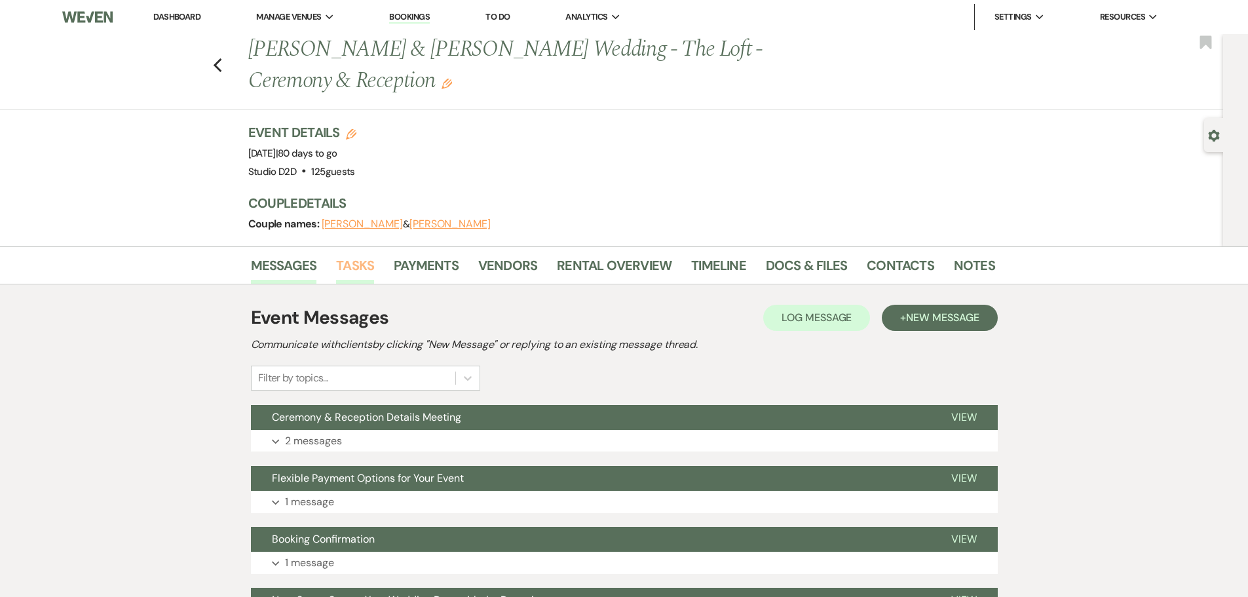
click at [358, 265] on link "Tasks" at bounding box center [355, 269] width 38 height 29
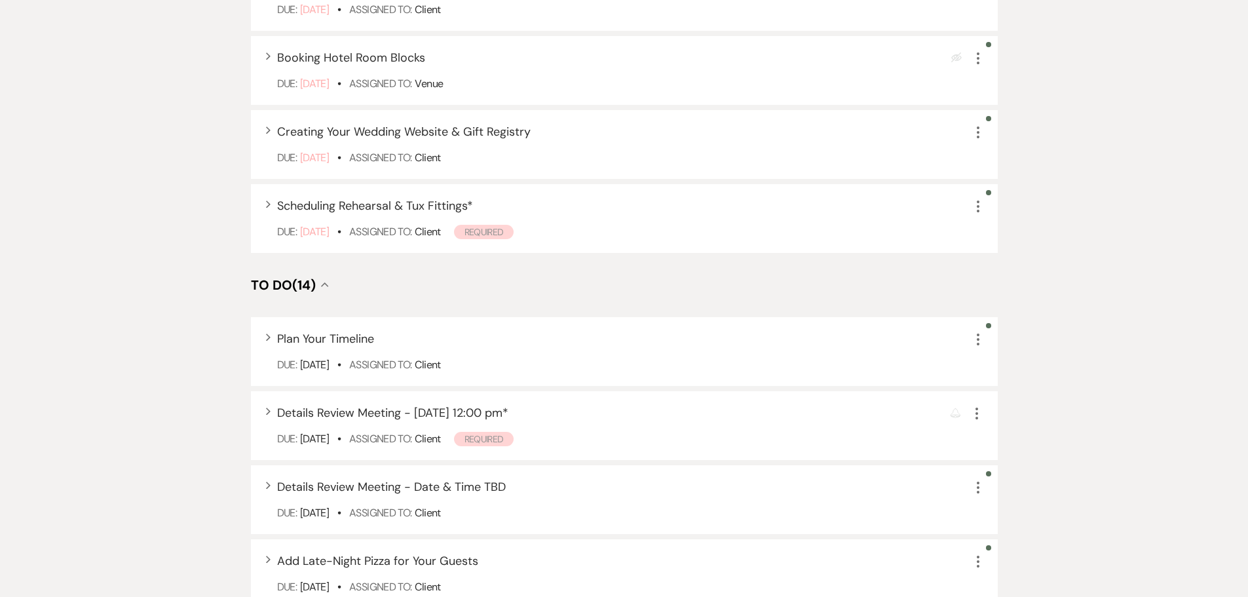
scroll to position [786, 0]
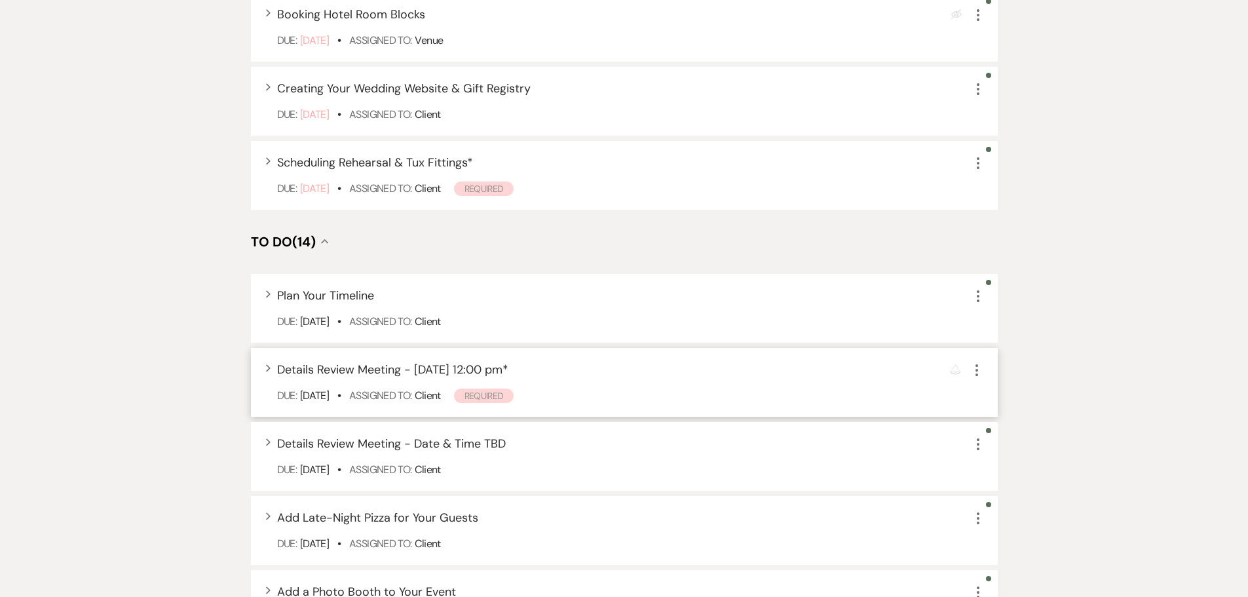
click at [389, 366] on span "Details Review Meeting - September 29 at 12:00 pm *" at bounding box center [392, 370] width 231 height 16
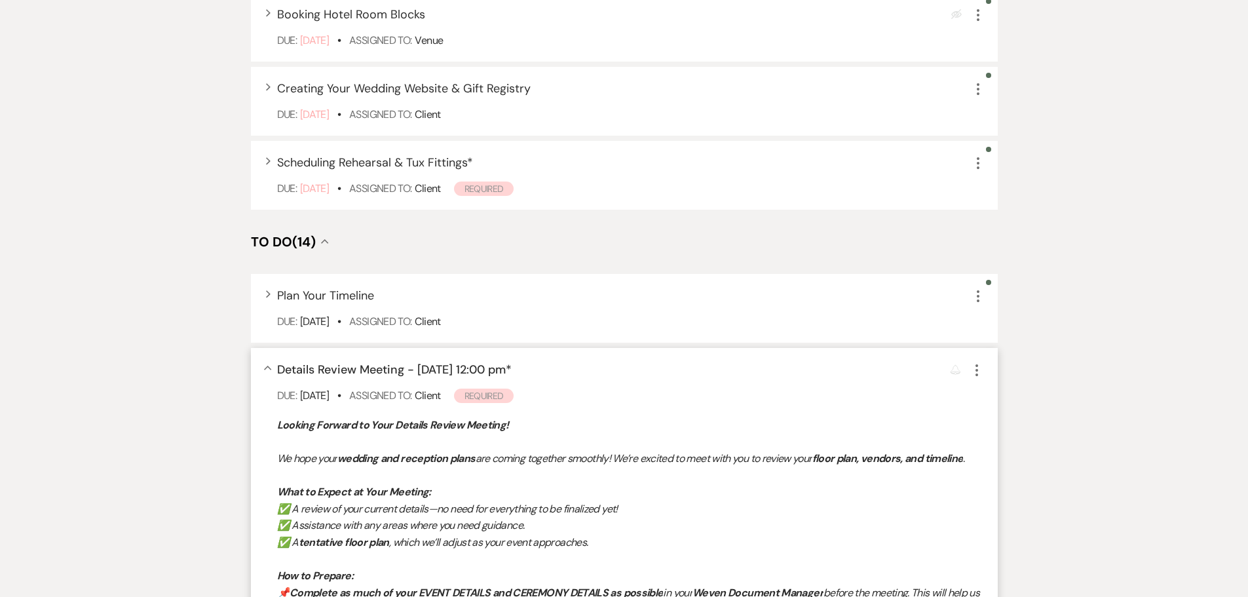
click at [972, 366] on icon "More" at bounding box center [977, 370] width 16 height 16
click at [986, 398] on icon "Pencil" at bounding box center [988, 396] width 8 height 10
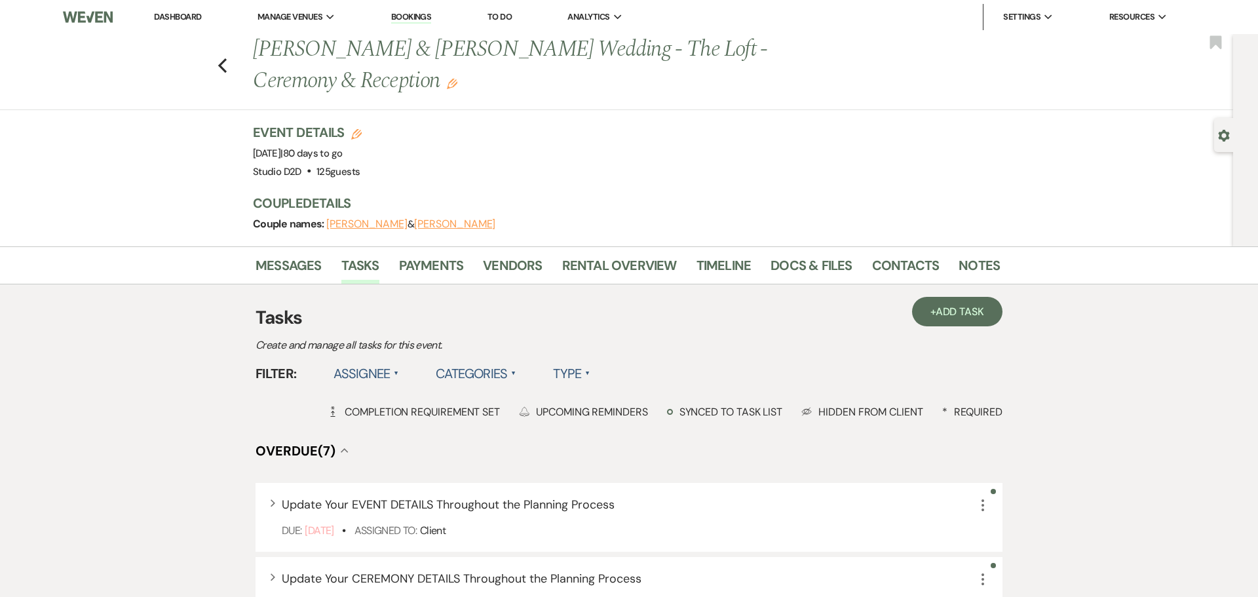
select select "true"
select select "planningToolsAccount"
select select "client"
select select "days"
select select "client"
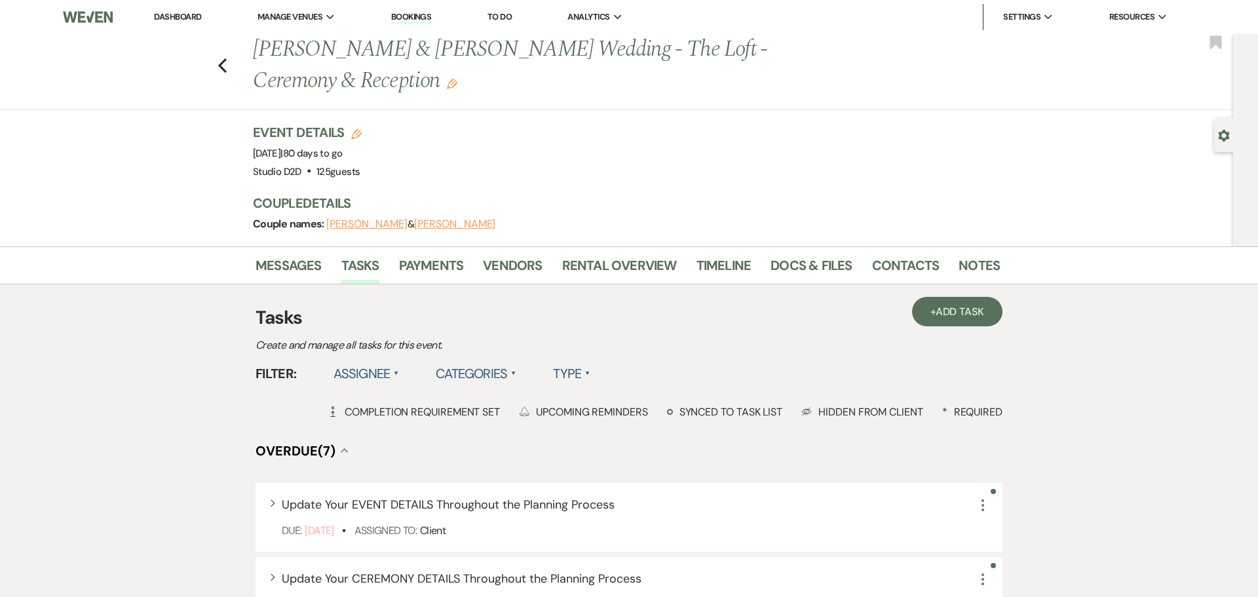
select select "weeks"
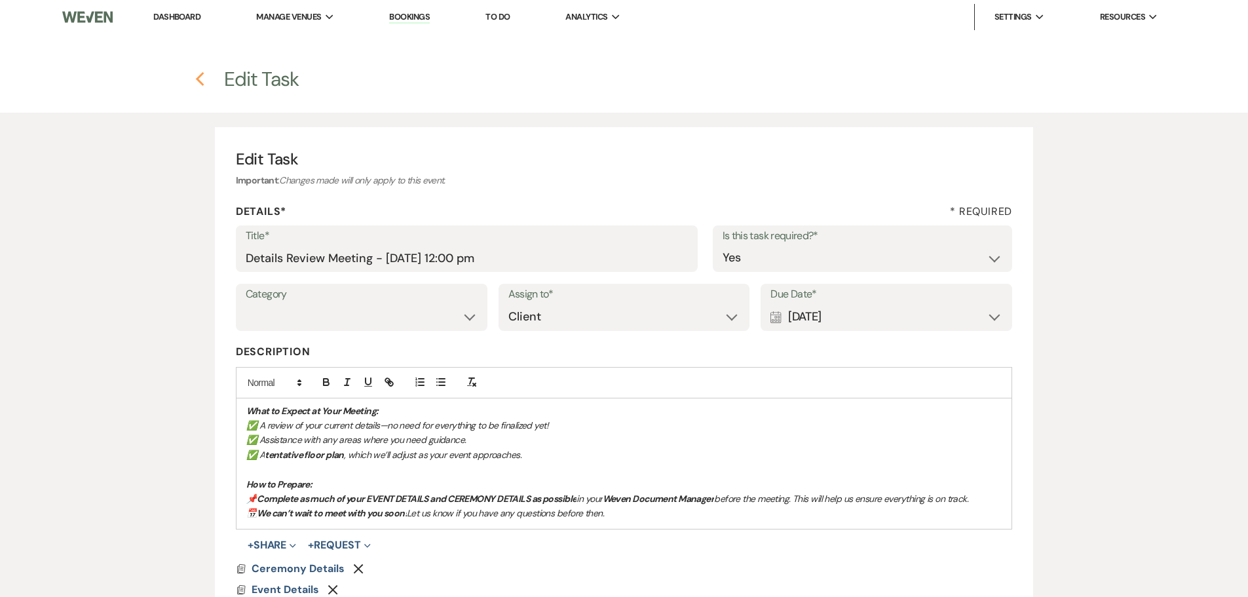
click at [201, 81] on icon "Previous" at bounding box center [200, 79] width 10 height 16
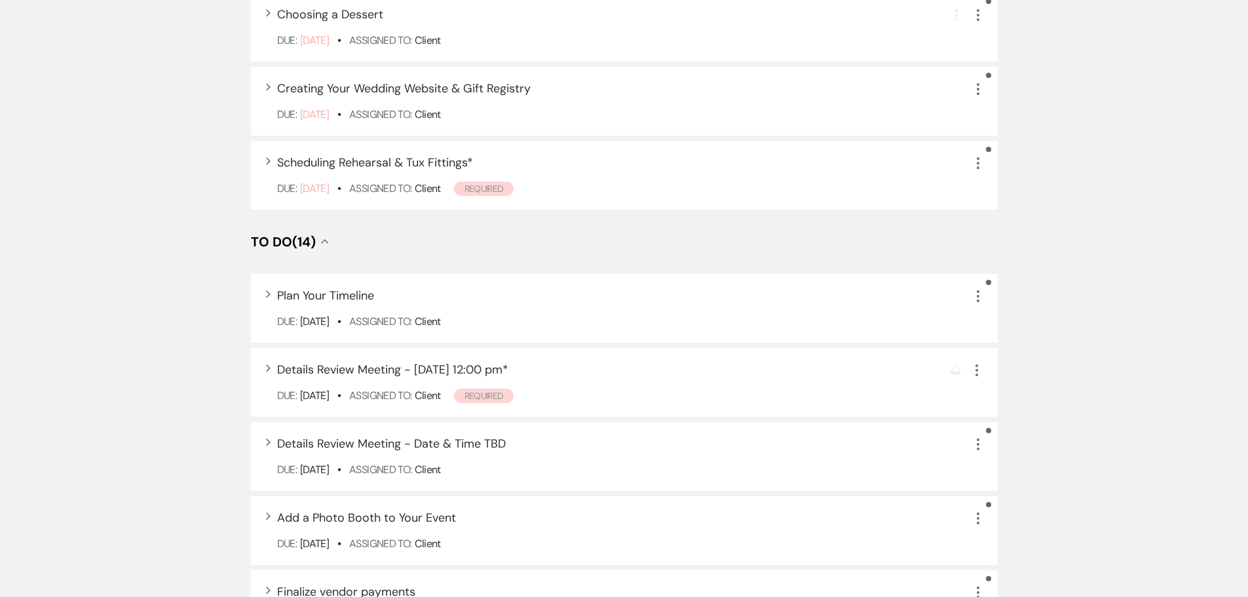
scroll to position [786, 0]
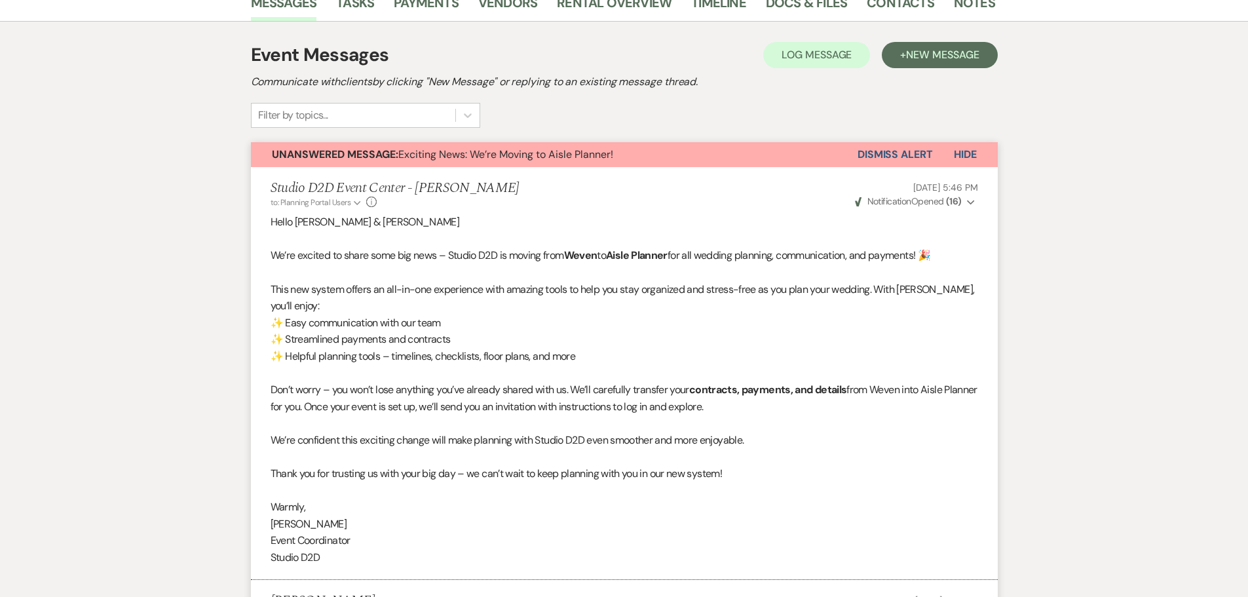
scroll to position [151, 0]
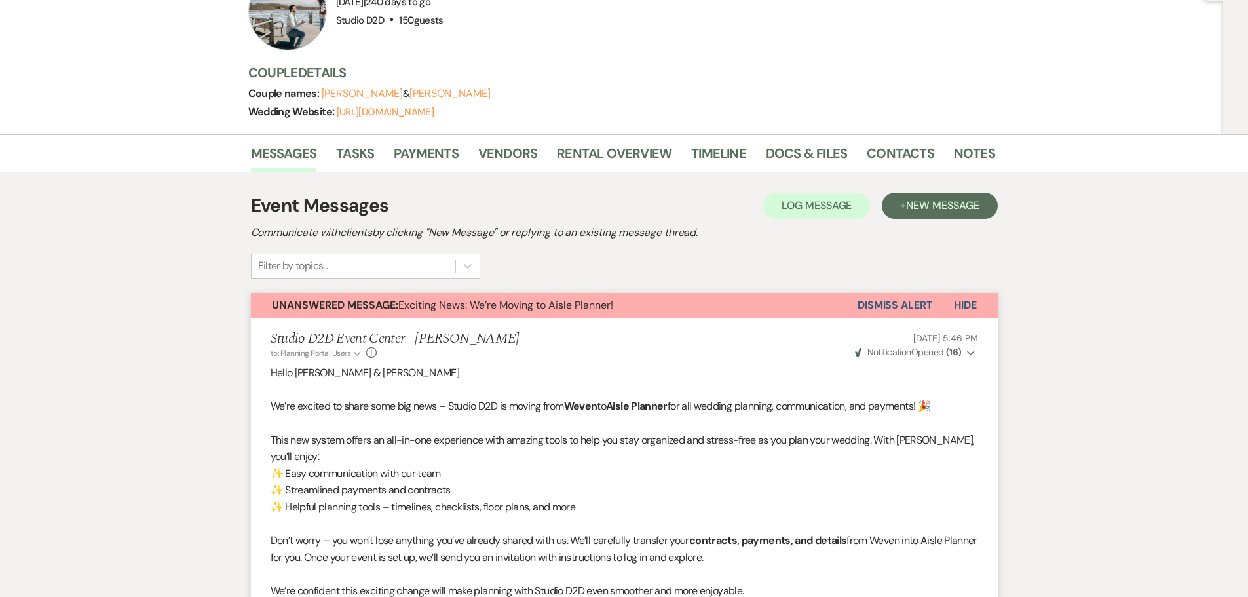
drag, startPoint x: 885, startPoint y: 304, endPoint x: 878, endPoint y: 304, distance: 7.2
click at [884, 305] on button "Dismiss Alert" at bounding box center [895, 305] width 75 height 25
